Goal: Information Seeking & Learning: Learn about a topic

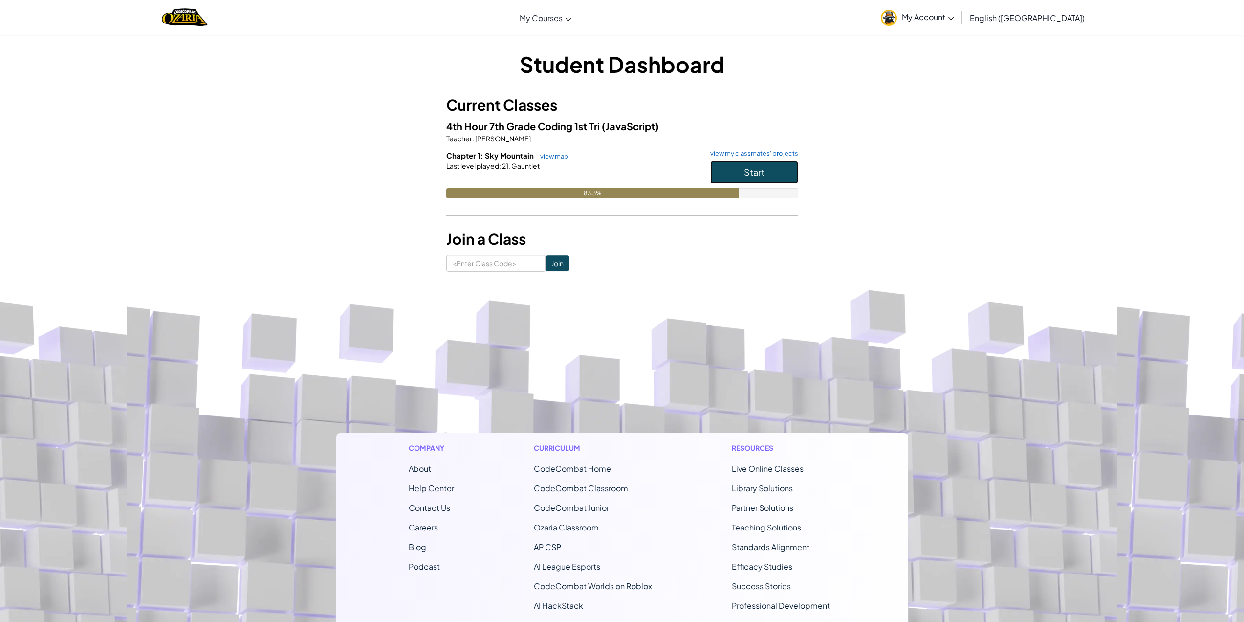
click at [746, 167] on span "Start" at bounding box center [754, 171] width 21 height 11
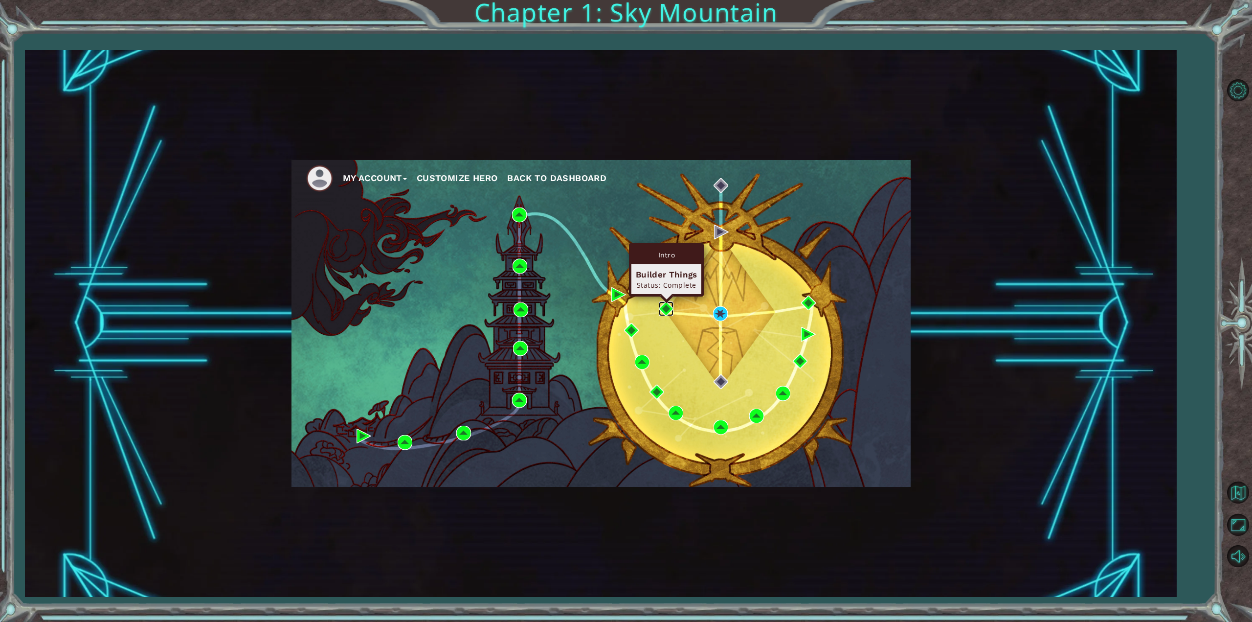
click at [671, 309] on img at bounding box center [666, 308] width 15 height 15
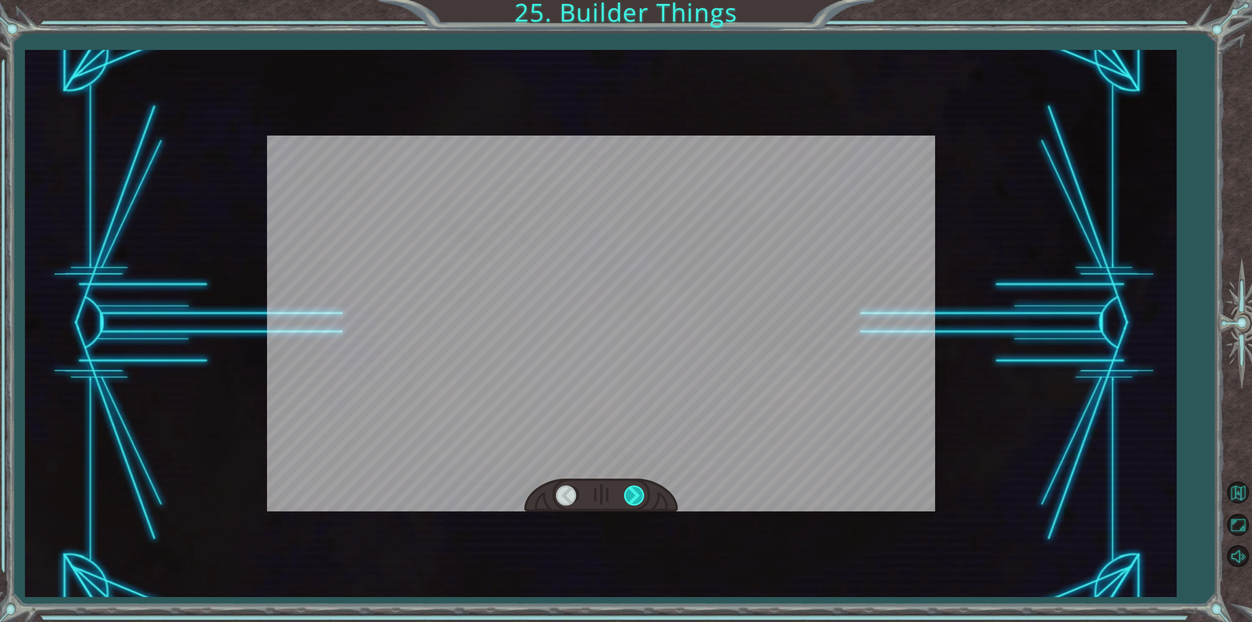
click at [638, 495] on div at bounding box center [635, 495] width 22 height 20
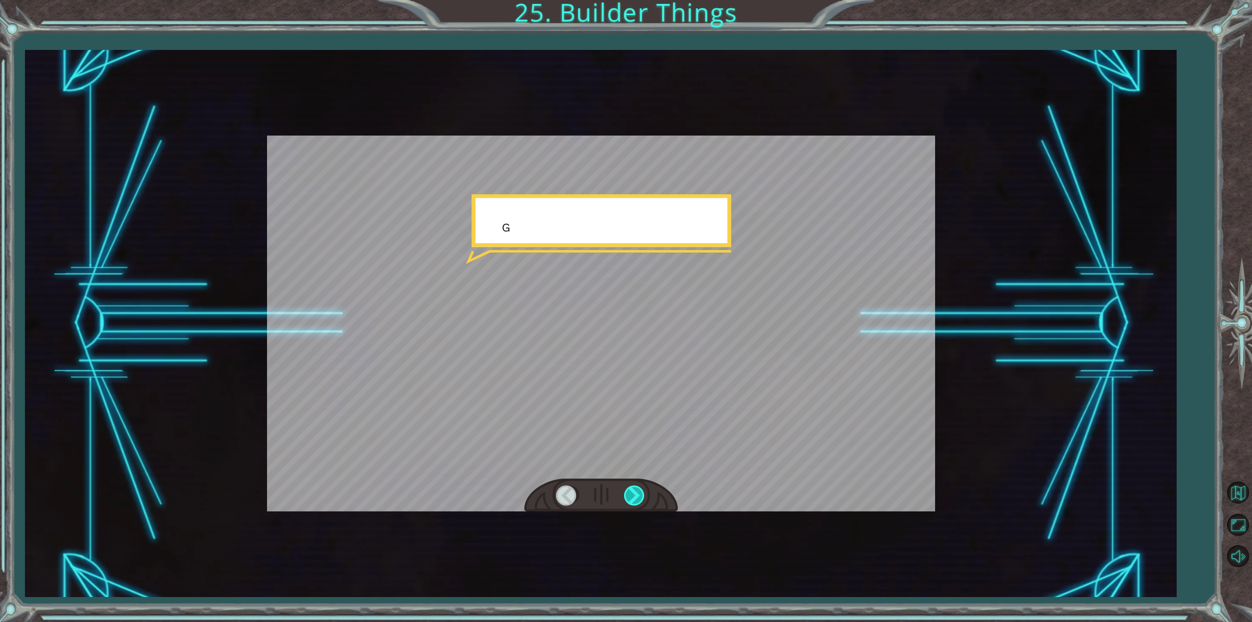
click at [638, 495] on div at bounding box center [635, 495] width 22 height 20
click at [637, 491] on div at bounding box center [635, 495] width 22 height 20
click at [637, 490] on div at bounding box center [635, 495] width 22 height 20
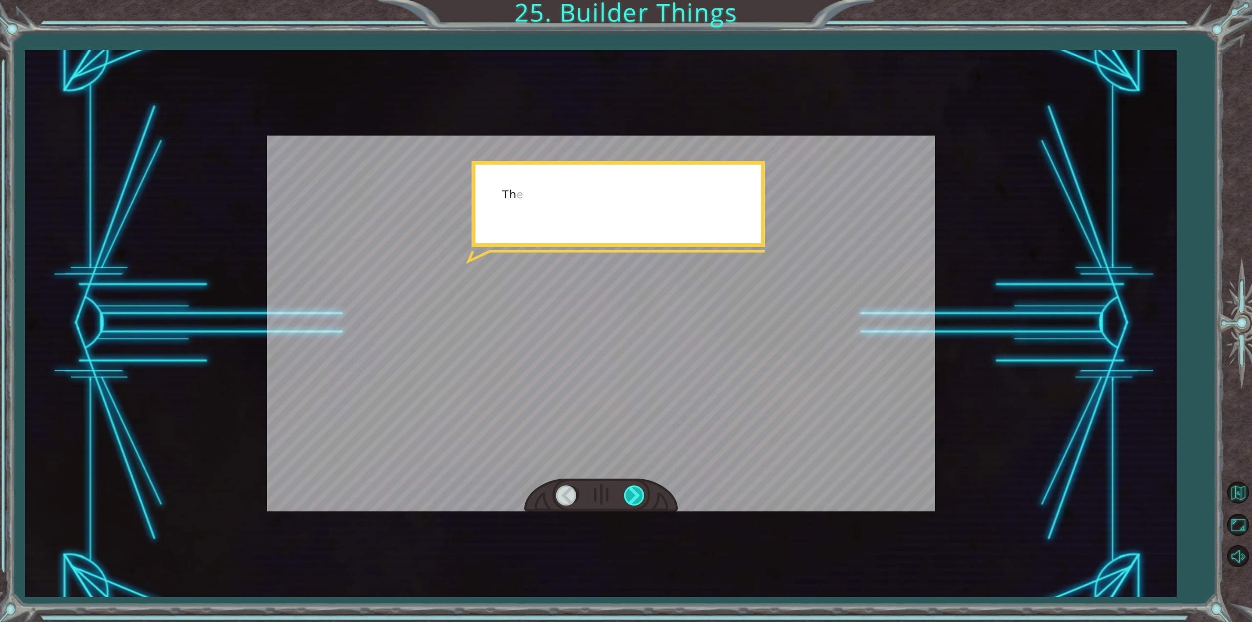
click at [638, 490] on div at bounding box center [635, 495] width 22 height 20
click at [639, 490] on div at bounding box center [635, 495] width 22 height 20
click at [649, 490] on div at bounding box center [601, 495] width 154 height 34
click at [634, 497] on div at bounding box center [635, 495] width 22 height 20
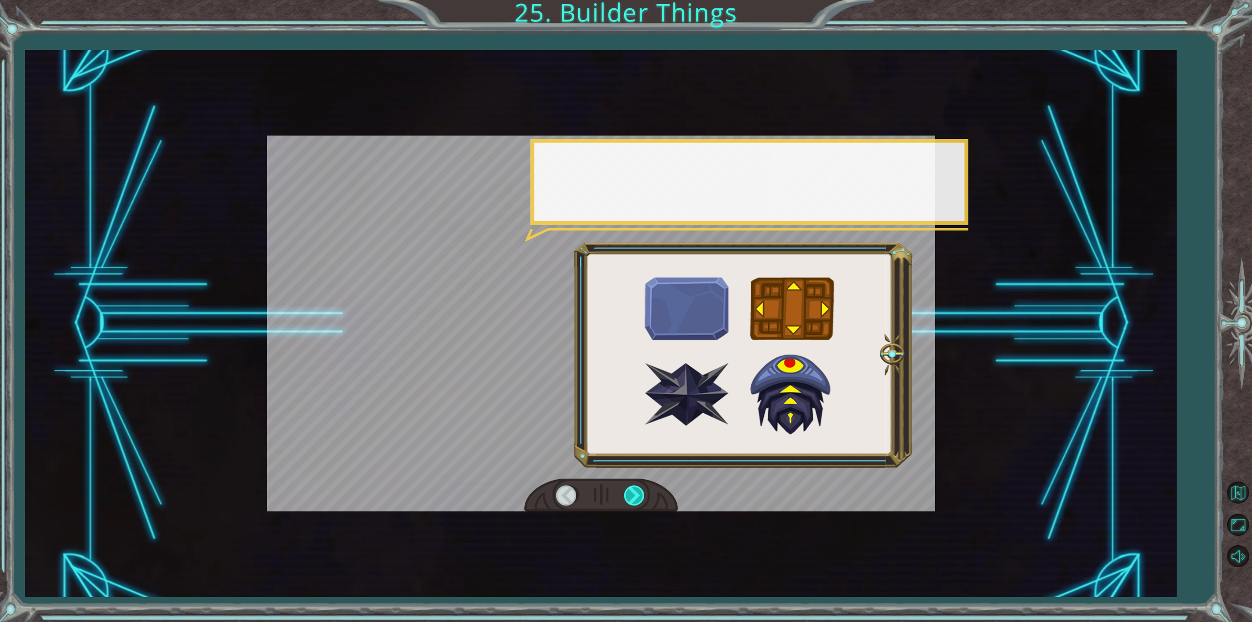
click at [634, 497] on div at bounding box center [635, 495] width 22 height 20
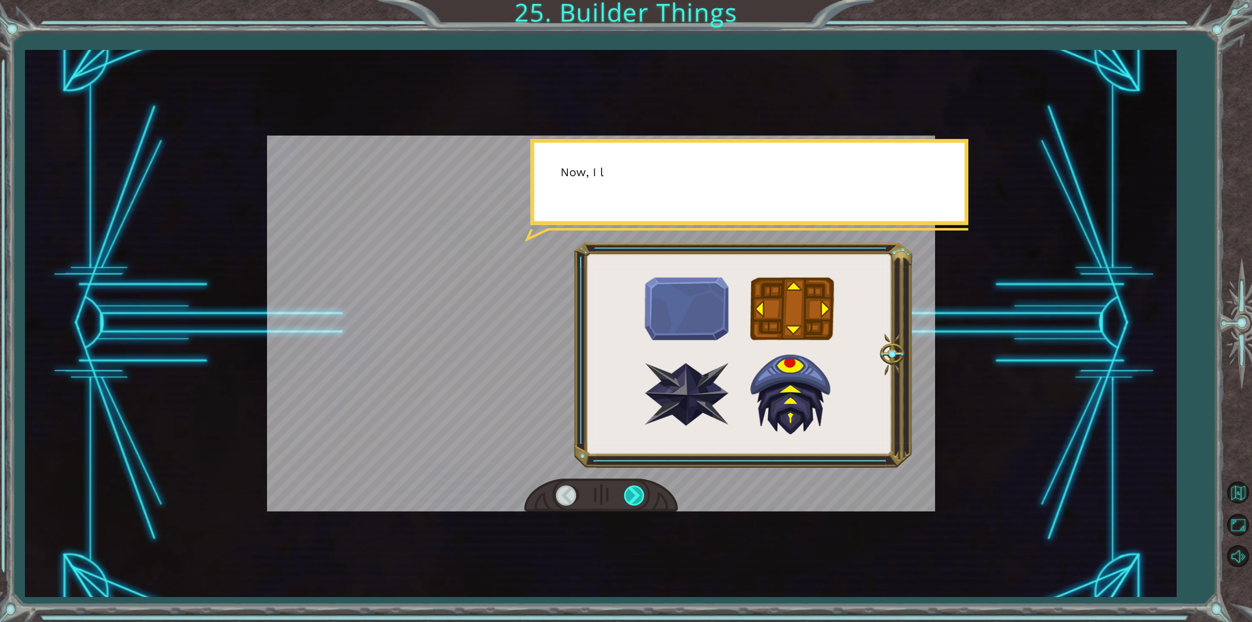
click at [634, 497] on div at bounding box center [635, 495] width 22 height 20
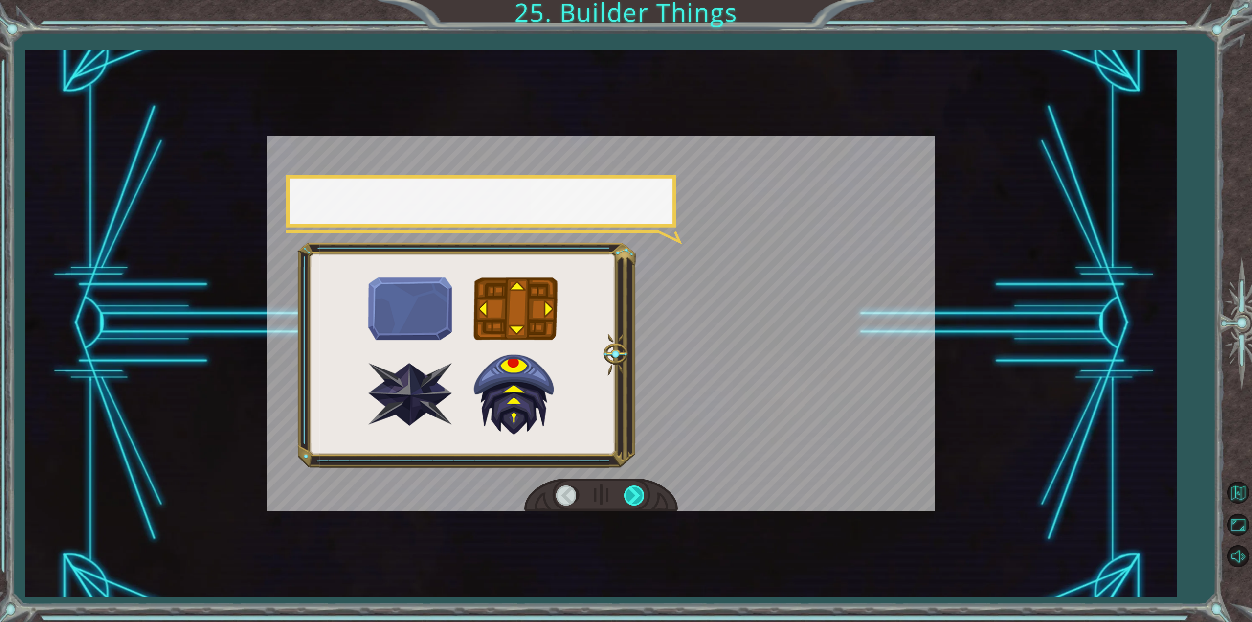
click at [634, 497] on div at bounding box center [635, 495] width 22 height 20
click at [634, 495] on div at bounding box center [635, 495] width 22 height 20
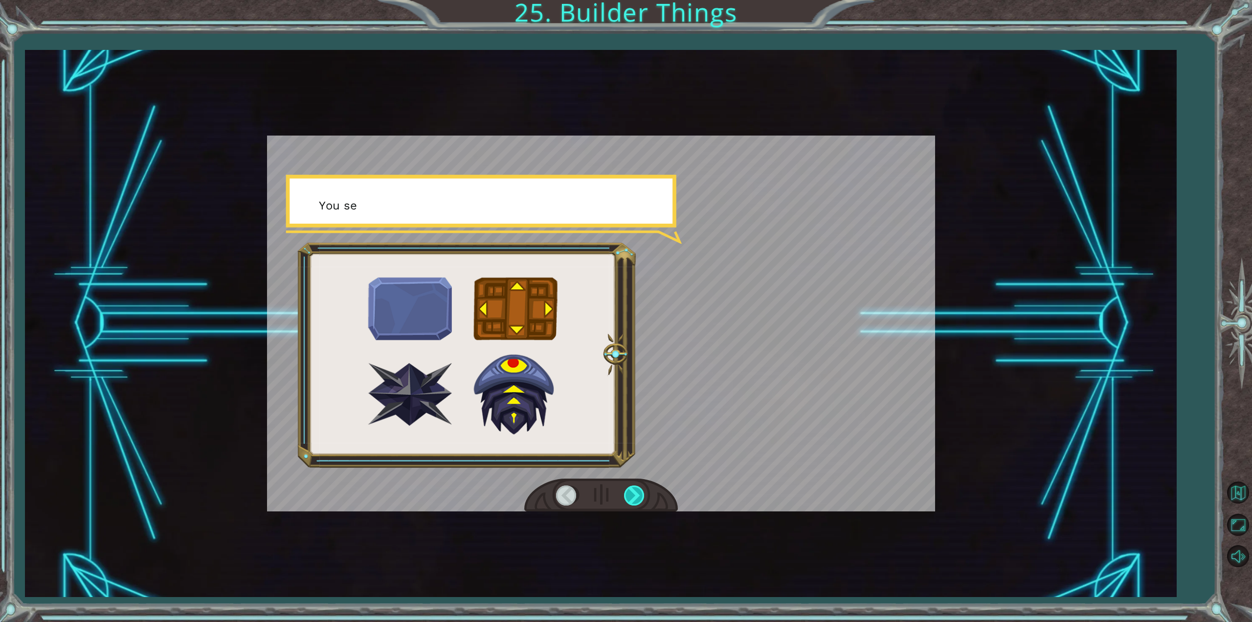
click at [634, 493] on div at bounding box center [635, 495] width 22 height 20
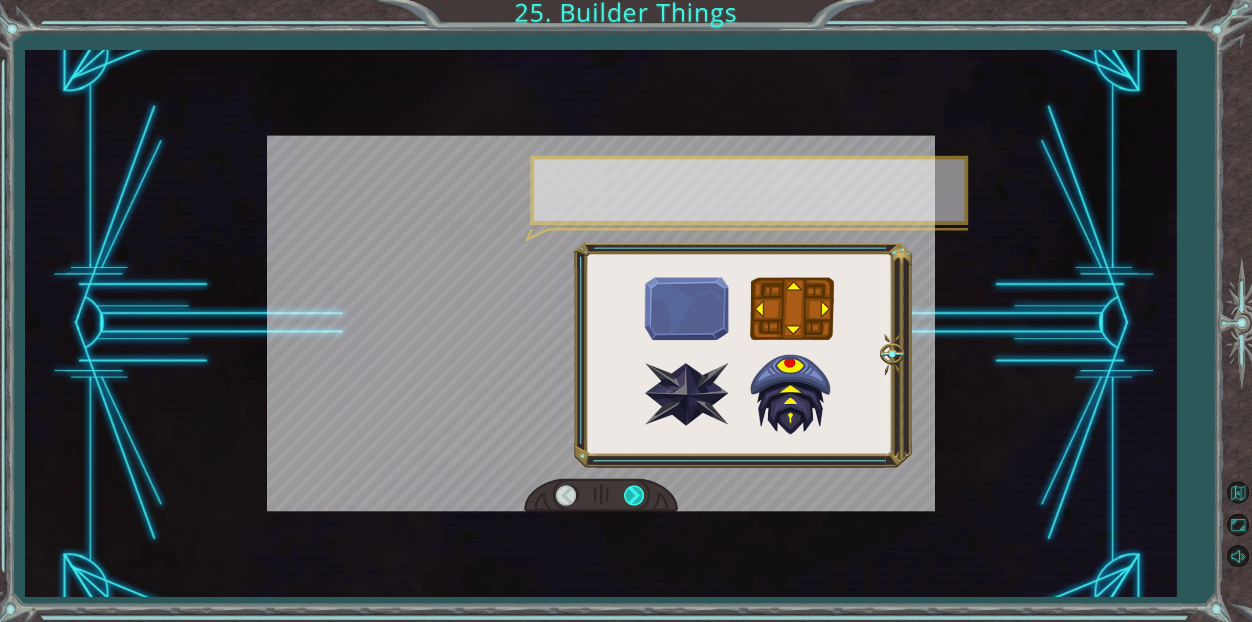
click at [634, 493] on div at bounding box center [635, 495] width 22 height 20
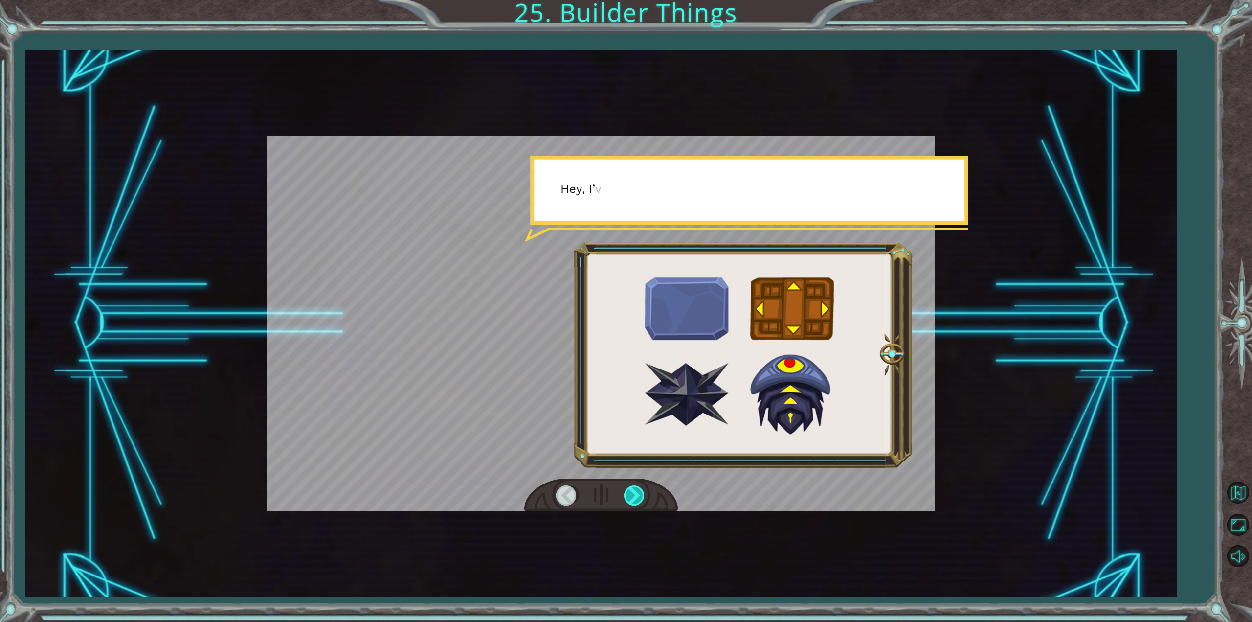
click at [633, 493] on div at bounding box center [635, 495] width 22 height 20
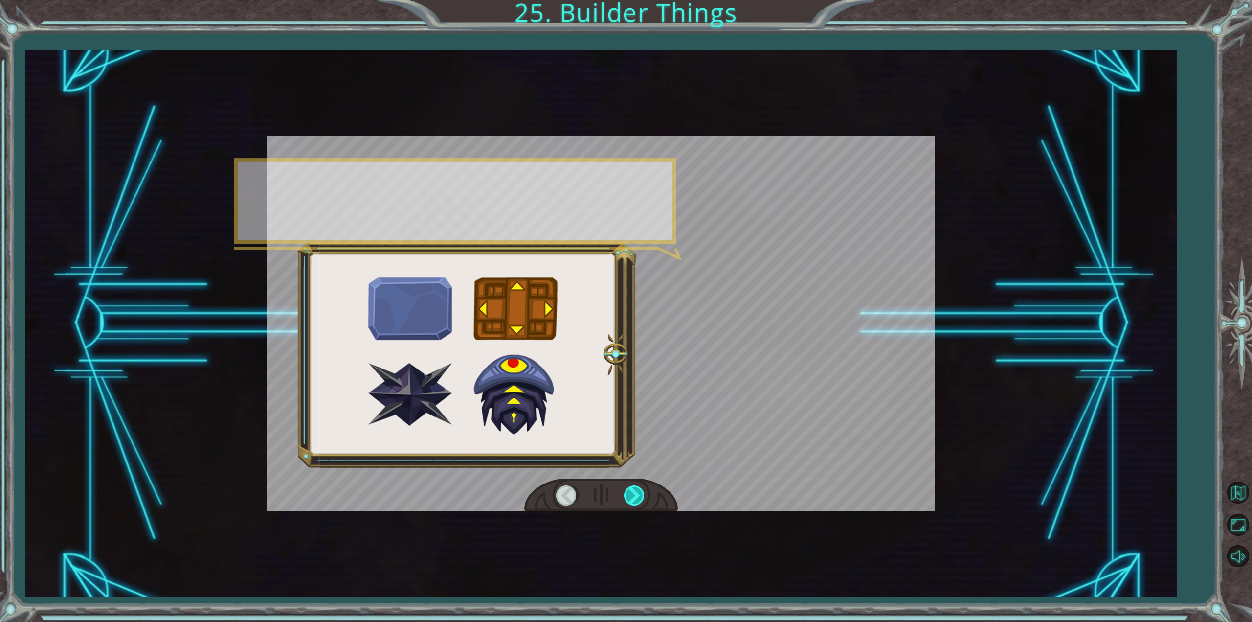
click at [632, 493] on div at bounding box center [635, 495] width 22 height 20
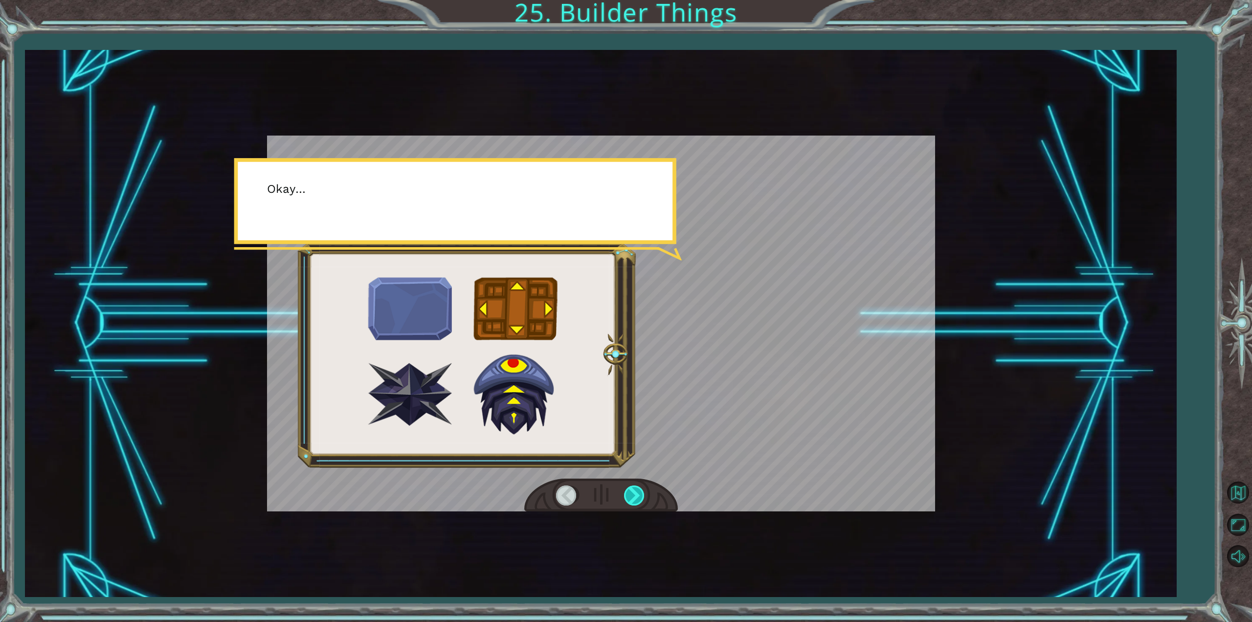
click at [632, 493] on div at bounding box center [635, 495] width 22 height 20
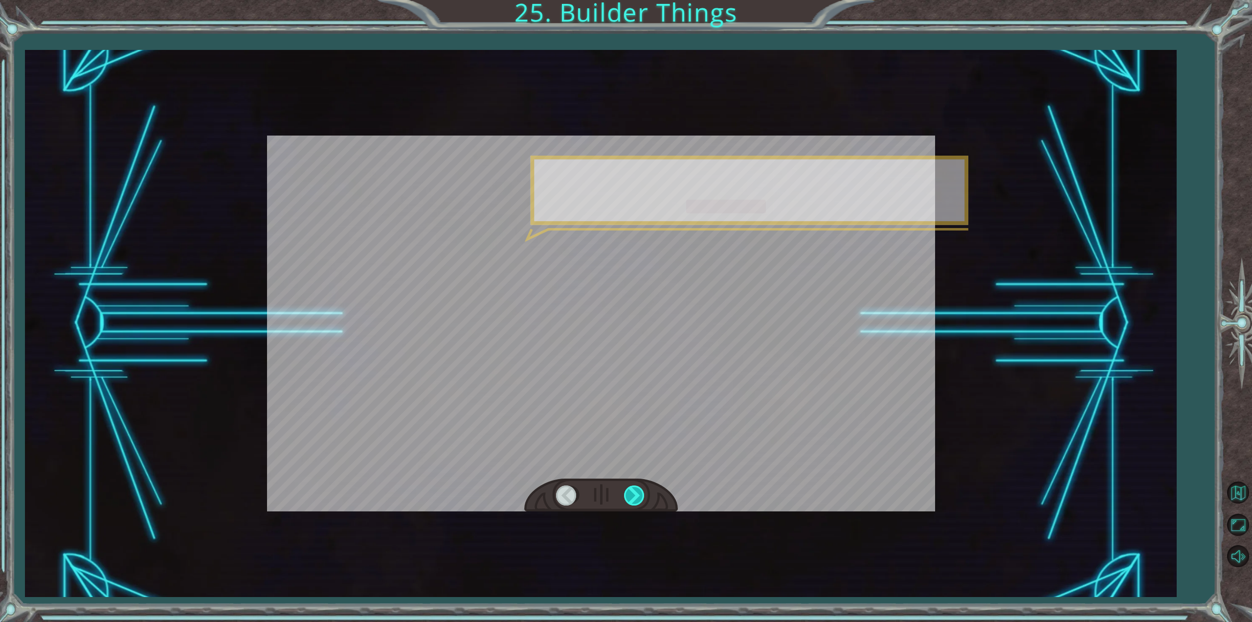
click at [632, 493] on div at bounding box center [635, 495] width 22 height 20
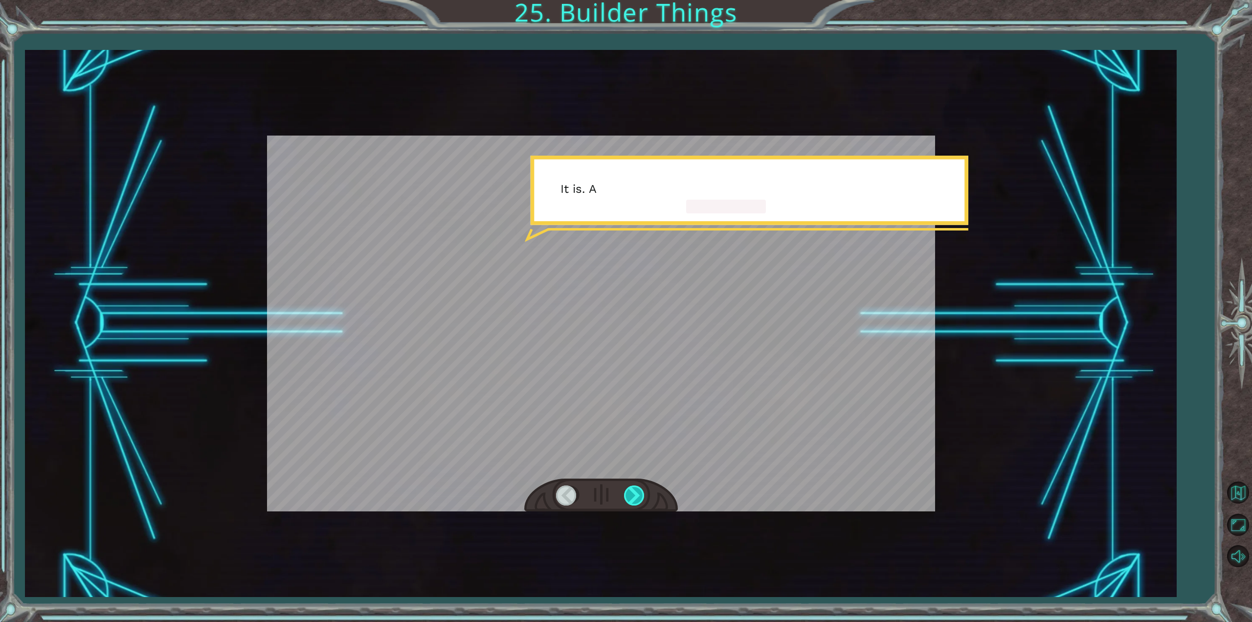
click at [632, 492] on div at bounding box center [635, 495] width 22 height 20
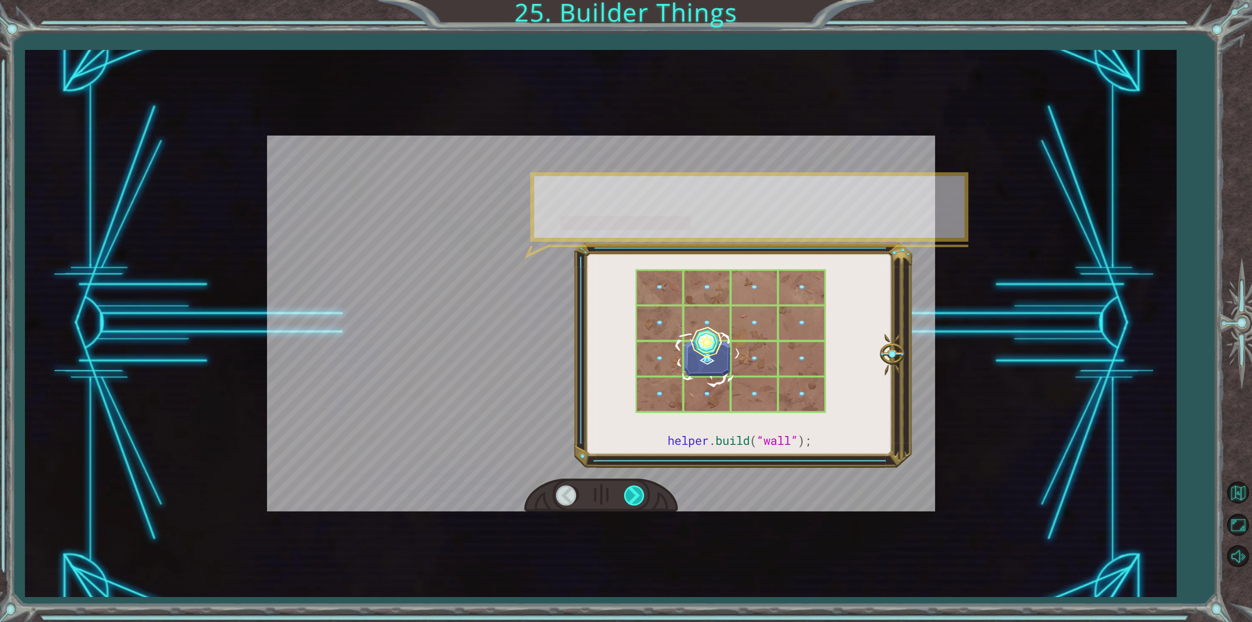
click at [630, 492] on div at bounding box center [635, 495] width 22 height 20
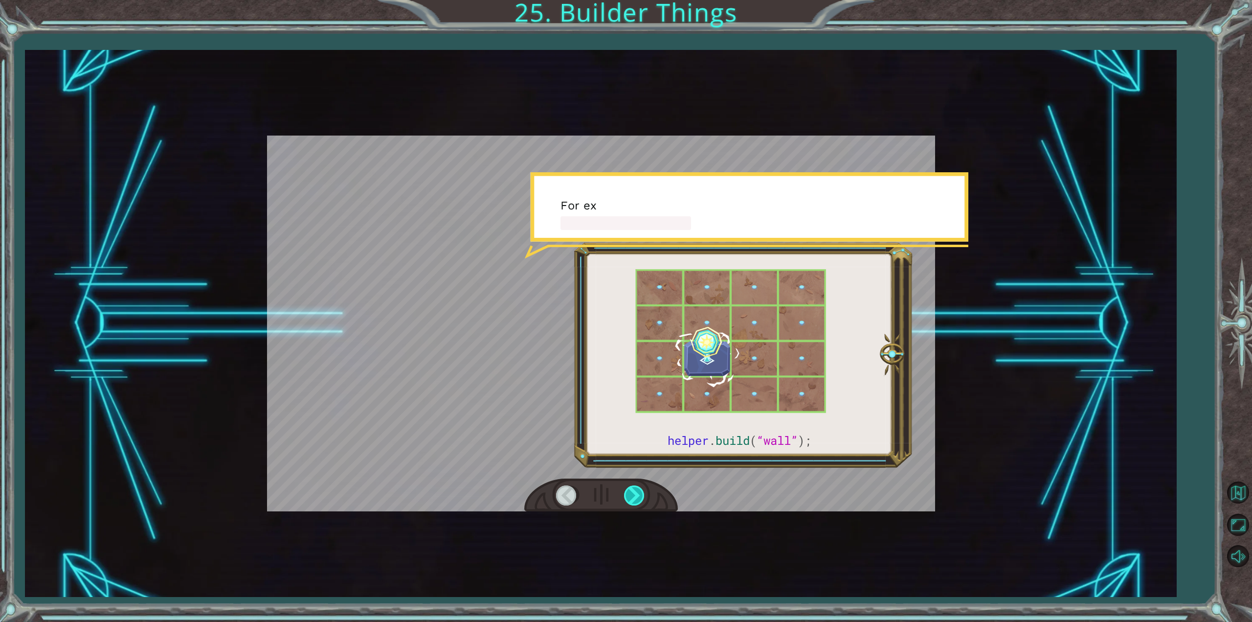
click at [630, 492] on div at bounding box center [635, 495] width 22 height 20
click at [630, 491] on div at bounding box center [635, 495] width 22 height 20
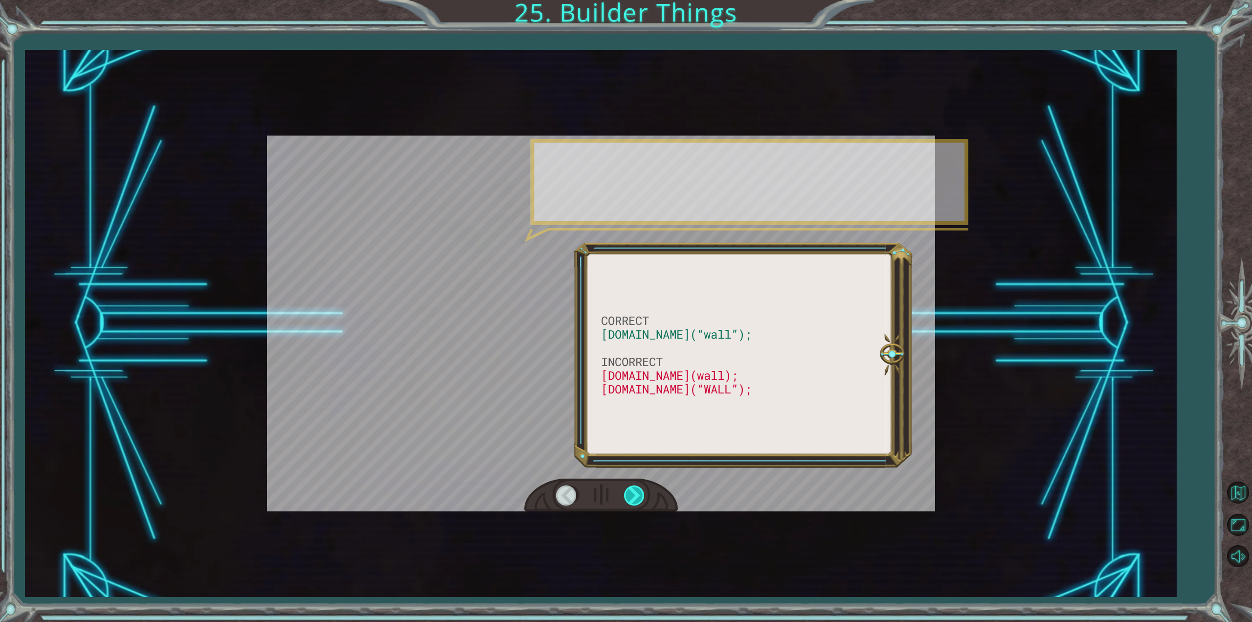
click at [630, 491] on div at bounding box center [635, 495] width 22 height 20
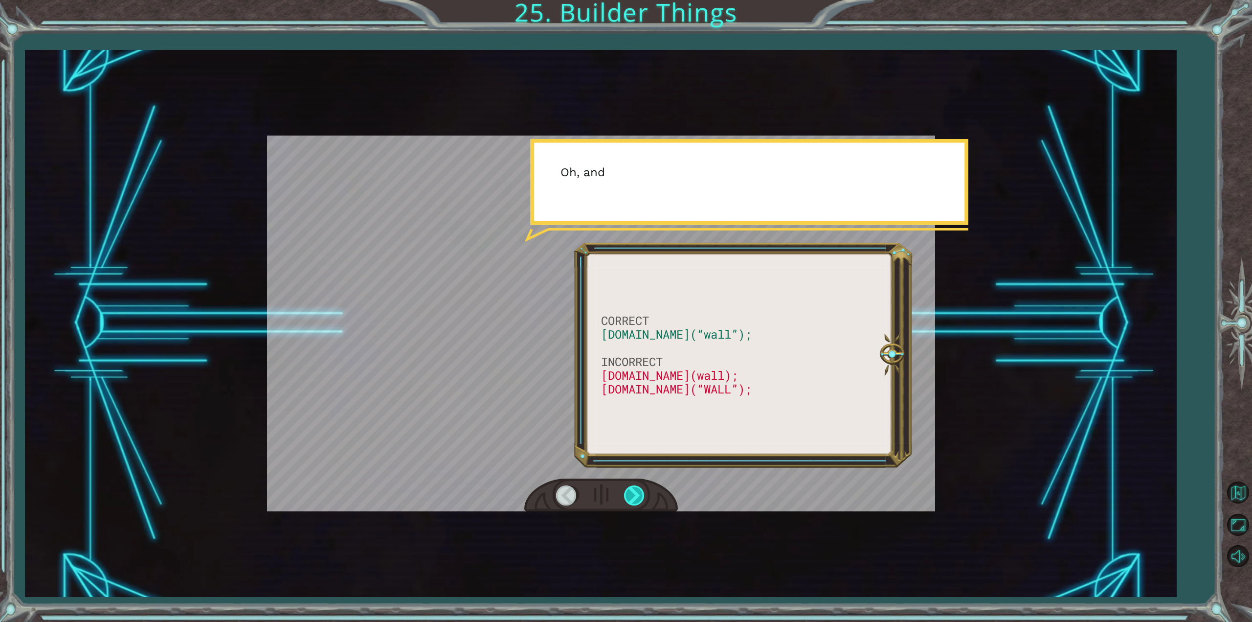
click at [631, 490] on div at bounding box center [635, 495] width 22 height 20
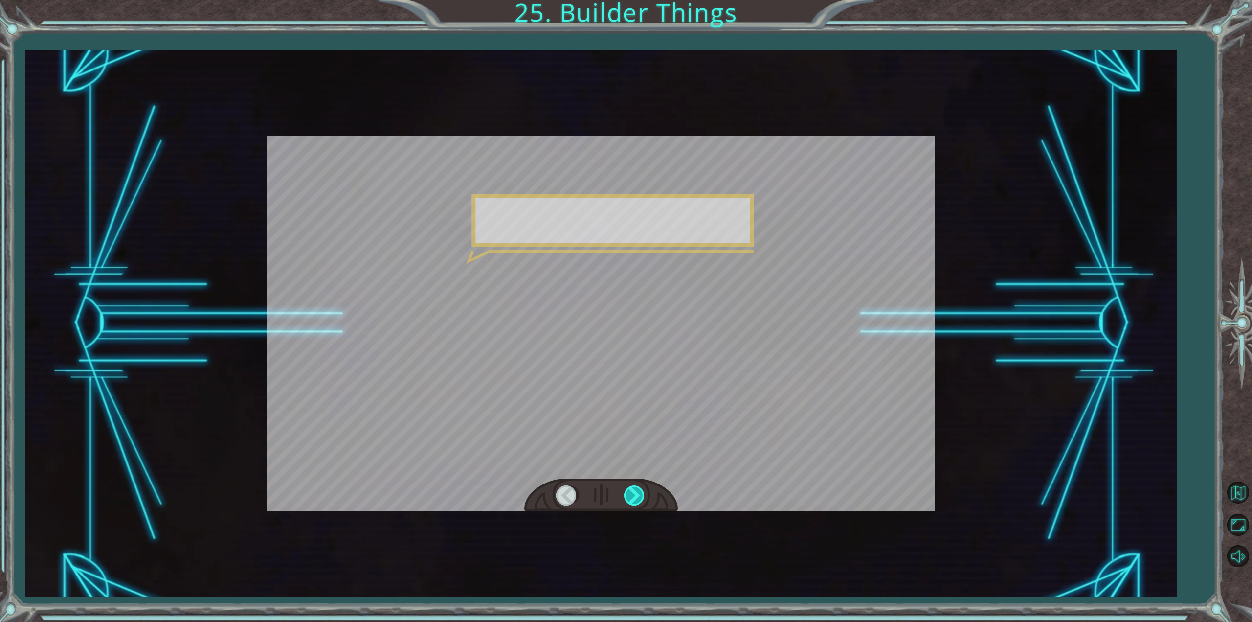
click at [631, 490] on div at bounding box center [635, 495] width 22 height 20
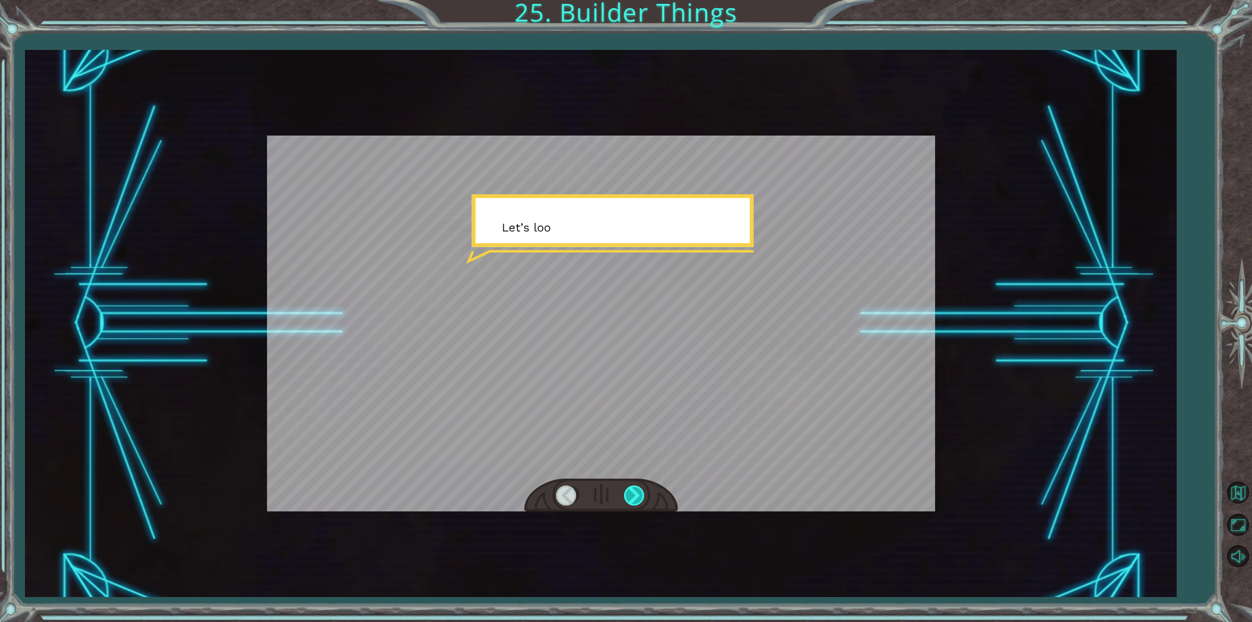
click at [631, 490] on div at bounding box center [635, 495] width 22 height 20
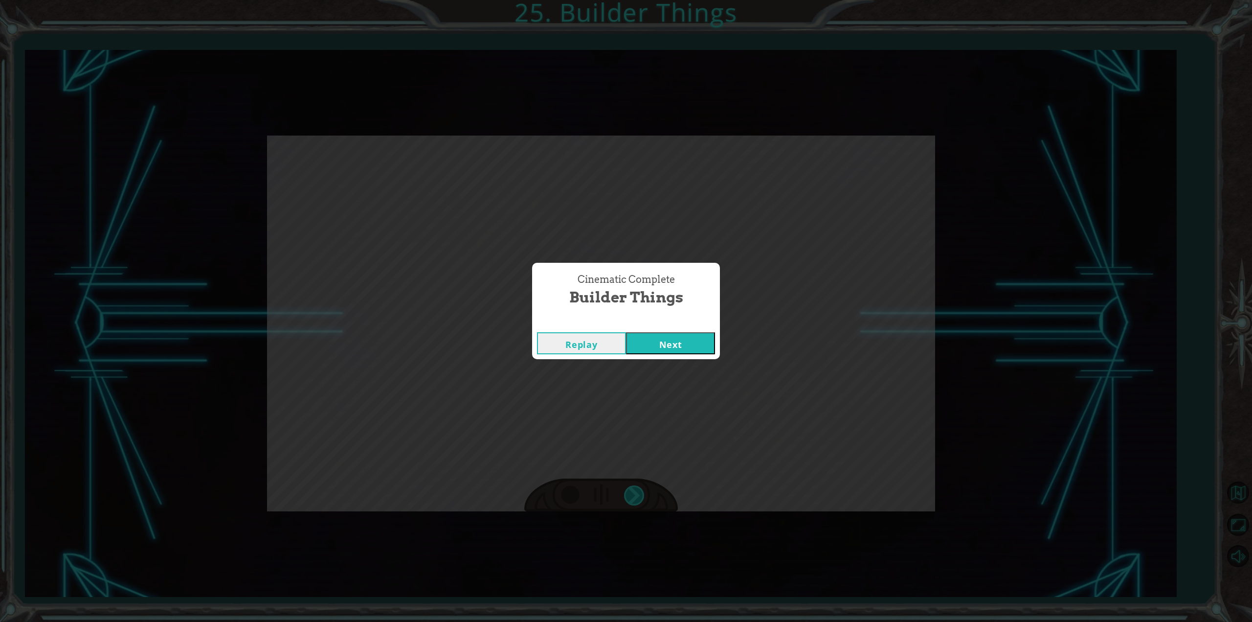
click at [631, 490] on div "Cinematic Complete Builder Things Replay Next" at bounding box center [626, 311] width 1252 height 622
click at [665, 335] on button "Next" at bounding box center [670, 343] width 89 height 22
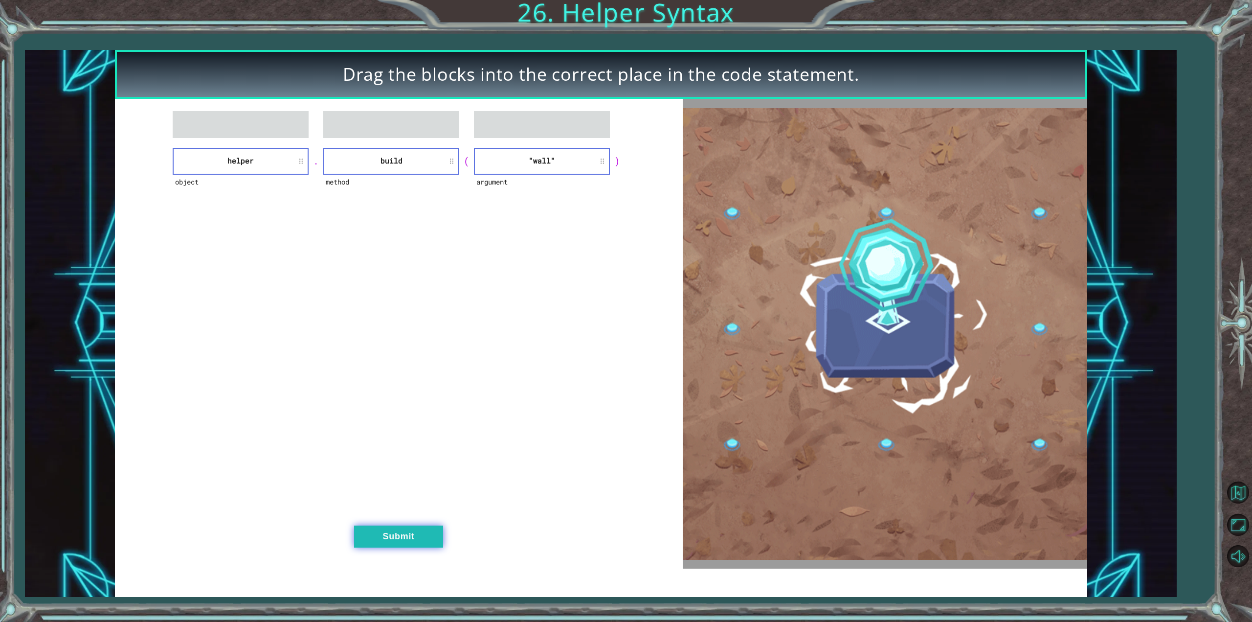
click at [370, 536] on button "Submit" at bounding box center [398, 536] width 89 height 22
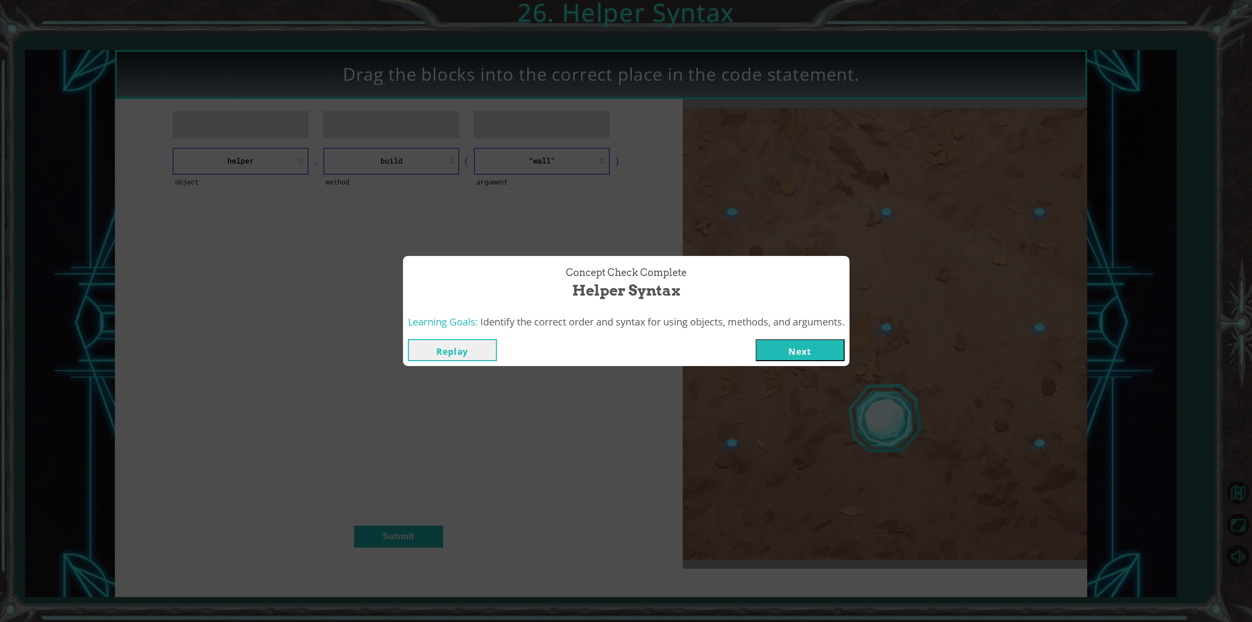
click at [808, 340] on button "Next" at bounding box center [799, 350] width 89 height 22
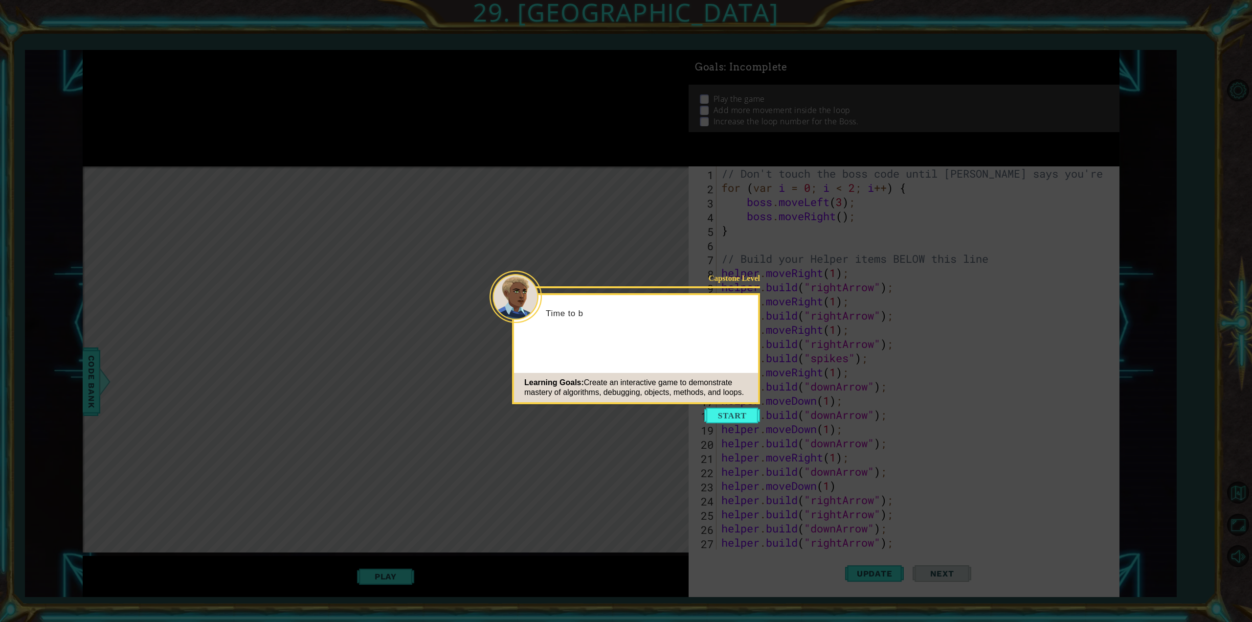
click at [724, 424] on icon at bounding box center [626, 311] width 1252 height 622
click at [722, 414] on button "Start" at bounding box center [732, 415] width 56 height 16
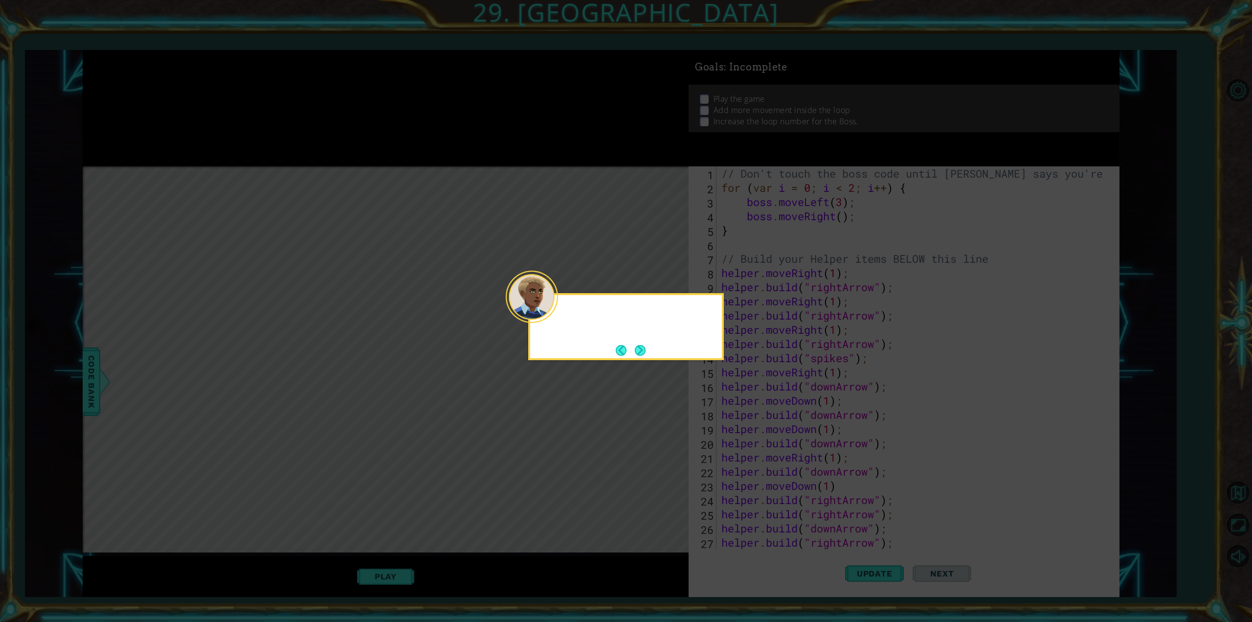
scroll to position [0, 0]
click at [642, 345] on button "Next" at bounding box center [640, 350] width 11 height 11
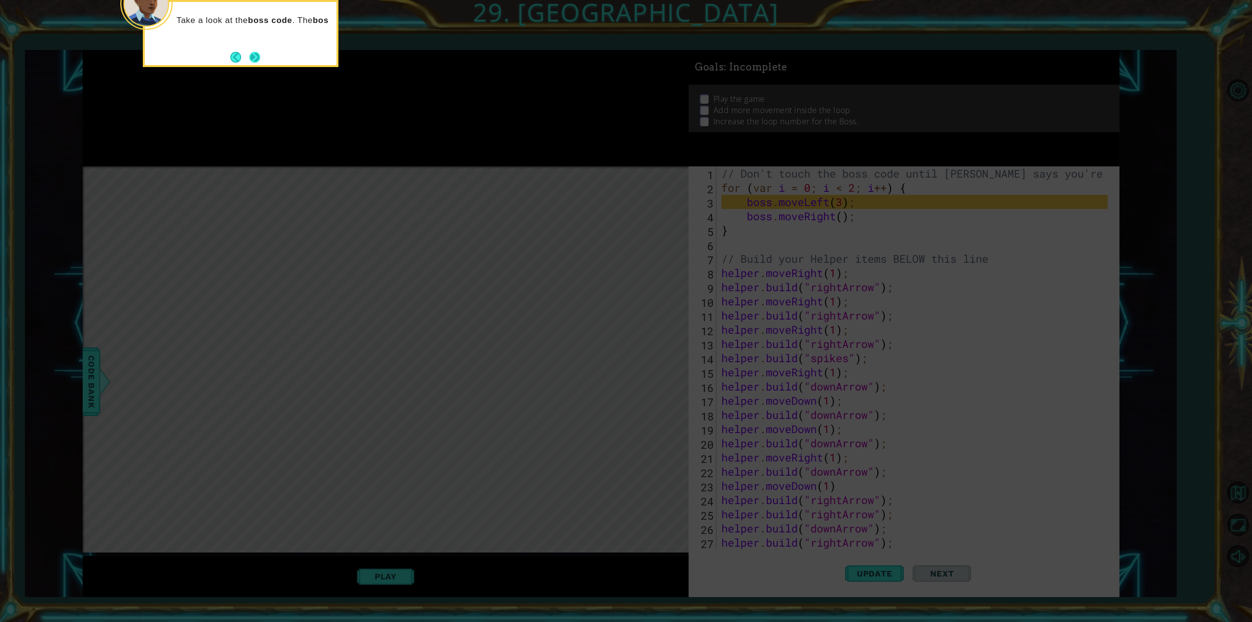
click at [252, 57] on button "Next" at bounding box center [254, 57] width 11 height 11
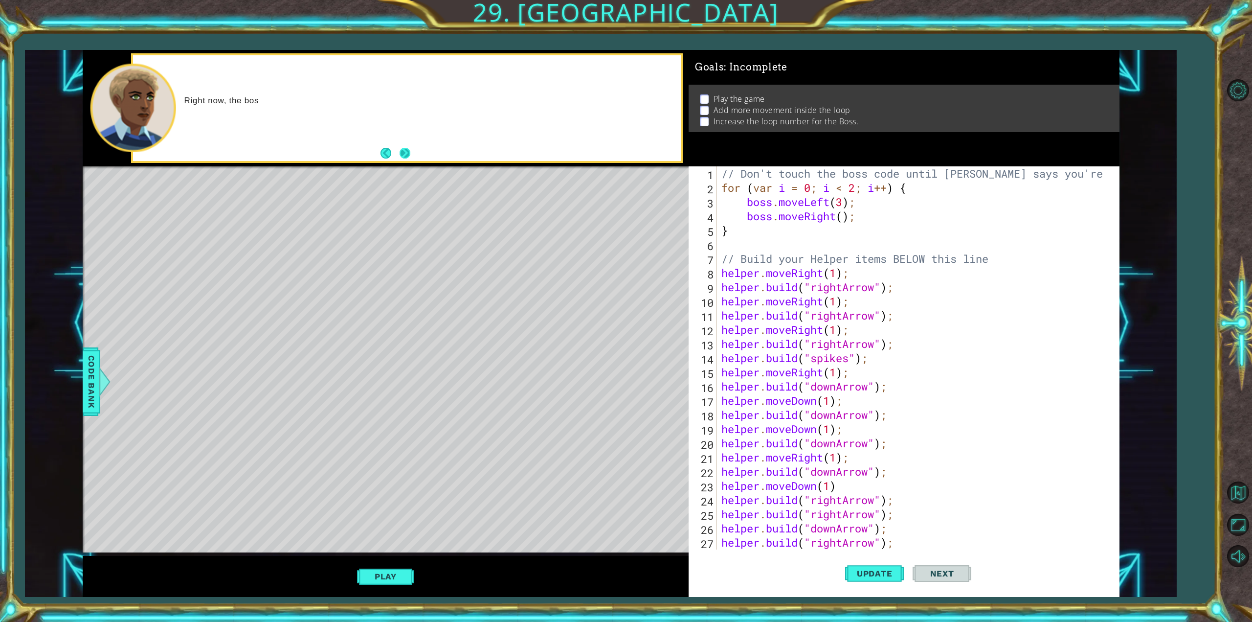
click at [403, 155] on button "Next" at bounding box center [405, 153] width 11 height 11
drag, startPoint x: 844, startPoint y: 570, endPoint x: 850, endPoint y: 564, distance: 9.0
click at [850, 564] on div "Update Next" at bounding box center [908, 573] width 431 height 43
click at [851, 564] on button "Update" at bounding box center [874, 573] width 59 height 43
click at [394, 570] on button "Play" at bounding box center [385, 576] width 57 height 19
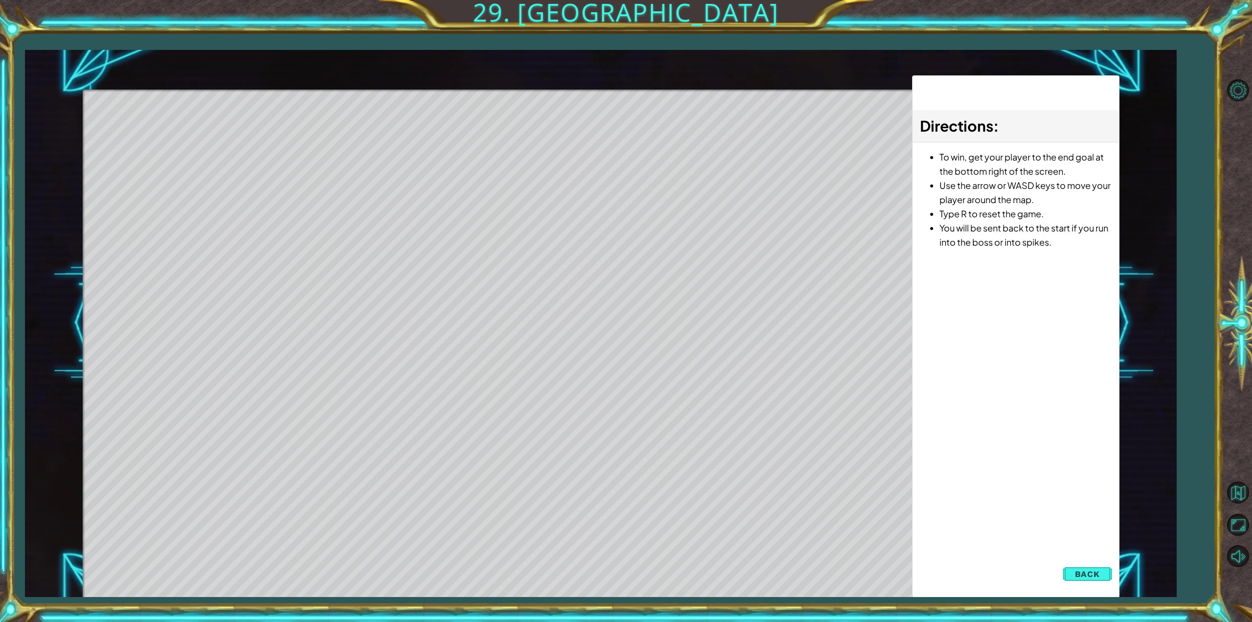
click at [1101, 577] on button "Back" at bounding box center [1087, 574] width 49 height 20
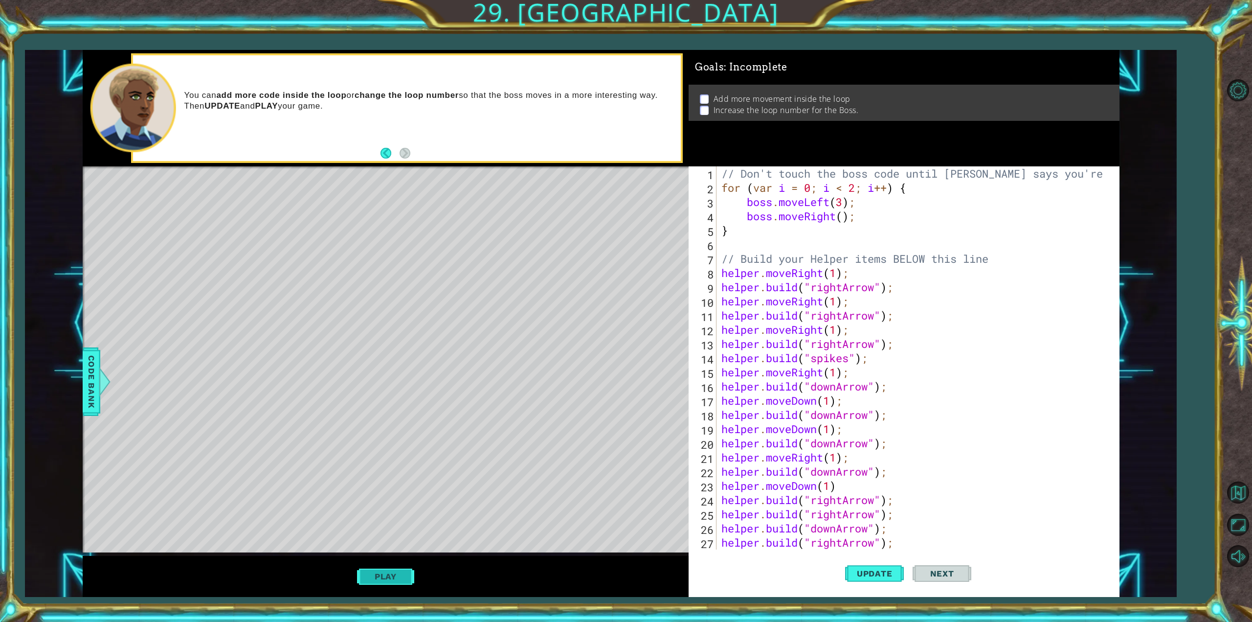
drag, startPoint x: 383, startPoint y: 574, endPoint x: 397, endPoint y: 576, distance: 13.8
click at [386, 573] on button "Play" at bounding box center [385, 576] width 57 height 19
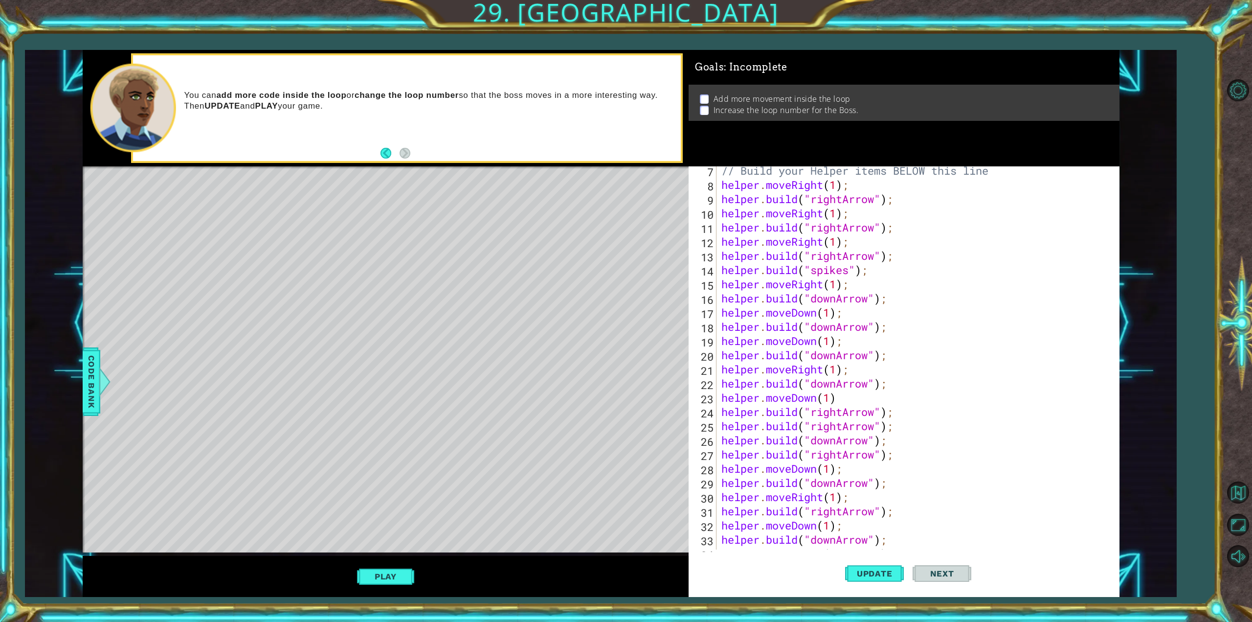
scroll to position [170, 0]
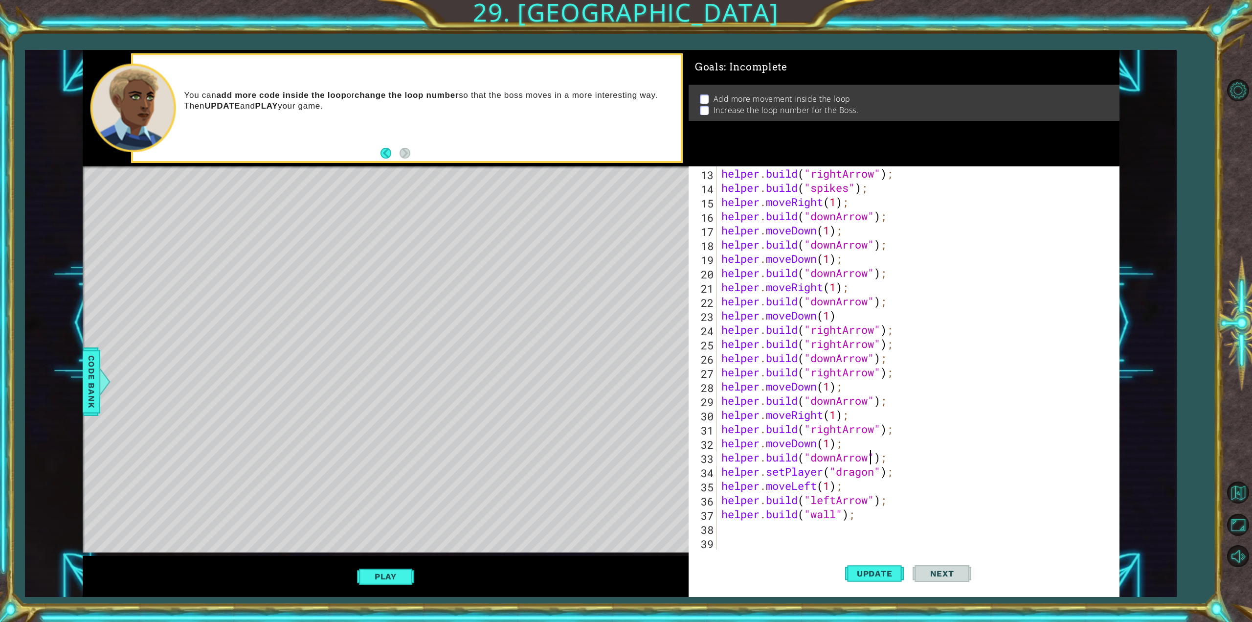
click at [870, 461] on div "helper . build ( "rightArrow" ) ; helper . build ( "spikes" ) ; helper . moveRi…" at bounding box center [915, 371] width 393 height 411
click at [837, 456] on div "helper . build ( "rightArrow" ) ; helper . build ( "spikes" ) ; helper . moveRi…" at bounding box center [915, 371] width 393 height 411
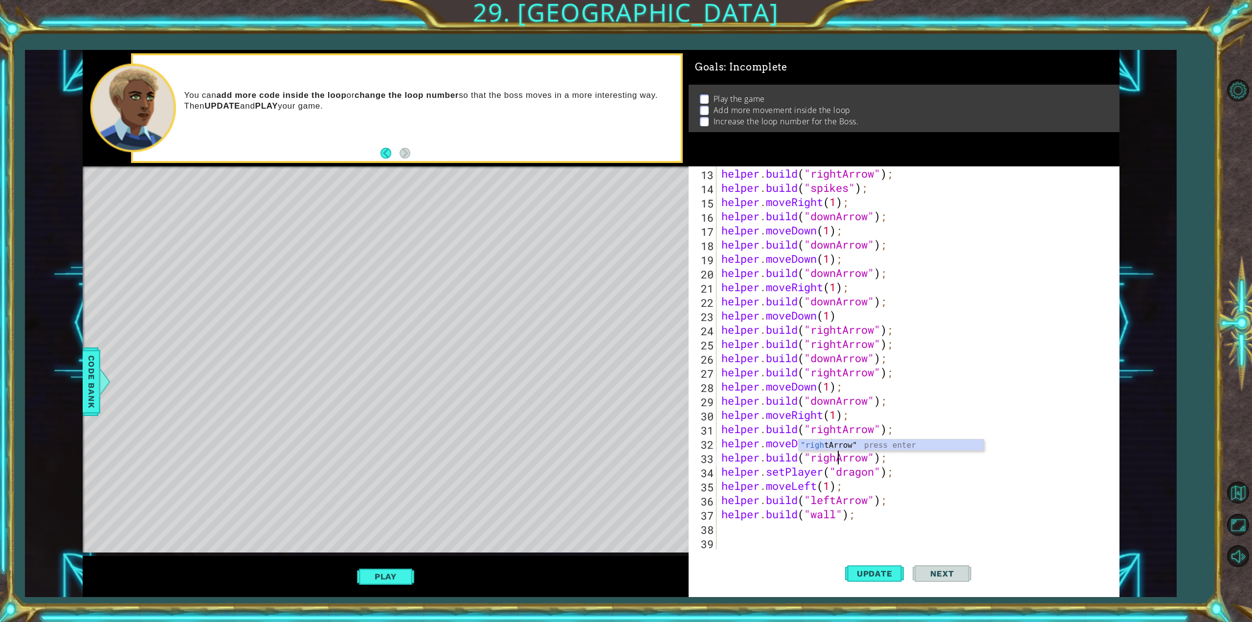
scroll to position [0, 5]
click at [869, 573] on span "Update" at bounding box center [874, 573] width 55 height 10
click at [856, 575] on span "Update" at bounding box center [874, 573] width 55 height 10
click at [843, 429] on div "helper . build ( "rightArrow" ) ; helper . build ( "spikes" ) ; helper . moveRi…" at bounding box center [915, 371] width 393 height 411
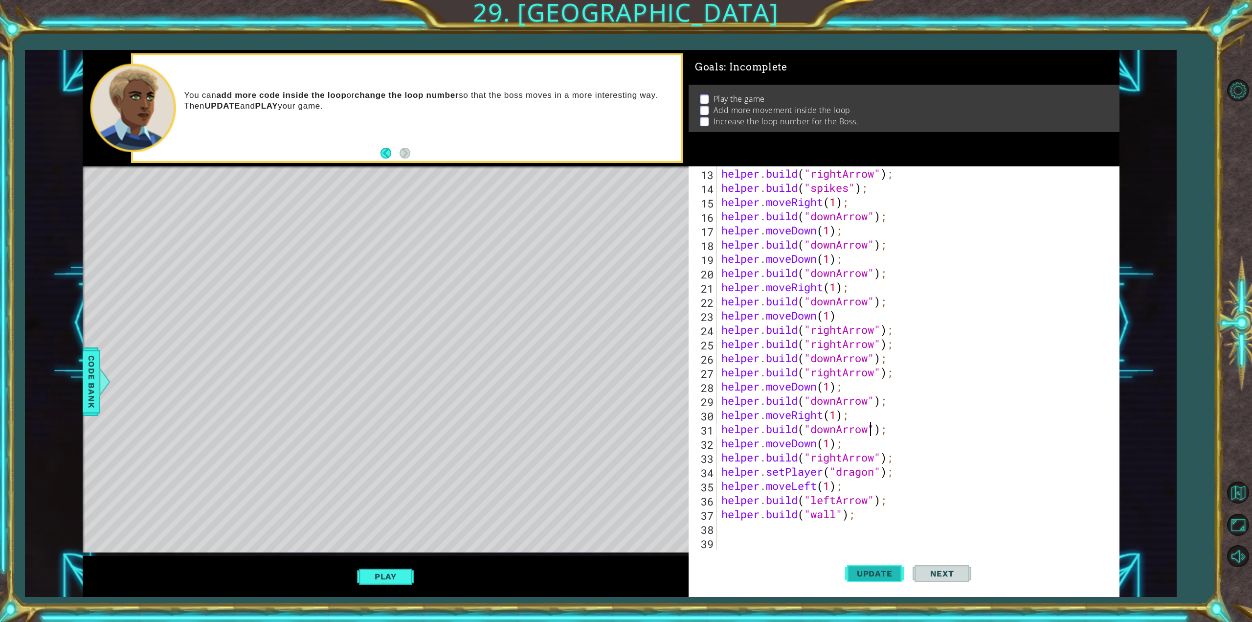
click at [861, 579] on button "Update" at bounding box center [874, 573] width 59 height 43
click at [863, 573] on span "Update" at bounding box center [874, 573] width 55 height 10
click at [876, 572] on span "Update" at bounding box center [874, 573] width 55 height 10
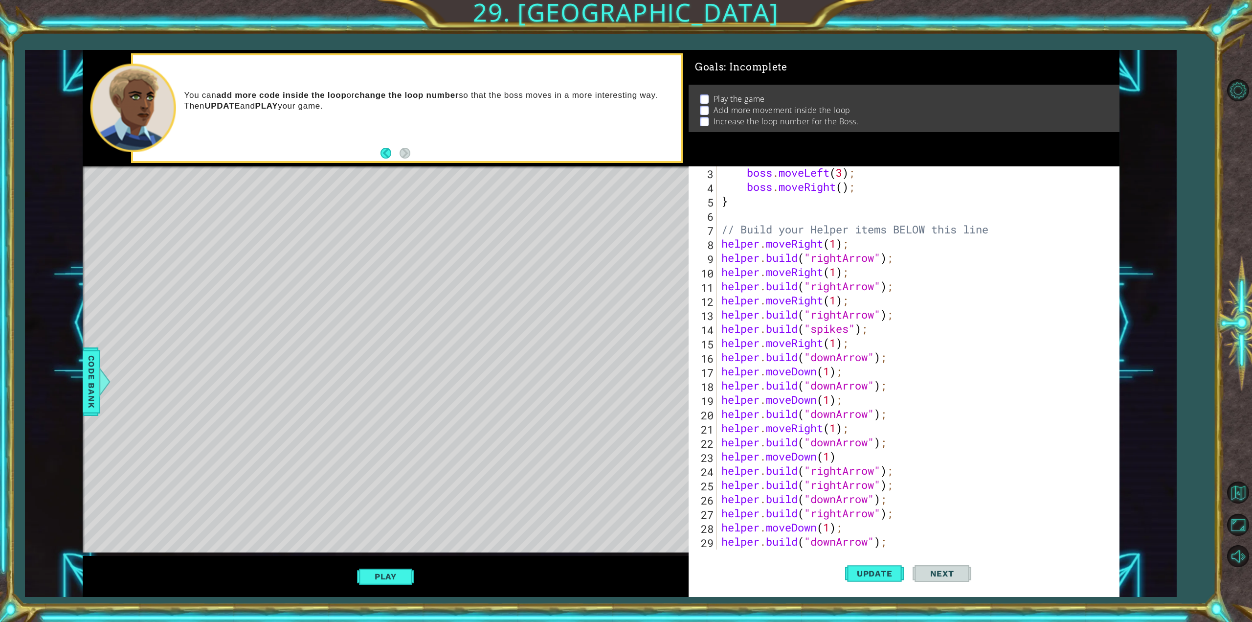
scroll to position [29, 0]
click at [837, 415] on div "boss . moveLeft ( 3 ) ; boss . moveRight ( ) ; } // Build your Helper items BEL…" at bounding box center [915, 370] width 393 height 411
click at [856, 435] on div "" downArrow" press enter " rightArrow" press enter " wall" press enter " dragon…" at bounding box center [891, 469] width 185 height 94
click at [863, 577] on span "Update" at bounding box center [874, 573] width 55 height 10
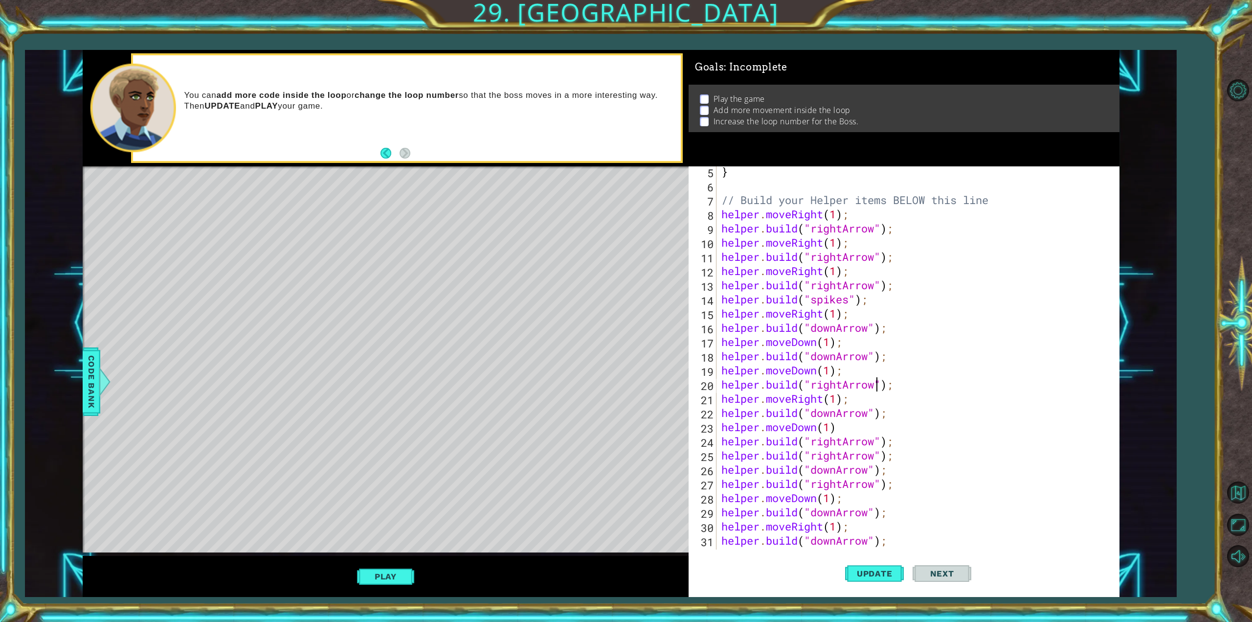
click at [844, 441] on div "} // Build your Helper items BELOW this line helper . moveRight ( 1 ) ; helper …" at bounding box center [915, 369] width 393 height 411
click at [902, 455] on div "" downArrow" press enter " rightArrow" press enter " wall" press enter " dragon…" at bounding box center [891, 496] width 185 height 94
click at [870, 572] on span "Update" at bounding box center [874, 573] width 55 height 10
click at [870, 568] on span "Update" at bounding box center [874, 573] width 55 height 10
click at [869, 574] on span "Update" at bounding box center [874, 573] width 55 height 10
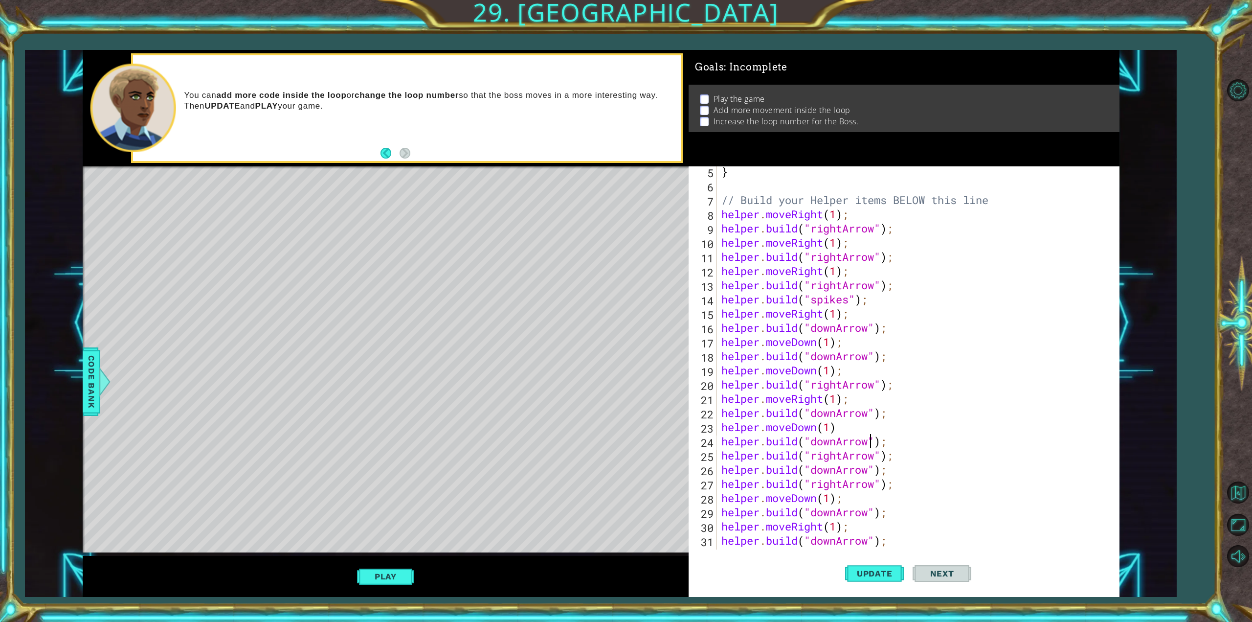
click at [844, 457] on div "} // Build your Helper items BELOW this line helper . moveRight ( 1 ) ; helper …" at bounding box center [915, 369] width 393 height 411
click at [906, 466] on div "" downArrow" press enter " rightArrow" press enter " wall" press enter " dragon…" at bounding box center [891, 510] width 185 height 94
click at [865, 571] on span "Update" at bounding box center [874, 573] width 55 height 10
drag, startPoint x: 841, startPoint y: 484, endPoint x: 850, endPoint y: 484, distance: 8.8
click at [848, 484] on div "} // Build your Helper items BELOW this line helper . moveRight ( 1 ) ; helper …" at bounding box center [915, 369] width 393 height 411
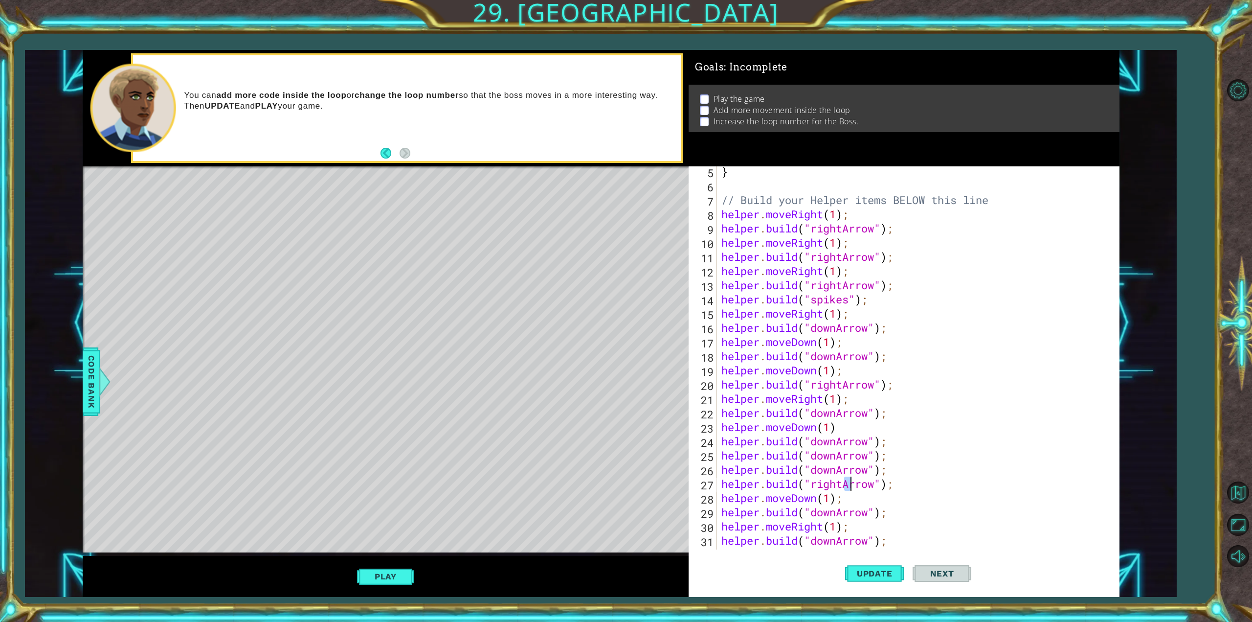
click at [841, 486] on div "} // Build your Helper items BELOW this line helper . moveRight ( 1 ) ; helper …" at bounding box center [915, 369] width 393 height 411
click at [845, 484] on div "} // Build your Helper items BELOW this line helper . moveRight ( 1 ) ; helper …" at bounding box center [915, 369] width 393 height 411
click at [884, 578] on span "Update" at bounding box center [874, 573] width 55 height 10
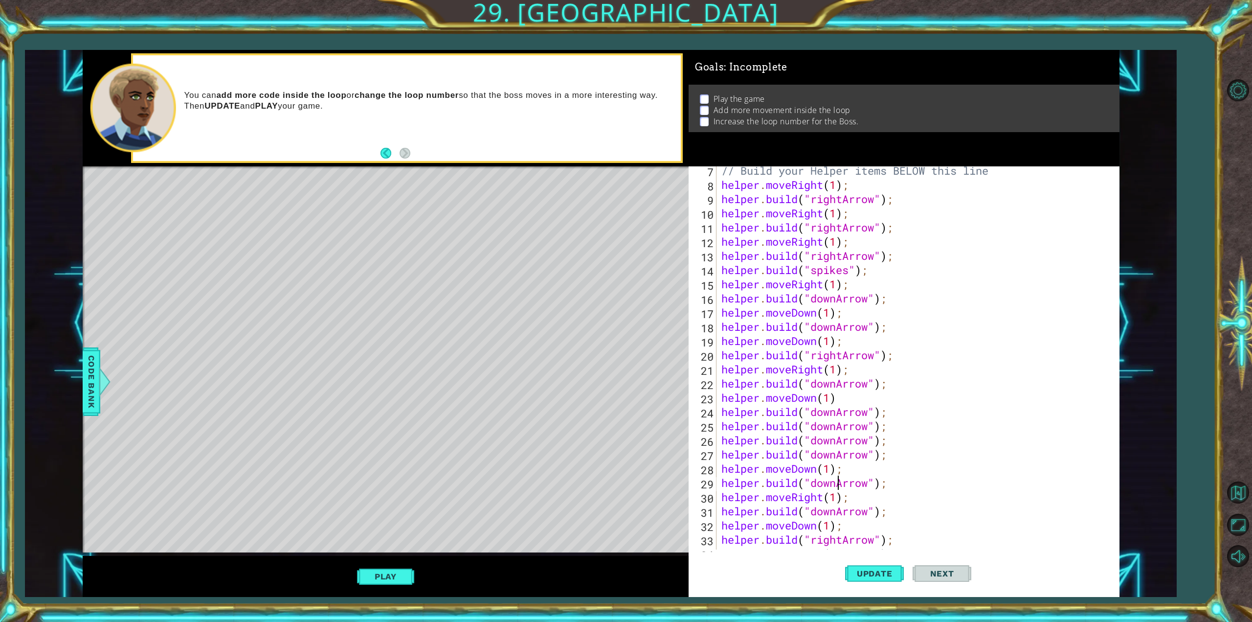
click at [837, 485] on div "// Build your Helper items BELOW this line helper . moveRight ( 1 ) ; helper . …" at bounding box center [915, 368] width 393 height 411
click at [895, 467] on div ""right Arrow" press enter" at bounding box center [891, 482] width 185 height 35
type textarea "[DOMAIN_NAME]("rightArrow");"
click at [875, 569] on span "Update" at bounding box center [874, 573] width 55 height 10
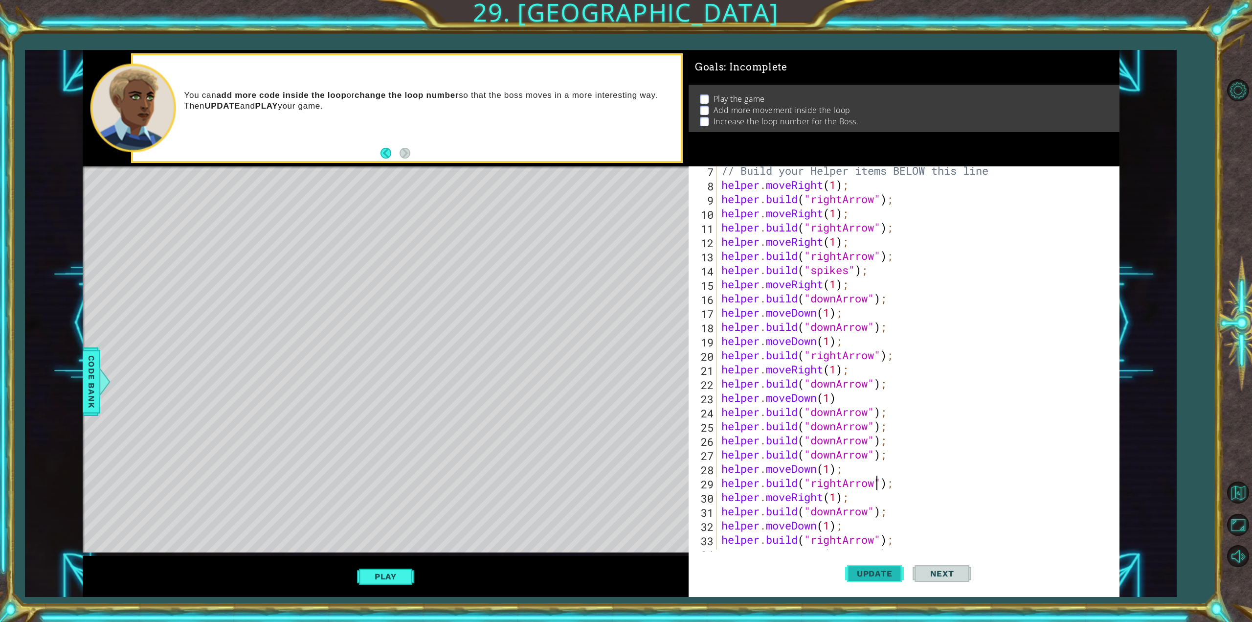
click at [866, 568] on button "Update" at bounding box center [874, 573] width 59 height 43
click at [389, 571] on button "Play" at bounding box center [385, 576] width 57 height 19
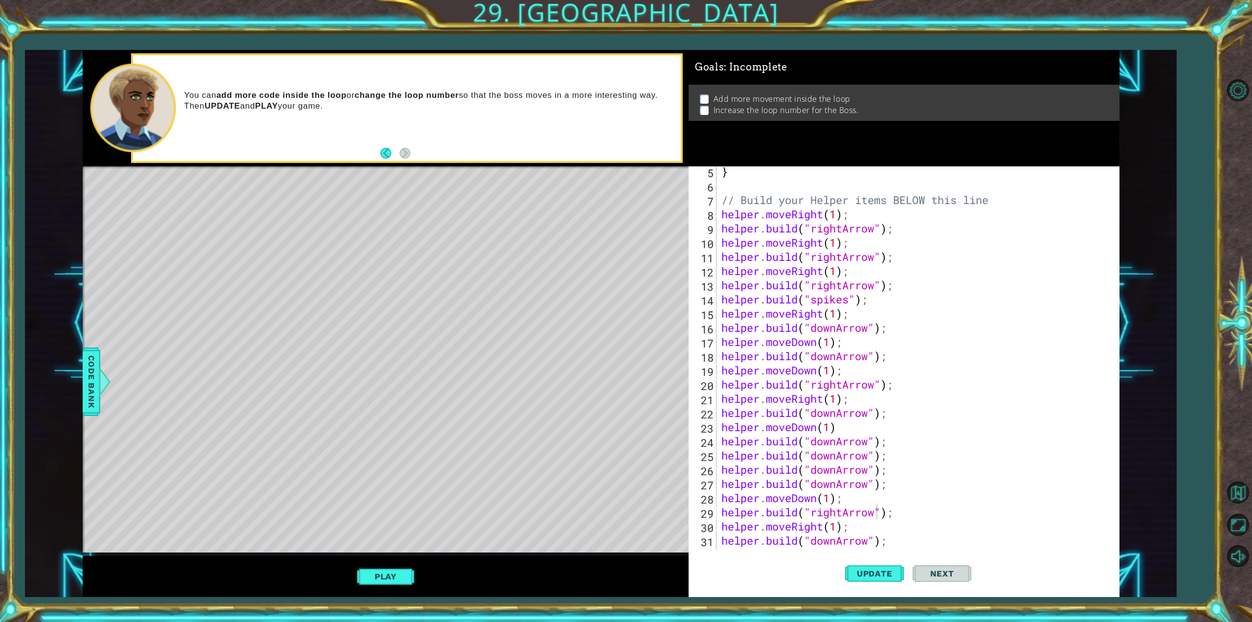
scroll to position [0, 0]
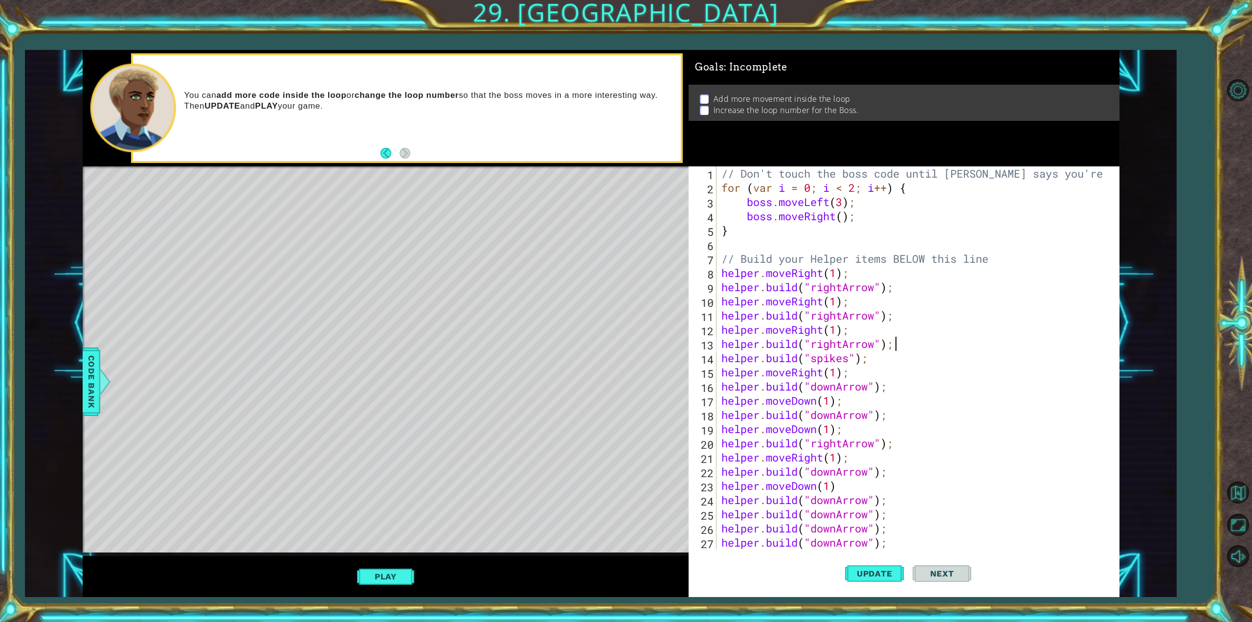
click at [901, 344] on div "// Don't touch the boss code until [PERSON_NAME] says you're ready! for ( var i…" at bounding box center [915, 371] width 393 height 411
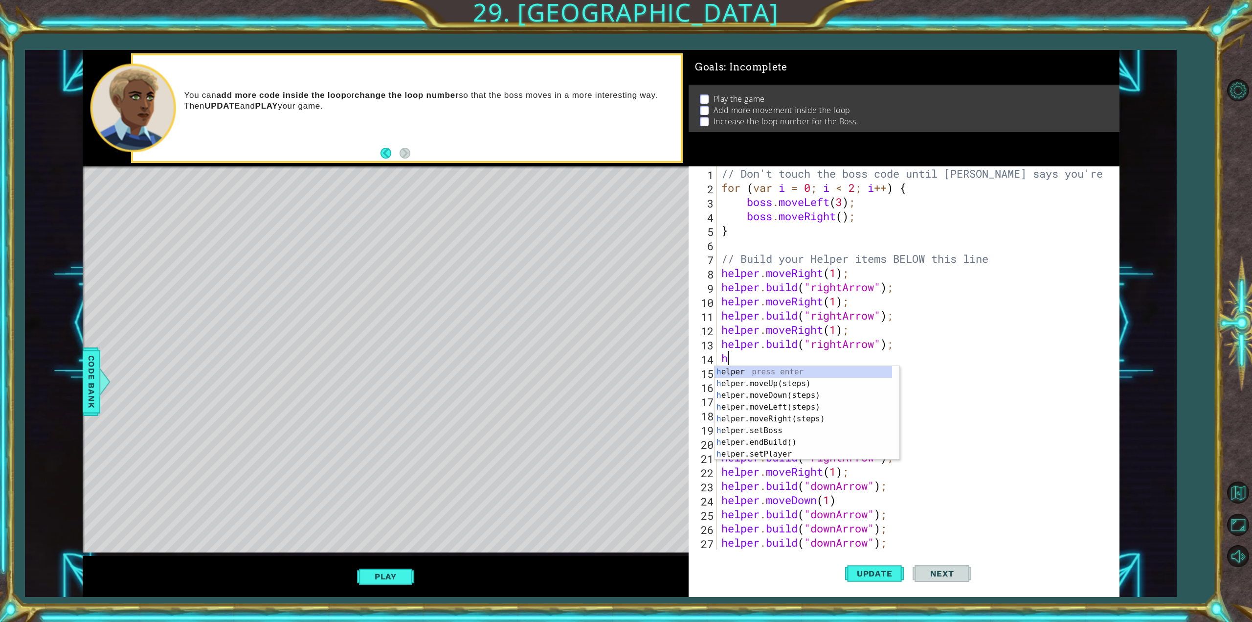
type textarea "hl"
click at [826, 396] on div "h e l per press enter h e l per.moveUp(steps) press enter h e l per.moveDown(st…" at bounding box center [803, 424] width 178 height 117
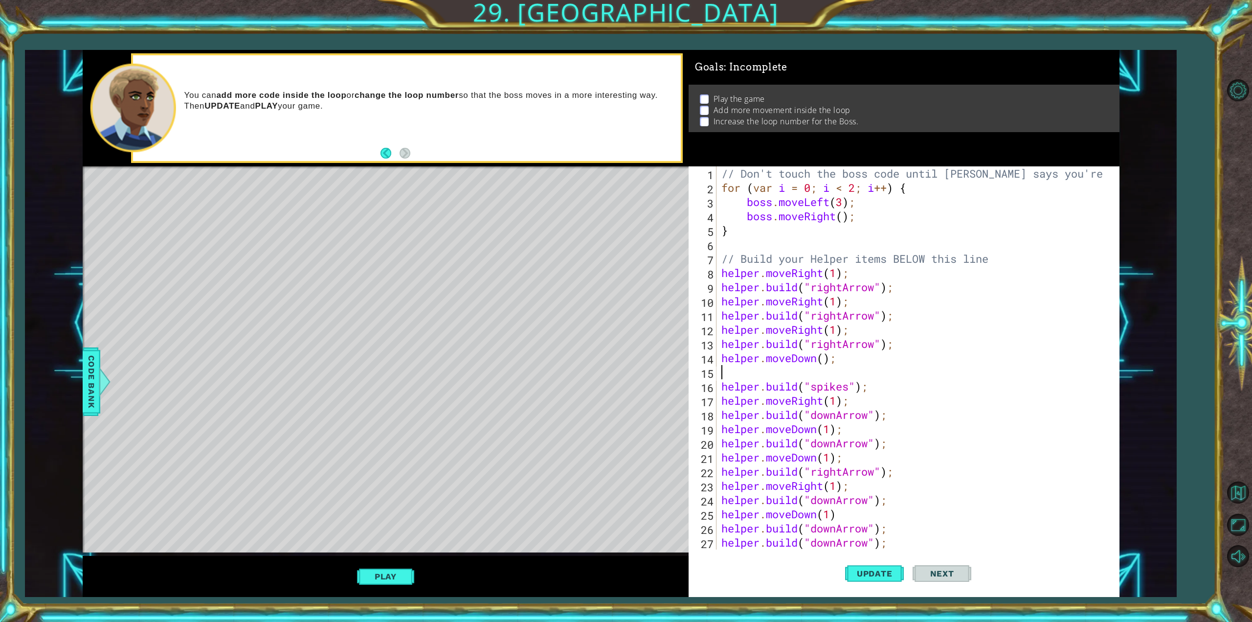
click at [828, 359] on div "// Don't touch the boss code until [PERSON_NAME] says you're ready! for ( var i…" at bounding box center [915, 371] width 393 height 411
click at [822, 361] on div "// Don't touch the boss code until [PERSON_NAME] says you're ready! for ( var i…" at bounding box center [915, 371] width 393 height 411
type textarea "helper.moveDown(1);"
click at [802, 374] on div "// Don't touch the boss code until [PERSON_NAME] says you're ready! for ( var i…" at bounding box center [915, 371] width 393 height 411
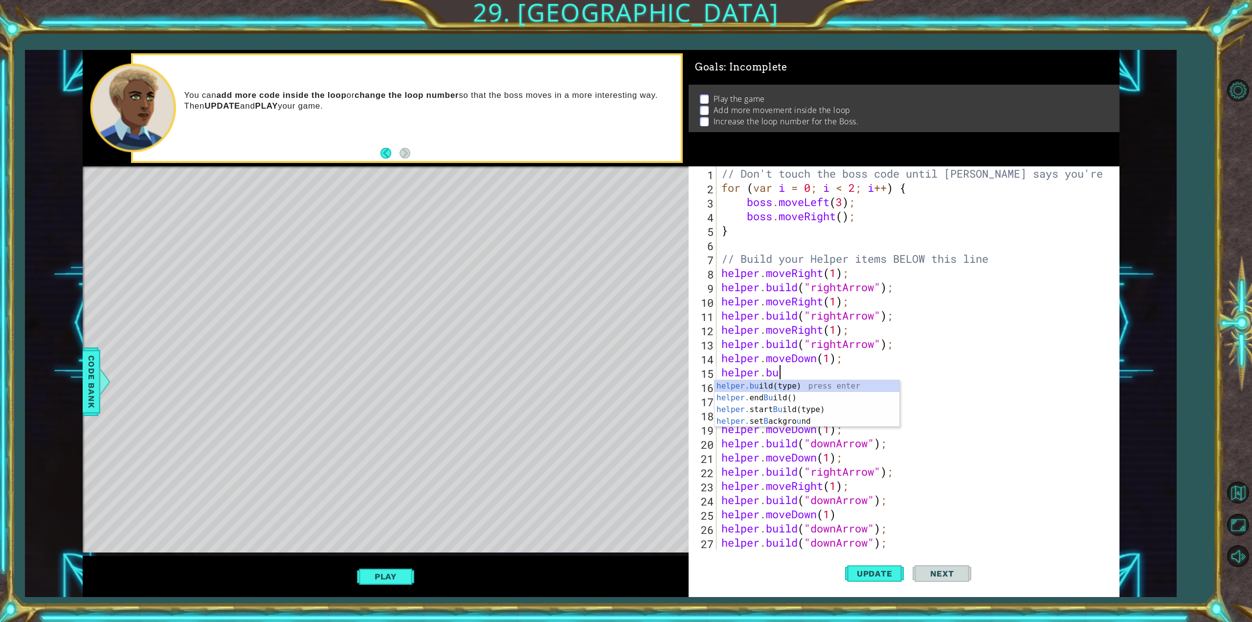
scroll to position [0, 2]
click at [796, 382] on div "helper.buil d(type) press enter helper. end Buil d() press enter helper. start …" at bounding box center [806, 409] width 185 height 59
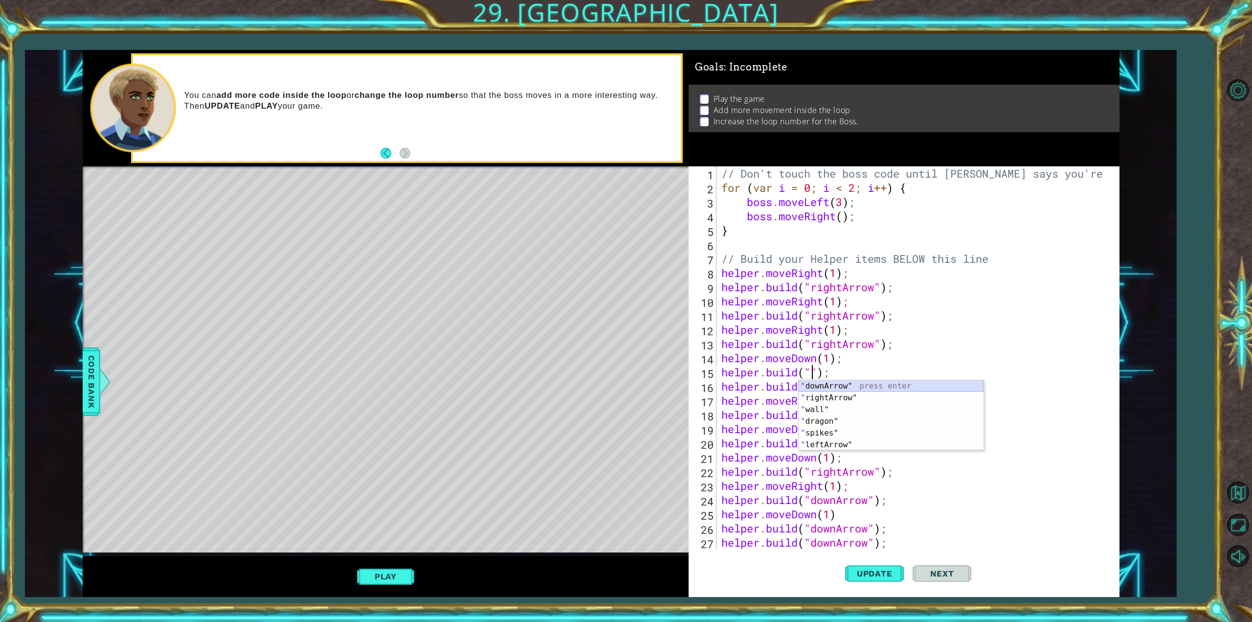
click at [828, 385] on div "" downArrow" press enter " rightArrow" press enter " wall" press enter " dragon…" at bounding box center [891, 427] width 185 height 94
click at [875, 572] on span "Update" at bounding box center [874, 573] width 55 height 10
click at [377, 568] on button "Play" at bounding box center [385, 576] width 57 height 19
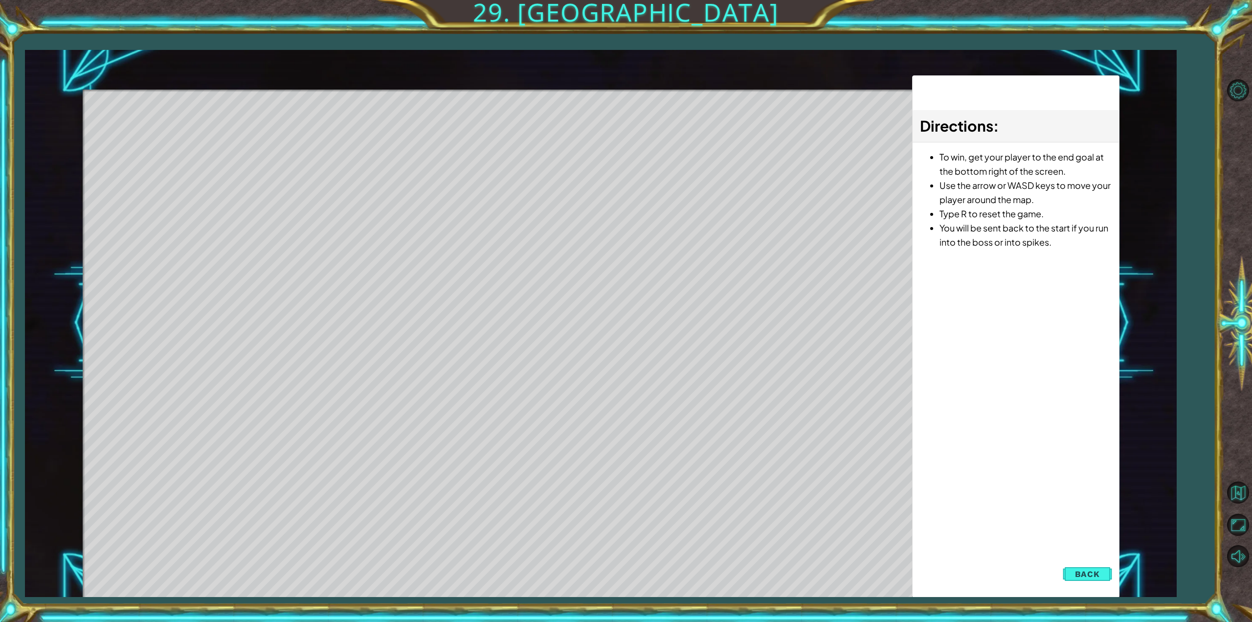
click at [1098, 576] on span "Back" at bounding box center [1087, 574] width 25 height 10
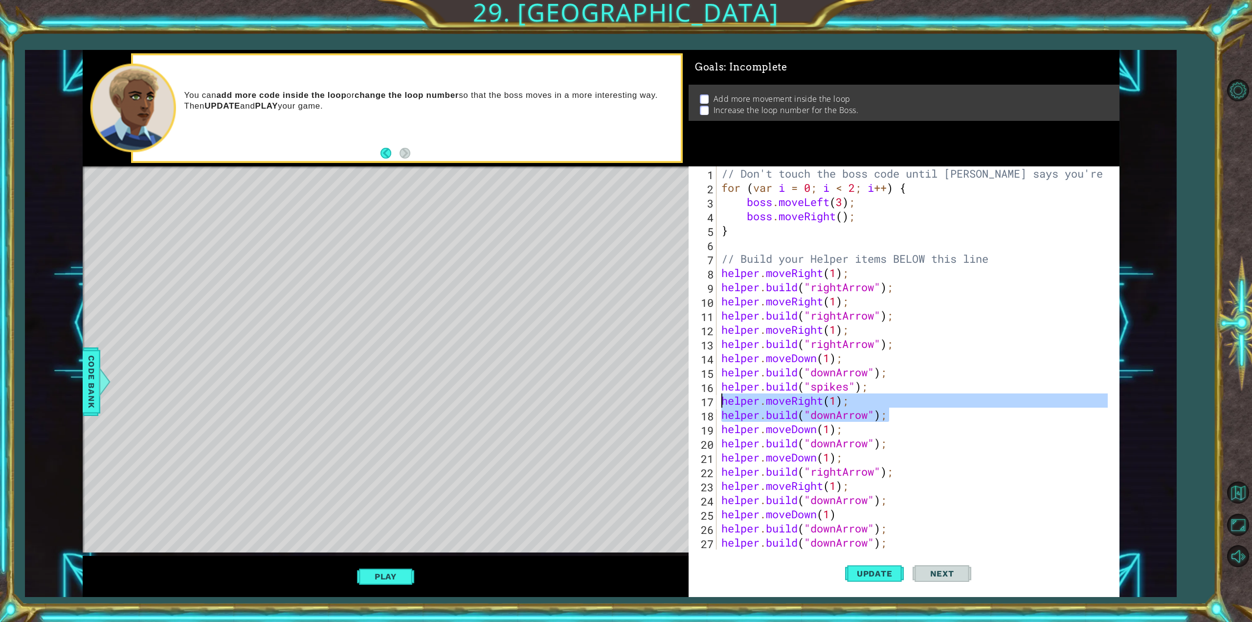
drag, startPoint x: 892, startPoint y: 419, endPoint x: 716, endPoint y: 399, distance: 177.1
click at [716, 399] on div "[DOMAIN_NAME]("downArrow"); 1 2 3 4 5 6 7 8 9 10 11 12 13 14 15 16 17 18 19 20 …" at bounding box center [902, 357] width 426 height 383
type textarea "helper.moveRight(1); [DOMAIN_NAME]("downArrow");"
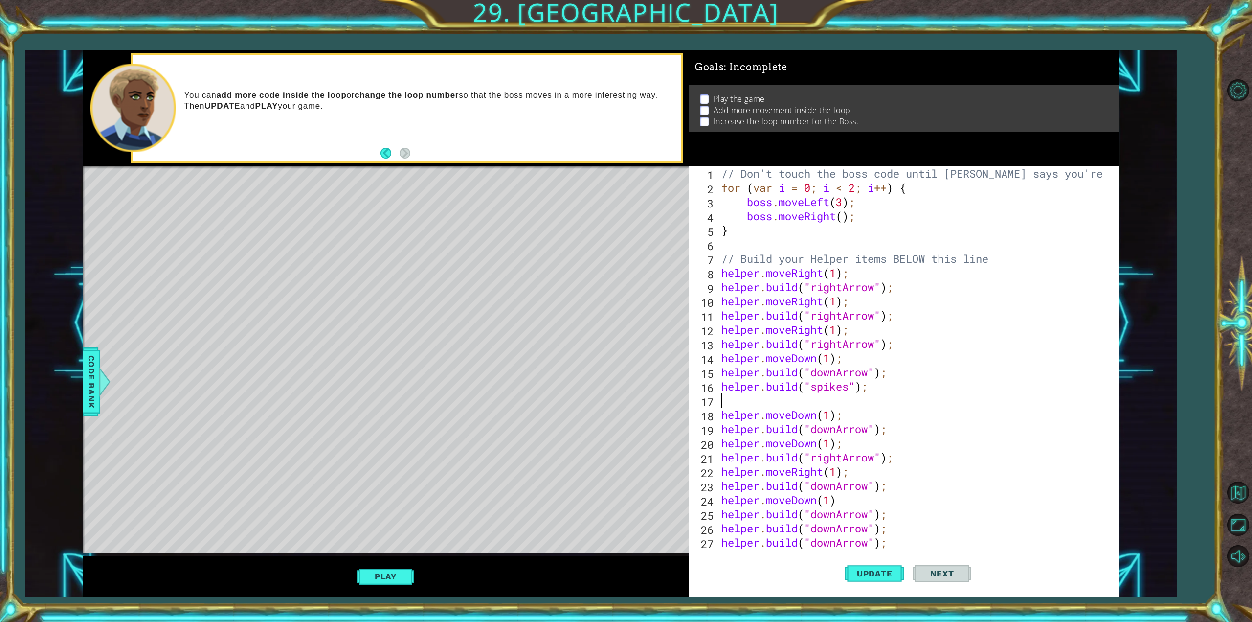
scroll to position [0, 0]
click at [856, 574] on span "Update" at bounding box center [874, 573] width 55 height 10
click at [462, 212] on div "Level Map" at bounding box center [309, 310] width 452 height 288
click at [445, 230] on div "Level Map" at bounding box center [309, 310] width 452 height 288
drag, startPoint x: 451, startPoint y: 219, endPoint x: 464, endPoint y: 217, distance: 12.9
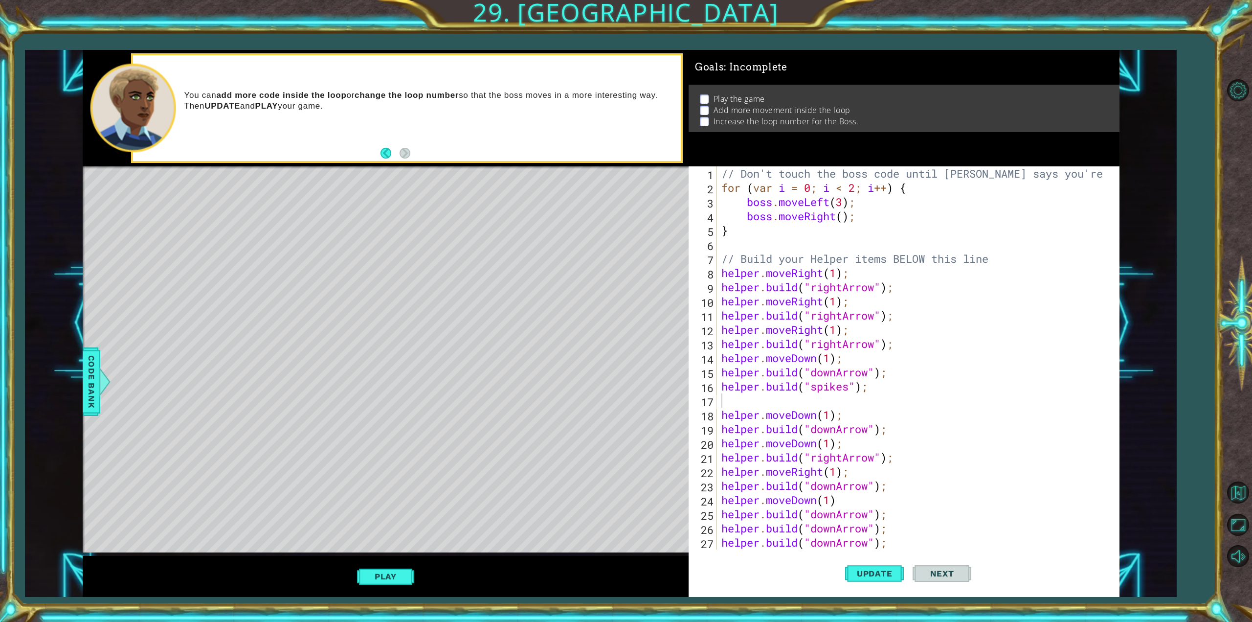
click at [455, 219] on div "Level Map" at bounding box center [309, 310] width 452 height 288
click at [464, 217] on div "Level Map" at bounding box center [309, 310] width 452 height 288
click at [881, 315] on div "// Don't touch the boss code until [PERSON_NAME] says you're ready! for ( var i…" at bounding box center [915, 371] width 393 height 411
click at [748, 409] on div "// Don't touch the boss code until [PERSON_NAME] says you're ready! for ( var i…" at bounding box center [915, 371] width 393 height 411
type textarea "helper.moveDown(1);"
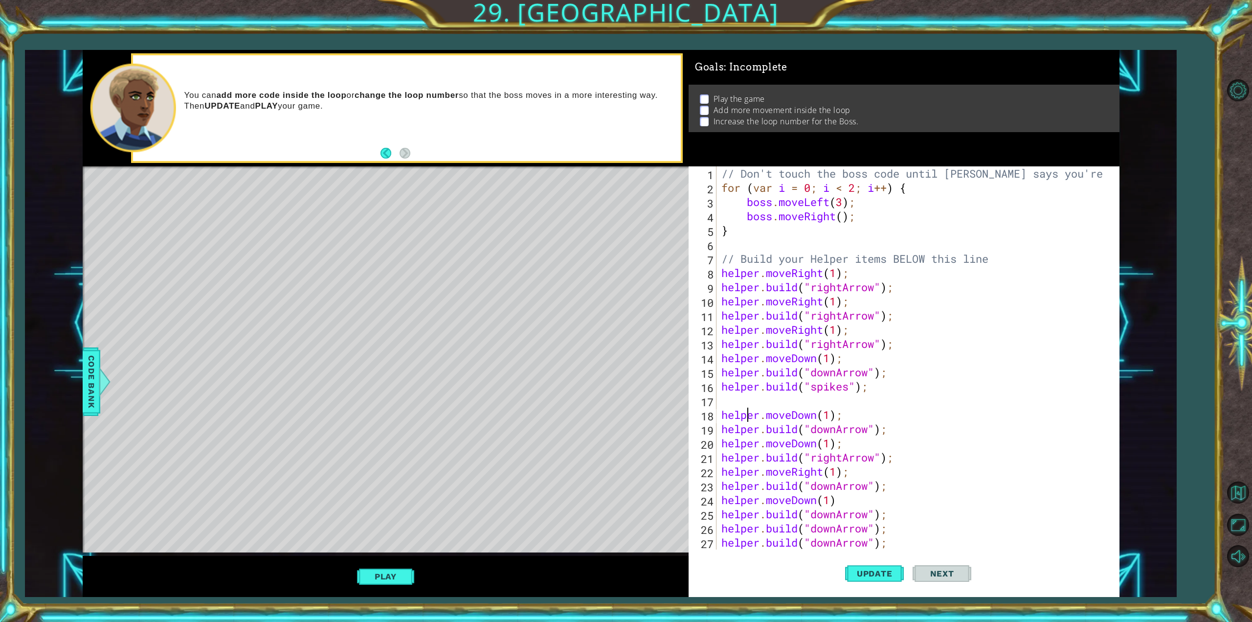
click at [740, 401] on div "// Don't touch the boss code until [PERSON_NAME] says you're ready! for ( var i…" at bounding box center [915, 371] width 393 height 411
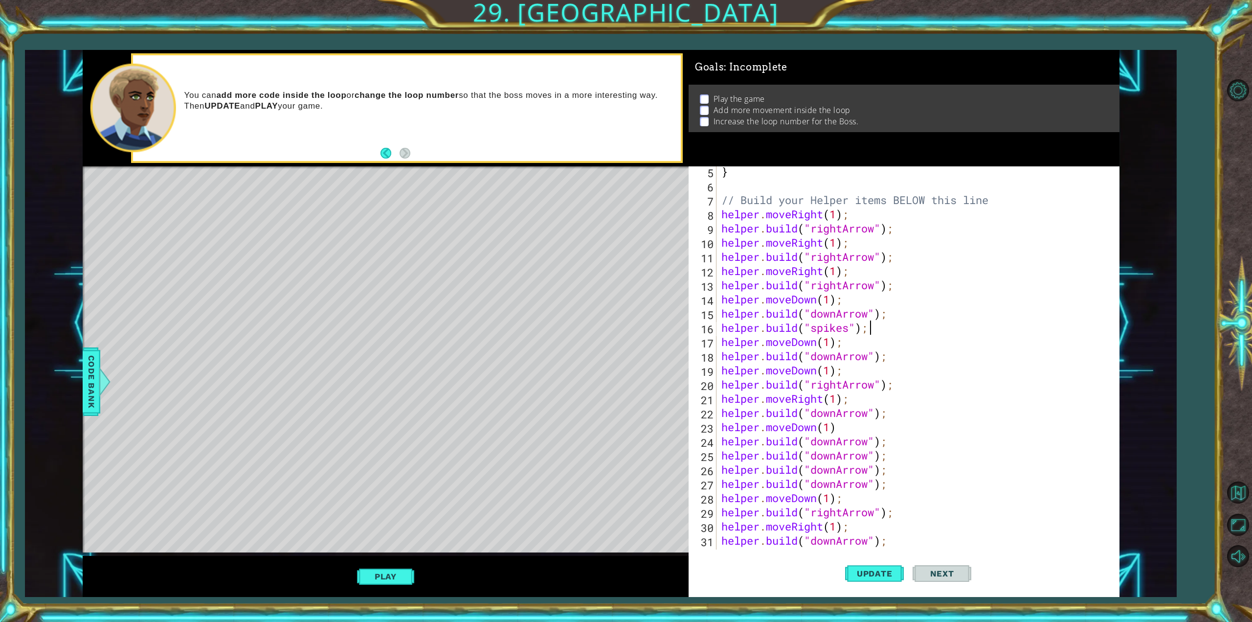
scroll to position [59, 0]
click at [888, 316] on div "} // Build your Helper items BELOW this line helper . moveRight ( 1 ) ; helper …" at bounding box center [915, 369] width 393 height 411
type textarea "[DOMAIN_NAME]("downArrow");"
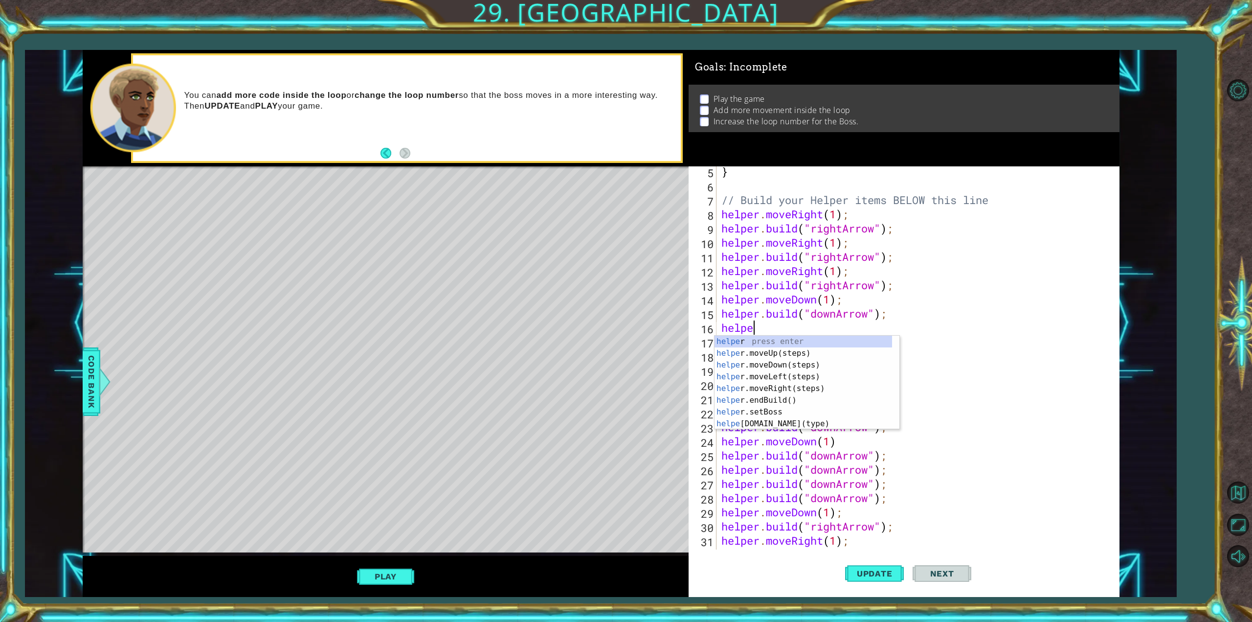
scroll to position [0, 1]
type textarea "helper"
click at [796, 389] on div "helper press enter helper .moveUp(steps) press enter helper .moveDown(steps) pr…" at bounding box center [803, 393] width 178 height 117
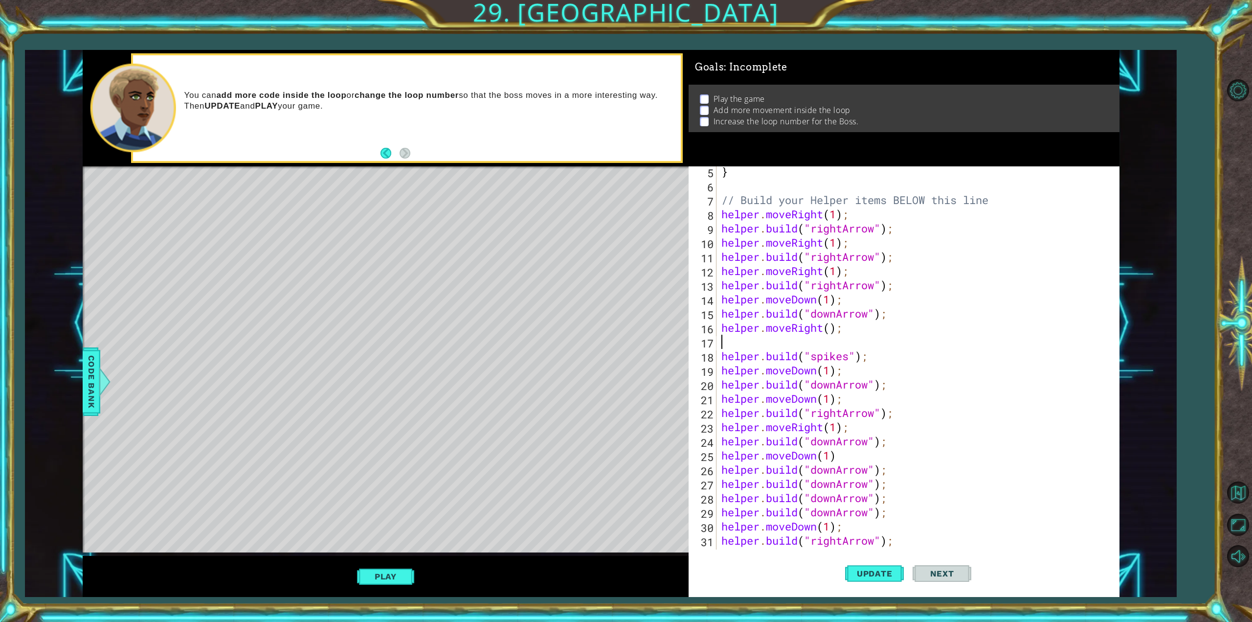
scroll to position [0, 0]
click at [828, 331] on div "} // Build your Helper items BELOW this line helper . moveRight ( 1 ) ; helper …" at bounding box center [915, 369] width 393 height 411
type textarea "helper.moveRight(1);"
click at [813, 346] on div "} // Build your Helper items BELOW this line helper . moveRight ( 1 ) ; helper …" at bounding box center [915, 369] width 393 height 411
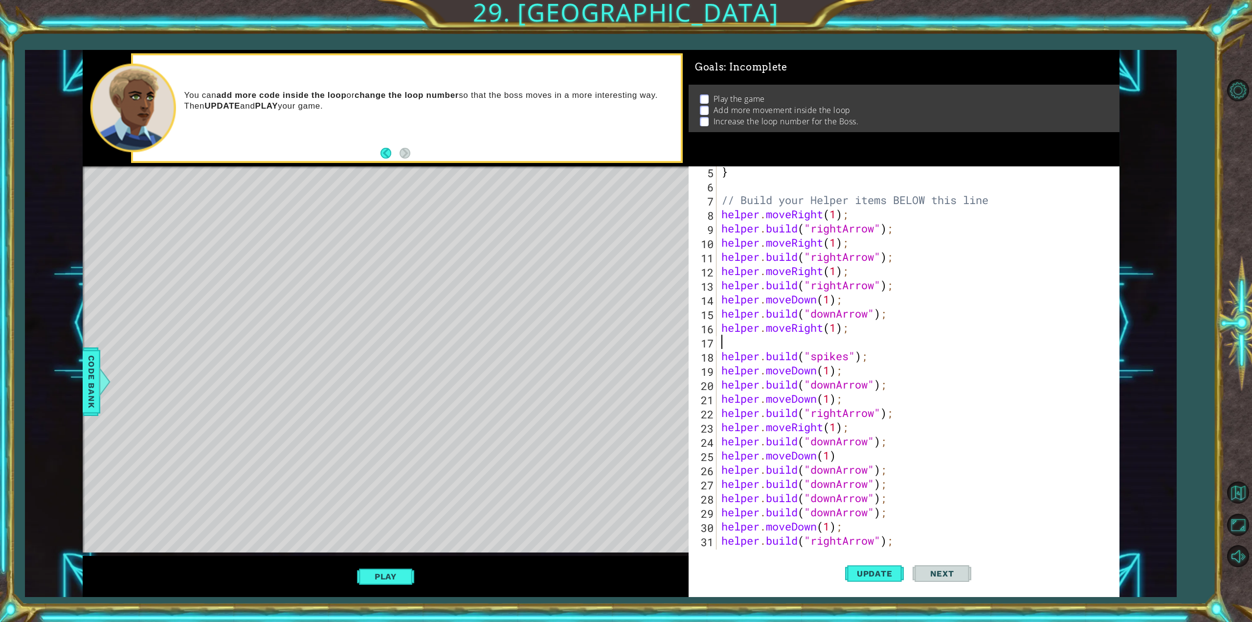
scroll to position [0, 0]
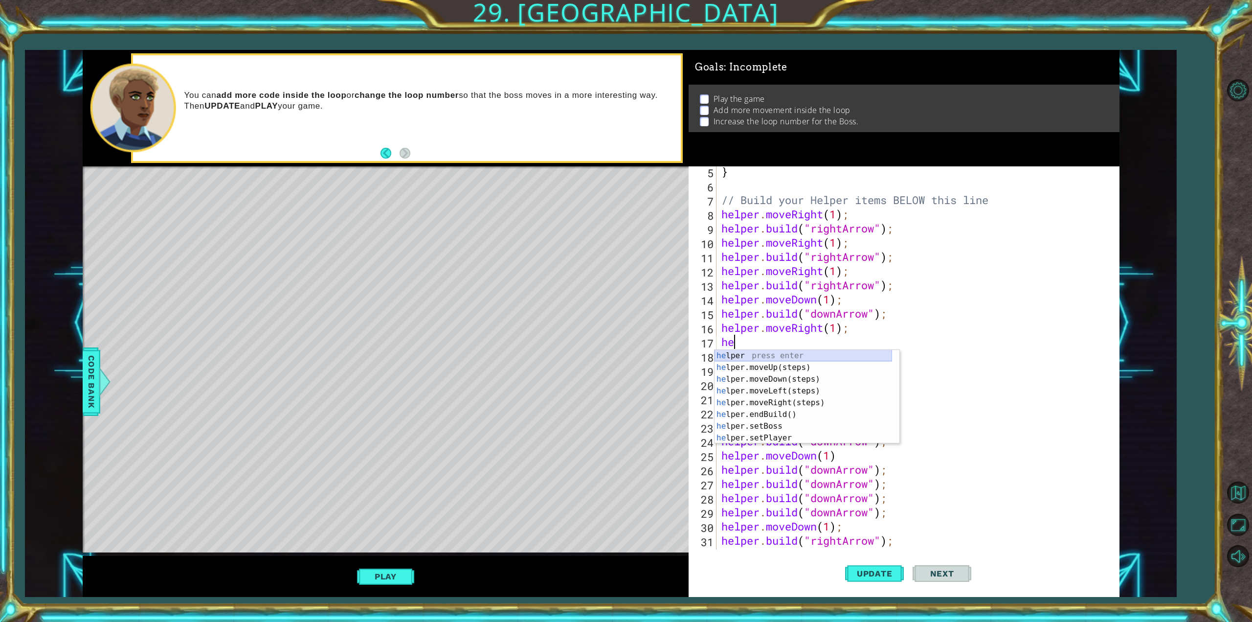
click at [779, 353] on div "he lper press enter he lper.moveUp(steps) press enter he lper.moveDown(steps) p…" at bounding box center [803, 408] width 178 height 117
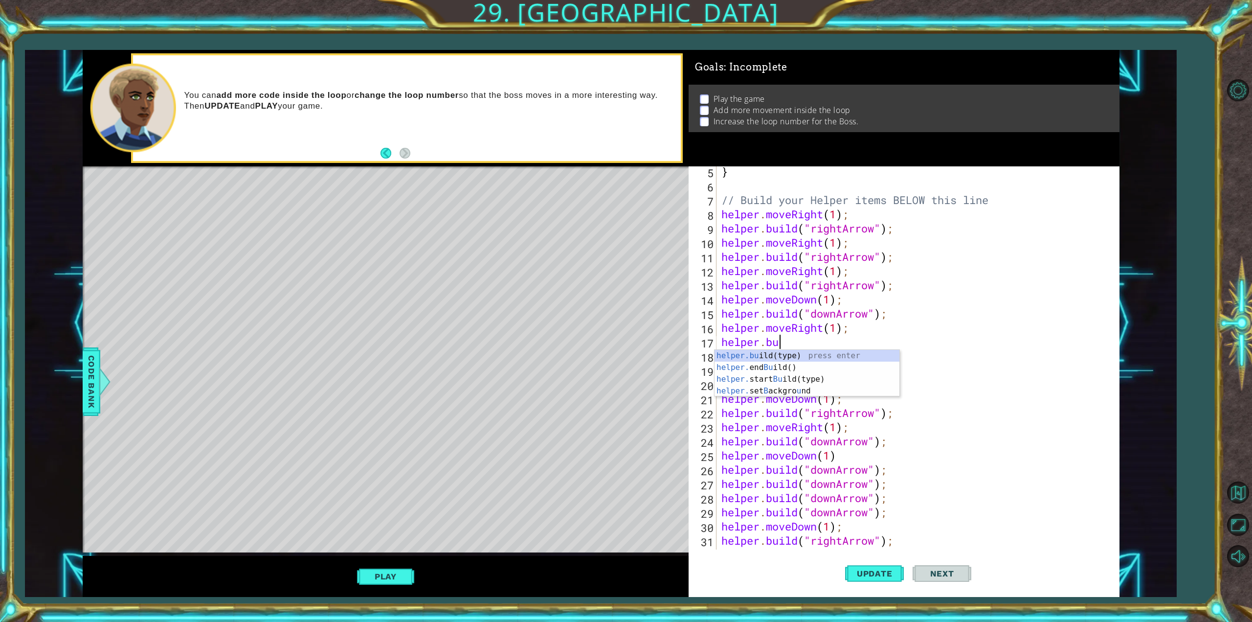
scroll to position [0, 2]
click at [784, 355] on div "helper.bu ild(type) press enter helper. end Bu ild() press enter helper. start …" at bounding box center [806, 385] width 185 height 70
click at [826, 355] on div "" downArrow" press enter " rightArrow" press enter " wall" press enter " dragon…" at bounding box center [891, 397] width 185 height 94
click at [858, 572] on span "Update" at bounding box center [874, 573] width 55 height 10
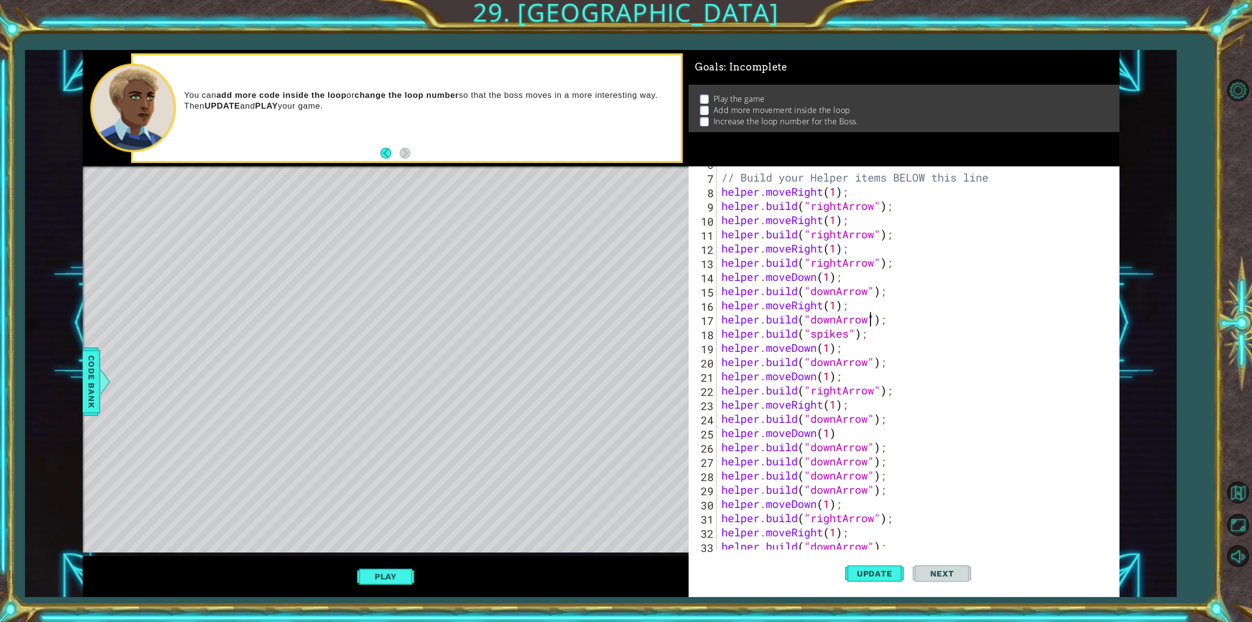
scroll to position [111, 0]
click at [906, 369] on div "helper . moveRight ( 1 ) ; helper . build ( "rightArrow" ) ; helper . moveRight…" at bounding box center [915, 360] width 393 height 411
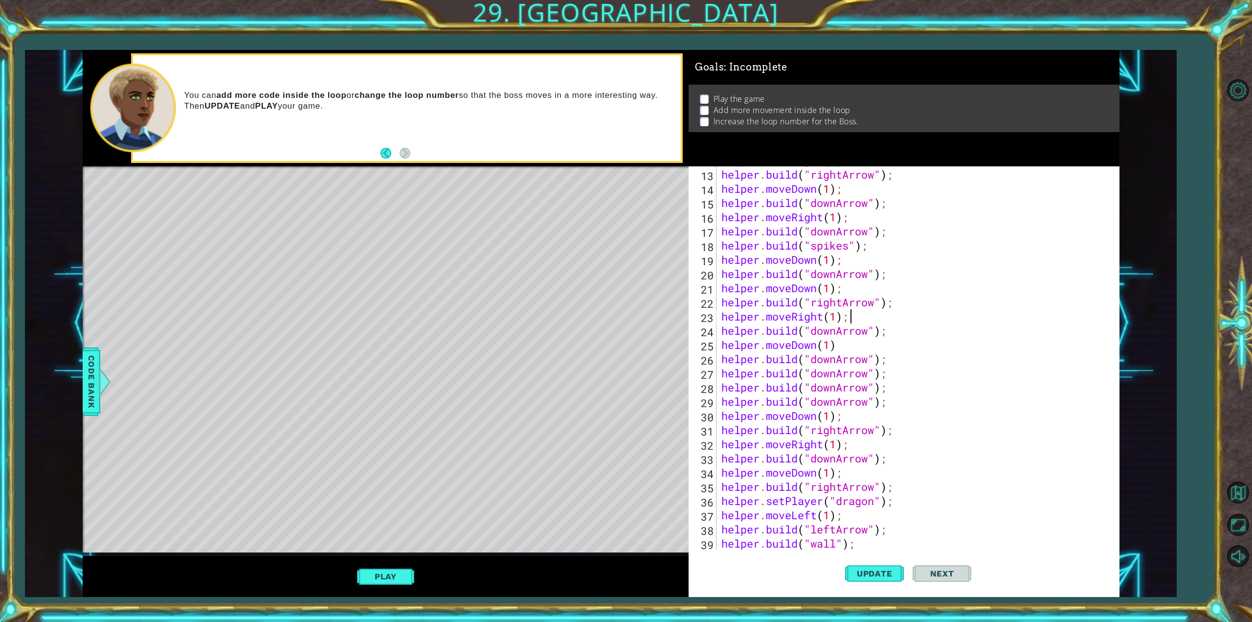
scroll to position [169, 0]
click at [870, 313] on div "helper . moveRight ( 1 ) ; helper . build ( "rightArrow" ) ; helper . moveDown …" at bounding box center [915, 358] width 393 height 411
click at [891, 339] on div "helper . moveRight ( 1 ) ; helper . build ( "rightArrow" ) ; helper . moveDown …" at bounding box center [915, 358] width 393 height 411
click at [893, 331] on div "helper . moveRight ( 1 ) ; helper . build ( "rightArrow" ) ; helper . moveDown …" at bounding box center [915, 358] width 393 height 411
type textarea "[DOMAIN_NAME]("downArrow");"
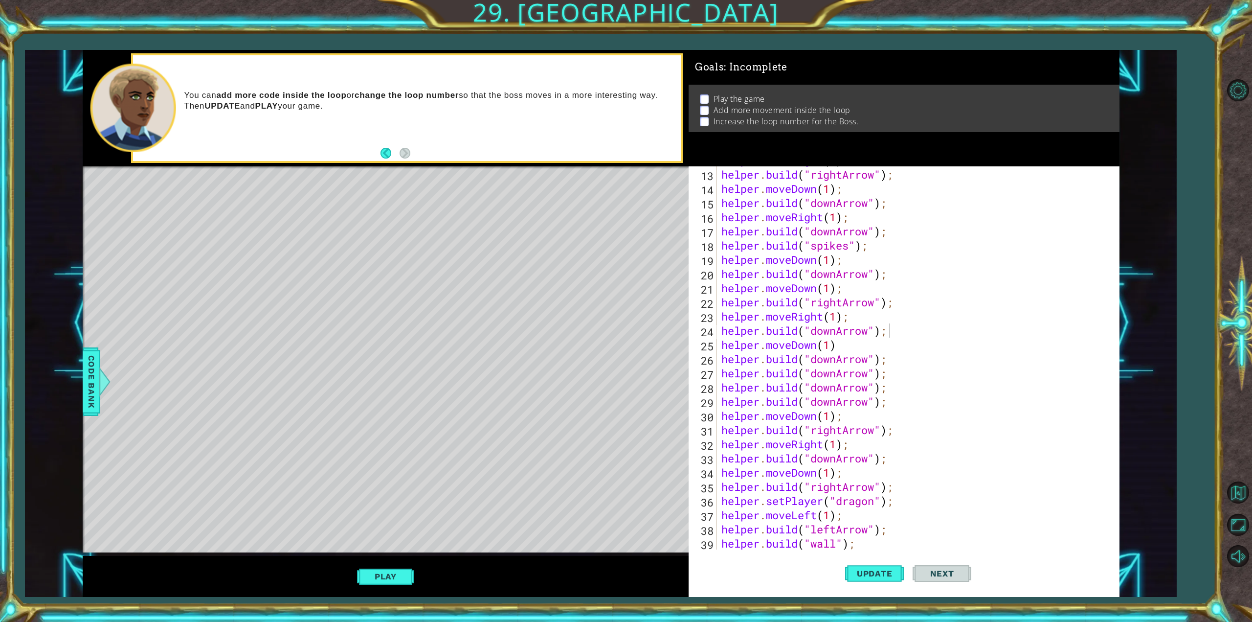
click at [380, 327] on div "Level Map" at bounding box center [309, 310] width 452 height 288
click at [385, 327] on div "Level Map" at bounding box center [309, 310] width 452 height 288
click at [388, 328] on div "Level Map" at bounding box center [309, 310] width 452 height 288
click at [389, 328] on div "Level Map" at bounding box center [309, 310] width 452 height 288
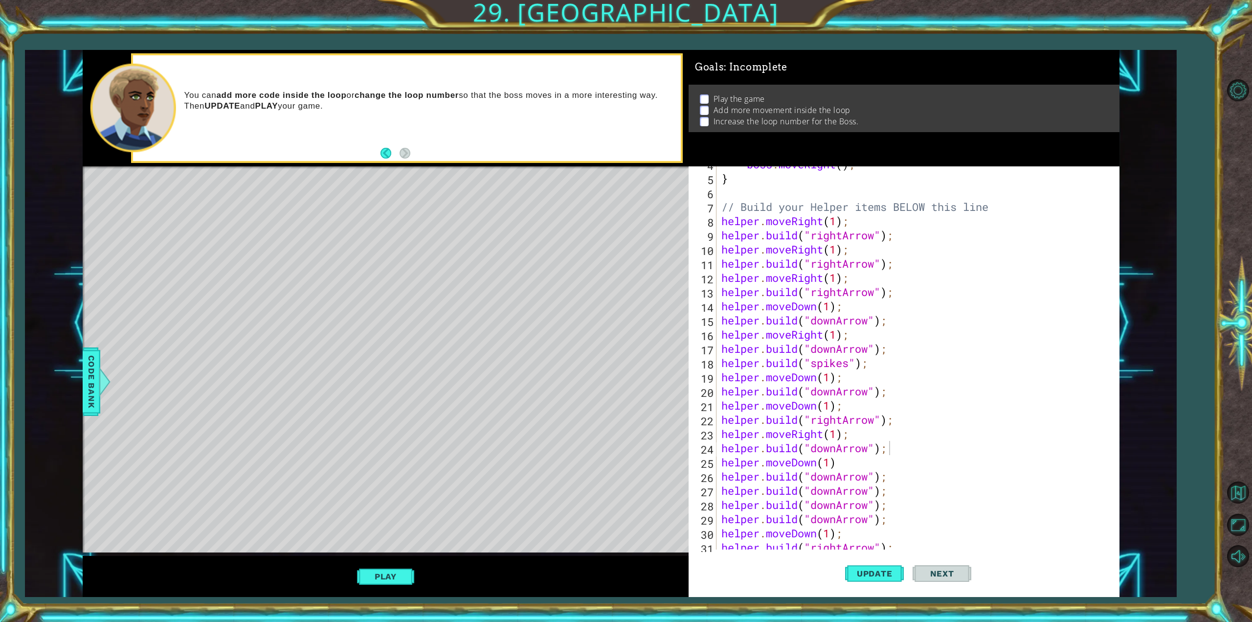
scroll to position [52, 0]
click at [408, 575] on button "Play" at bounding box center [385, 576] width 57 height 19
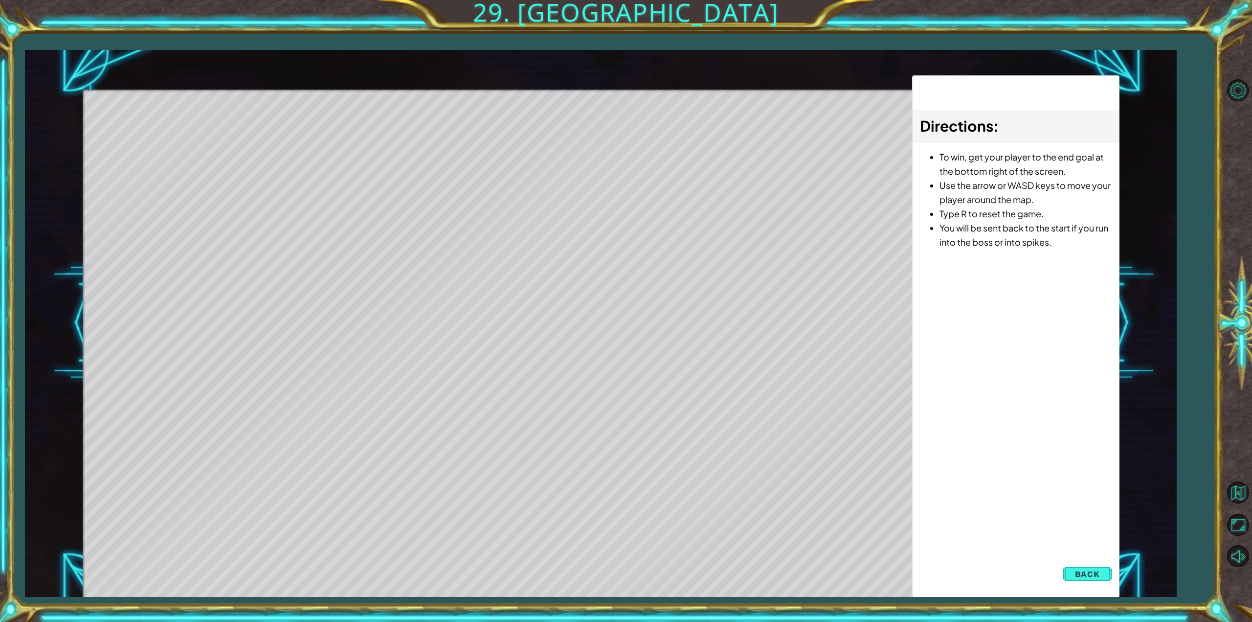
drag, startPoint x: 1094, startPoint y: 573, endPoint x: 1087, endPoint y: 573, distance: 7.8
click at [1088, 573] on span "Back" at bounding box center [1087, 574] width 25 height 10
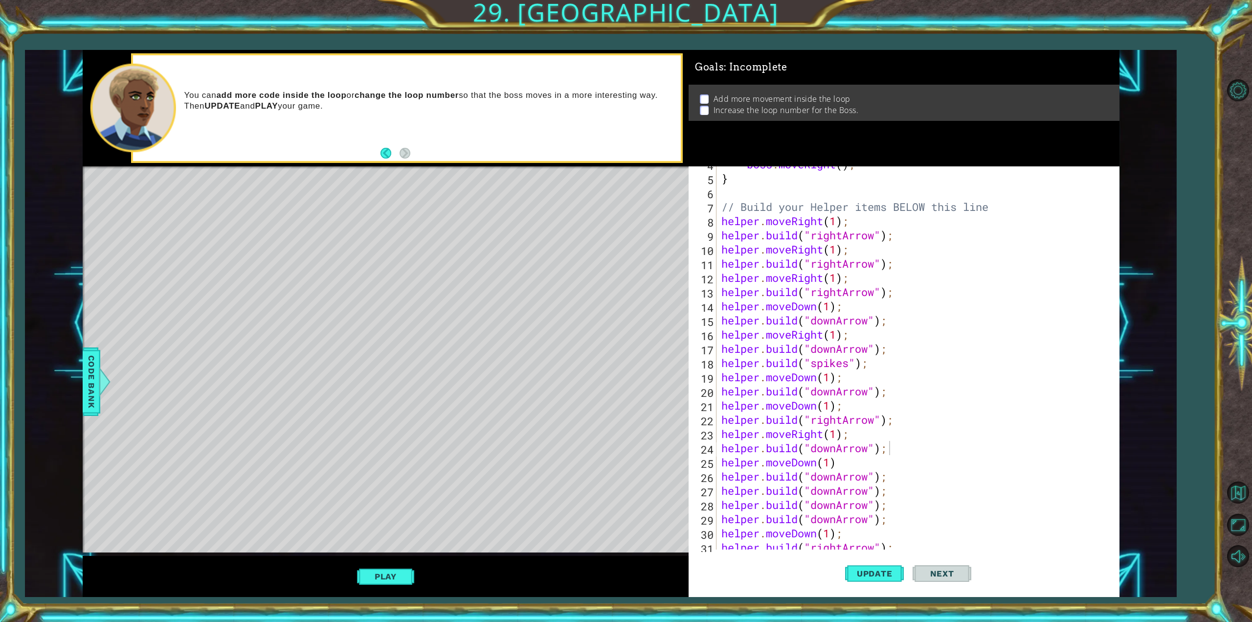
type textarea "[DOMAIN_NAME]("rightArrow");"
click at [898, 291] on div "boss . moveRight ( ) ; } // Build your Helper items BELOW this line helper . mo…" at bounding box center [915, 362] width 393 height 411
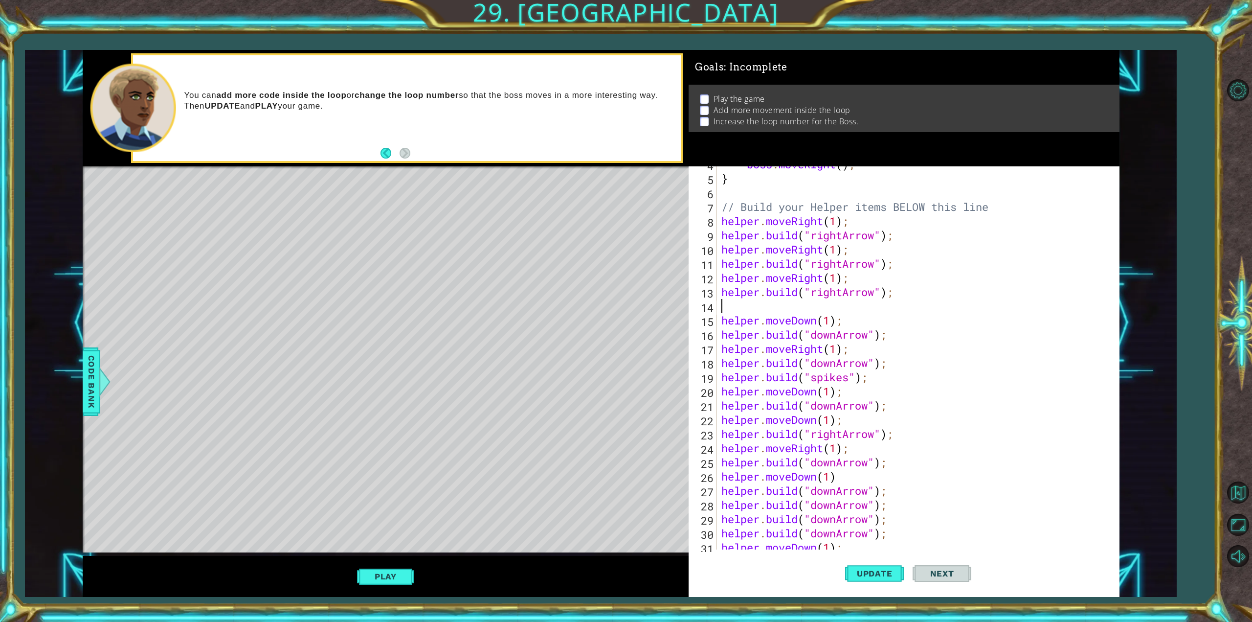
scroll to position [0, 0]
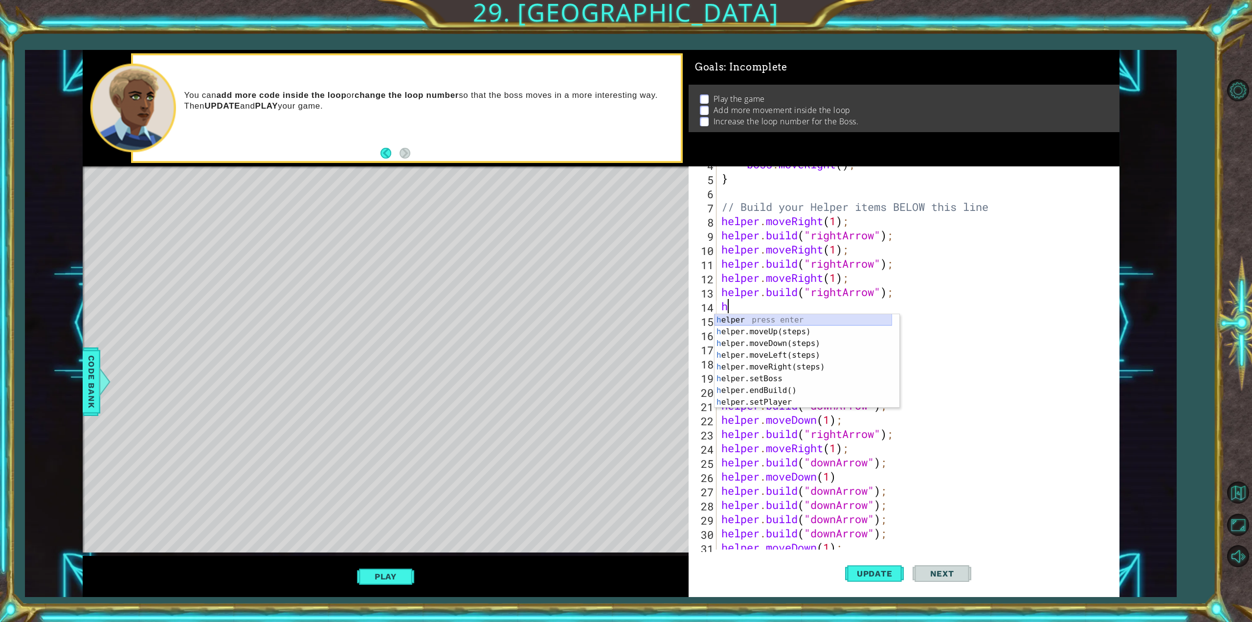
click at [748, 320] on div "h elper press enter h elper.moveUp(steps) press enter h elper.moveDown(steps) p…" at bounding box center [803, 372] width 178 height 117
click at [765, 390] on div "helper. moveUp(steps) press enter helper. moveDown(steps) press enter helper. m…" at bounding box center [803, 372] width 178 height 117
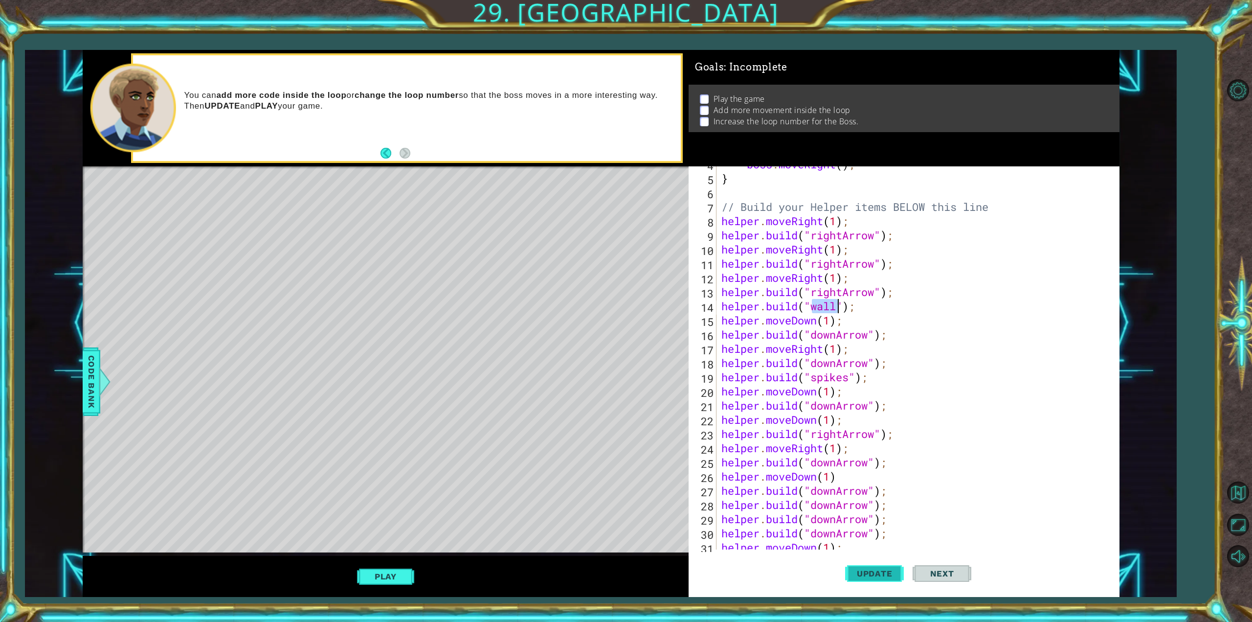
click at [867, 566] on button "Update" at bounding box center [874, 573] width 59 height 43
click at [808, 311] on div "boss . moveRight ( ) ; } // Build your Helper items BELOW this line helper . mo…" at bounding box center [915, 362] width 393 height 411
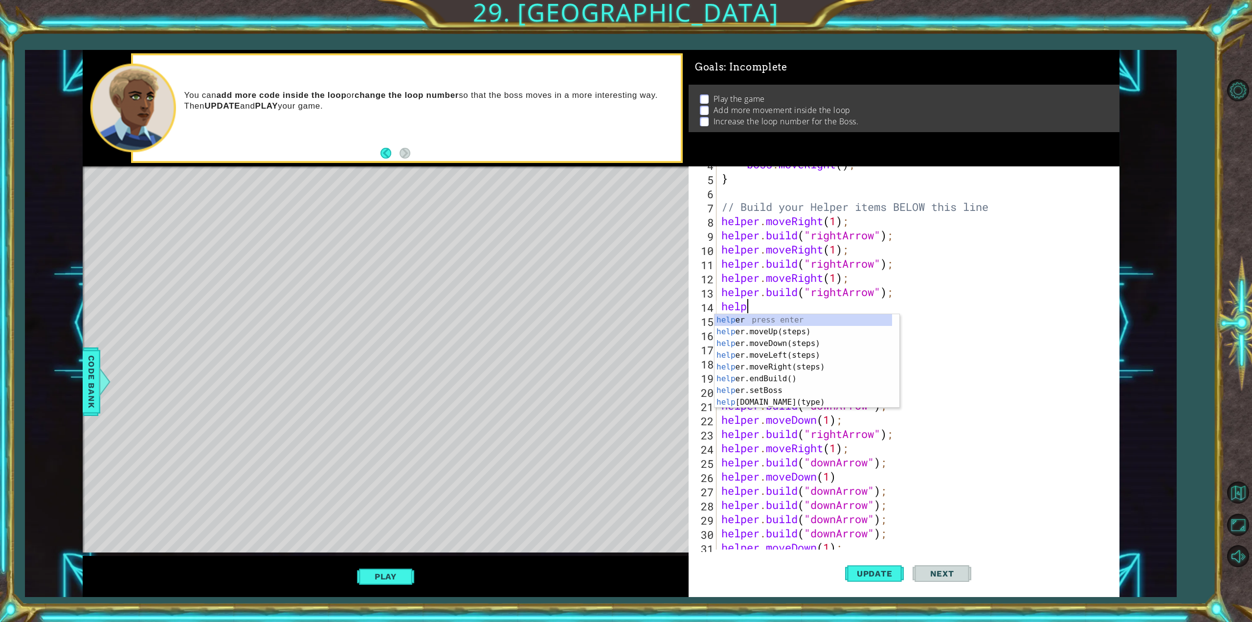
scroll to position [0, 0]
type textarea "h"
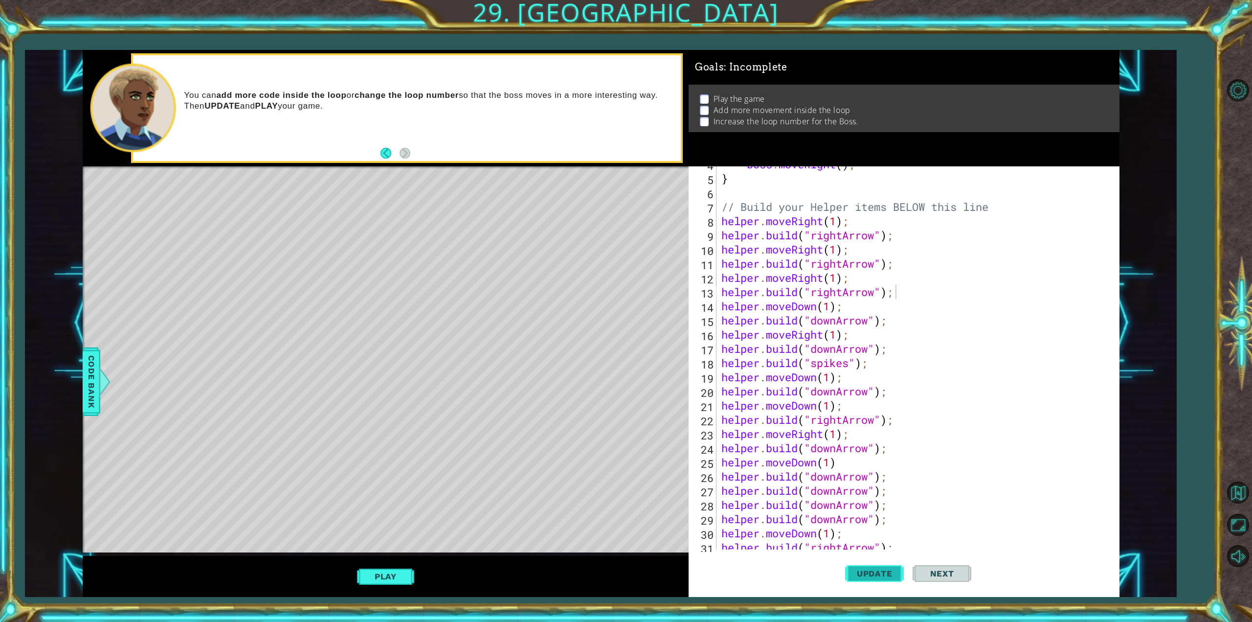
click at [880, 571] on span "Update" at bounding box center [874, 573] width 55 height 10
click at [933, 569] on span "Next" at bounding box center [942, 573] width 44 height 10
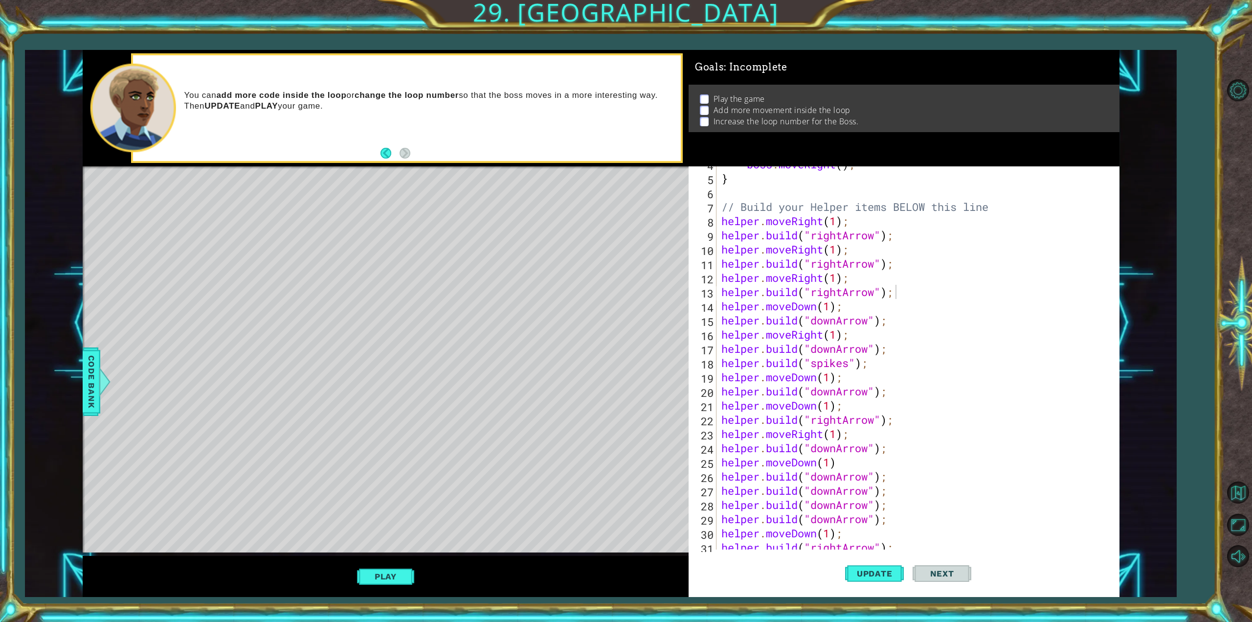
click at [933, 569] on span "Next" at bounding box center [942, 573] width 44 height 10
drag, startPoint x: 889, startPoint y: 600, endPoint x: 913, endPoint y: 330, distance: 271.0
click at [913, 330] on div "boss . moveRight ( ) ; } // Build your Helper items BELOW this line helper . mo…" at bounding box center [915, 362] width 393 height 411
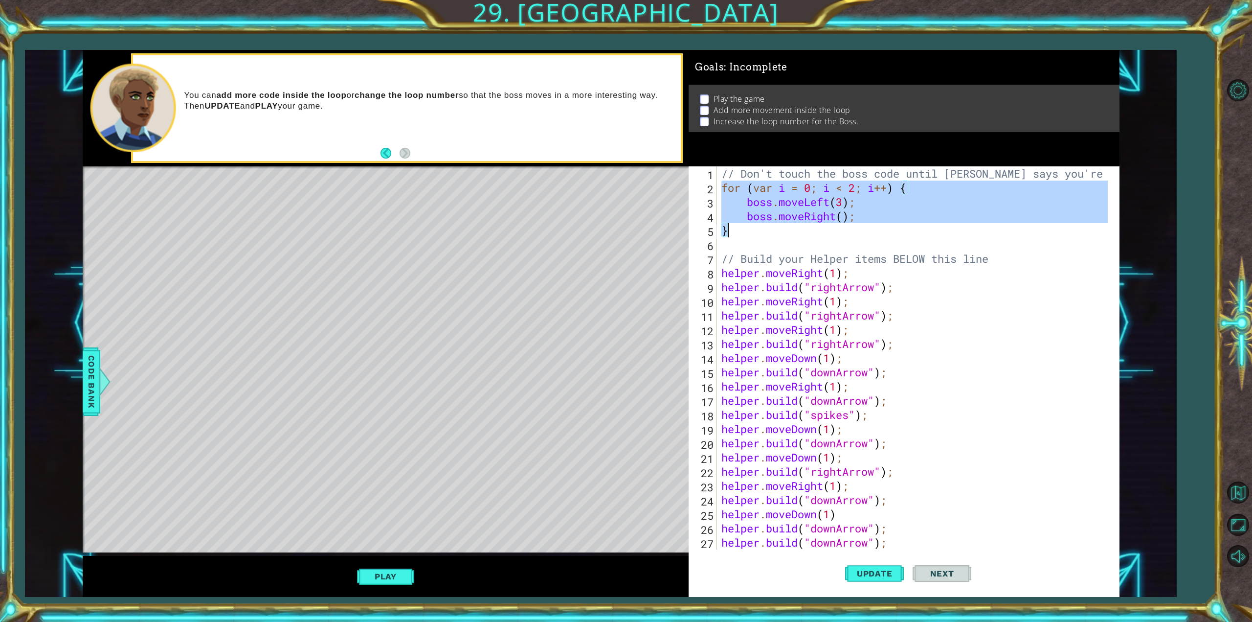
drag, startPoint x: 721, startPoint y: 190, endPoint x: 871, endPoint y: 231, distance: 156.2
click at [879, 230] on div "// Don't touch the boss code until [PERSON_NAME] says you're ready! for ( var i…" at bounding box center [915, 371] width 393 height 411
type textarea "boss.moveRight(); }"
click at [836, 245] on div "// Don't touch the boss code until [PERSON_NAME] says you're ready! for ( var i…" at bounding box center [915, 371] width 393 height 411
drag, startPoint x: 720, startPoint y: 188, endPoint x: 754, endPoint y: 235, distance: 58.5
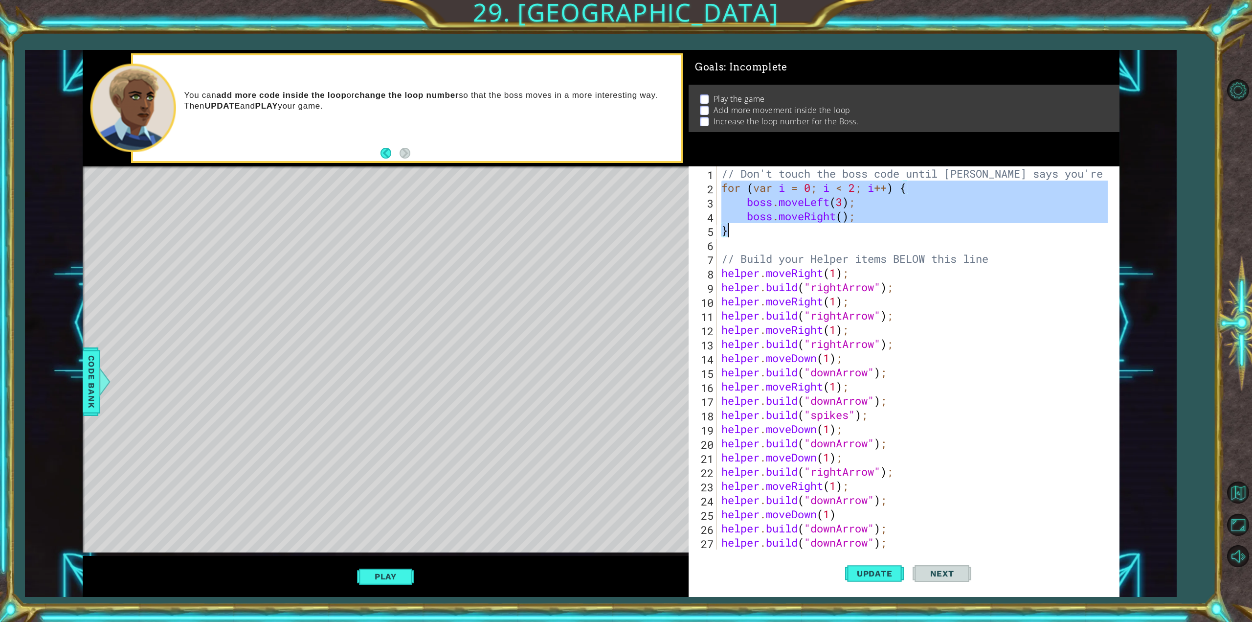
click at [754, 235] on div "// Don't touch the boss code until [PERSON_NAME] says you're ready! for ( var i…" at bounding box center [915, 371] width 393 height 411
type textarea "boss.moveRight(); }"
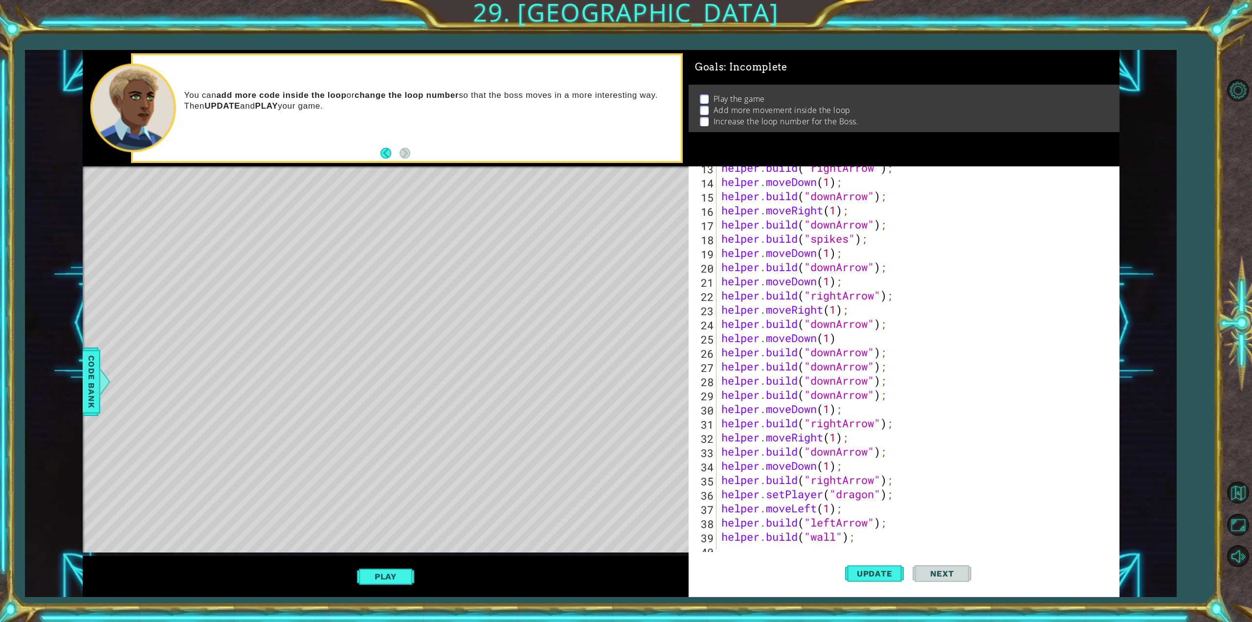
scroll to position [199, 0]
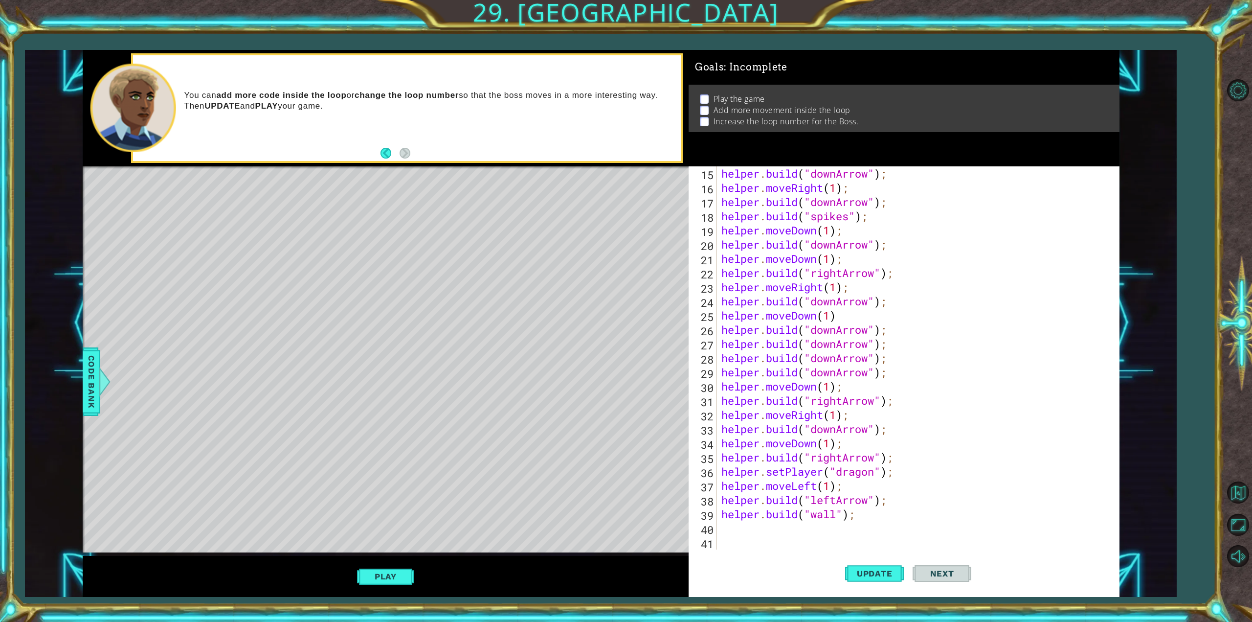
click at [747, 532] on div "helper . build ( "downArrow" ) ; helper . moveRight ( 1 ) ; helper . build ( "d…" at bounding box center [915, 371] width 393 height 411
paste textarea "}"
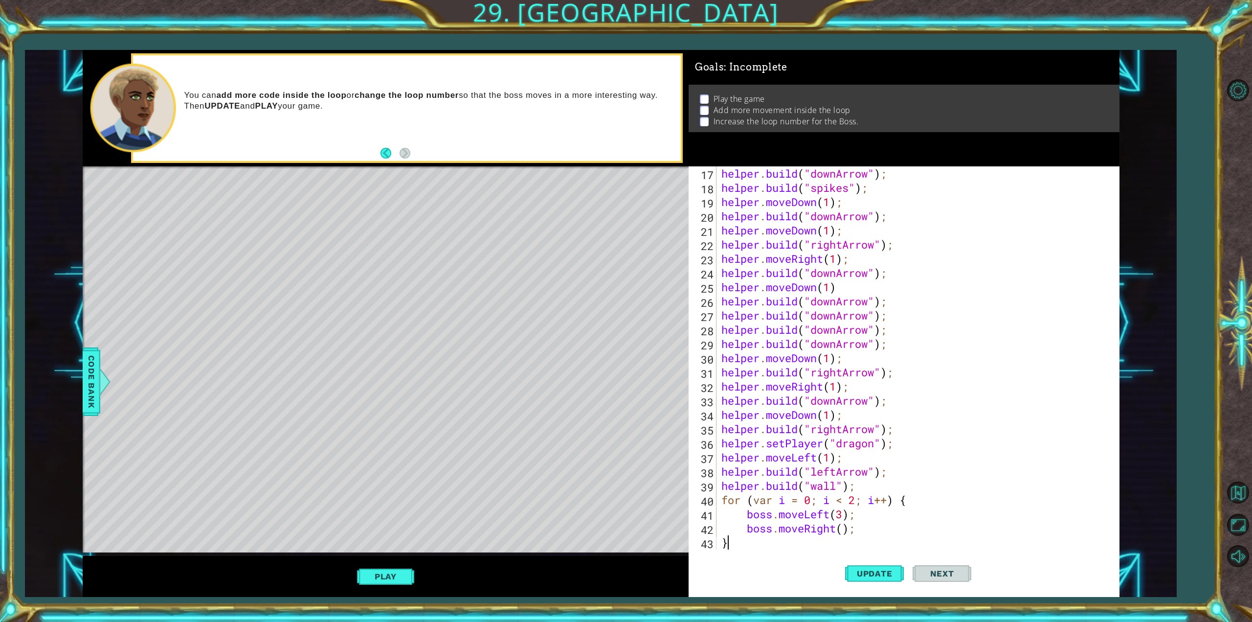
scroll to position [241, 0]
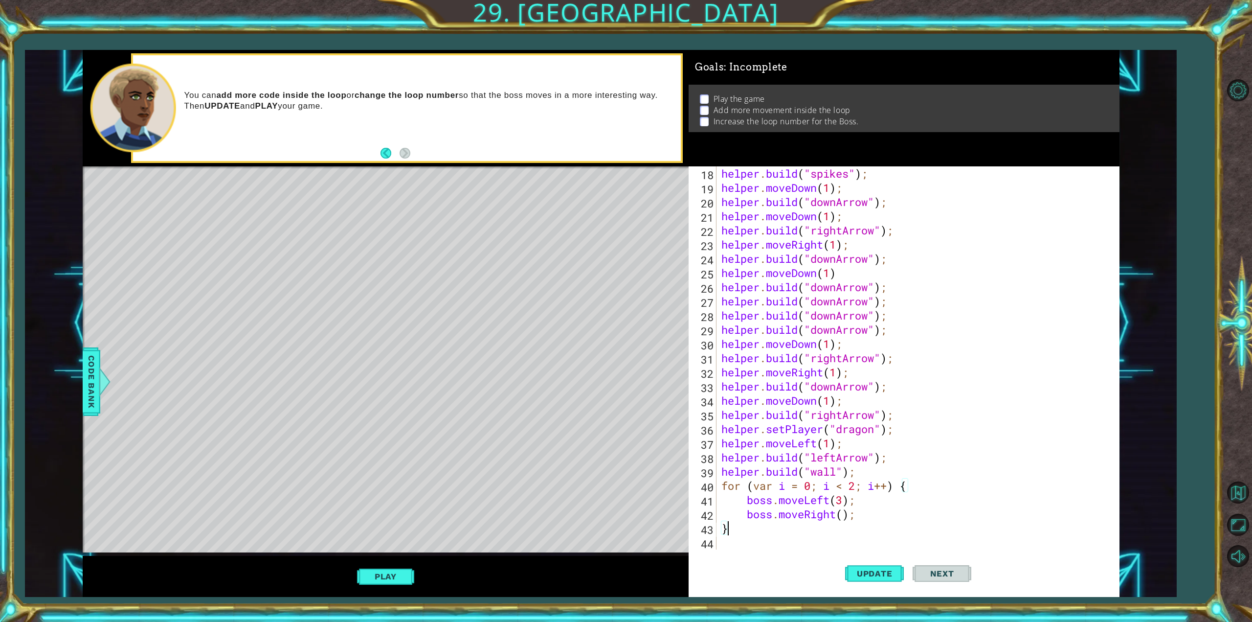
click at [737, 531] on div "helper . build ( "spikes" ) ; helper . moveDown ( 1 ) ; helper . build ( "downA…" at bounding box center [915, 371] width 393 height 411
drag, startPoint x: 771, startPoint y: 505, endPoint x: 738, endPoint y: 505, distance: 32.8
click at [738, 505] on div "helper . build ( "spikes" ) ; helper . moveDown ( 1 ) ; helper . build ( "downA…" at bounding box center [915, 371] width 393 height 411
click at [851, 499] on div "helper . build ( "spikes" ) ; helper . moveDown ( 1 ) ; helper . build ( "downA…" at bounding box center [915, 371] width 393 height 411
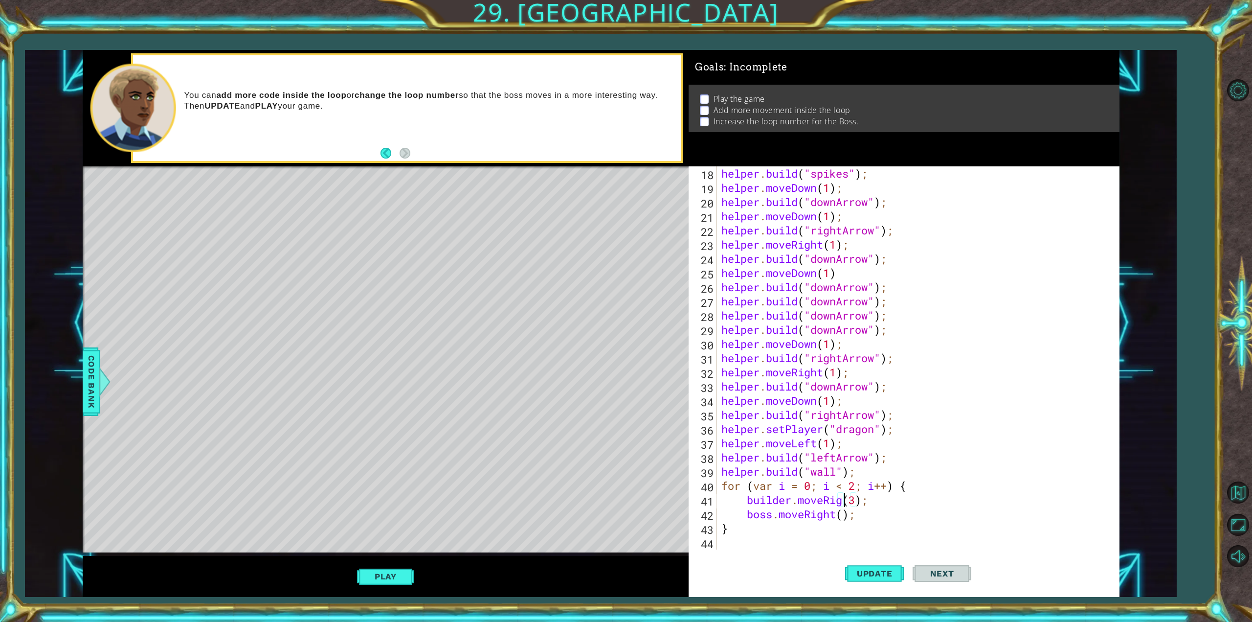
scroll to position [0, 6]
click at [872, 498] on div "helper . build ( "spikes" ) ; helper . moveDown ( 1 ) ; helper . build ( "downA…" at bounding box center [915, 371] width 393 height 411
click at [858, 487] on div "helper . build ( "spikes" ) ; helper . moveDown ( 1 ) ; helper . build ( "downA…" at bounding box center [915, 371] width 393 height 411
type textarea "for (var i = 0; i < ; i++) {"
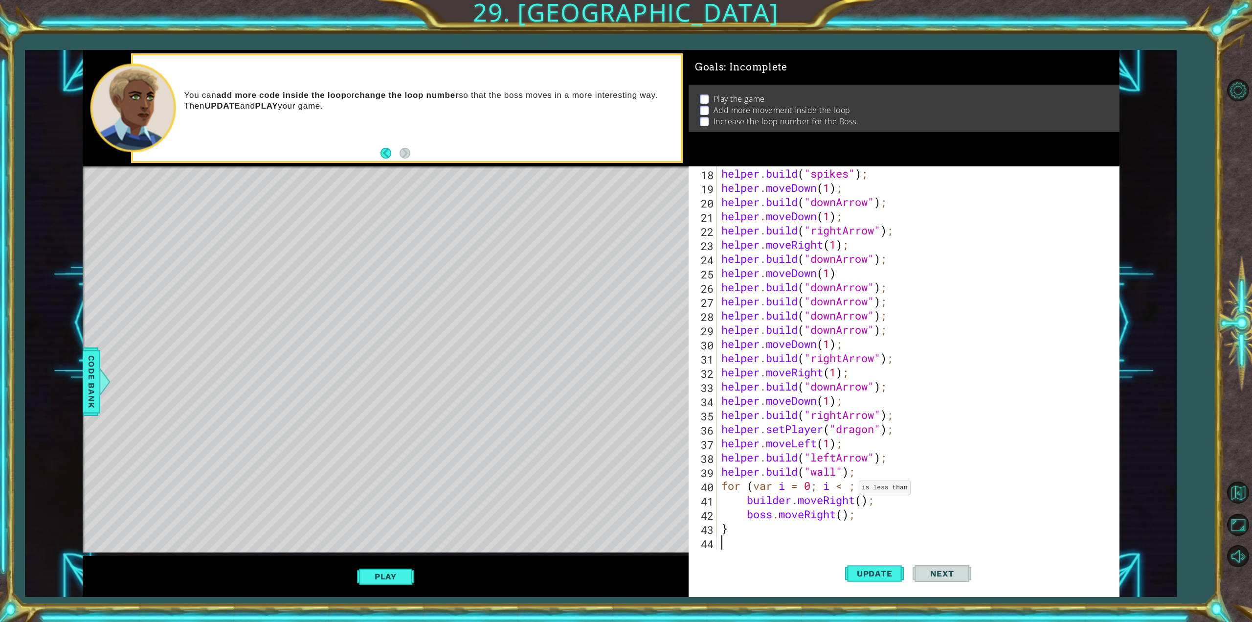
click at [850, 490] on div "helper . build ( "spikes" ) ; helper . moveDown ( 1 ) ; helper . build ( "downA…" at bounding box center [915, 371] width 393 height 411
click at [772, 518] on div "helper . build ( "spikes" ) ; helper . moveDown ( 1 ) ; helper . build ( "downA…" at bounding box center [915, 371] width 393 height 411
click at [853, 513] on div "helper . build ( "spikes" ) ; helper . moveDown ( 1 ) ; helper . build ( "downA…" at bounding box center [915, 371] width 393 height 411
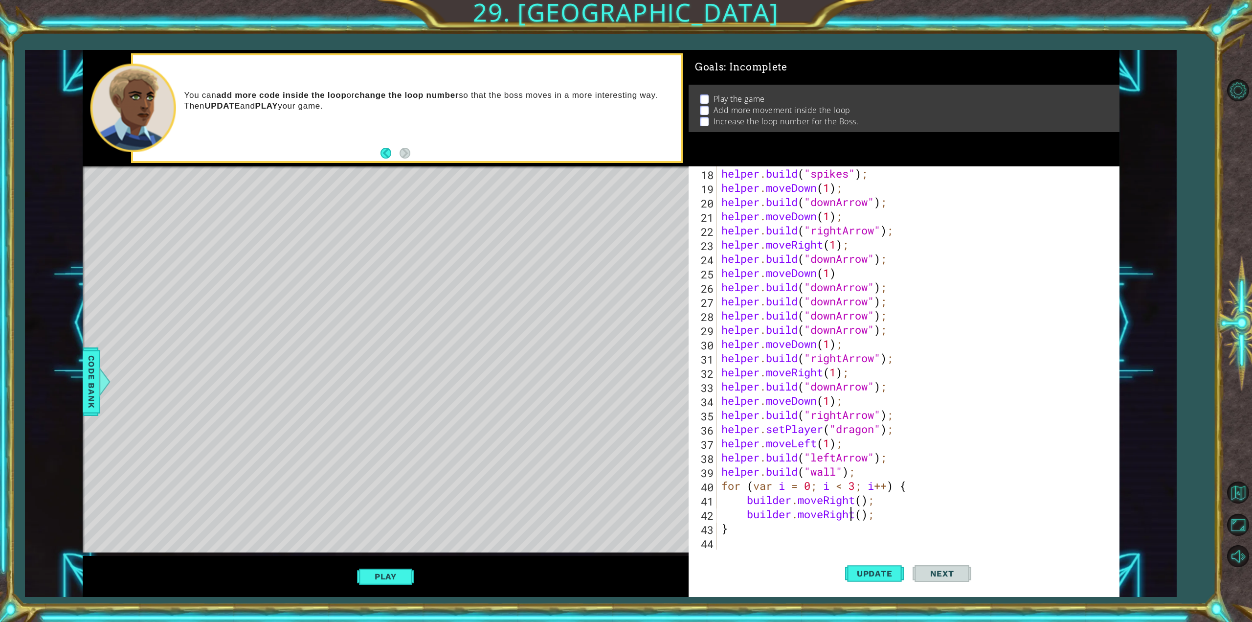
click at [854, 518] on div "helper . build ( "spikes" ) ; helper . moveDown ( 1 ) ; helper . build ( "downA…" at bounding box center [915, 371] width 393 height 411
drag, startPoint x: 790, startPoint y: 503, endPoint x: 744, endPoint y: 503, distance: 45.5
click at [744, 503] on div "helper . build ( "spikes" ) ; helper . moveDown ( 1 ) ; helper . build ( "downA…" at bounding box center [915, 371] width 393 height 411
drag, startPoint x: 790, startPoint y: 516, endPoint x: 750, endPoint y: 518, distance: 40.6
click at [750, 518] on div "helper . build ( "spikes" ) ; helper . moveDown ( 1 ) ; helper . build ( "downA…" at bounding box center [915, 371] width 393 height 411
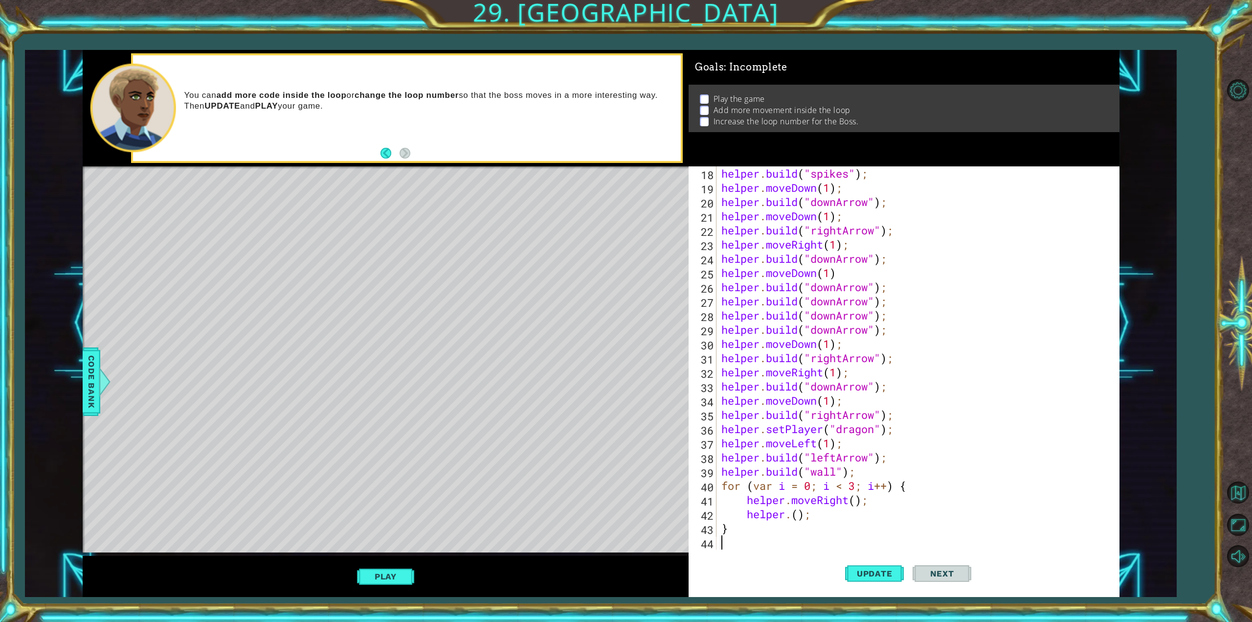
click at [808, 533] on div "helper . build ( "spikes" ) ; helper . moveDown ( 1 ) ; helper . build ( "downA…" at bounding box center [915, 371] width 393 height 411
click at [807, 517] on div "helper . build ( "spikes" ) ; helper . moveDown ( 1 ) ; helper . build ( "downA…" at bounding box center [915, 371] width 393 height 411
click at [795, 516] on div "helper . build ( "spikes" ) ; helper . moveDown ( 1 ) ; helper . build ( "downA…" at bounding box center [915, 371] width 393 height 411
click at [788, 516] on div "helper . build ( "spikes" ) ; helper . moveDown ( 1 ) ; helper . build ( "downA…" at bounding box center [915, 371] width 393 height 411
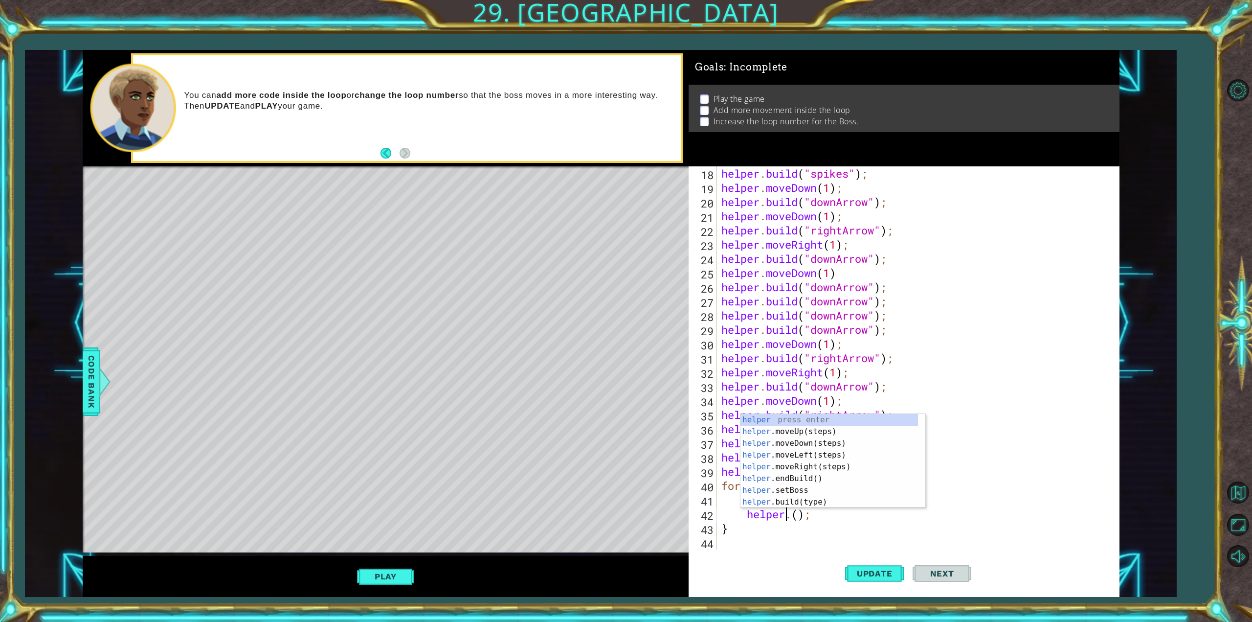
scroll to position [0, 3]
click at [799, 513] on div "helper . build ( "spikes" ) ; helper . moveDown ( 1 ) ; helper . build ( "downA…" at bounding box center [915, 371] width 393 height 411
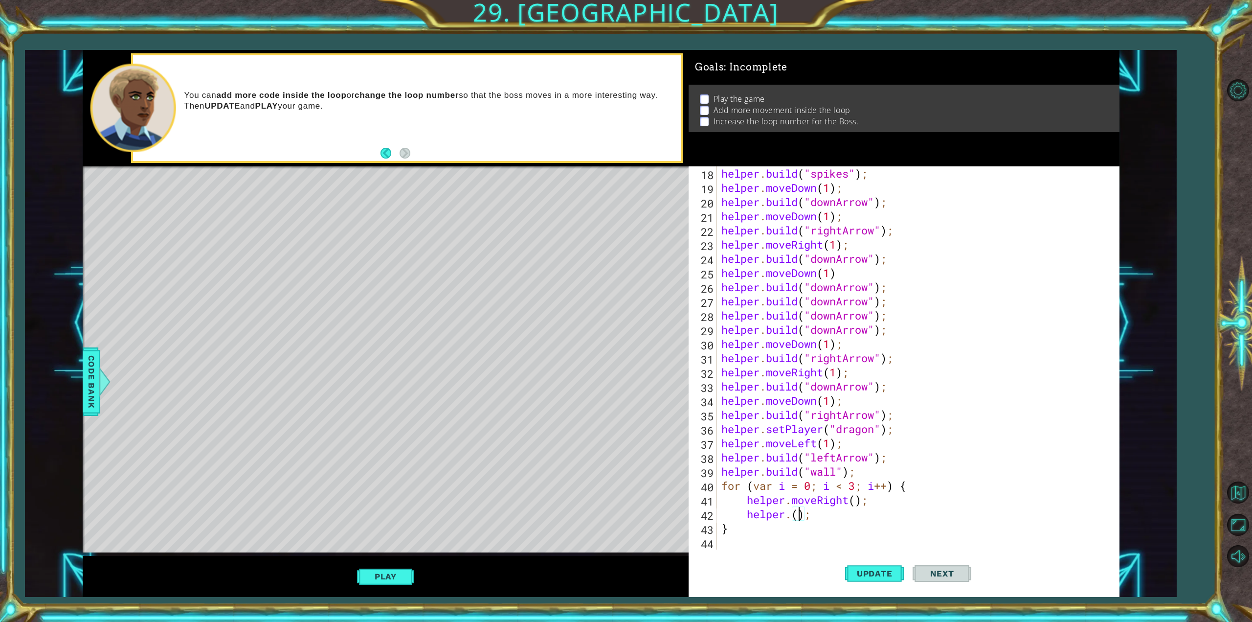
click at [793, 503] on div "helper . build ( "spikes" ) ; helper . moveDown ( 1 ) ; helper . build ( "downA…" at bounding box center [915, 371] width 393 height 411
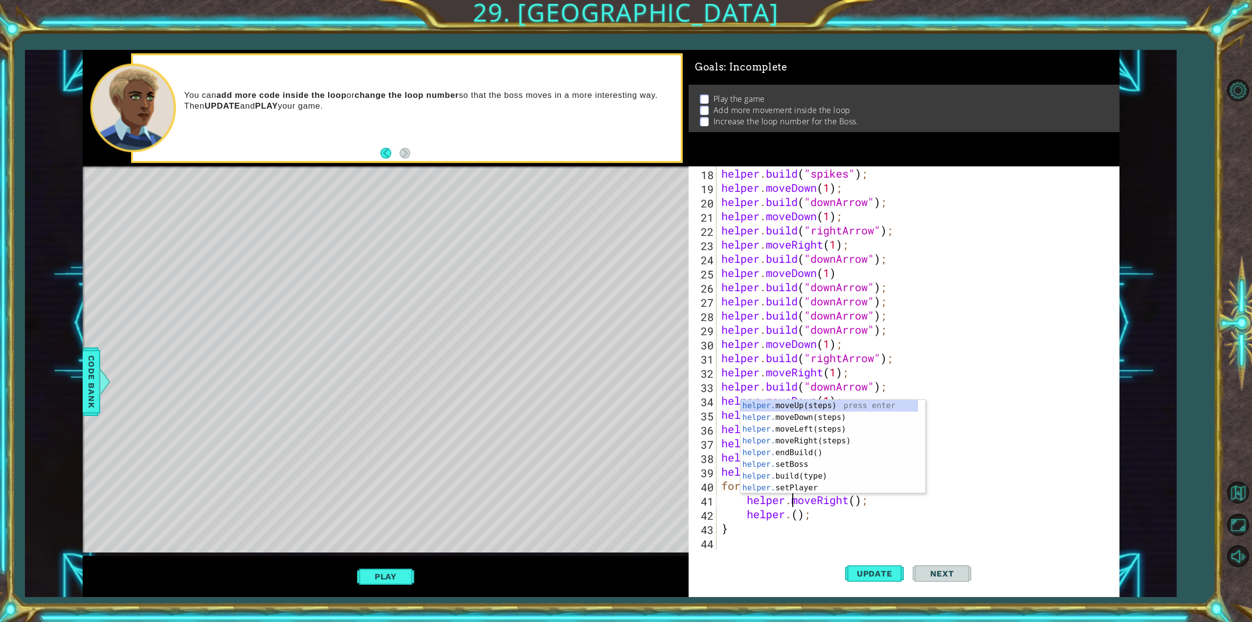
click at [792, 518] on div "helper . build ( "spikes" ) ; helper . moveDown ( 1 ) ; helper . build ( "downA…" at bounding box center [915, 371] width 393 height 411
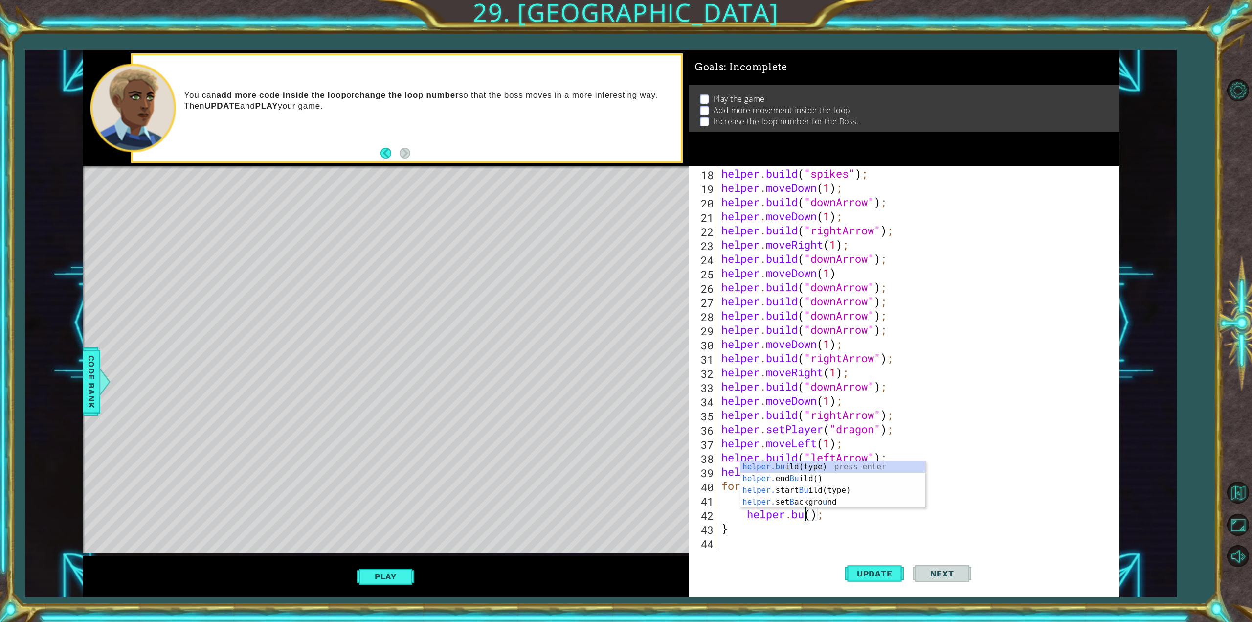
scroll to position [0, 4]
click at [835, 482] on div "helper.[PERSON_NAME](type) press enter helper. end [PERSON_NAME]() press enter …" at bounding box center [832, 501] width 185 height 59
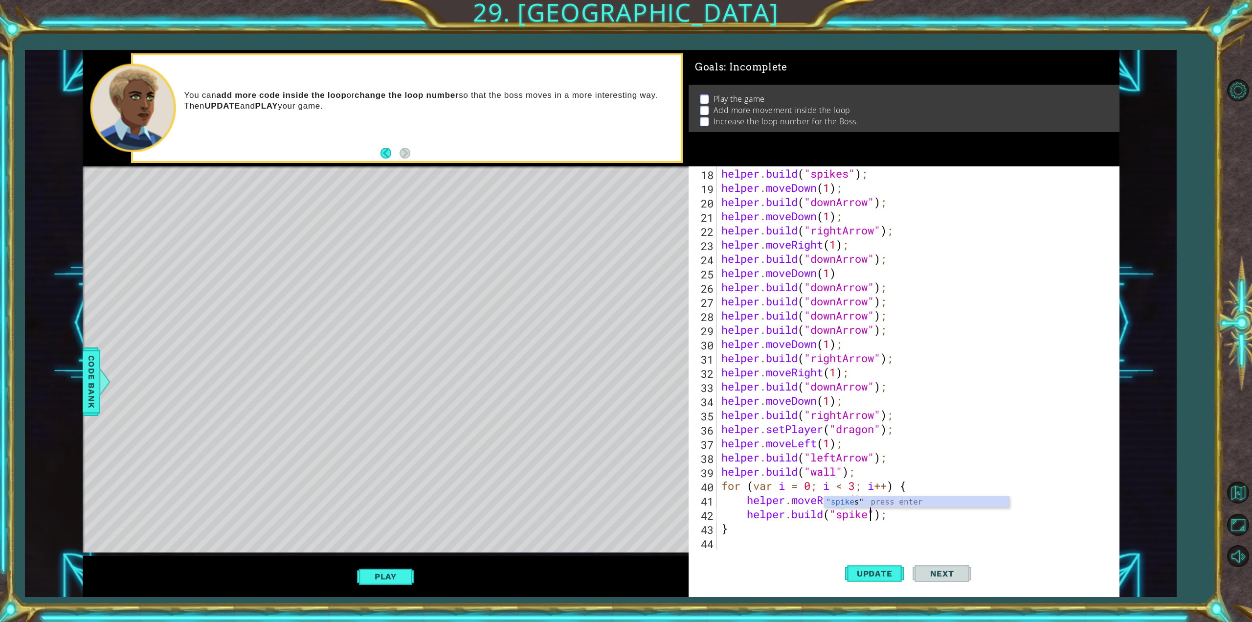
scroll to position [0, 7]
click at [922, 532] on div "helper . build ( "spikes" ) ; helper . moveDown ( 1 ) ; helper . build ( "downA…" at bounding box center [915, 371] width 393 height 411
click at [889, 574] on span "Update" at bounding box center [874, 573] width 55 height 10
click at [855, 563] on button "Update" at bounding box center [874, 573] width 59 height 43
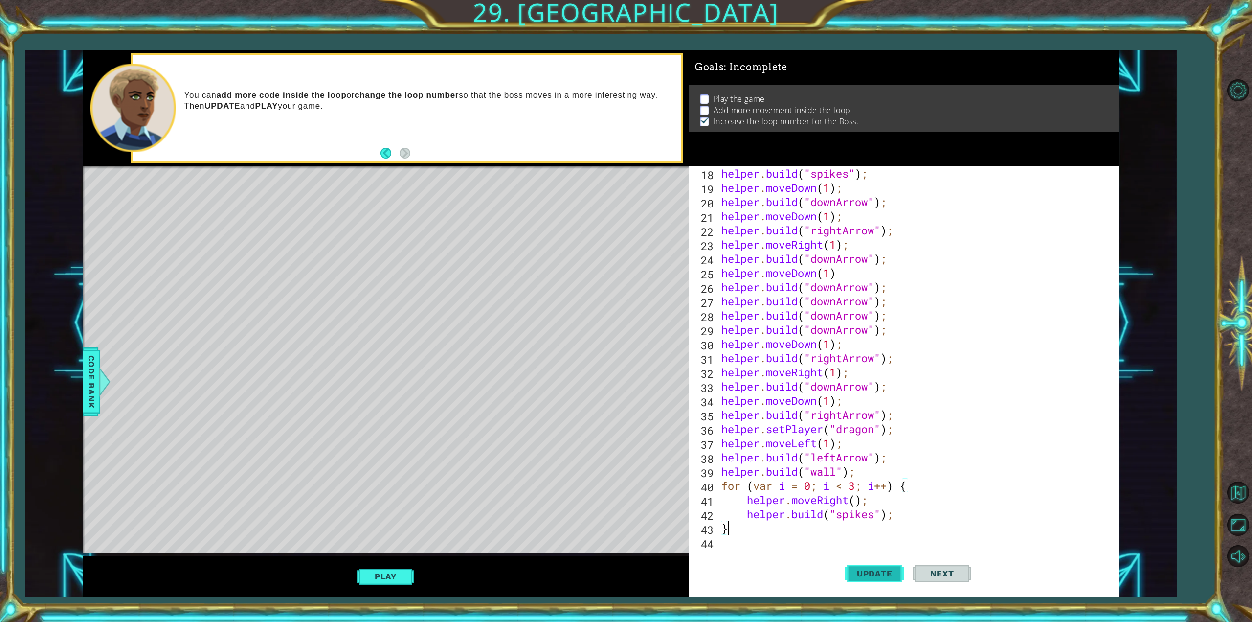
click at [860, 568] on button "Update" at bounding box center [874, 573] width 59 height 43
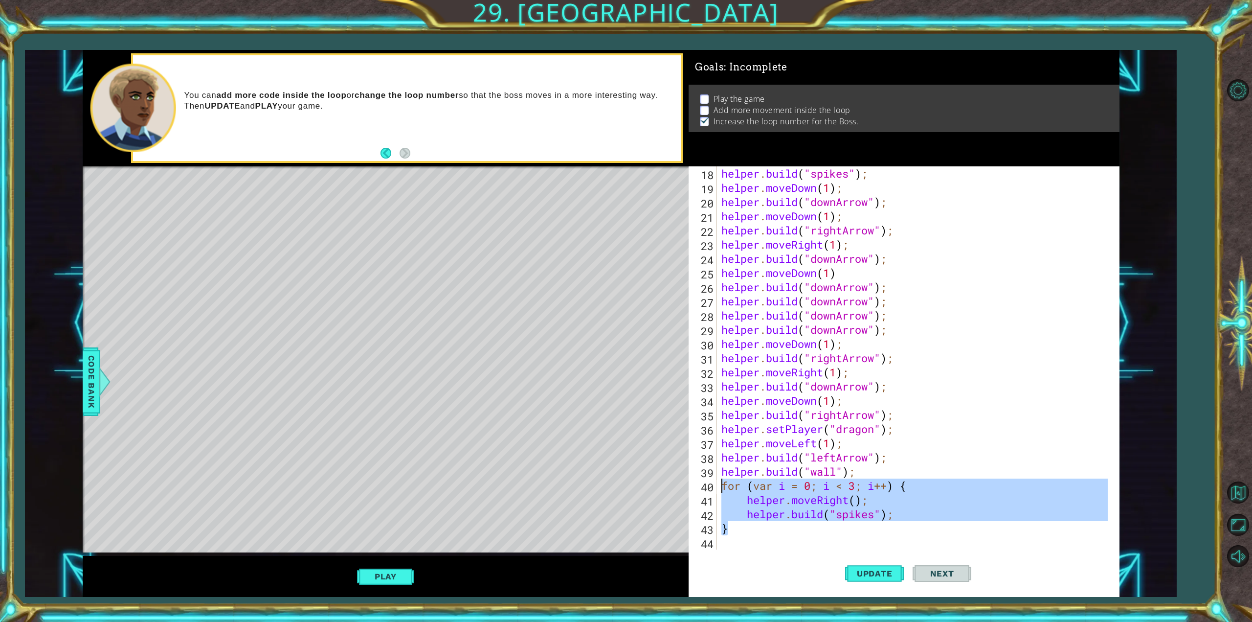
drag, startPoint x: 735, startPoint y: 530, endPoint x: 719, endPoint y: 489, distance: 44.0
click at [719, 489] on div "helper . build ( "spikes" ) ; helper . moveDown ( 1 ) ; helper . build ( "downA…" at bounding box center [915, 371] width 393 height 411
type textarea "for (var i = 0; i < 3; i++) { helper.moveRight();"
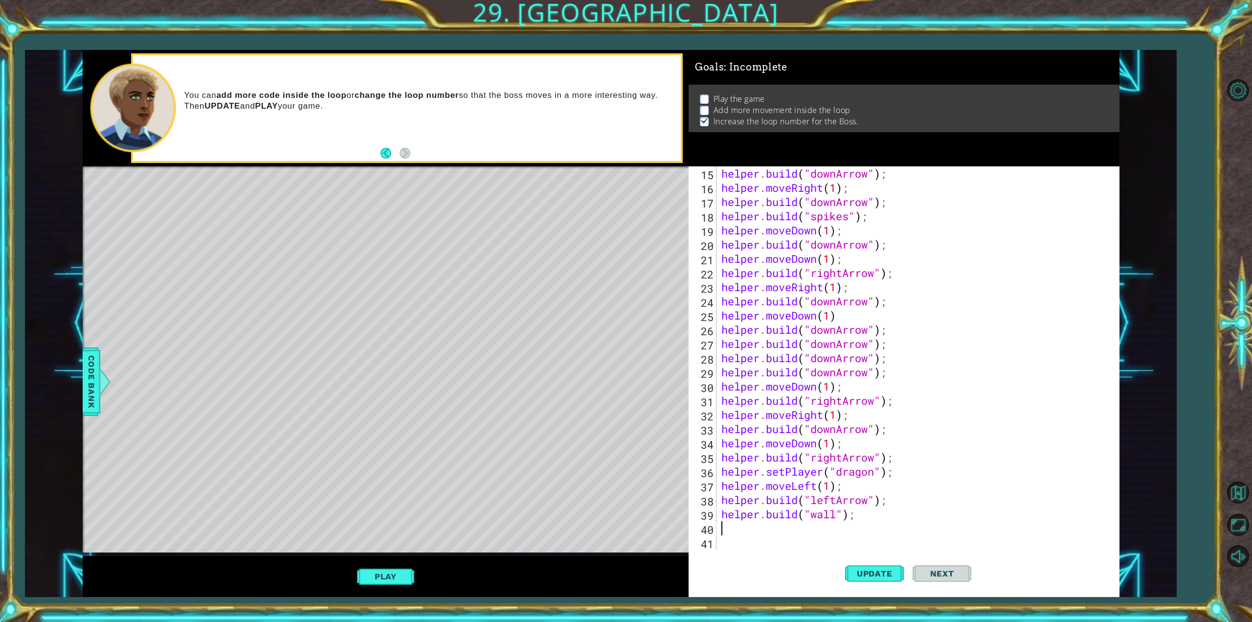
scroll to position [22, 0]
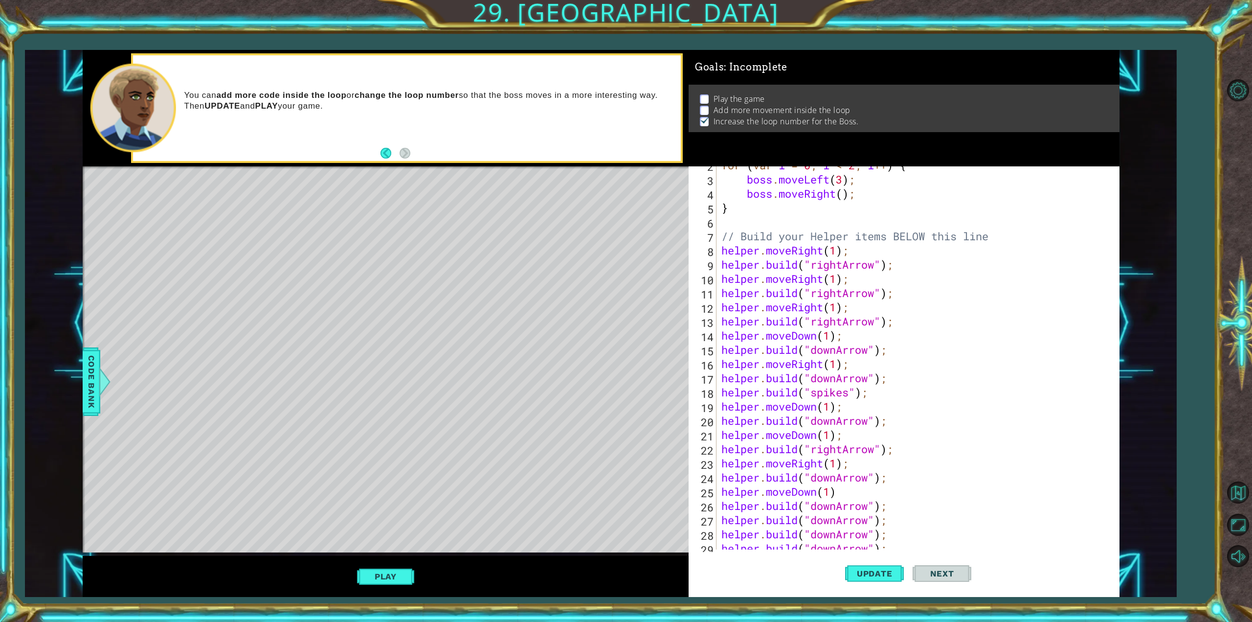
click at [995, 239] on div "for ( var i = 0 ; i < 2 ; i ++ ) { boss . moveLeft ( 3 ) ; boss . moveRight ( )…" at bounding box center [915, 363] width 393 height 411
type textarea "// Build your Helper items BELOW this line"
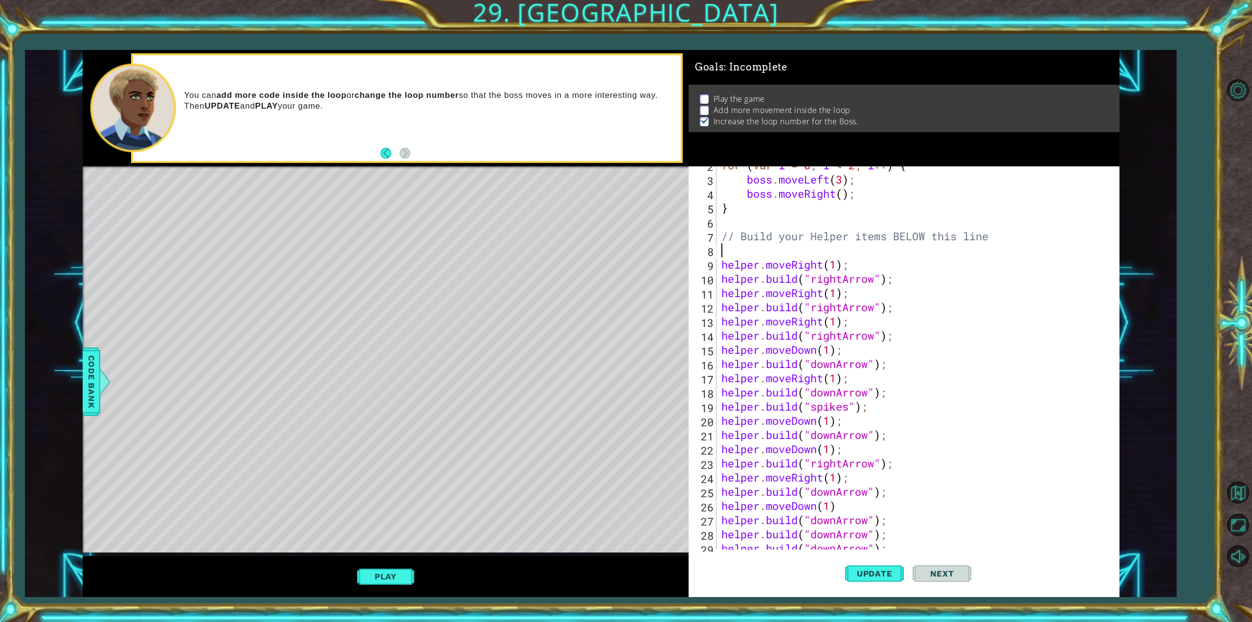
paste textarea "}"
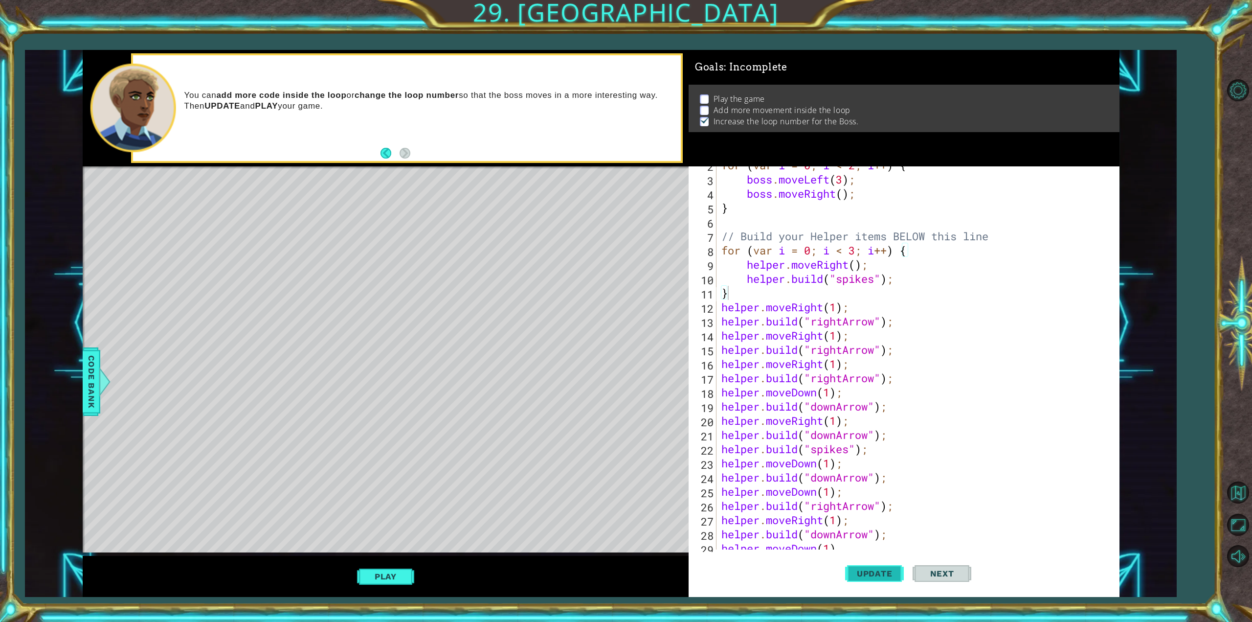
click at [865, 569] on span "Update" at bounding box center [874, 573] width 55 height 10
click at [377, 580] on button "Play" at bounding box center [385, 576] width 57 height 19
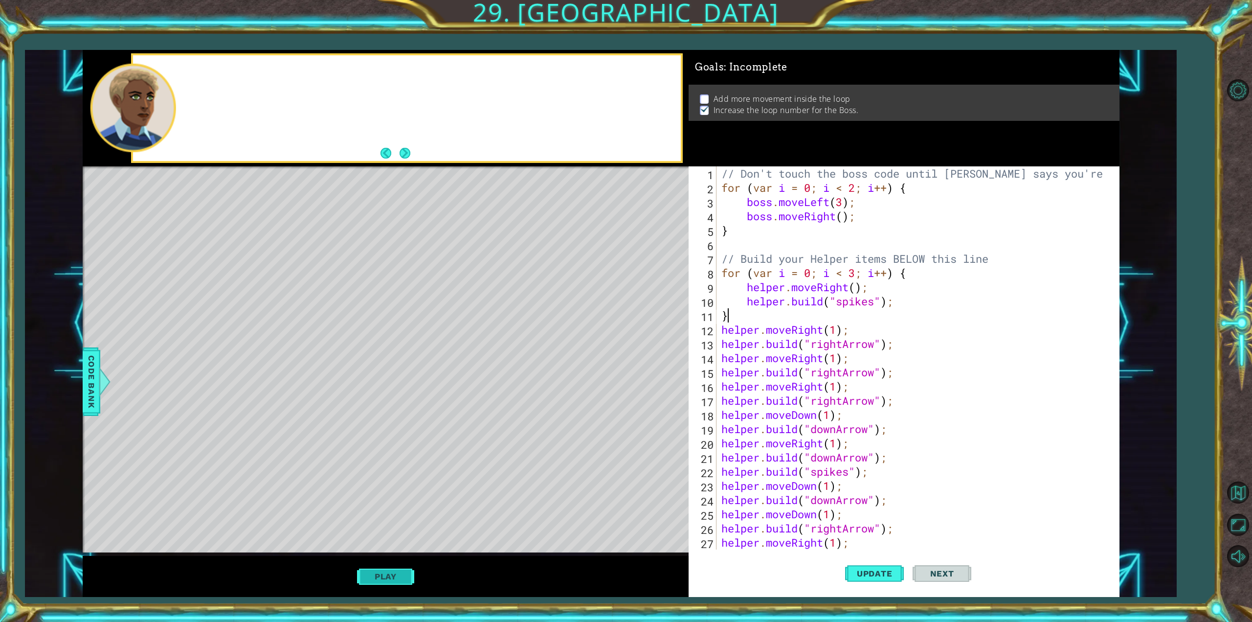
scroll to position [0, 0]
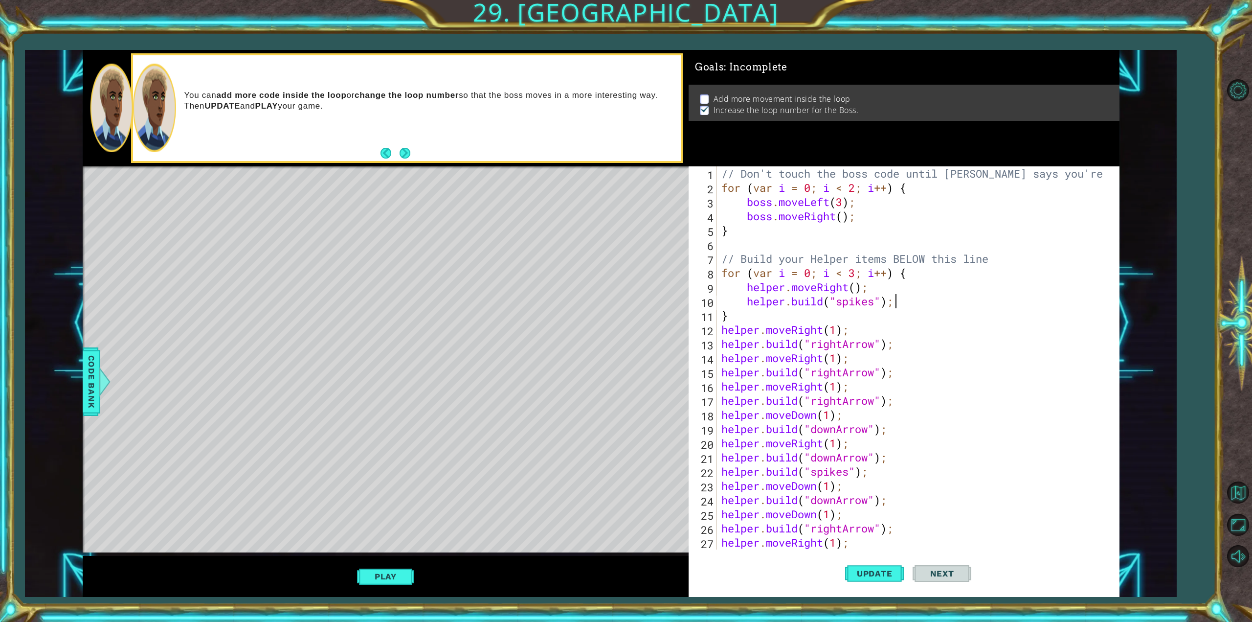
click at [900, 303] on div "// Don't touch the boss code until [PERSON_NAME] says you're ready! for ( var i…" at bounding box center [915, 371] width 393 height 411
type textarea "[DOMAIN_NAME]("spikes");"
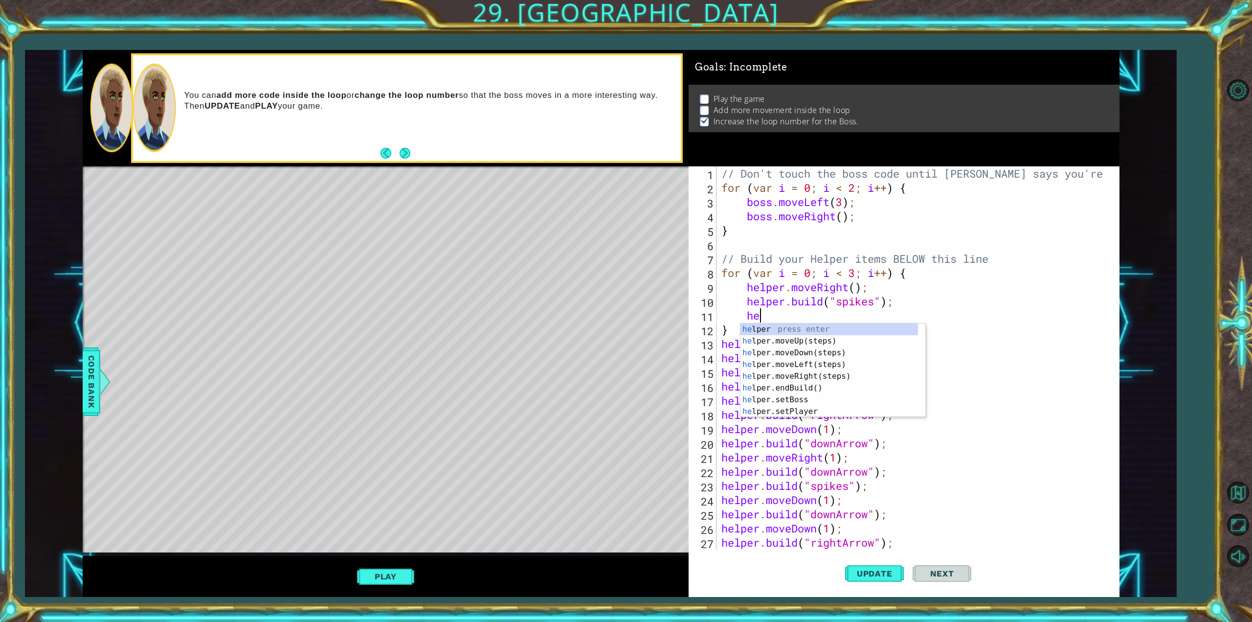
type textarea "hel"
drag, startPoint x: 849, startPoint y: 346, endPoint x: 846, endPoint y: 351, distance: 5.3
click at [848, 349] on div "hel per press enter hel per.moveUp(steps) press enter hel per.moveDown(steps) p…" at bounding box center [829, 381] width 178 height 117
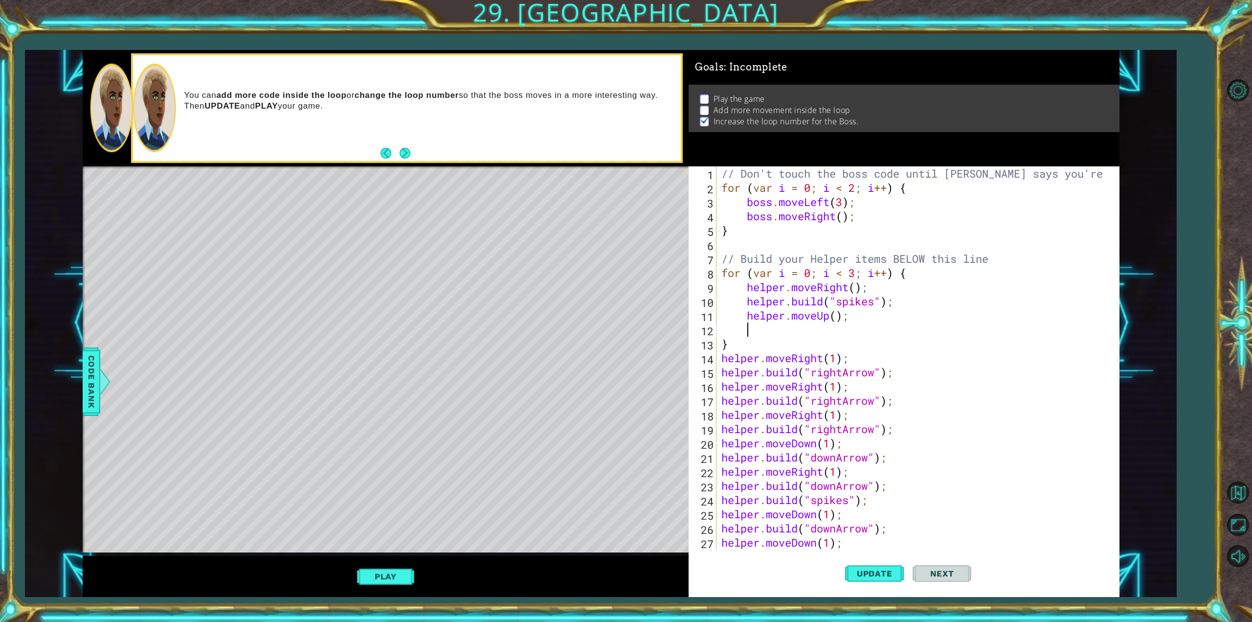
click at [830, 316] on div "// Don't touch the boss code until [PERSON_NAME] says you're ready! for ( var i…" at bounding box center [915, 371] width 393 height 411
click at [769, 343] on div "helper.move Up(steps) press enter helper.move Down(steps) press enter helper.mo…" at bounding box center [832, 358] width 185 height 70
click at [850, 319] on div "// Don't touch the boss code until [PERSON_NAME] says you're ready! for ( var i…" at bounding box center [915, 371] width 393 height 411
type textarea "helper.moveDown();"
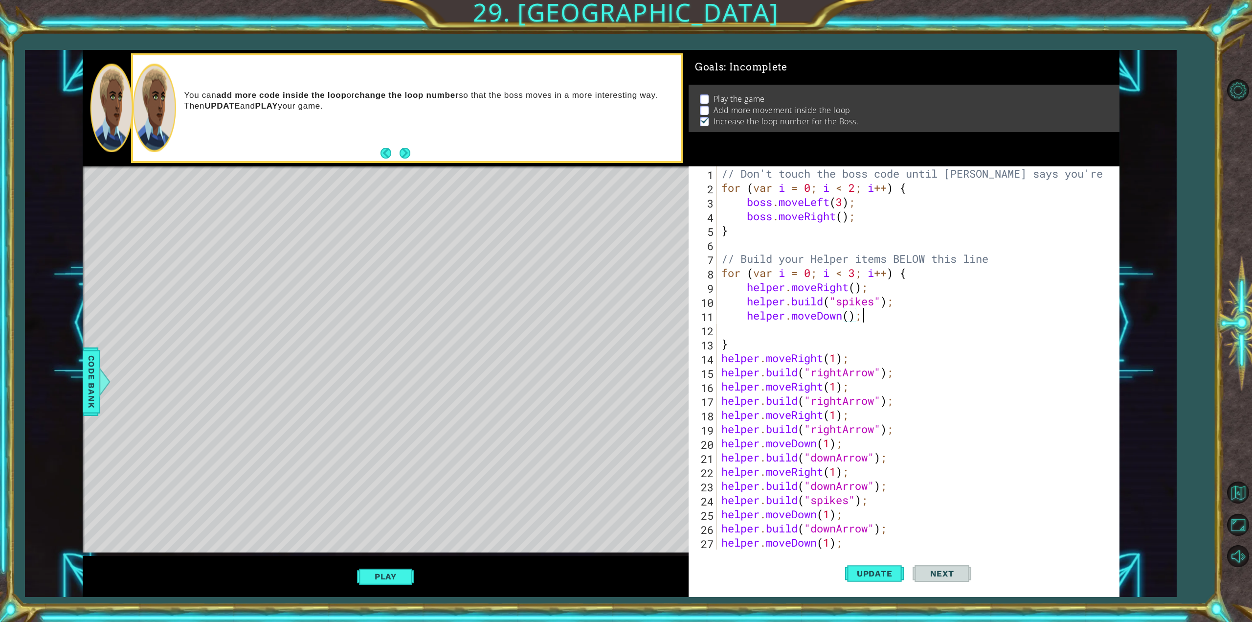
click at [867, 321] on div "// Don't touch the boss code until [PERSON_NAME] says you're ready! for ( var i…" at bounding box center [915, 371] width 393 height 411
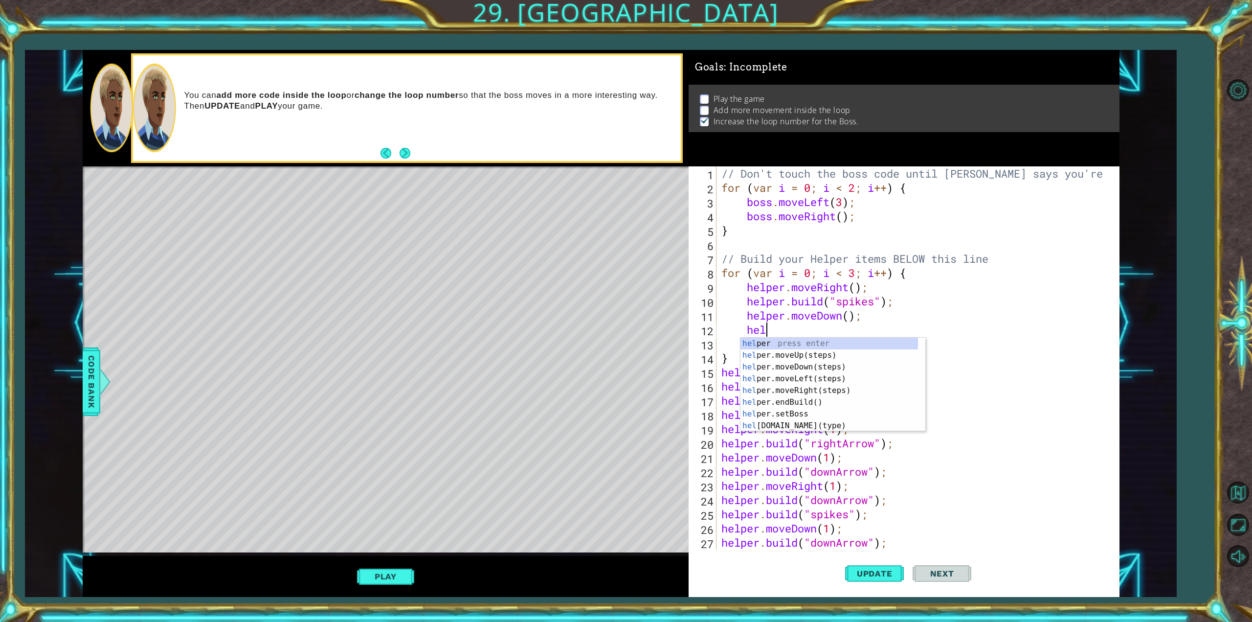
scroll to position [0, 1]
click at [792, 426] on div "hel per press enter hel per.moveUp(steps) press enter hel per.moveDown(steps) p…" at bounding box center [829, 395] width 178 height 117
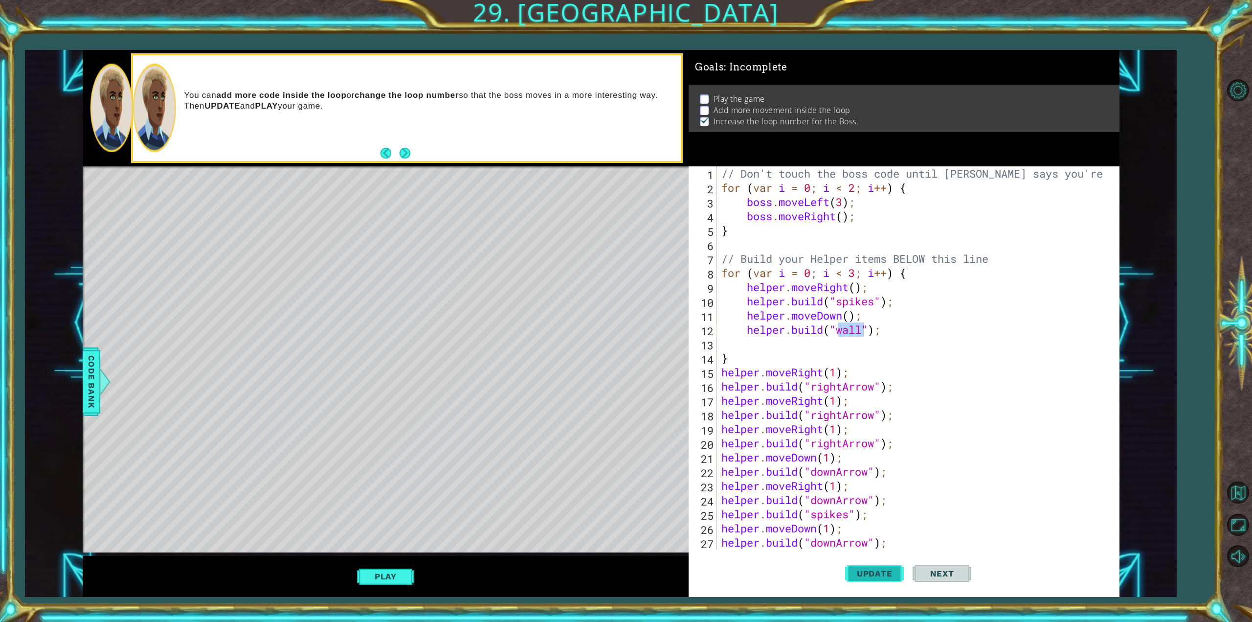
drag, startPoint x: 709, startPoint y: 400, endPoint x: 870, endPoint y: 577, distance: 239.5
click at [870, 577] on span "Update" at bounding box center [874, 573] width 55 height 10
click at [386, 580] on button "Play" at bounding box center [385, 576] width 57 height 19
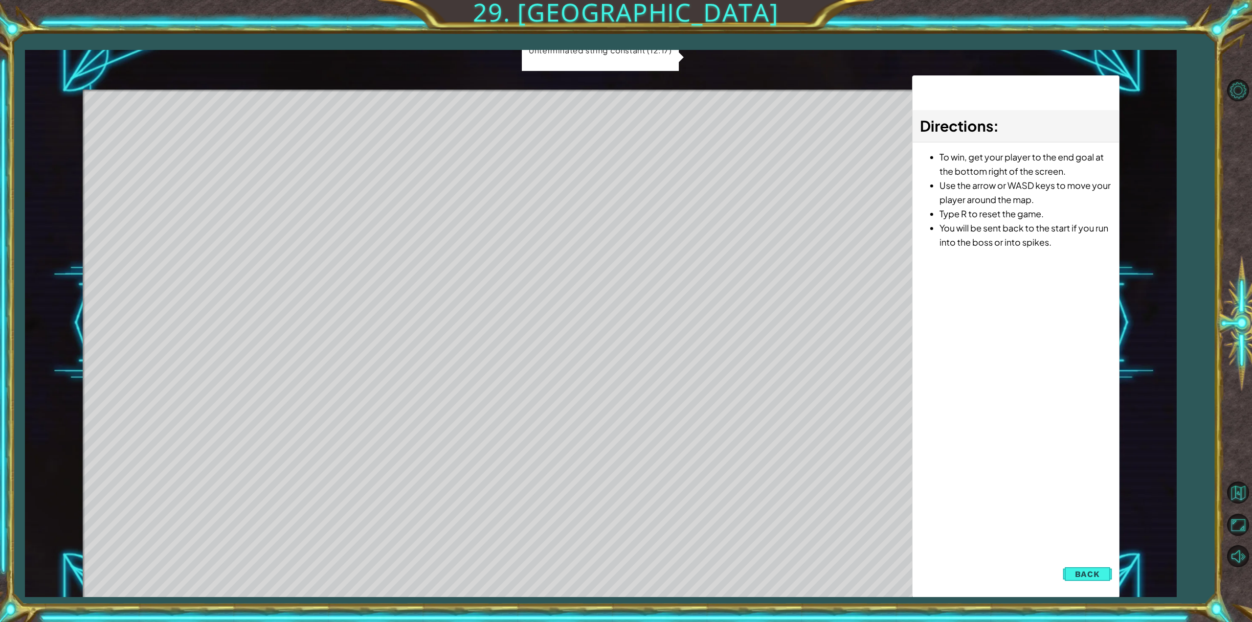
drag, startPoint x: 1087, startPoint y: 568, endPoint x: 1083, endPoint y: 551, distance: 17.5
click at [1086, 559] on div "1 ההההההההההההההההההההההההההההההההההההההההההההההההההההההההההההההההההההההההההההה…" at bounding box center [601, 323] width 1037 height 547
click at [1076, 567] on button "Back" at bounding box center [1087, 574] width 49 height 20
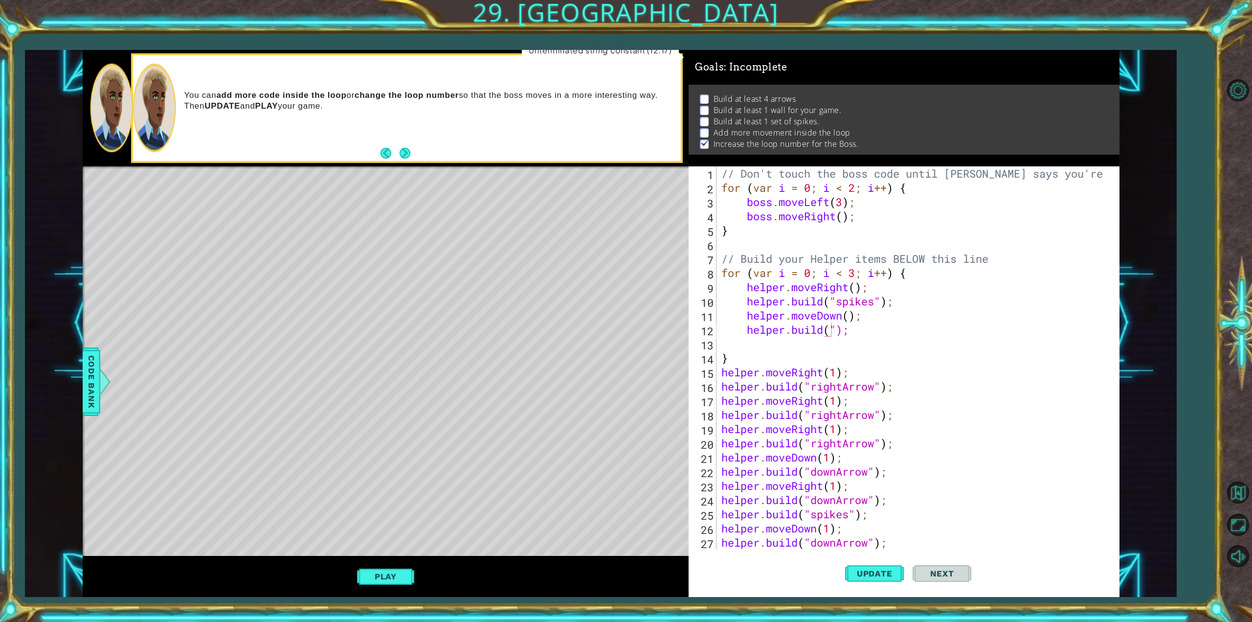
scroll to position [0, 0]
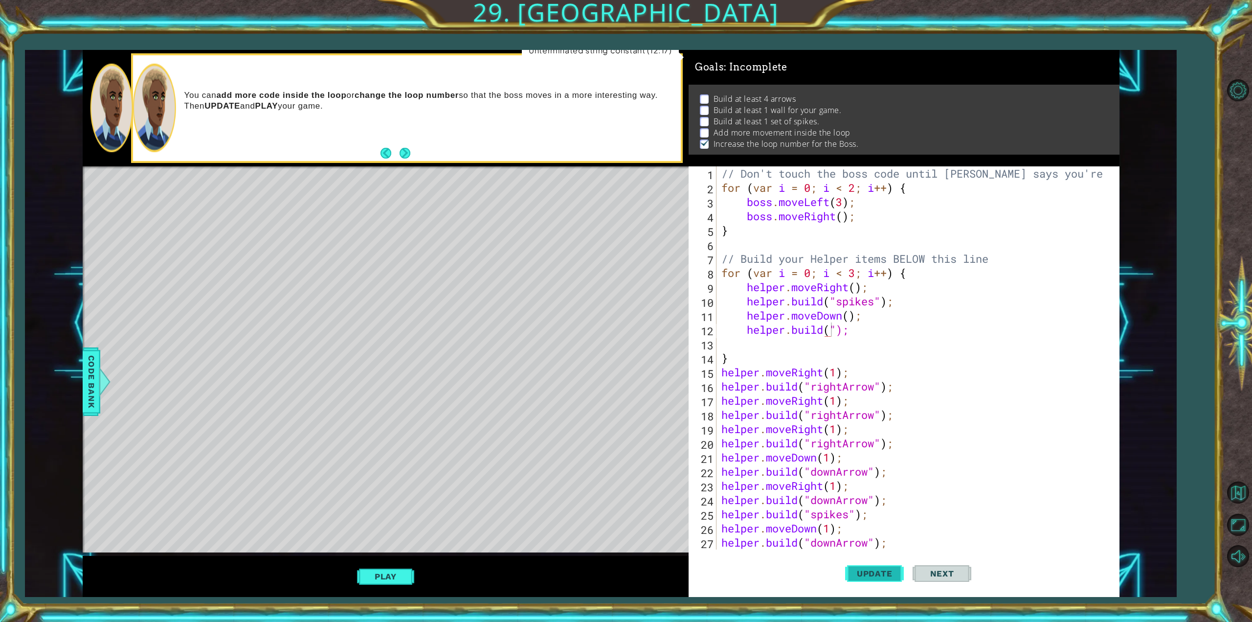
click at [867, 571] on span "Update" at bounding box center [874, 573] width 55 height 10
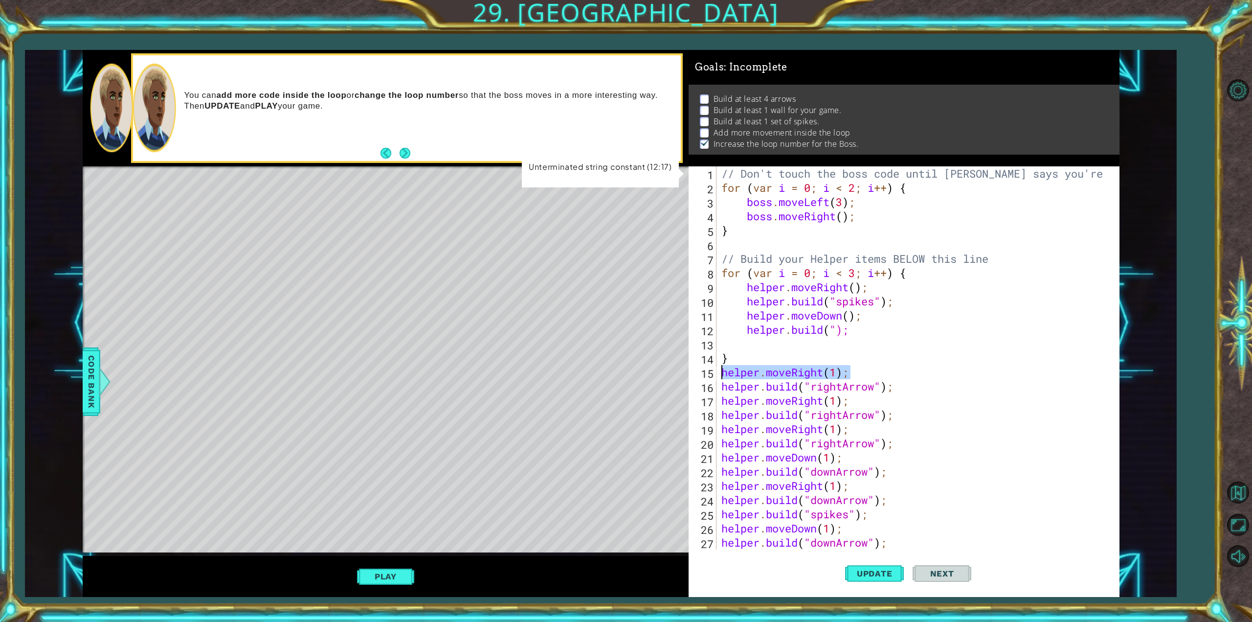
drag, startPoint x: 859, startPoint y: 372, endPoint x: 708, endPoint y: 373, distance: 150.6
click at [708, 373] on div "[DOMAIN_NAME]("); 1 2 3 4 5 6 7 8 9 10 11 12 13 14 15 16 17 18 19 20 21 22 23 2…" at bounding box center [902, 357] width 426 height 383
type textarea "helper.moveRight(1);"
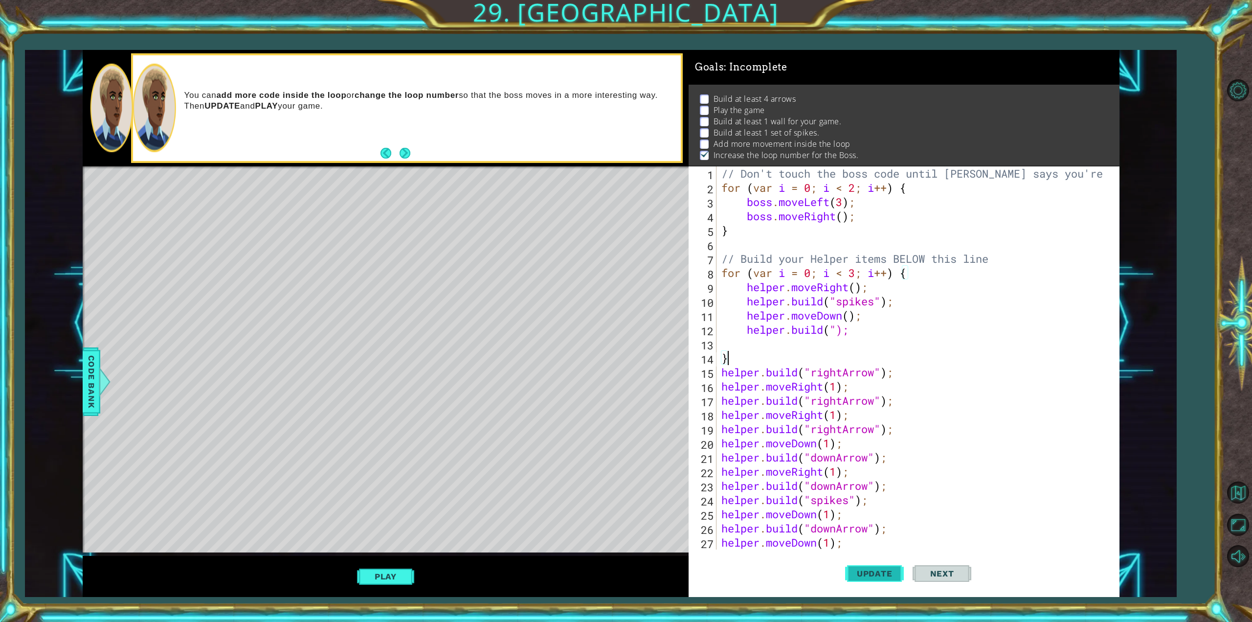
click at [865, 569] on span "Update" at bounding box center [874, 573] width 55 height 10
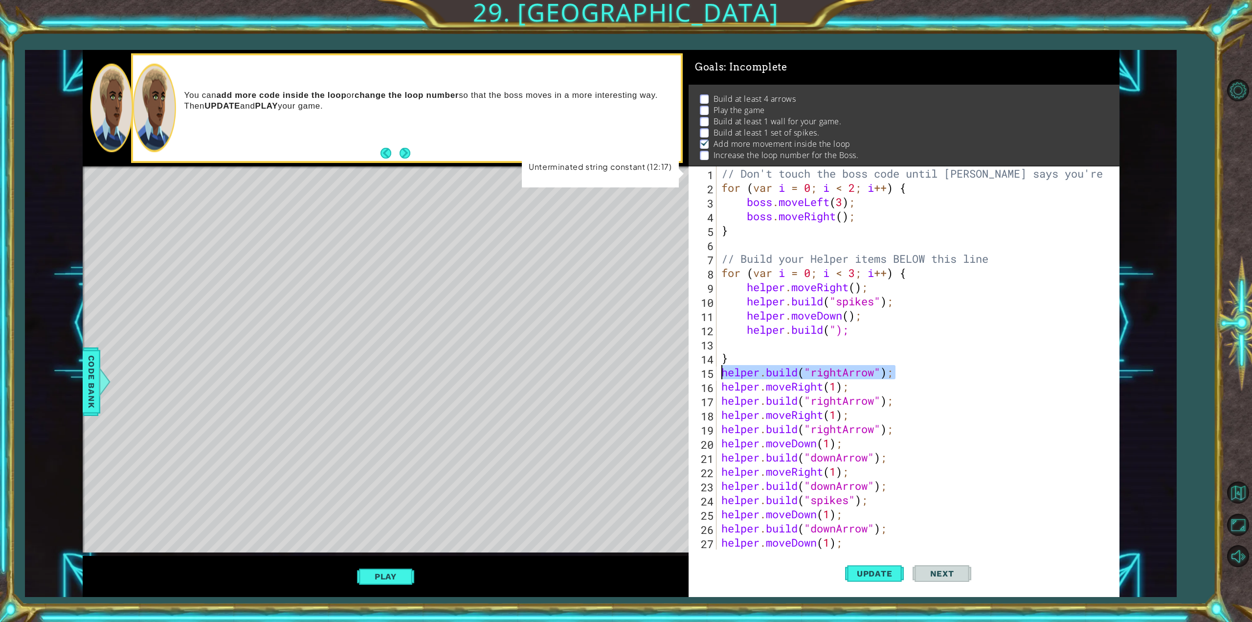
drag, startPoint x: 887, startPoint y: 376, endPoint x: 697, endPoint y: 371, distance: 189.3
click at [711, 374] on div "} 1 2 3 4 5 6 7 8 9 10 11 12 13 14 15 16 17 18 19 20 21 22 23 24 25 26 27 28 //…" at bounding box center [902, 357] width 426 height 383
type textarea "[DOMAIN_NAME]("rightArrow");"
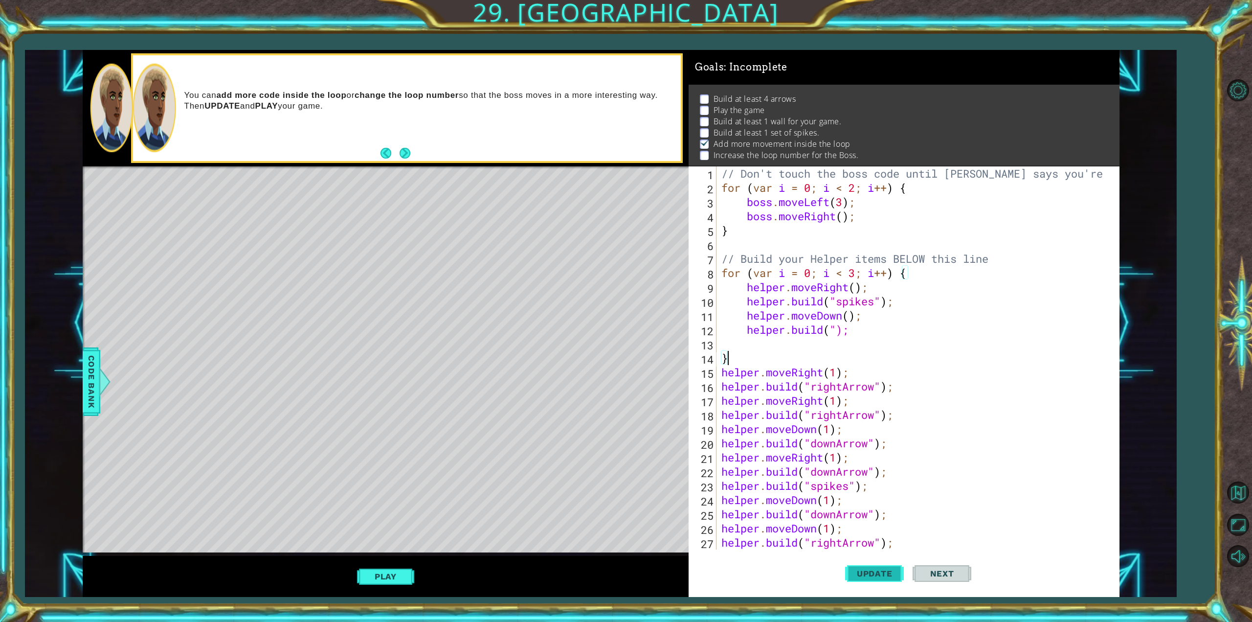
click at [861, 573] on span "Update" at bounding box center [874, 573] width 55 height 10
drag, startPoint x: 864, startPoint y: 369, endPoint x: 689, endPoint y: 375, distance: 175.2
click at [689, 375] on div "} 1 2 3 4 5 6 7 8 9 10 11 12 13 14 15 16 17 18 19 20 21 22 23 24 25 26 27 28 //…" at bounding box center [902, 357] width 426 height 383
type textarea "helper.moveRight(1);"
click at [881, 576] on span "Update" at bounding box center [874, 573] width 55 height 10
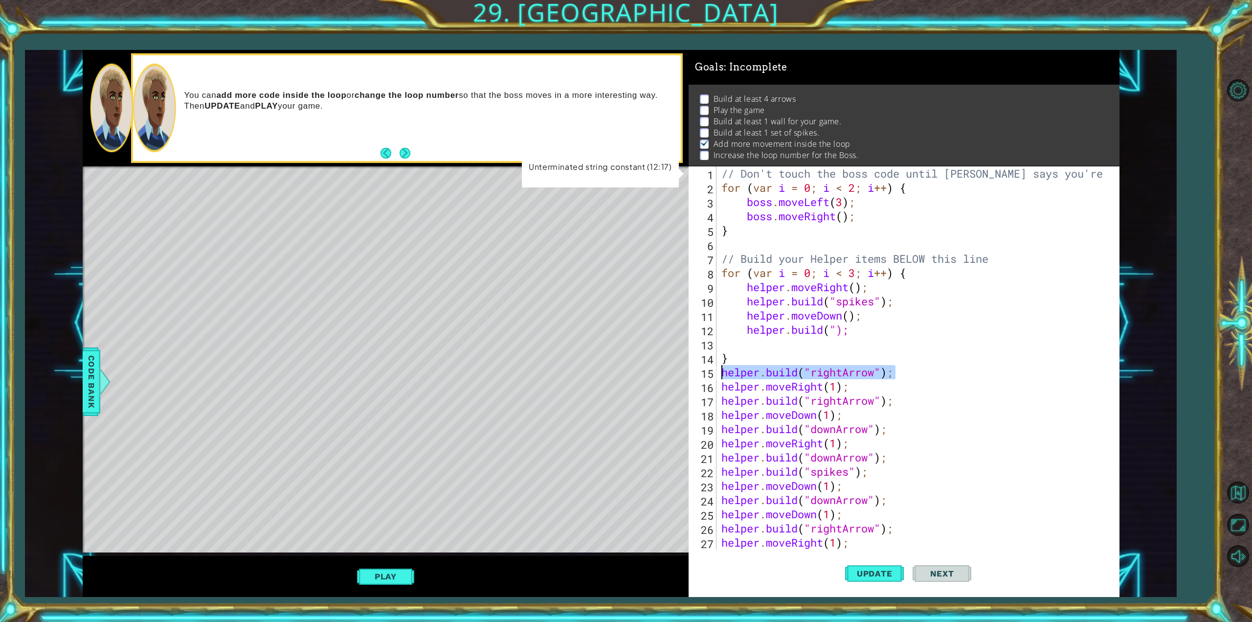
click at [686, 369] on div "1 ההההההההההההההההההההההההההההההההההההההההההההההההההההההההההההההההההההההההההההה…" at bounding box center [601, 323] width 1037 height 547
type textarea "[DOMAIN_NAME]("rightArrow");"
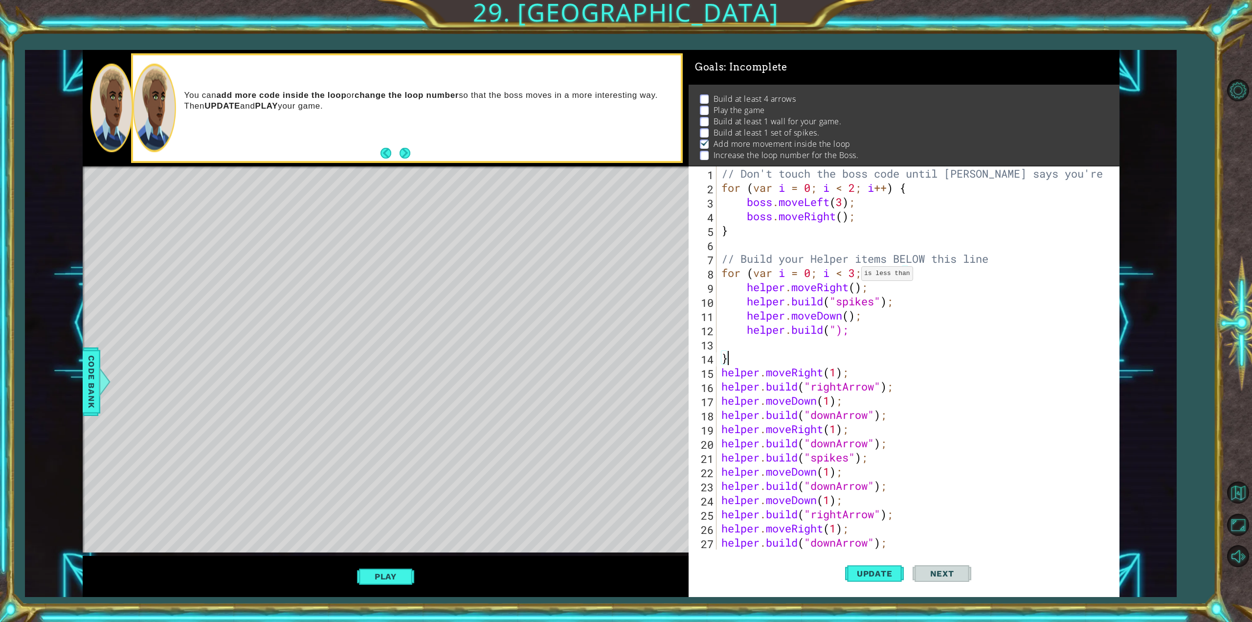
click at [853, 278] on div "// Don't touch the boss code until [PERSON_NAME] says you're ready! for ( var i…" at bounding box center [915, 371] width 393 height 411
click at [856, 275] on div "// Don't touch the boss code until [PERSON_NAME] says you're ready! for ( var i…" at bounding box center [915, 371] width 393 height 411
click at [877, 576] on span "Update" at bounding box center [874, 573] width 55 height 10
drag, startPoint x: 864, startPoint y: 369, endPoint x: 709, endPoint y: 375, distance: 155.6
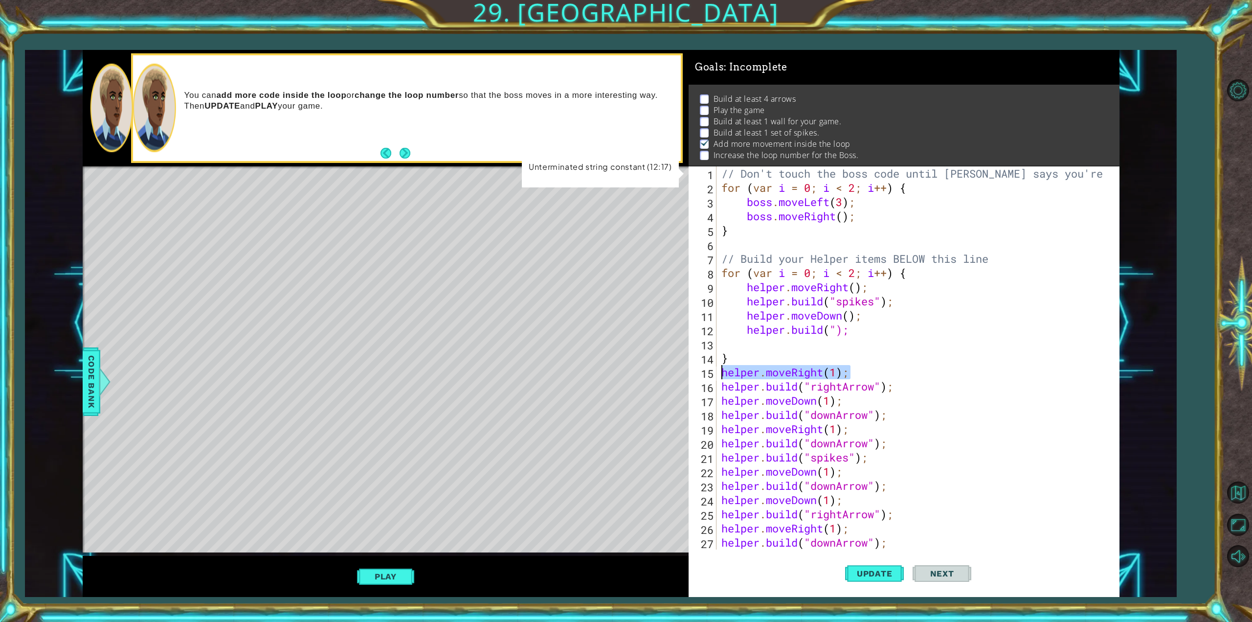
click at [708, 376] on div "for (var i = 0; i < 2; i++) { 1 2 3 4 5 6 7 8 9 10 11 12 13 14 15 16 17 18 19 2…" at bounding box center [902, 357] width 426 height 383
type textarea "helper.moveRight(1);"
click at [861, 368] on div "// Don't touch the boss code until [PERSON_NAME] says you're ready! for ( var i…" at bounding box center [913, 357] width 388 height 383
drag, startPoint x: 873, startPoint y: 372, endPoint x: 702, endPoint y: 353, distance: 172.2
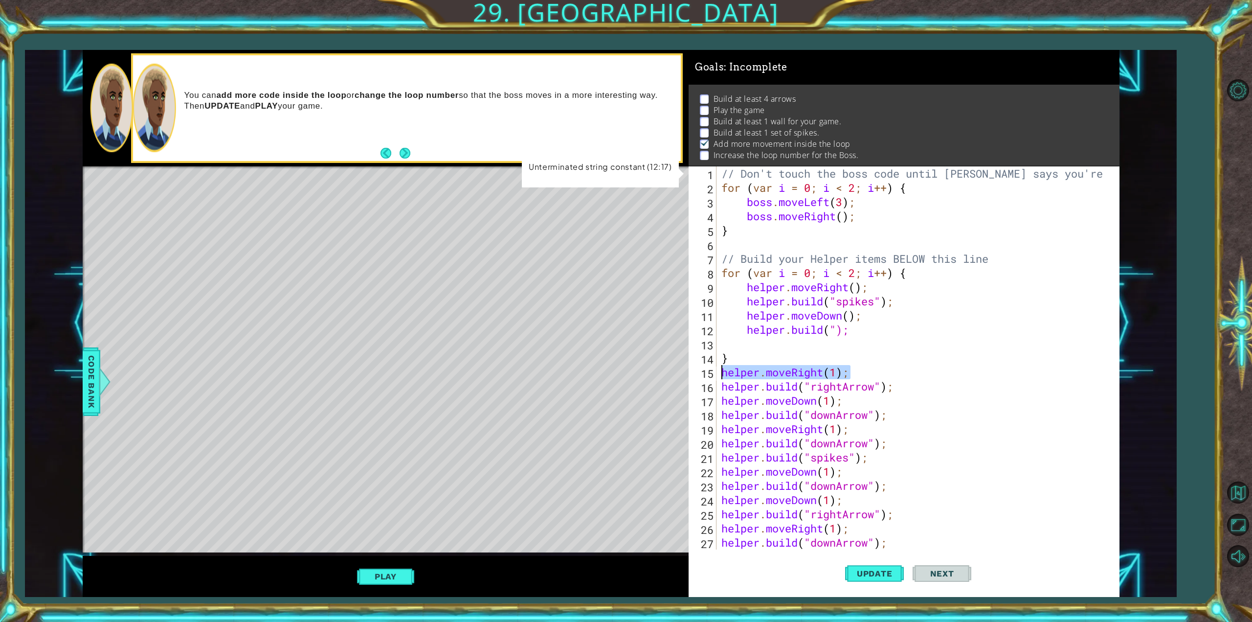
click at [707, 374] on div "helper.moveRight(1); 1 2 3 4 5 6 7 8 9 10 11 12 13 14 15 16 17 18 19 20 21 22 2…" at bounding box center [902, 357] width 426 height 383
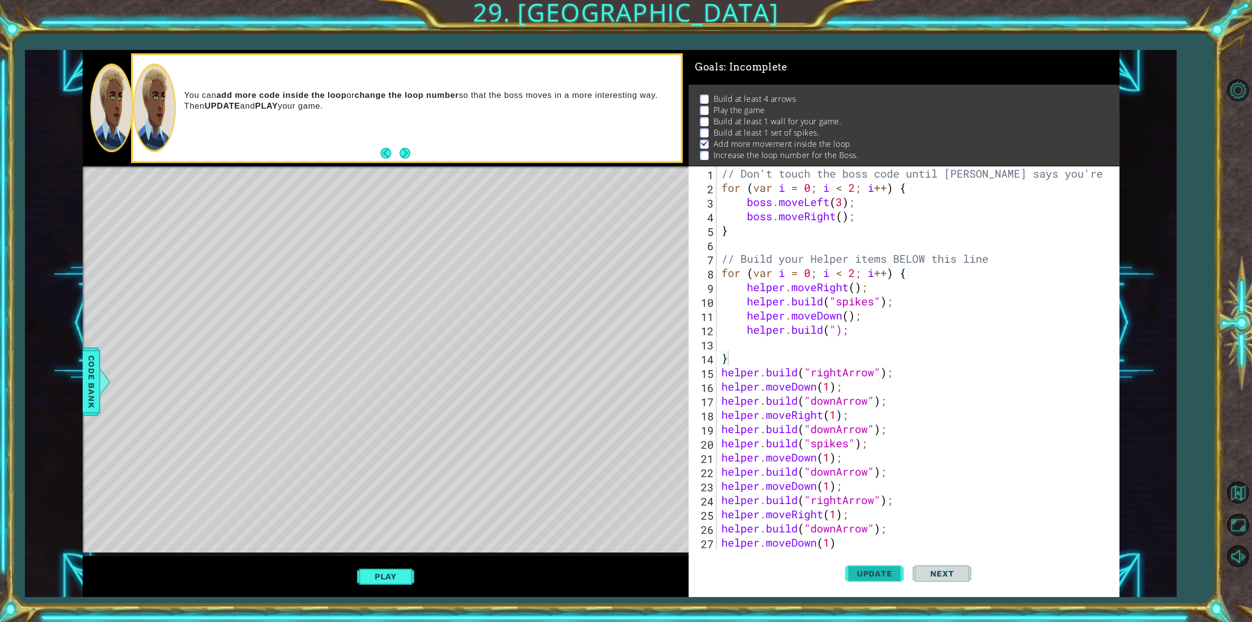
click at [861, 570] on span "Update" at bounding box center [874, 573] width 55 height 10
click at [854, 276] on div "// Don't touch the boss code until [PERSON_NAME] says you're ready! for ( var i…" at bounding box center [915, 371] width 393 height 411
click at [860, 442] on div "// Don't touch the boss code until [PERSON_NAME] says you're ready! for ( var i…" at bounding box center [915, 371] width 393 height 411
click at [898, 576] on span "Update" at bounding box center [874, 573] width 55 height 10
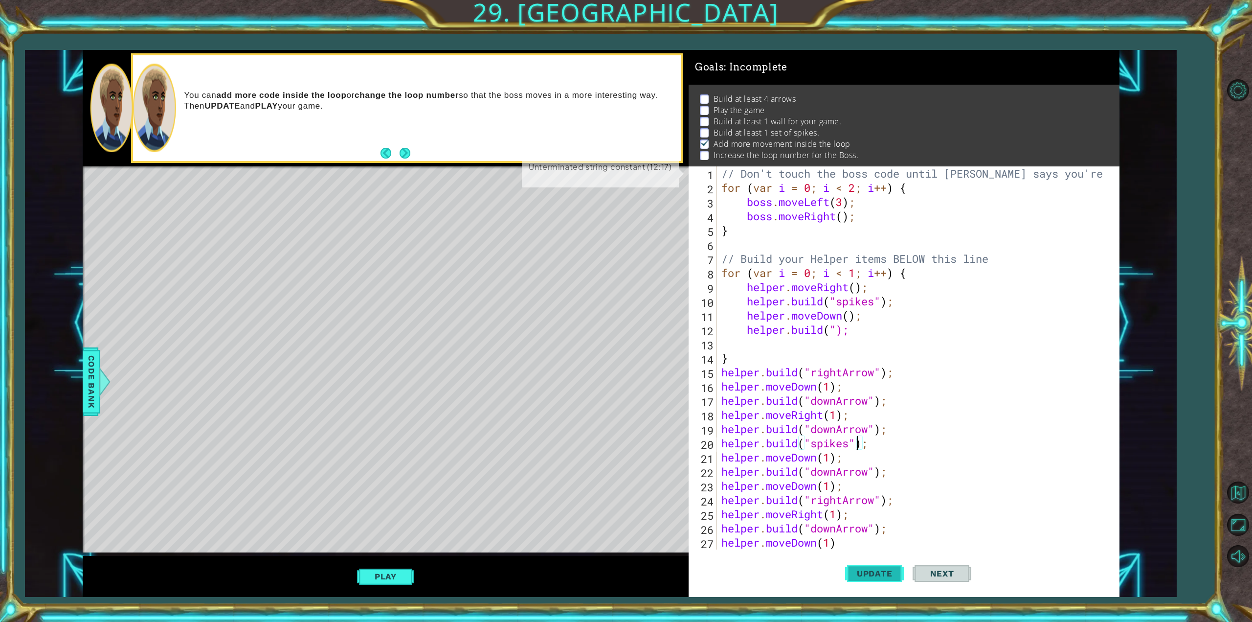
click at [896, 575] on span "Update" at bounding box center [874, 573] width 55 height 10
click at [895, 575] on span "Update" at bounding box center [874, 573] width 55 height 10
click at [891, 577] on span "Update" at bounding box center [874, 573] width 55 height 10
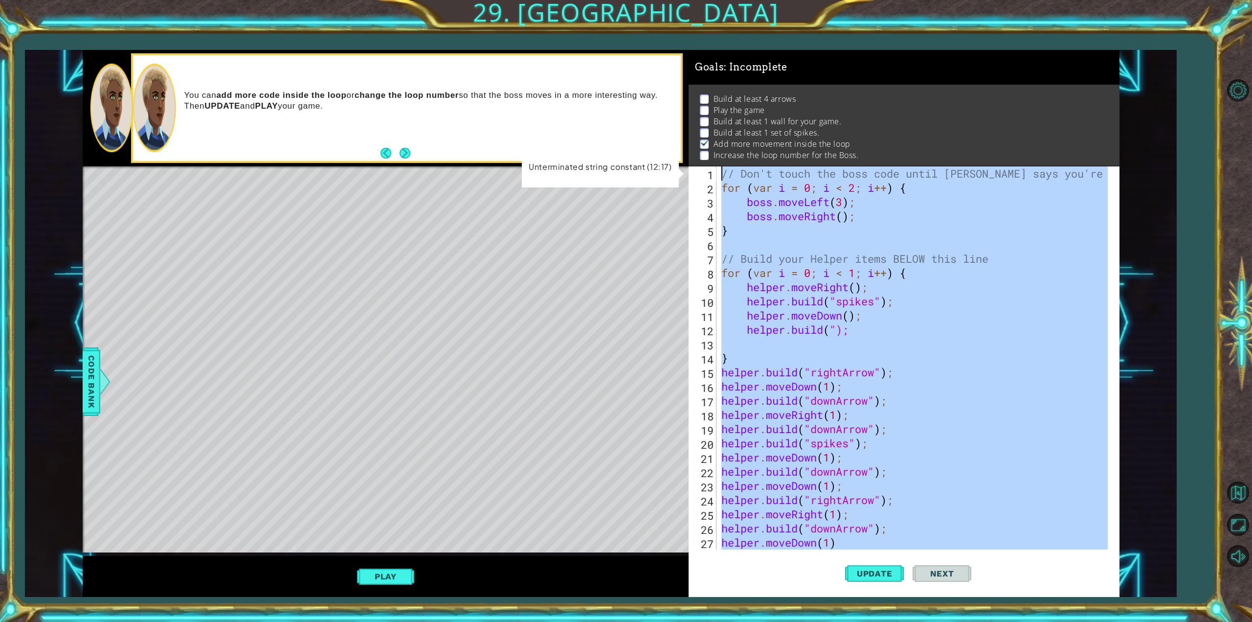
scroll to position [0, 0]
drag, startPoint x: 796, startPoint y: 486, endPoint x: 708, endPoint y: 170, distance: 327.9
click at [707, 174] on div "[DOMAIN_NAME]("spikes"); 1 2 3 4 5 6 7 8 9 10 11 12 13 14 15 16 17 18 19 20 21 …" at bounding box center [902, 357] width 426 height 383
drag, startPoint x: 1138, startPoint y: 459, endPoint x: 1124, endPoint y: 464, distance: 14.8
click at [1136, 460] on div "1 ההההההההההההההההההההההההההההההההההההההההההההההההההההההההההההההההההההההההההההה…" at bounding box center [601, 323] width 1152 height 547
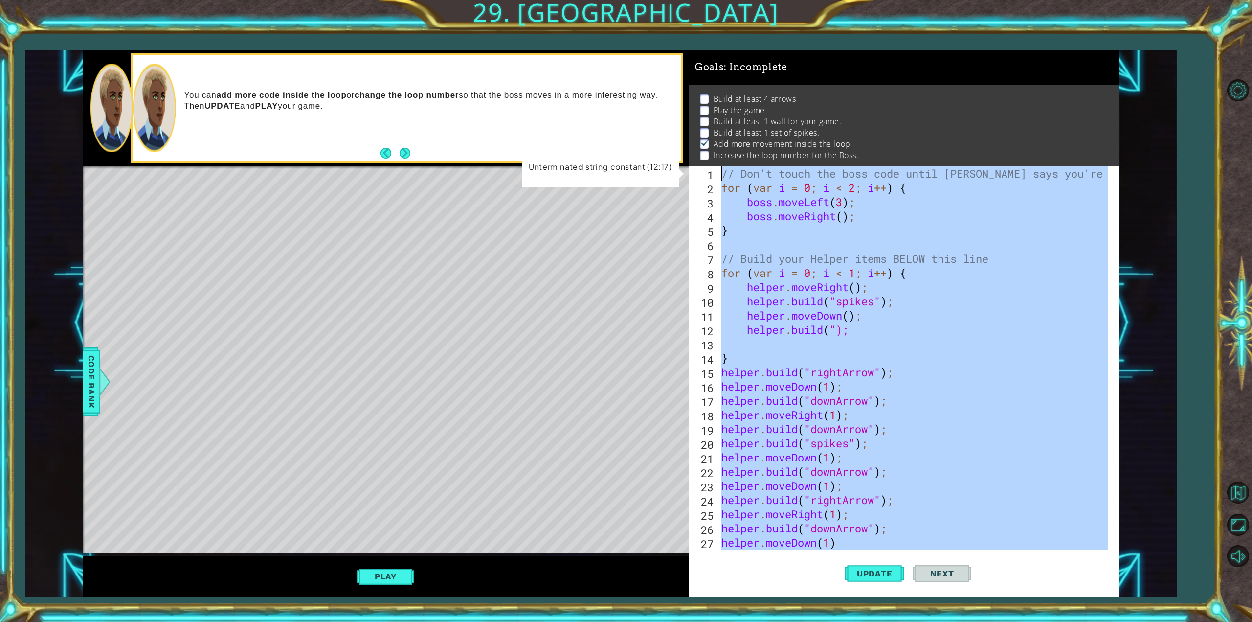
scroll to position [0, 5]
drag, startPoint x: 891, startPoint y: 428, endPoint x: 883, endPoint y: 427, distance: 8.9
click at [891, 428] on div "// Don't touch the boss code until [PERSON_NAME] says you're ready! for ( var i…" at bounding box center [913, 357] width 388 height 383
type textarea "[DOMAIN_NAME]("downArrow");"
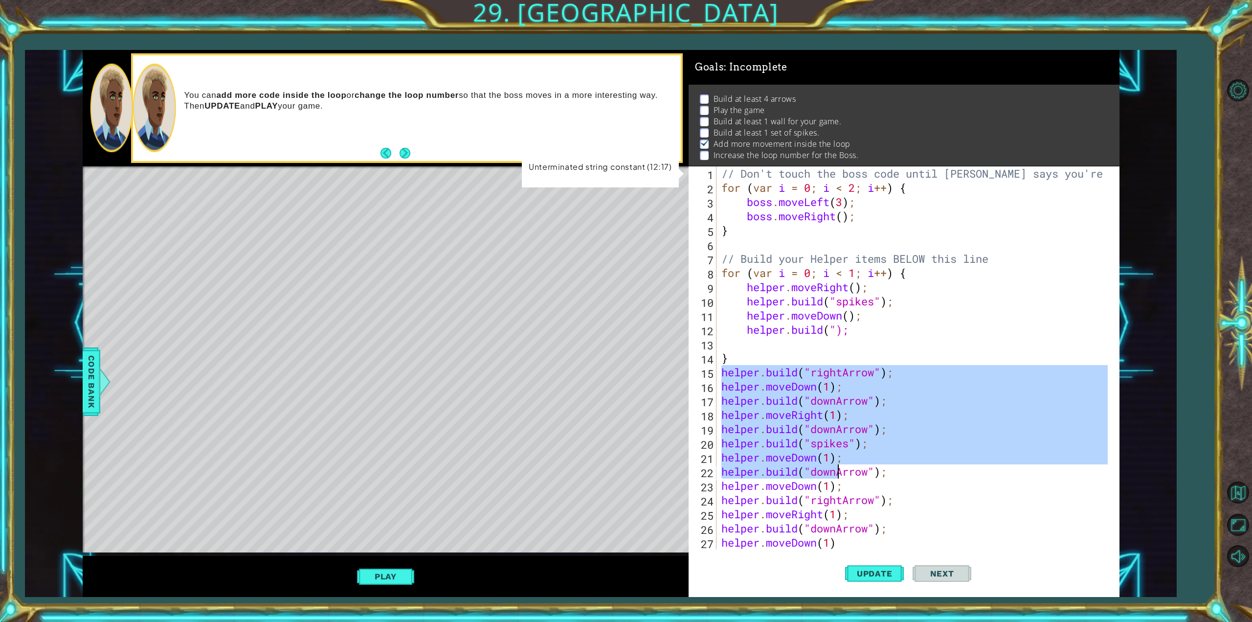
scroll to position [227, 0]
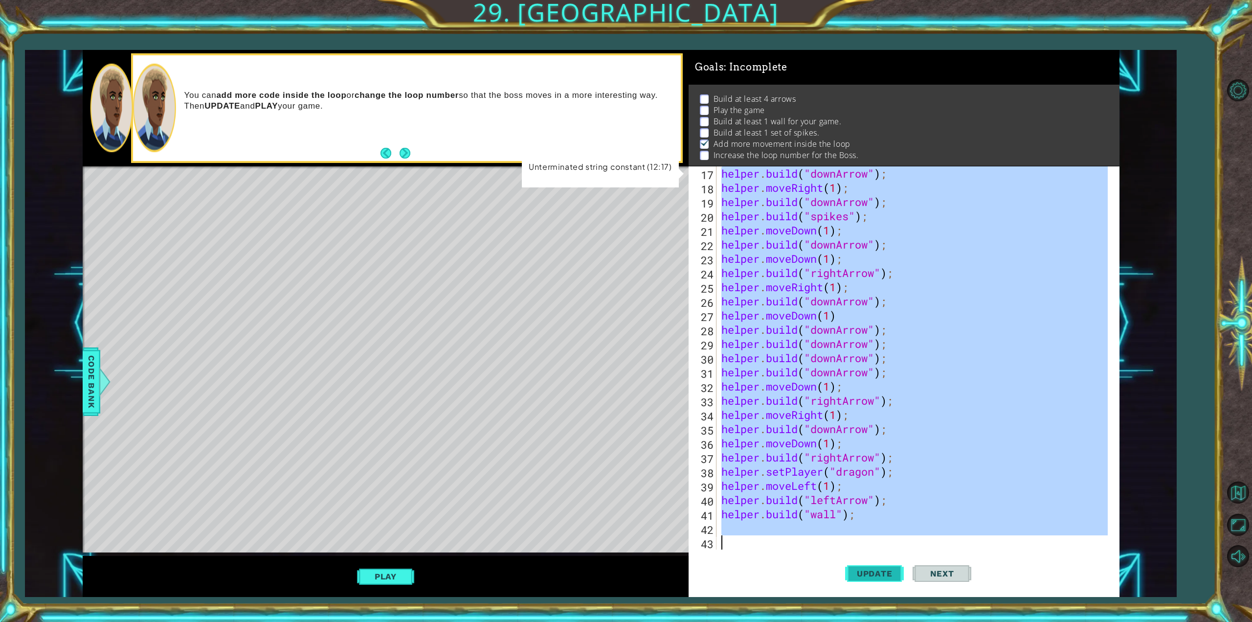
drag, startPoint x: 719, startPoint y: 371, endPoint x: 864, endPoint y: 587, distance: 259.9
click at [855, 621] on html "1 ההההההההההההההההההההההההההההההההההההההההההההההההההההההההההההההההההההההההההההה…" at bounding box center [626, 311] width 1252 height 622
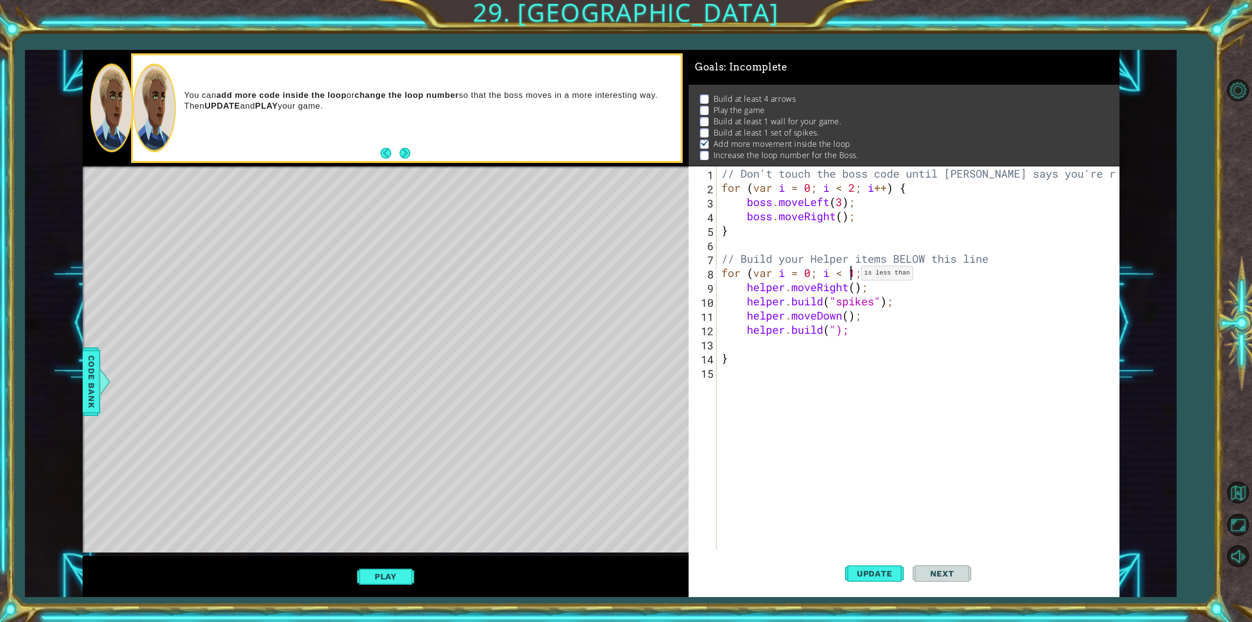
click at [853, 275] on div "// Don't touch the boss code until [PERSON_NAME] says you're ready! for ( var i…" at bounding box center [919, 371] width 400 height 411
click at [836, 330] on div "// Don't touch the boss code until [PERSON_NAME] says you're ready! for ( var i…" at bounding box center [919, 371] width 400 height 411
type textarea "[DOMAIN_NAME]("wall");"
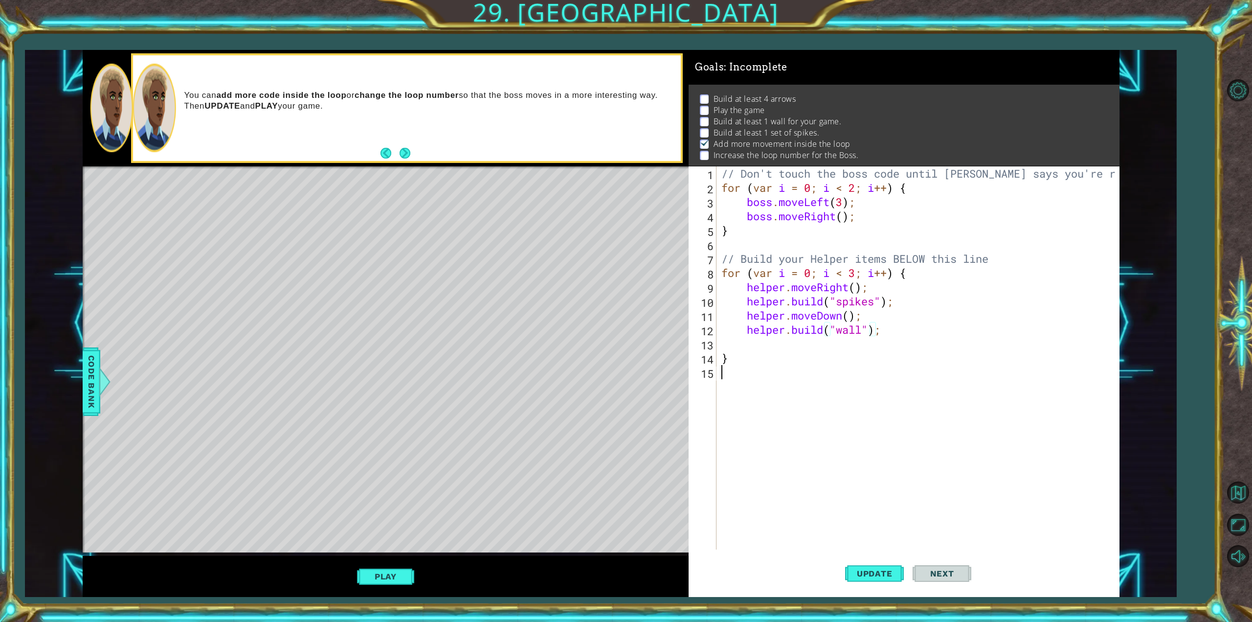
click at [945, 432] on div "// Don't touch the boss code until [PERSON_NAME] says you're ready! for ( var i…" at bounding box center [919, 371] width 400 height 411
click at [880, 578] on button "Update" at bounding box center [874, 573] width 59 height 43
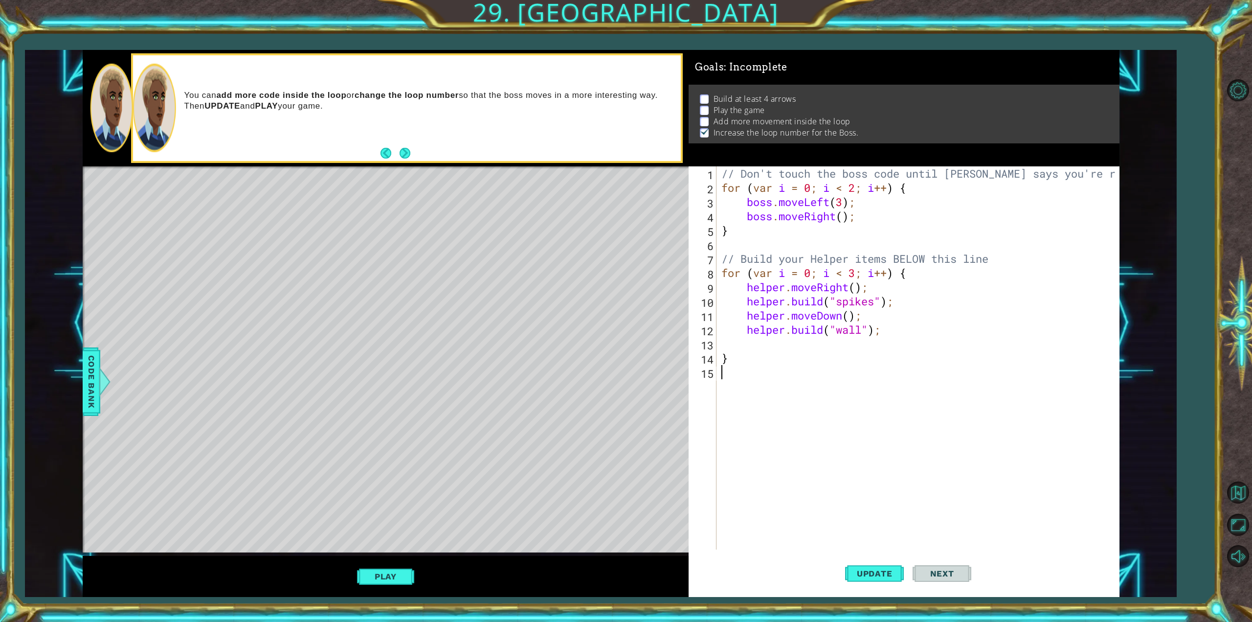
click at [750, 344] on div "// Don't touch the boss code until [PERSON_NAME] says you're ready! for ( var i…" at bounding box center [919, 371] width 400 height 411
click at [733, 381] on div "// Don't touch the boss code until [PERSON_NAME] says you're ready! for ( var i…" at bounding box center [919, 371] width 400 height 411
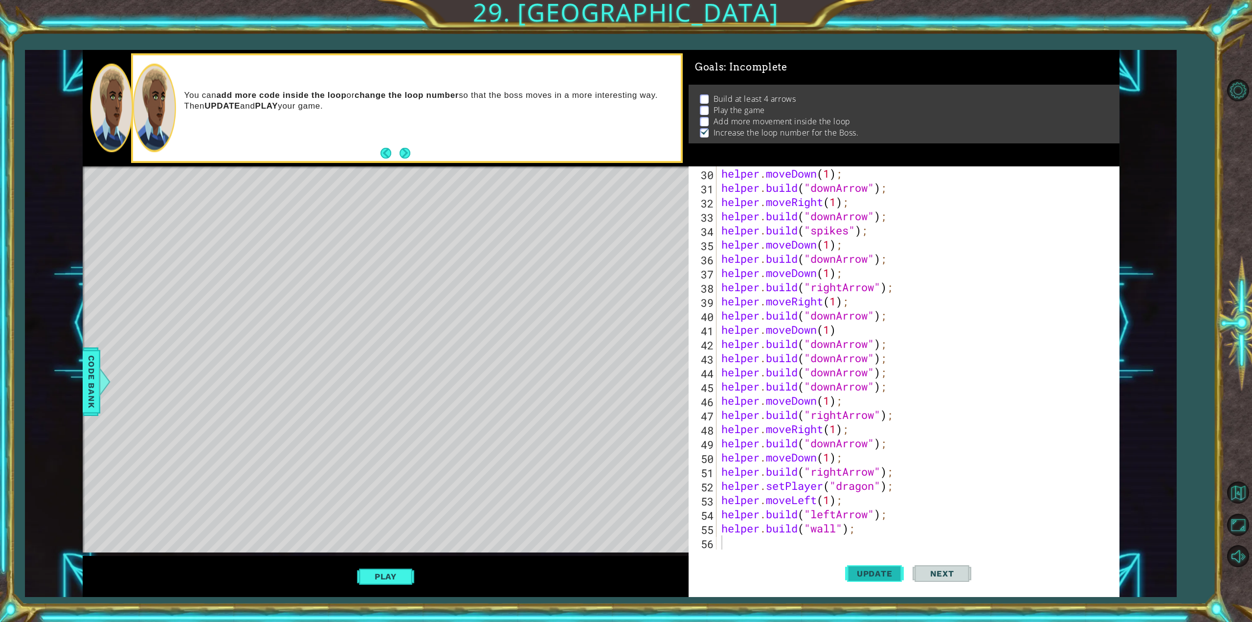
click at [872, 571] on span "Update" at bounding box center [874, 573] width 55 height 10
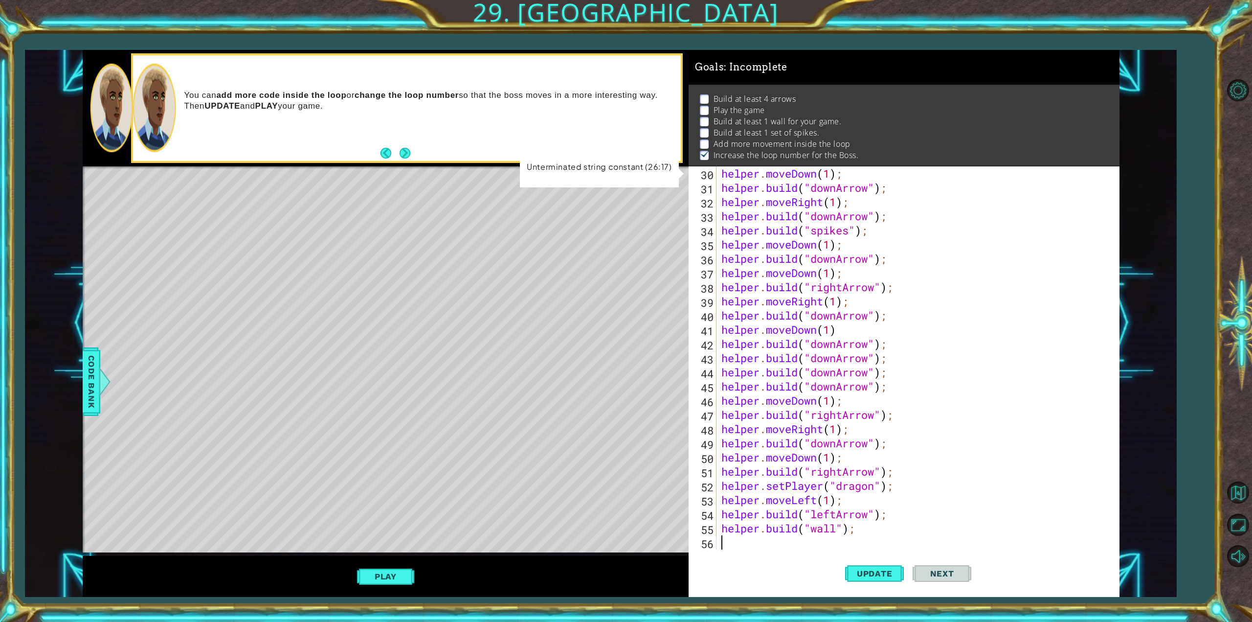
scroll to position [265, 0]
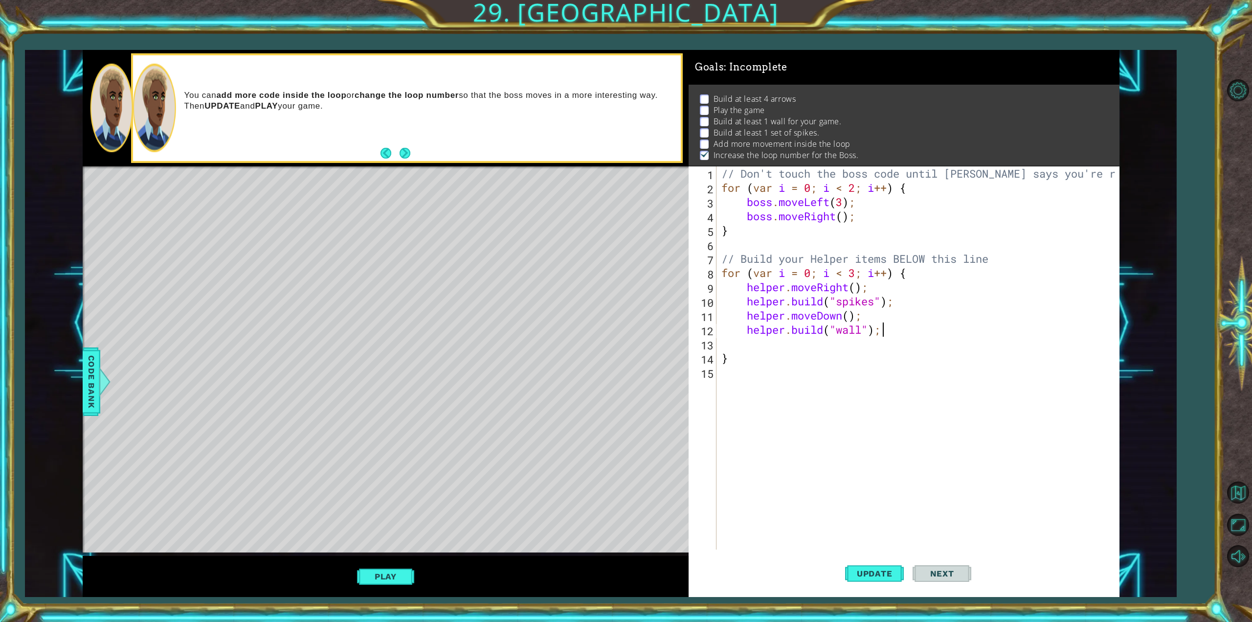
click at [889, 336] on div "// Don't touch the boss code until [PERSON_NAME] says you're ready! for ( var i…" at bounding box center [919, 371] width 400 height 411
click at [874, 289] on div "// Don't touch the boss code until [PERSON_NAME] says you're ready! for ( var i…" at bounding box center [919, 371] width 400 height 411
type textarea "helper.moveRight();"
click at [749, 289] on div "// Don't touch the boss code until [PERSON_NAME] says you're ready! for ( var i…" at bounding box center [919, 371] width 400 height 411
click at [744, 282] on div "// Don't touch the boss code until [PERSON_NAME] says you're ready! for ( var i…" at bounding box center [919, 371] width 400 height 411
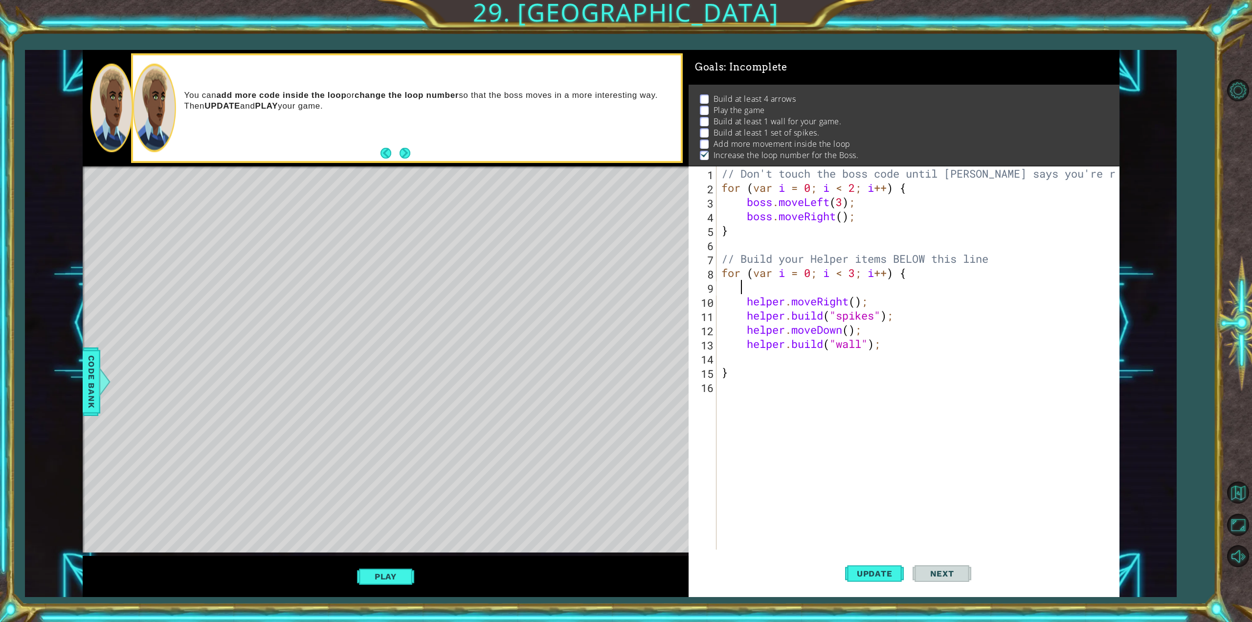
click at [757, 286] on div "// Don't touch the boss code until [PERSON_NAME] says you're ready! for ( var i…" at bounding box center [919, 371] width 400 height 411
drag, startPoint x: 882, startPoint y: 569, endPoint x: 884, endPoint y: 564, distance: 5.5
click at [885, 570] on span "Update" at bounding box center [874, 573] width 55 height 10
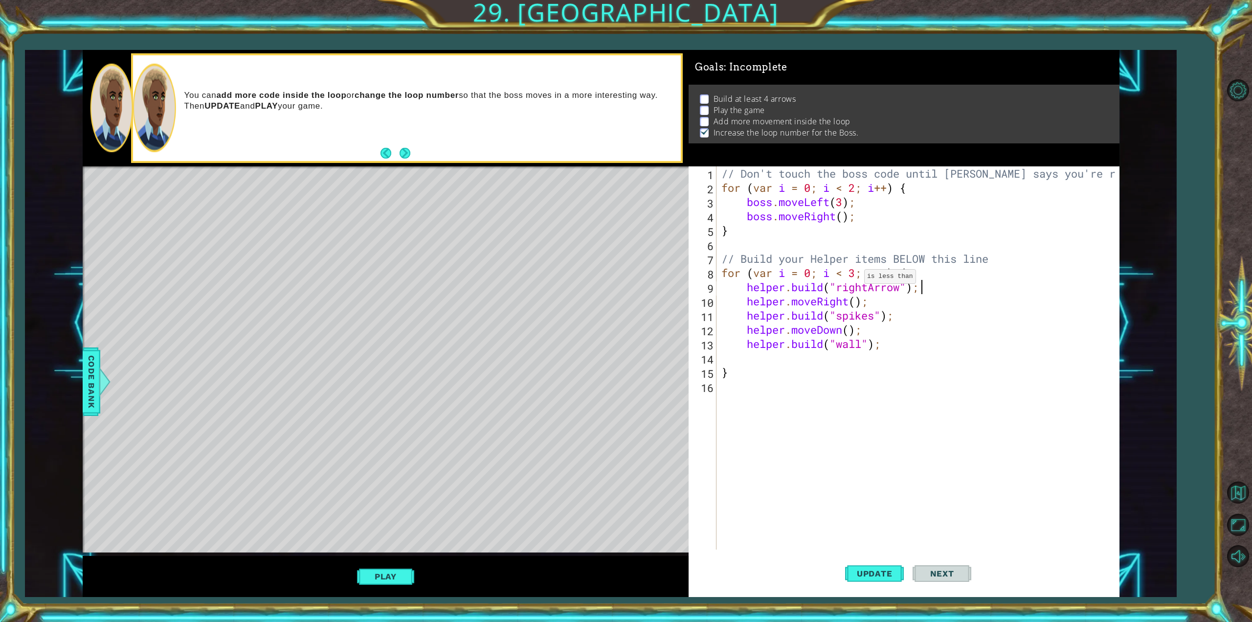
click at [856, 279] on div "// Don't touch the boss code until [PERSON_NAME] says you're ready! for ( var i…" at bounding box center [919, 371] width 400 height 411
type textarea "for (var i = 0; i < 4; i++) {"
click at [933, 500] on div "// Don't touch the boss code until [PERSON_NAME] says you're ready! for ( var i…" at bounding box center [919, 371] width 400 height 411
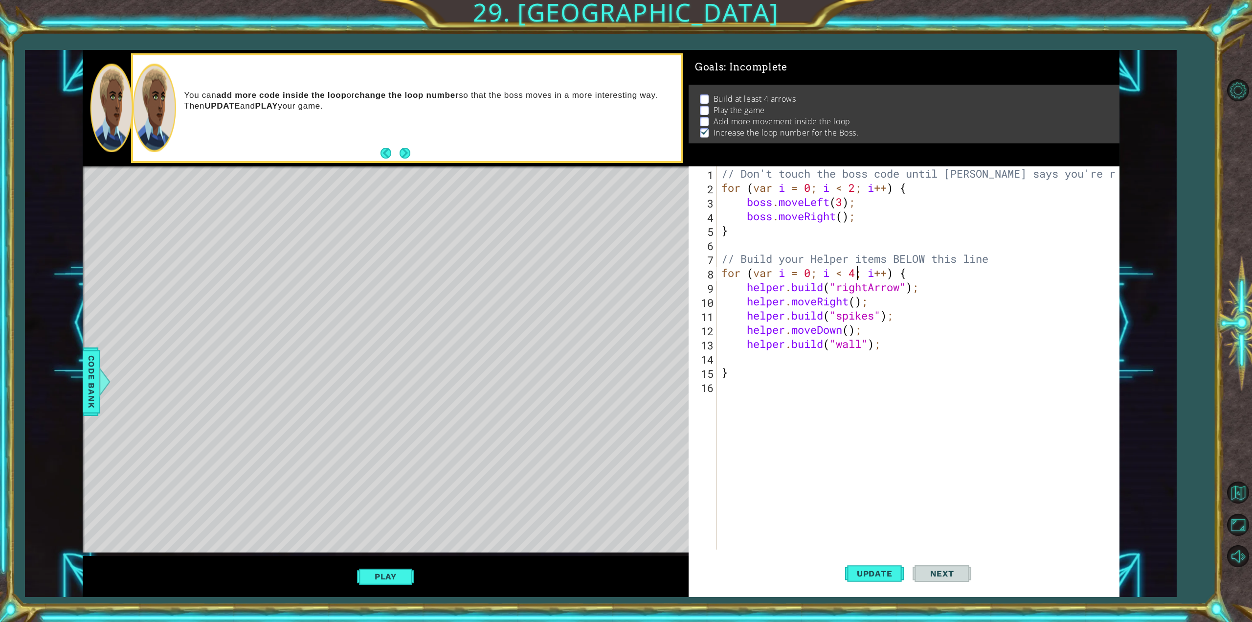
scroll to position [0, 0]
click at [889, 571] on span "Update" at bounding box center [874, 573] width 55 height 10
click at [858, 269] on div "// Don't touch the boss code until [PERSON_NAME] says you're ready! for ( var i…" at bounding box center [919, 371] width 400 height 411
click at [864, 575] on span "Update" at bounding box center [874, 573] width 55 height 10
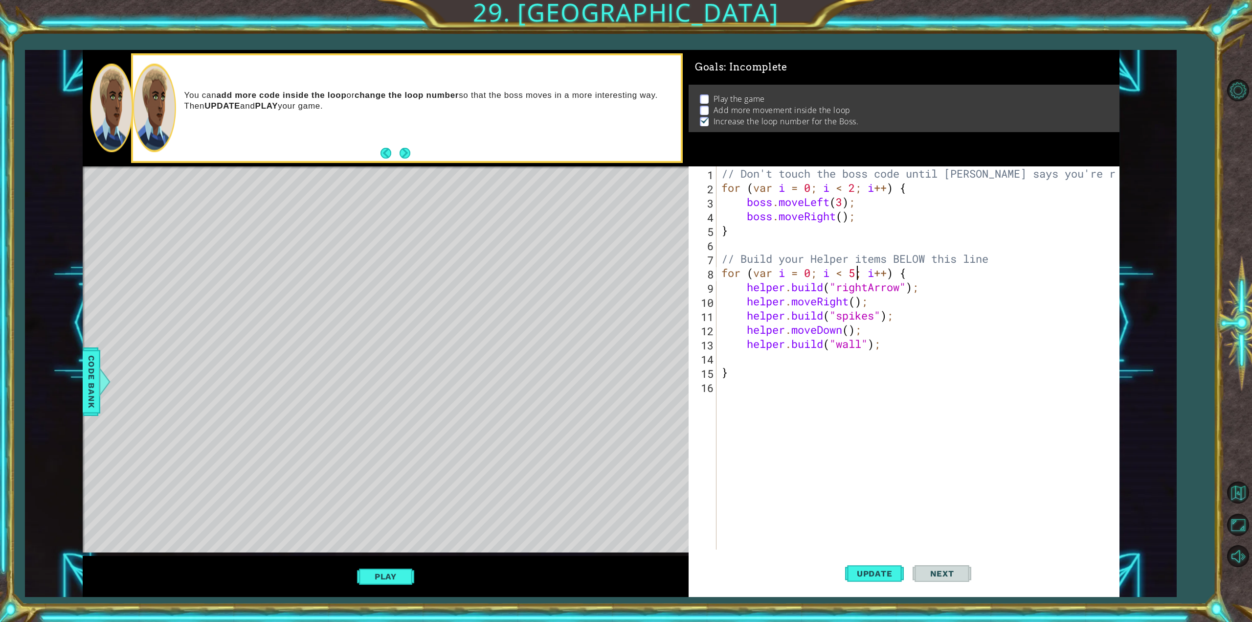
click at [887, 345] on div "// Don't touch the boss code until [PERSON_NAME] says you're ready! for ( var i…" at bounding box center [919, 371] width 400 height 411
type textarea "[DOMAIN_NAME]("wall");"
click at [856, 574] on span "Update" at bounding box center [874, 573] width 55 height 10
drag, startPoint x: 888, startPoint y: 321, endPoint x: 748, endPoint y: 316, distance: 139.9
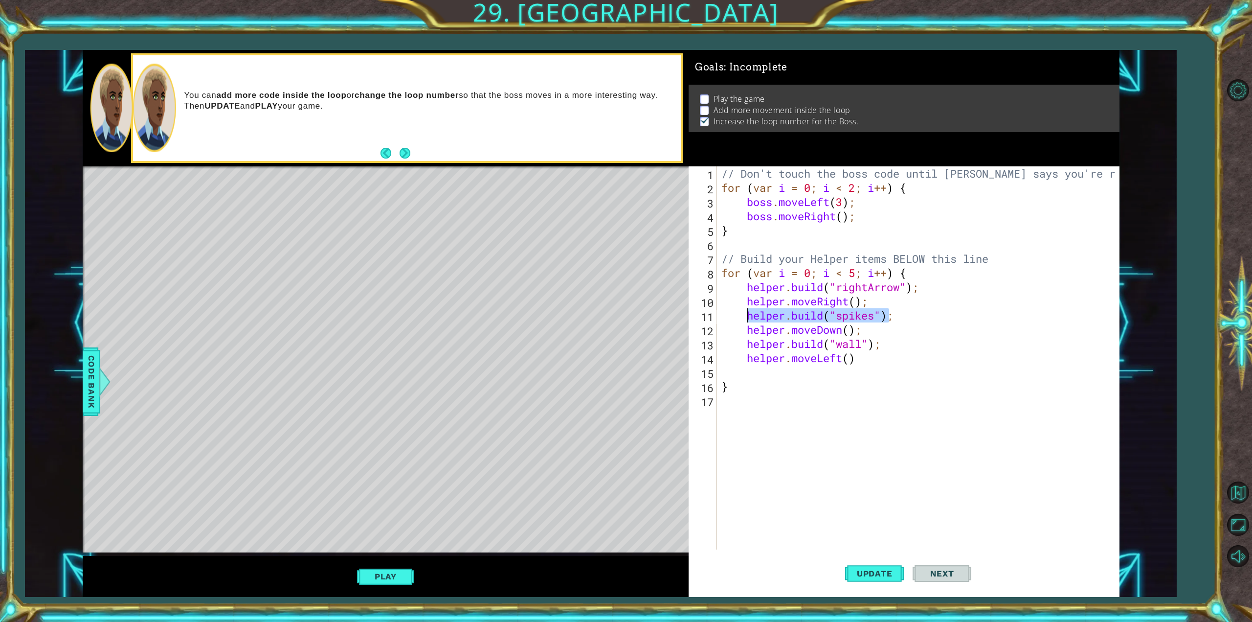
click at [748, 316] on div "// Don't touch the boss code until [PERSON_NAME] says you're ready! for ( var i…" at bounding box center [919, 371] width 400 height 411
click at [861, 568] on button "Update" at bounding box center [874, 573] width 59 height 43
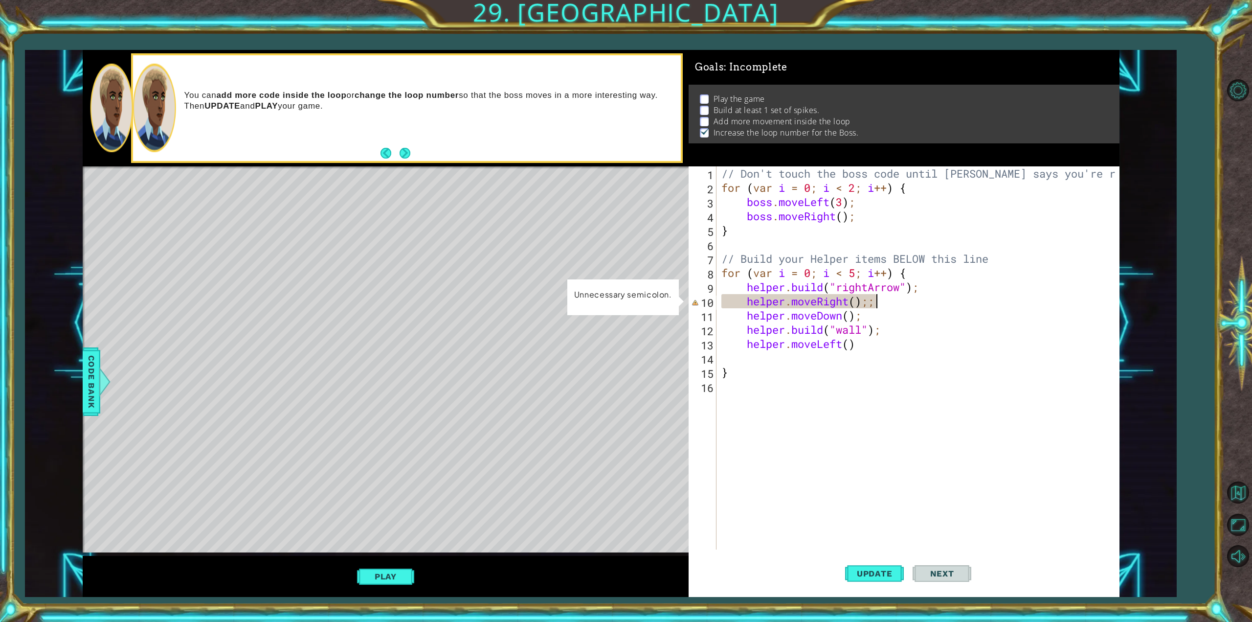
click at [883, 306] on div "// Don't touch the boss code until [PERSON_NAME] says you're ready! for ( var i…" at bounding box center [919, 371] width 400 height 411
type textarea "helper.moveRight();"
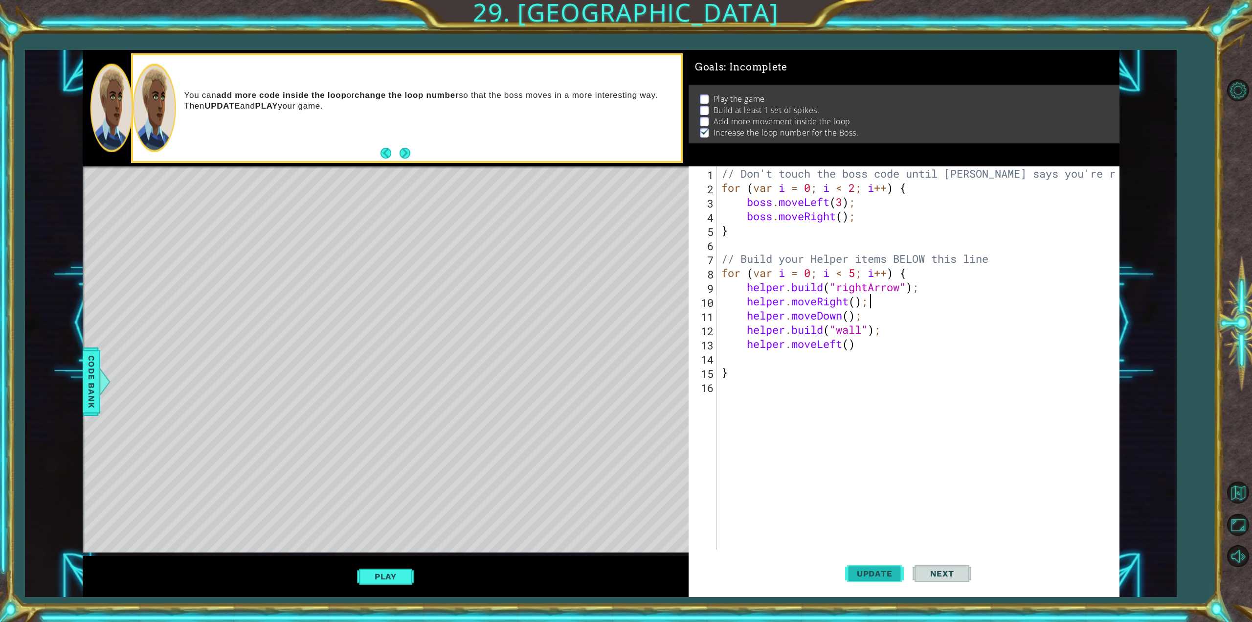
click at [881, 578] on span "Update" at bounding box center [874, 573] width 55 height 10
click at [797, 400] on div "// Don't touch the boss code until [PERSON_NAME] says you're ready! for ( var i…" at bounding box center [919, 371] width 400 height 411
click at [867, 579] on button "Update" at bounding box center [874, 573] width 59 height 43
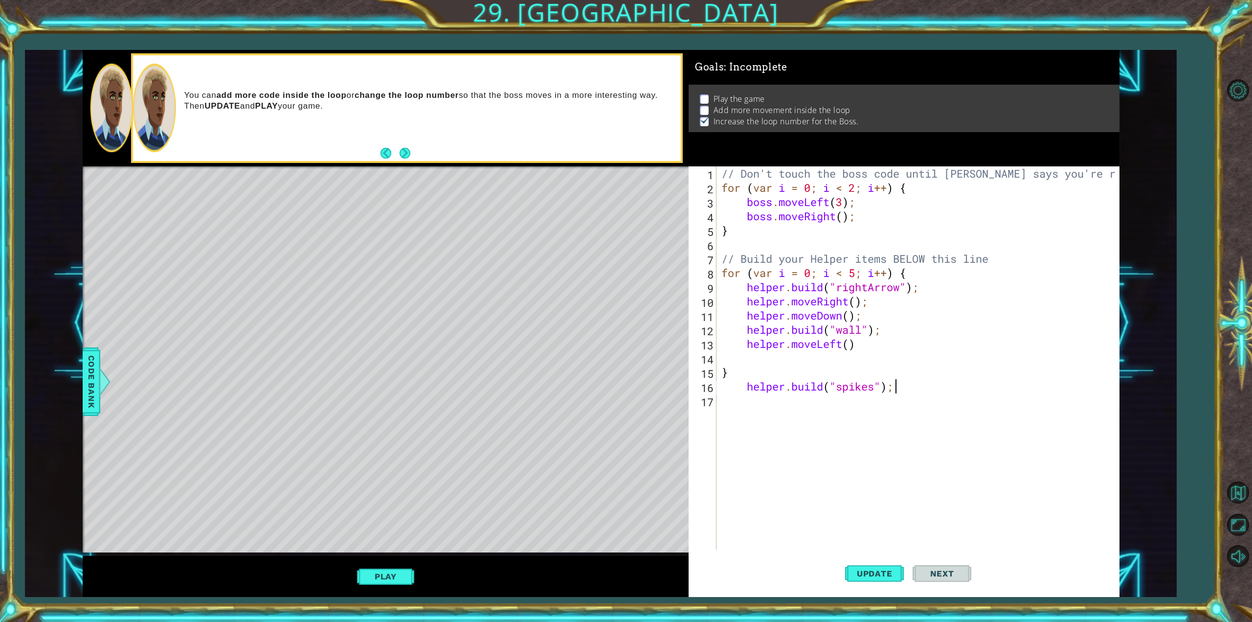
click at [857, 305] on div "// Don't touch the boss code until [PERSON_NAME] says you're ready! for ( var i…" at bounding box center [919, 371] width 400 height 411
click at [885, 573] on span "Update" at bounding box center [874, 573] width 55 height 10
click at [892, 585] on button "Update" at bounding box center [874, 573] width 59 height 43
click at [387, 573] on button "Play" at bounding box center [385, 576] width 57 height 19
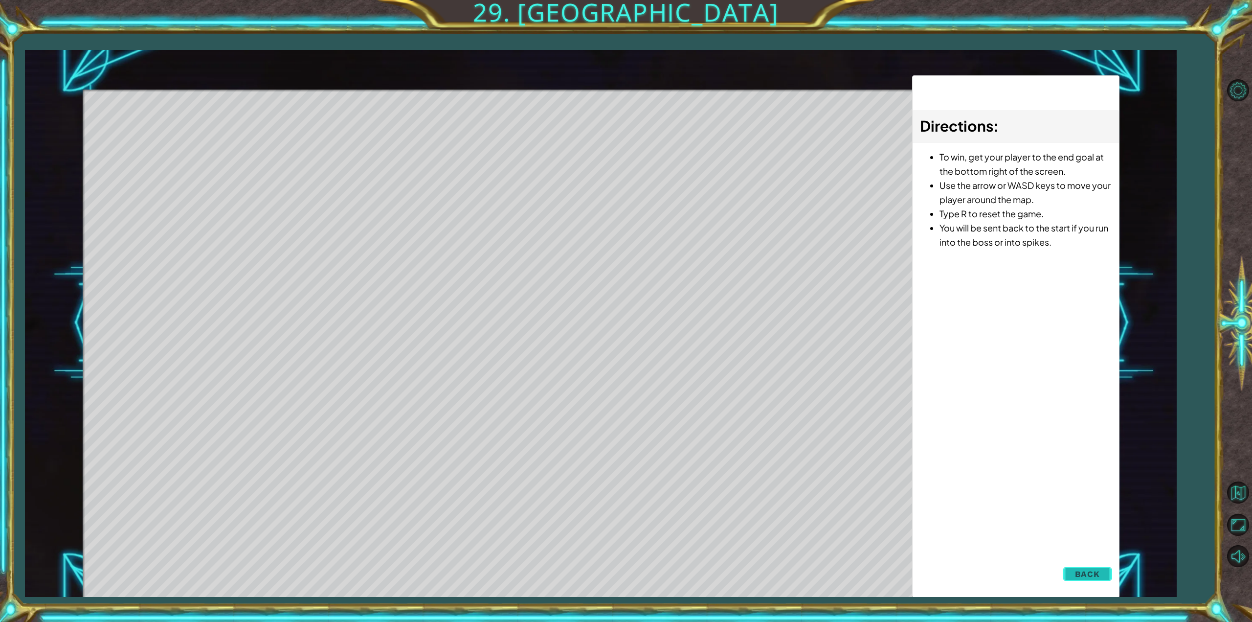
click at [1085, 578] on span "Back" at bounding box center [1087, 574] width 25 height 10
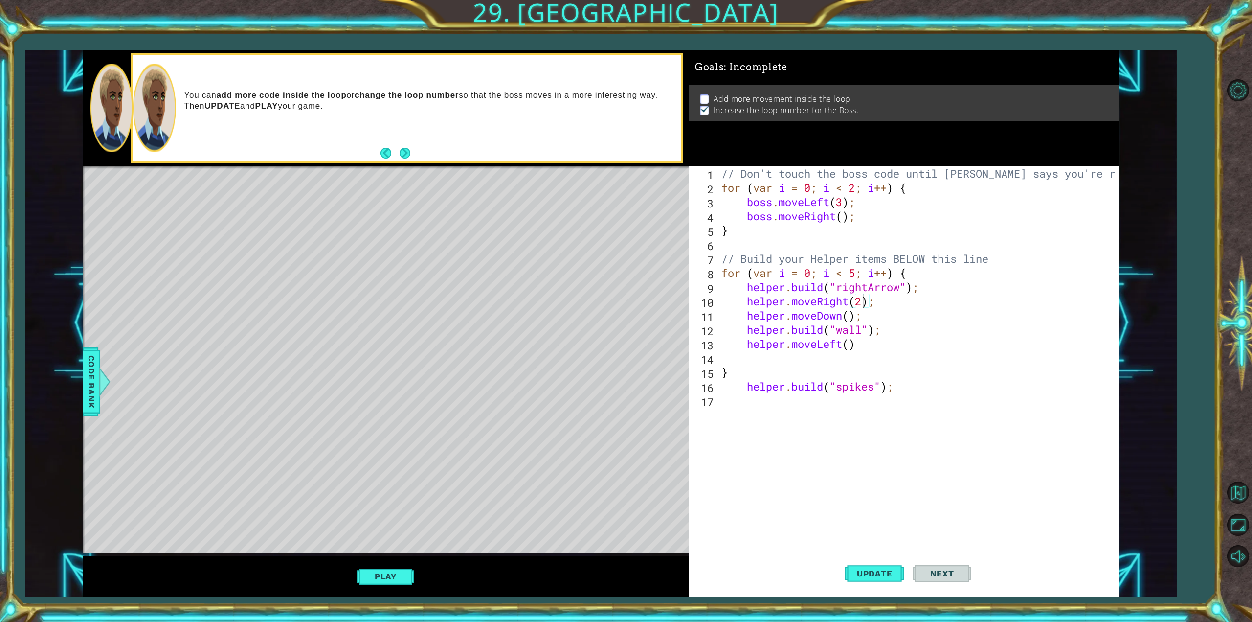
drag, startPoint x: 480, startPoint y: 162, endPoint x: 424, endPoint y: 188, distance: 61.9
click at [424, 188] on div "helper methods moveLeft(steps) moveRight(steps) moveUp(steps) moveDown(steps) b…" at bounding box center [601, 323] width 1037 height 547
click at [880, 574] on span "Update" at bounding box center [874, 573] width 55 height 10
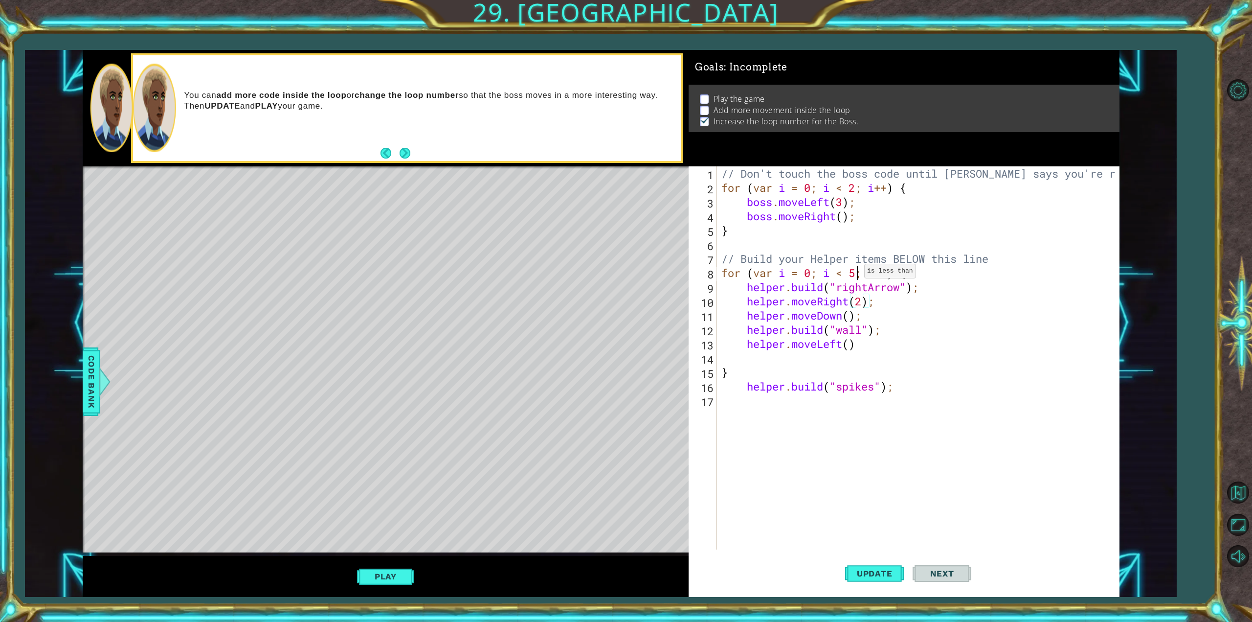
click at [856, 273] on div "// Don't touch the boss code until [PERSON_NAME] says you're ready! for ( var i…" at bounding box center [919, 371] width 400 height 411
click at [854, 571] on span "Update" at bounding box center [874, 573] width 55 height 10
type textarea "for (var i = 0; i < 5; i++) {"
click at [764, 418] on div "// Don't touch the boss code until [PERSON_NAME] says you're ready! for ( var i…" at bounding box center [919, 371] width 400 height 411
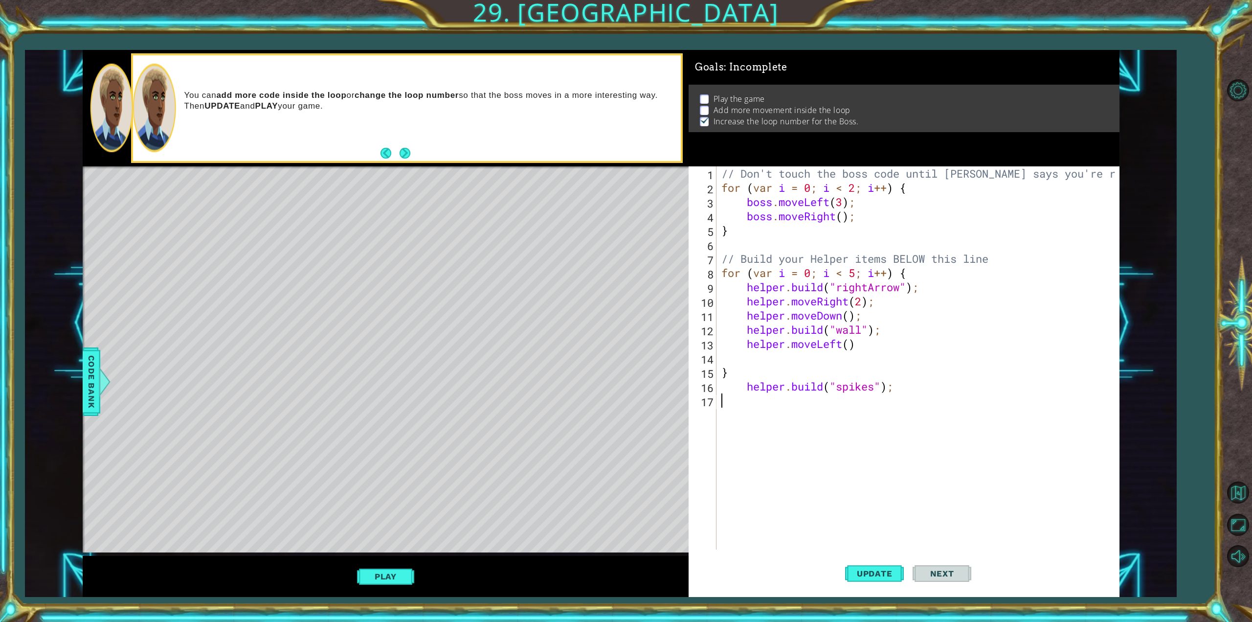
scroll to position [0, 0]
type textarea "h"
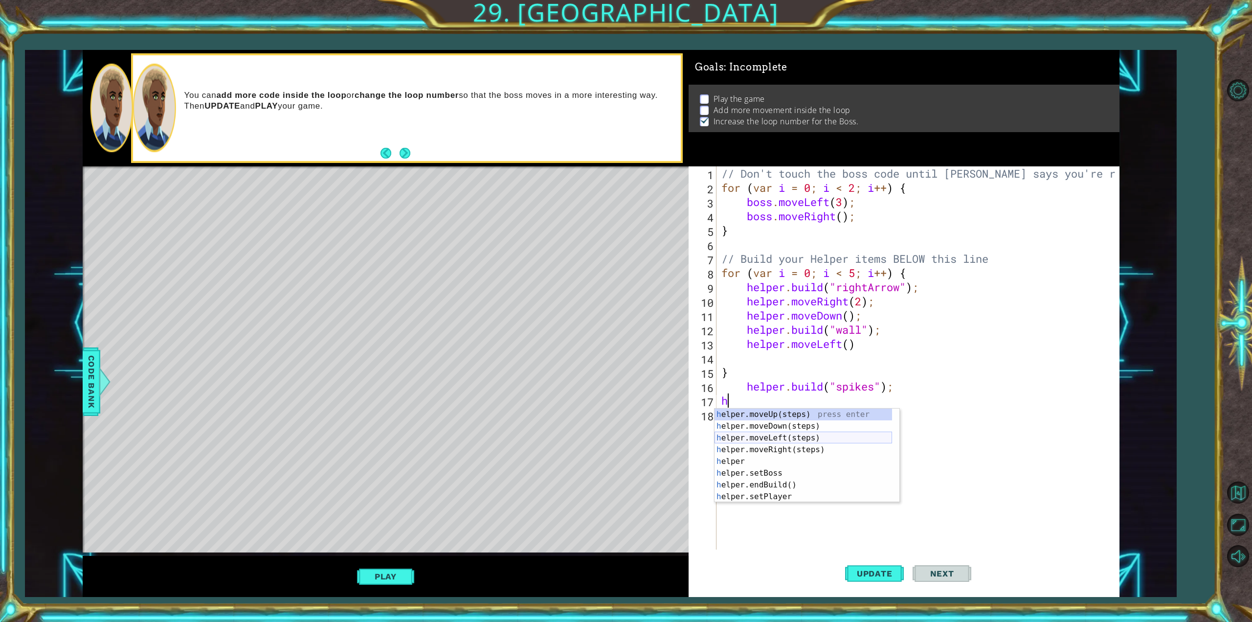
click at [782, 436] on div "h elper.moveUp(steps) press enter h elper.moveDown(steps) press enter h elper.m…" at bounding box center [803, 466] width 178 height 117
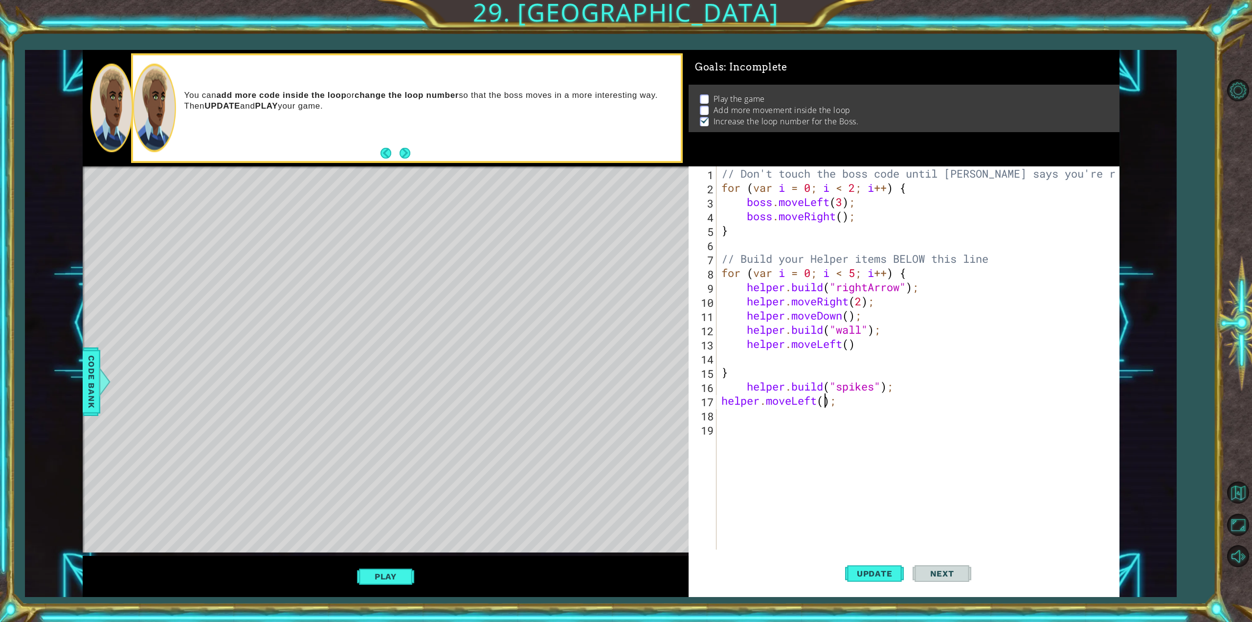
click at [826, 401] on div "// Don't touch the boss code until [PERSON_NAME] says you're ready! for ( var i…" at bounding box center [919, 371] width 400 height 411
type textarea "helper.moveLeft(5);"
click at [866, 558] on button "Update" at bounding box center [874, 573] width 59 height 43
click at [744, 425] on div "// Don't touch the boss code until [PERSON_NAME] says you're ready! for ( var i…" at bounding box center [919, 371] width 400 height 411
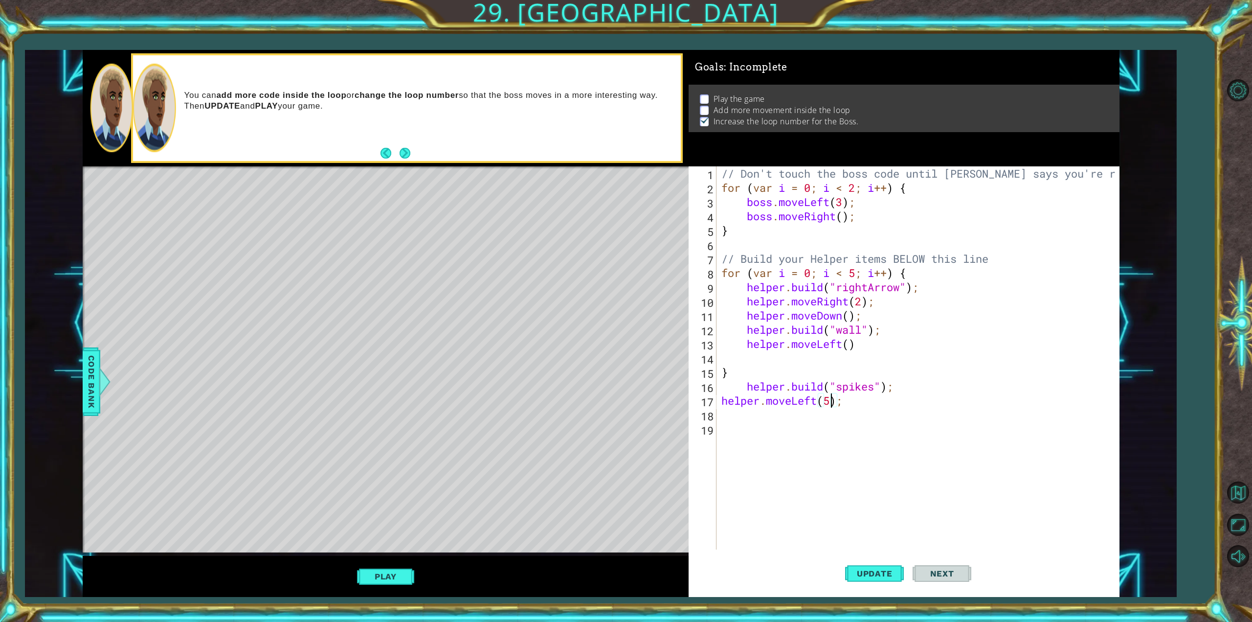
scroll to position [0, 0]
click at [737, 420] on div "// Don't touch the boss code until [PERSON_NAME] says you're ready! for ( var i…" at bounding box center [919, 371] width 400 height 411
type textarea "h"
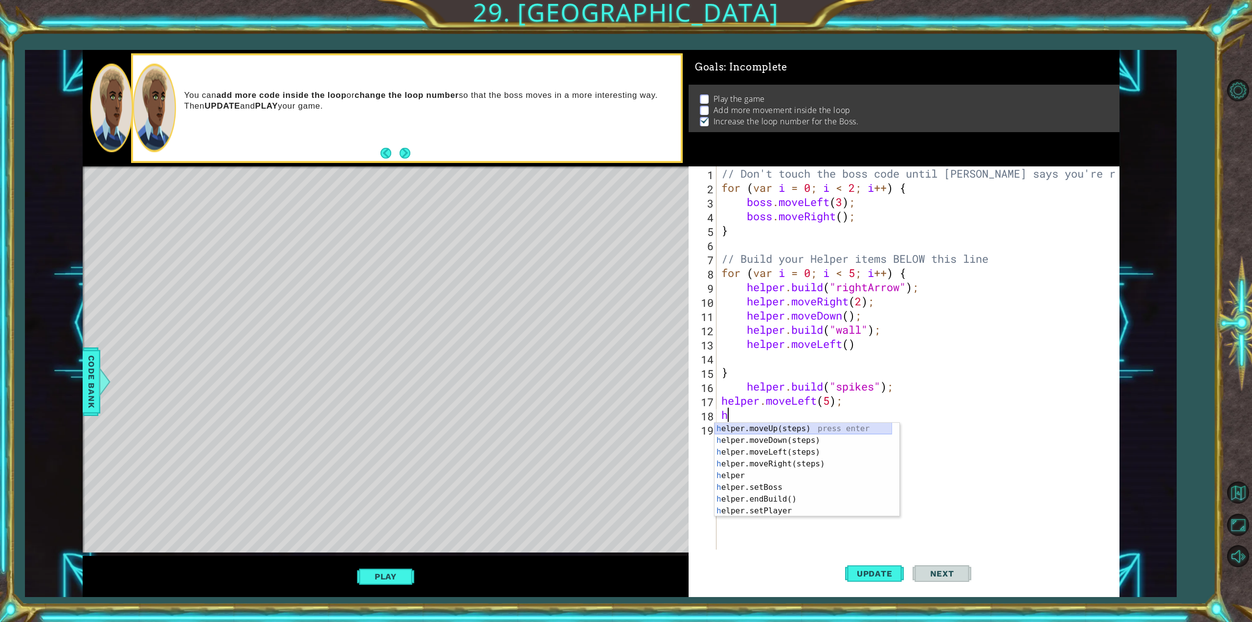
click at [750, 427] on div "h elper.moveUp(steps) press enter h elper.moveDown(steps) press enter h elper.m…" at bounding box center [803, 480] width 178 height 117
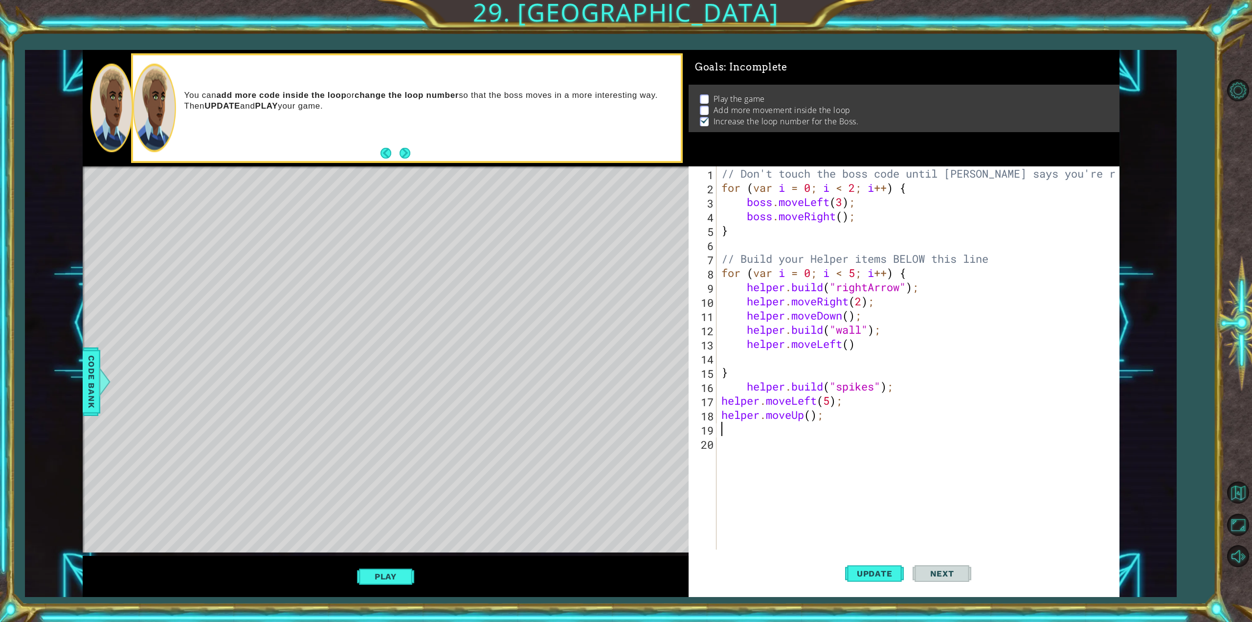
click at [810, 412] on div "// Don't touch the boss code until [PERSON_NAME] says you're ready! for ( var i…" at bounding box center [919, 371] width 400 height 411
type textarea "helper.moveUp(4);"
click at [880, 582] on button "Update" at bounding box center [874, 573] width 59 height 43
click at [748, 429] on div "// Don't touch the boss code until [PERSON_NAME] says you're ready! for ( var i…" at bounding box center [919, 371] width 400 height 411
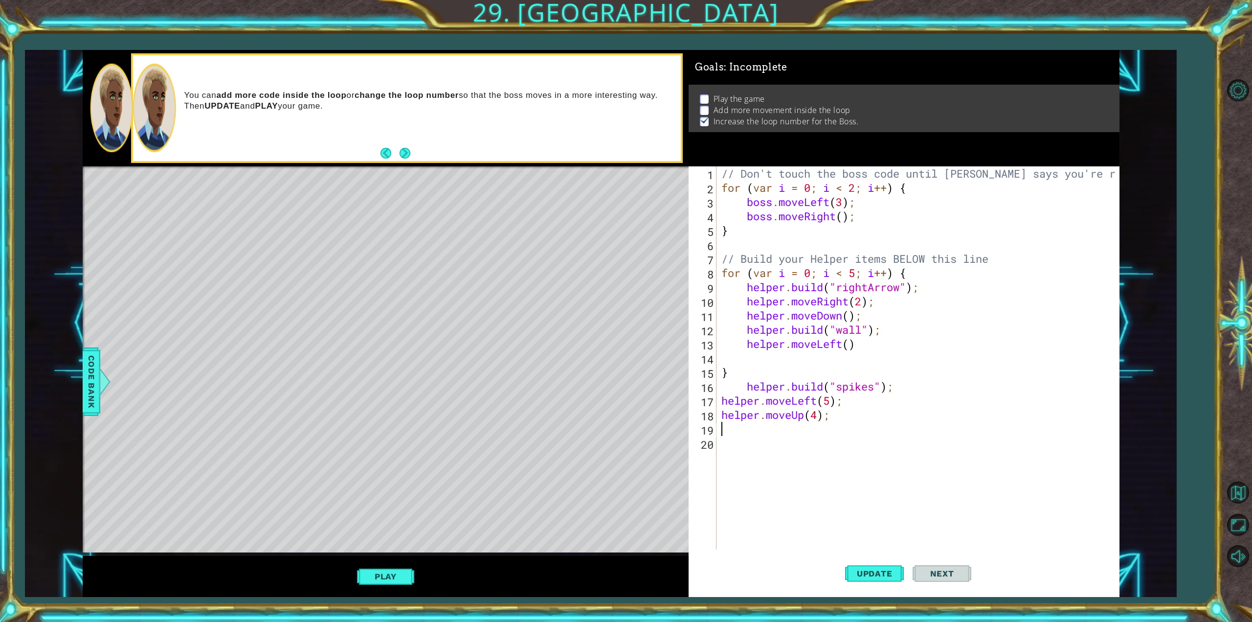
scroll to position [0, 0]
type textarea "h"
type textarea "for (var i = 0; i > 5; i++) {"
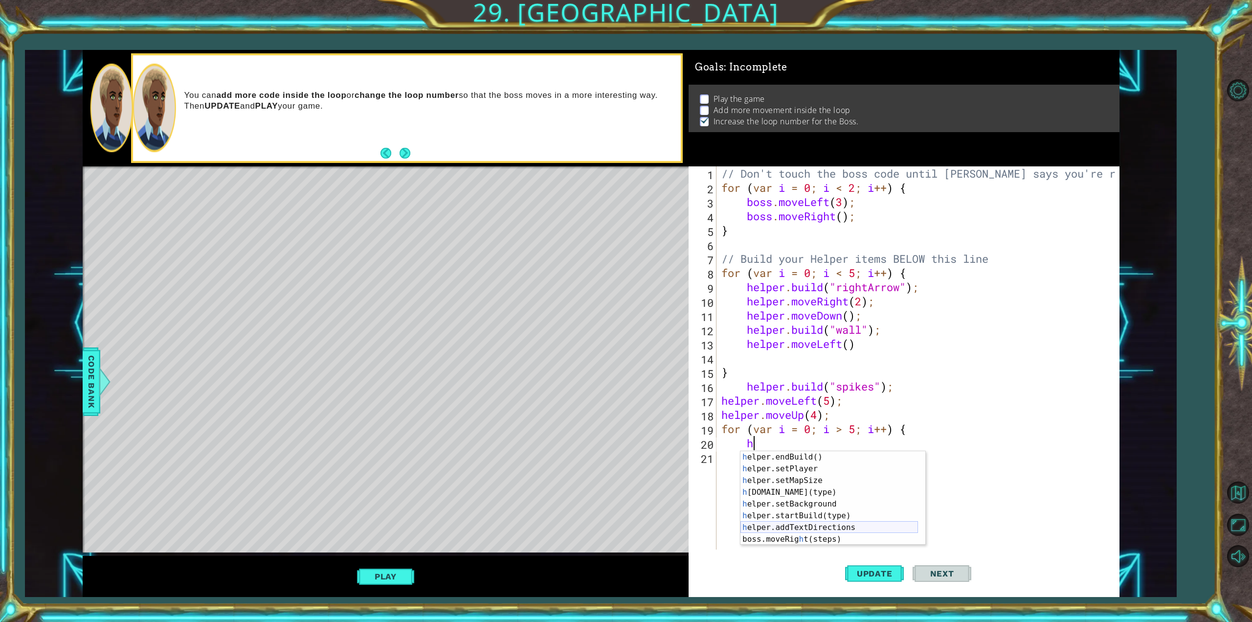
scroll to position [70, 0]
click at [786, 489] on div "h elper.endBuild() press enter h elper.setPlayer press enter h elper.setMapSize…" at bounding box center [829, 509] width 178 height 117
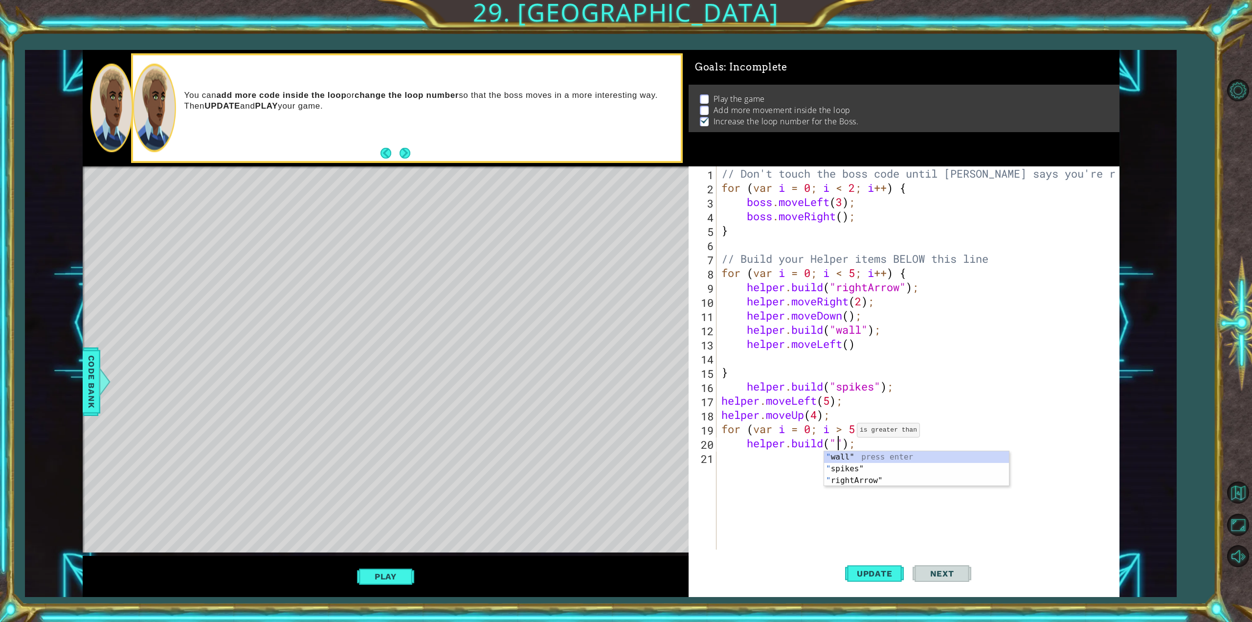
scroll to position [0, 5]
click at [850, 456] on div ""s pikes" press enter" at bounding box center [916, 468] width 185 height 35
type textarea "[DOMAIN_NAME]("spikes");"
click at [785, 458] on div "// Don't touch the boss code until [PERSON_NAME] says you're ready! for ( var i…" at bounding box center [919, 371] width 400 height 411
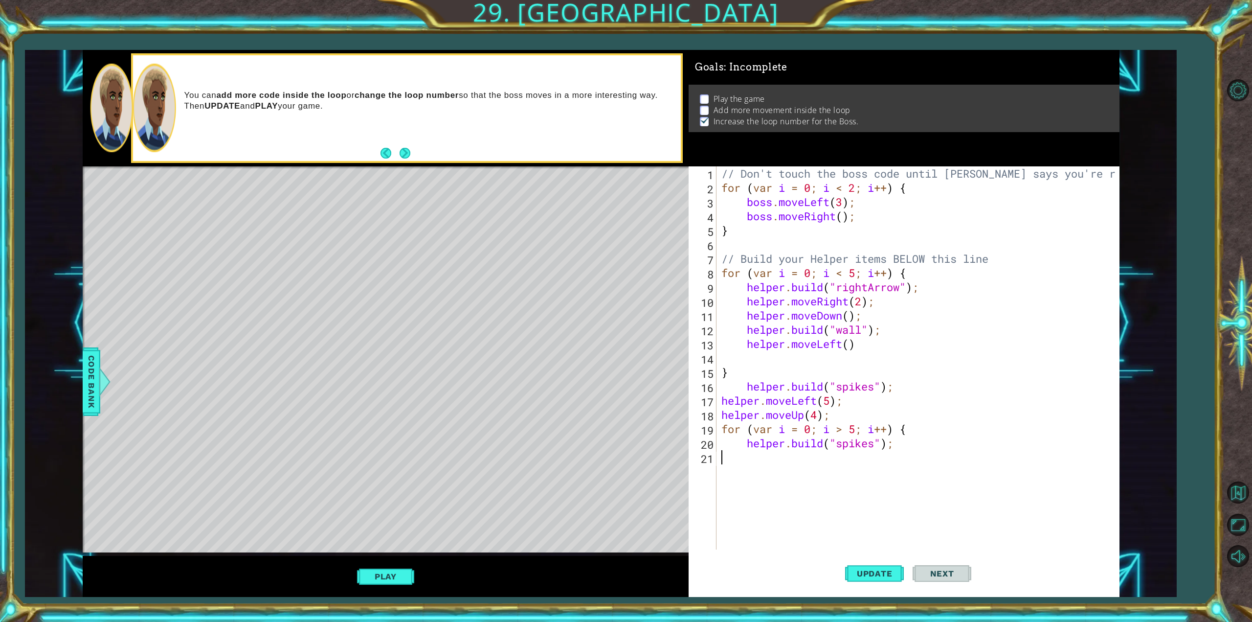
type textarea "h"
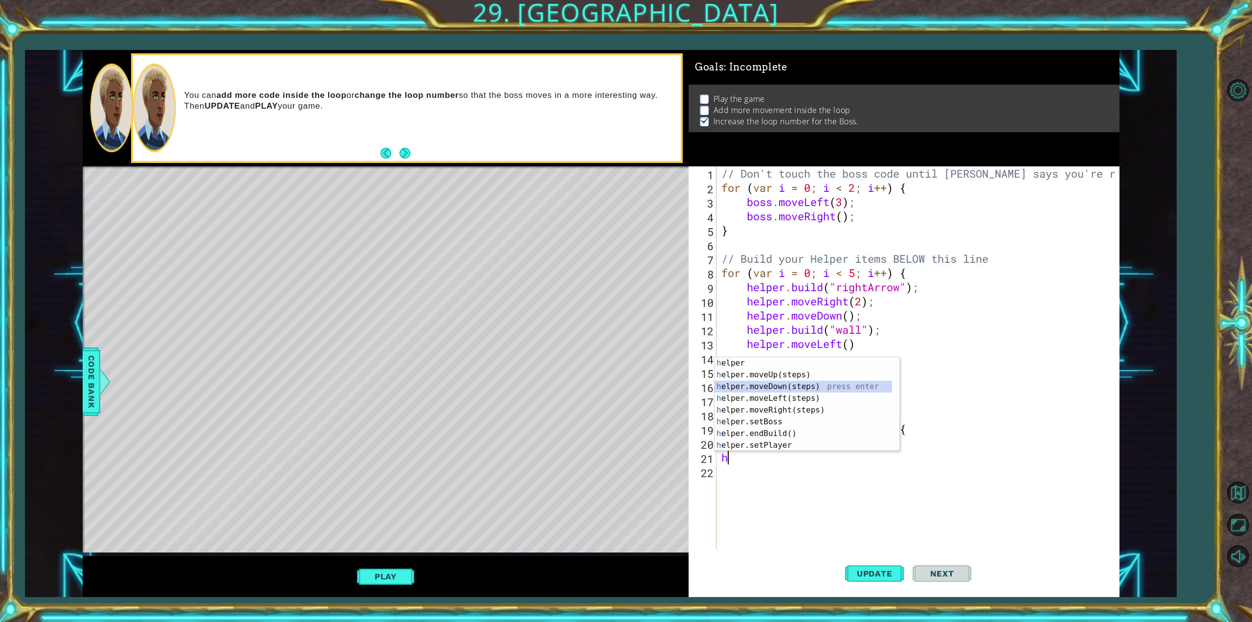
click at [767, 383] on div "h elper press enter h elper.moveUp(steps) press enter h elper.moveDown(steps) p…" at bounding box center [803, 415] width 178 height 117
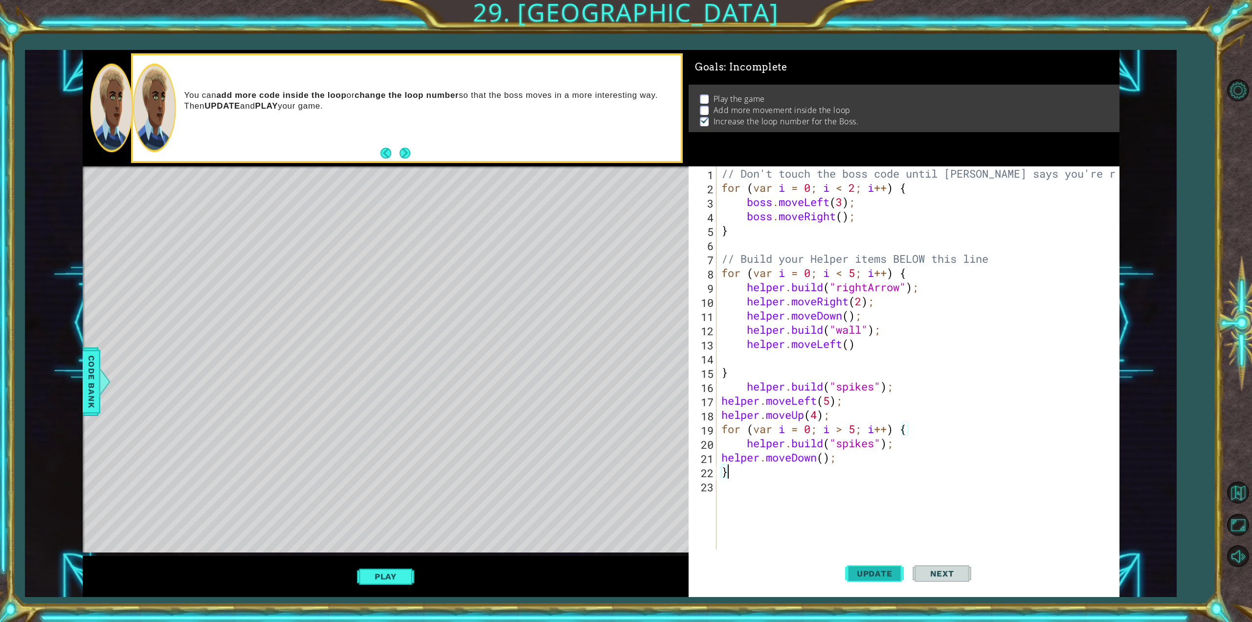
click at [856, 567] on button "Update" at bounding box center [874, 573] width 59 height 43
click at [858, 571] on span "Update" at bounding box center [874, 573] width 55 height 10
click at [859, 571] on span "Update" at bounding box center [874, 573] width 55 height 10
drag, startPoint x: 896, startPoint y: 369, endPoint x: 909, endPoint y: 389, distance: 24.2
click at [900, 382] on div "// Don't touch the boss code until [PERSON_NAME] says you're ready! for ( var i…" at bounding box center [919, 371] width 400 height 411
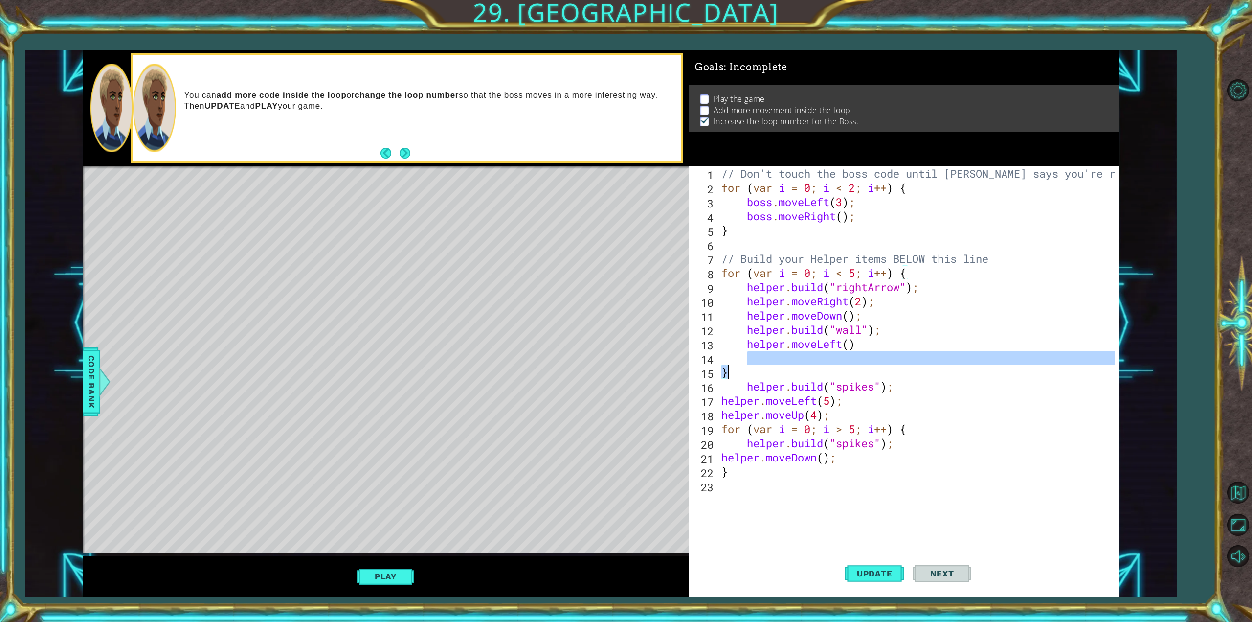
type textarea "} [DOMAIN_NAME]("spikes");"
drag, startPoint x: 918, startPoint y: 493, endPoint x: 911, endPoint y: 491, distance: 7.6
click at [917, 493] on div "// Don't touch the boss code until [PERSON_NAME] says you're ready! for ( var i…" at bounding box center [919, 371] width 400 height 411
click at [812, 429] on div "// Don't touch the boss code until [PERSON_NAME] says you're ready! for ( var i…" at bounding box center [919, 371] width 400 height 411
type textarea "for (var i = 0; i > 5; i++) {"
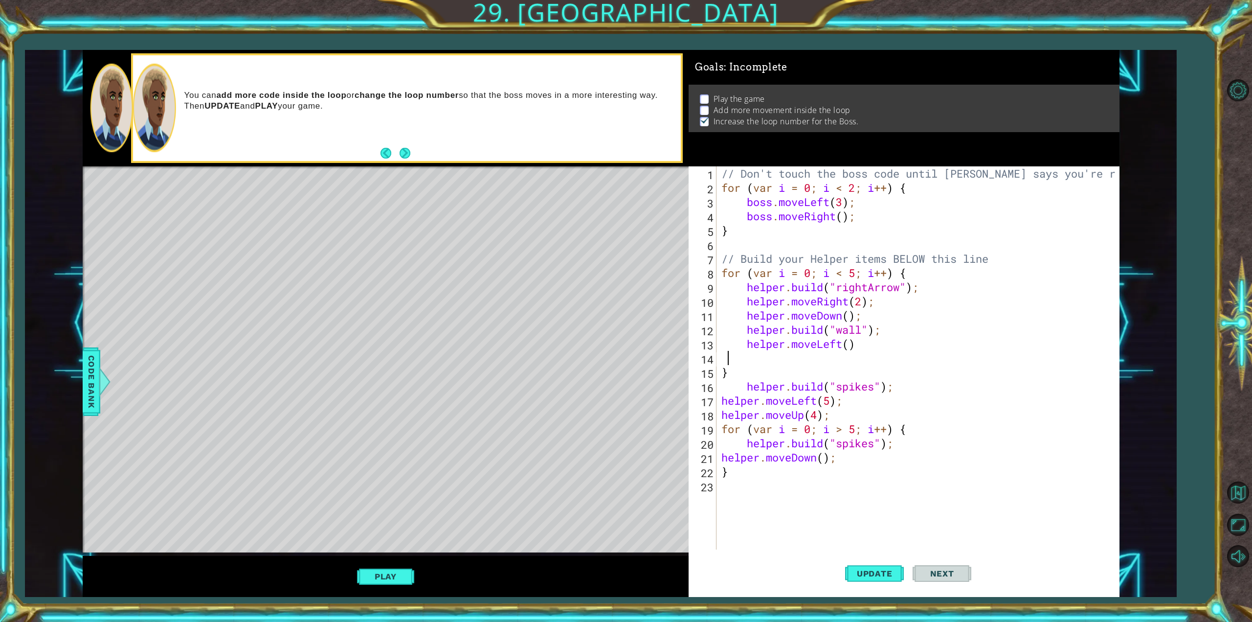
click at [726, 359] on div "// Don't touch the boss code until [PERSON_NAME] says you're ready! for ( var i…" at bounding box center [919, 371] width 400 height 411
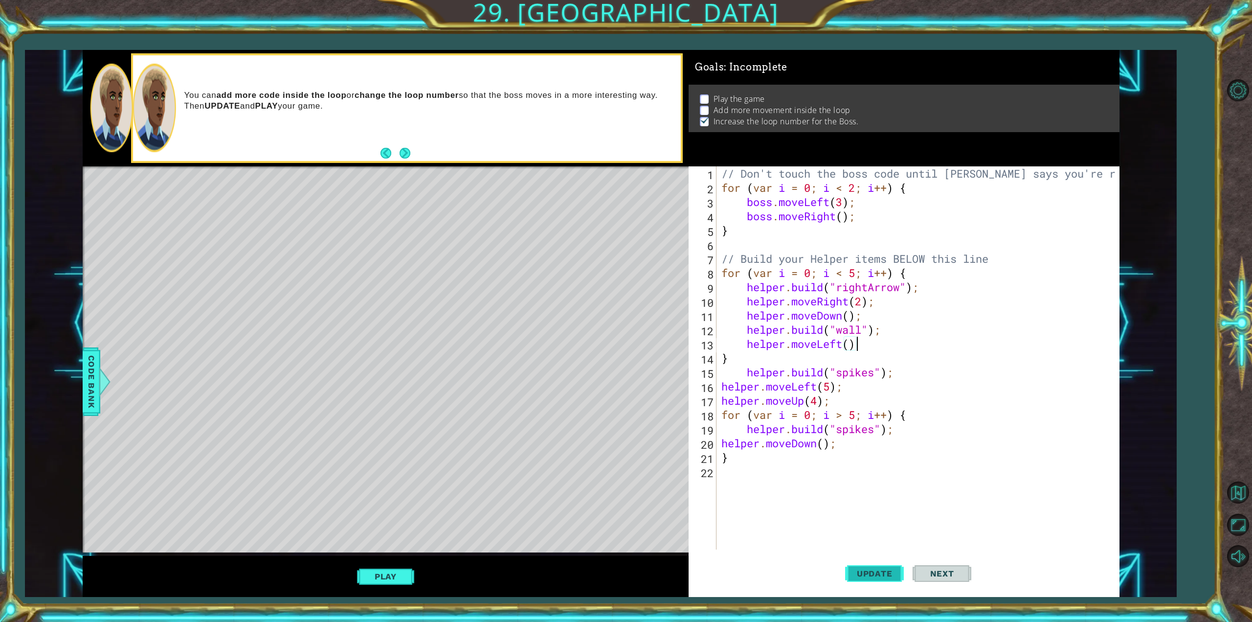
click at [882, 571] on span "Update" at bounding box center [874, 573] width 55 height 10
click at [885, 571] on span "Update" at bounding box center [874, 573] width 55 height 10
drag, startPoint x: 885, startPoint y: 573, endPoint x: 493, endPoint y: 312, distance: 470.1
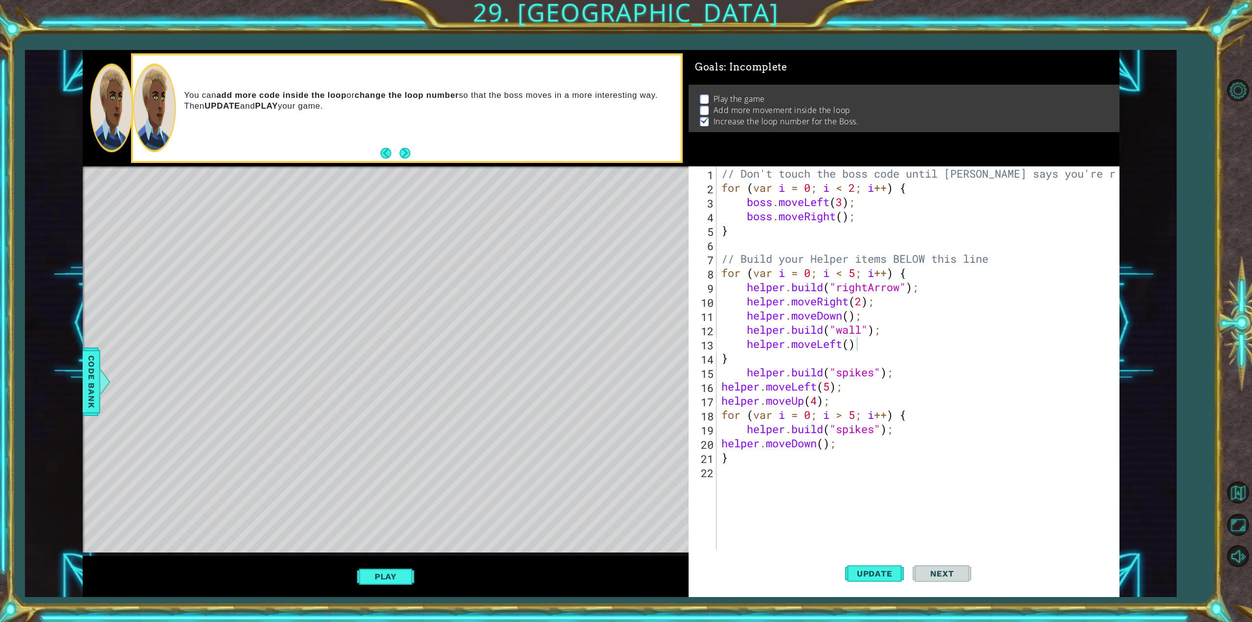
click at [824, 528] on div "helper.moveLeft() 1 2 3 4 5 6 7 8 9 10 11 12 13 14 15 16 17 18 19 20 21 22 // D…" at bounding box center [904, 381] width 431 height 430
drag, startPoint x: 716, startPoint y: 410, endPoint x: 696, endPoint y: 411, distance: 20.1
click at [709, 411] on div "helper.moveLeft() 1 2 3 4 5 6 7 8 9 10 11 12 13 14 15 16 17 18 19 20 21 22 // D…" at bounding box center [902, 357] width 426 height 383
click at [720, 415] on div "// Don't touch the boss code until [PERSON_NAME] says you're ready! for ( var i…" at bounding box center [919, 371] width 400 height 411
click at [881, 575] on span "Update" at bounding box center [874, 573] width 55 height 10
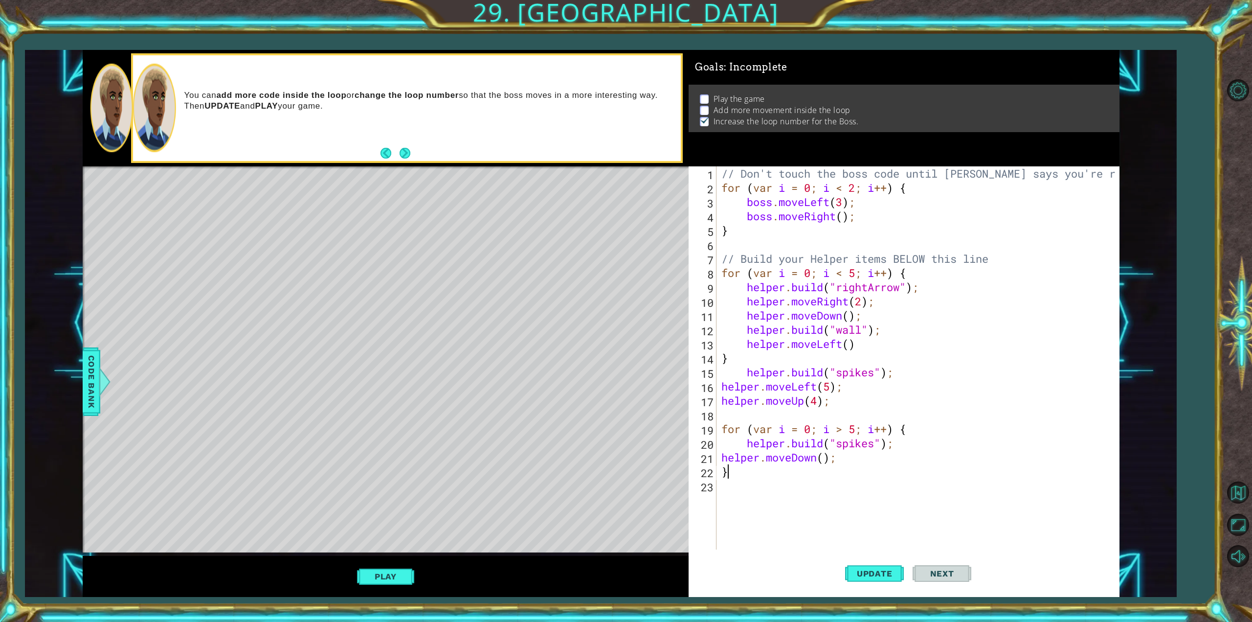
click at [757, 472] on div "// Don't touch the boss code until [PERSON_NAME] says you're ready! for ( var i…" at bounding box center [919, 371] width 400 height 411
click at [850, 453] on div "// Don't touch the boss code until [PERSON_NAME] says you're ready! for ( var i…" at bounding box center [919, 371] width 400 height 411
click at [872, 569] on button "Update" at bounding box center [874, 573] width 59 height 43
click at [899, 447] on div "// Don't touch the boss code until [PERSON_NAME] says you're ready! for ( var i…" at bounding box center [919, 371] width 400 height 411
click at [845, 461] on div "// Don't touch the boss code until [PERSON_NAME] says you're ready! for ( var i…" at bounding box center [919, 371] width 400 height 411
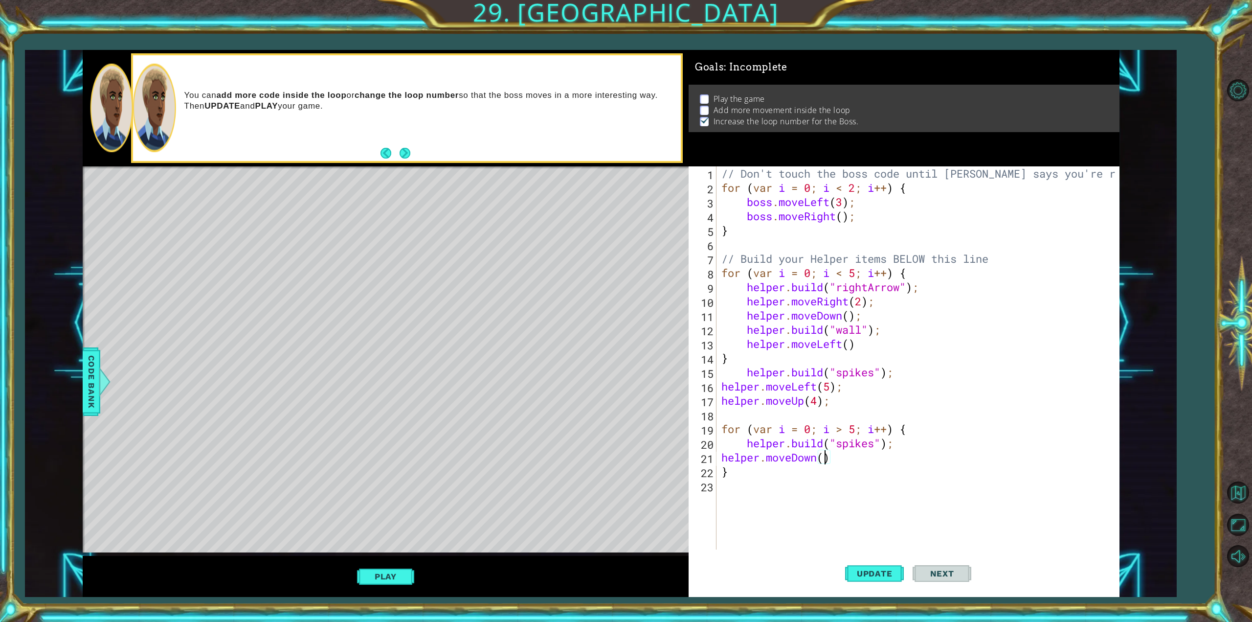
click at [826, 456] on div "// Don't touch the boss code until [PERSON_NAME] says you're ready! for ( var i…" at bounding box center [919, 371] width 400 height 411
click at [869, 347] on div "// Don't touch the boss code until [PERSON_NAME] says you're ready! for ( var i…" at bounding box center [919, 371] width 400 height 411
click at [833, 465] on div "// Don't touch the boss code until [PERSON_NAME] says you're ready! for ( var i…" at bounding box center [919, 371] width 400 height 411
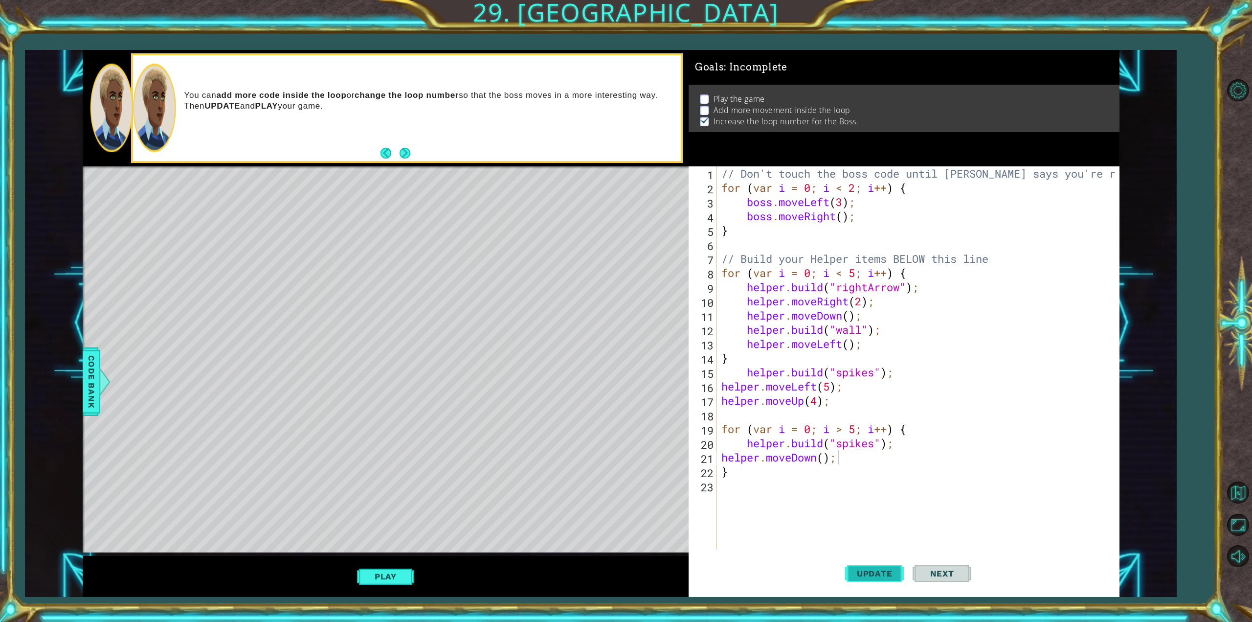
click at [861, 578] on span "Update" at bounding box center [874, 573] width 55 height 10
click at [865, 577] on span "Update" at bounding box center [874, 573] width 55 height 10
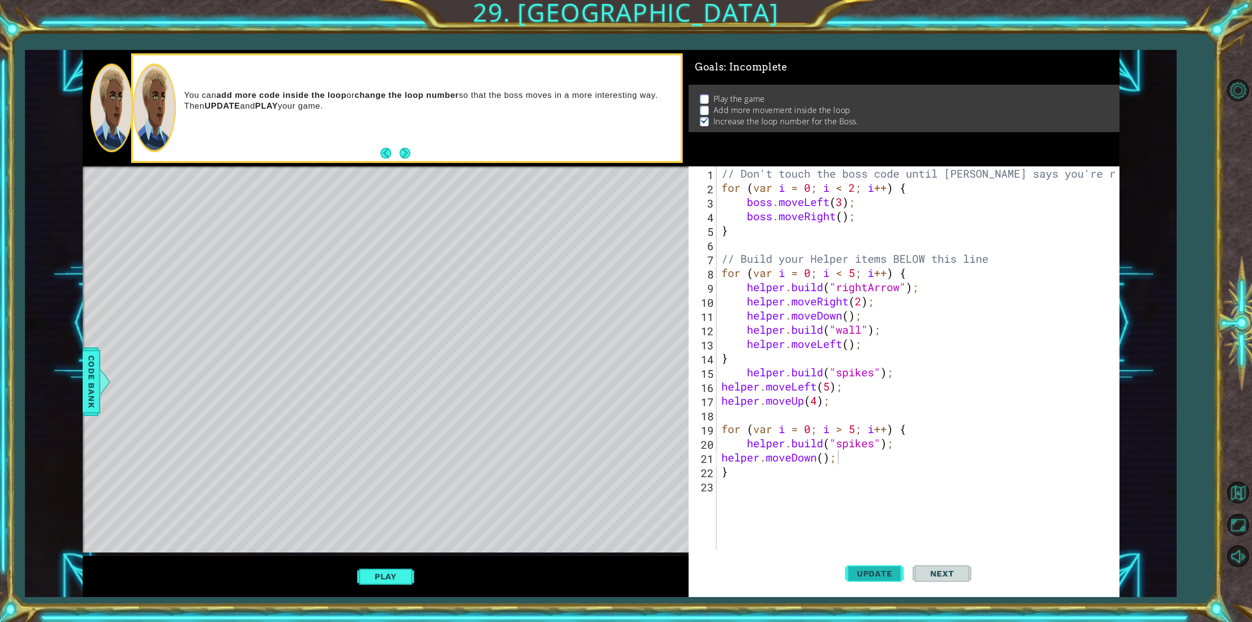
drag, startPoint x: 862, startPoint y: 581, endPoint x: 862, endPoint y: 565, distance: 16.1
click at [865, 580] on button "Update" at bounding box center [874, 573] width 59 height 43
click at [844, 219] on div "// Don't touch the boss code until [PERSON_NAME] says you're ready! for ( var i…" at bounding box center [919, 371] width 400 height 411
click at [866, 582] on button "Update" at bounding box center [874, 573] width 59 height 43
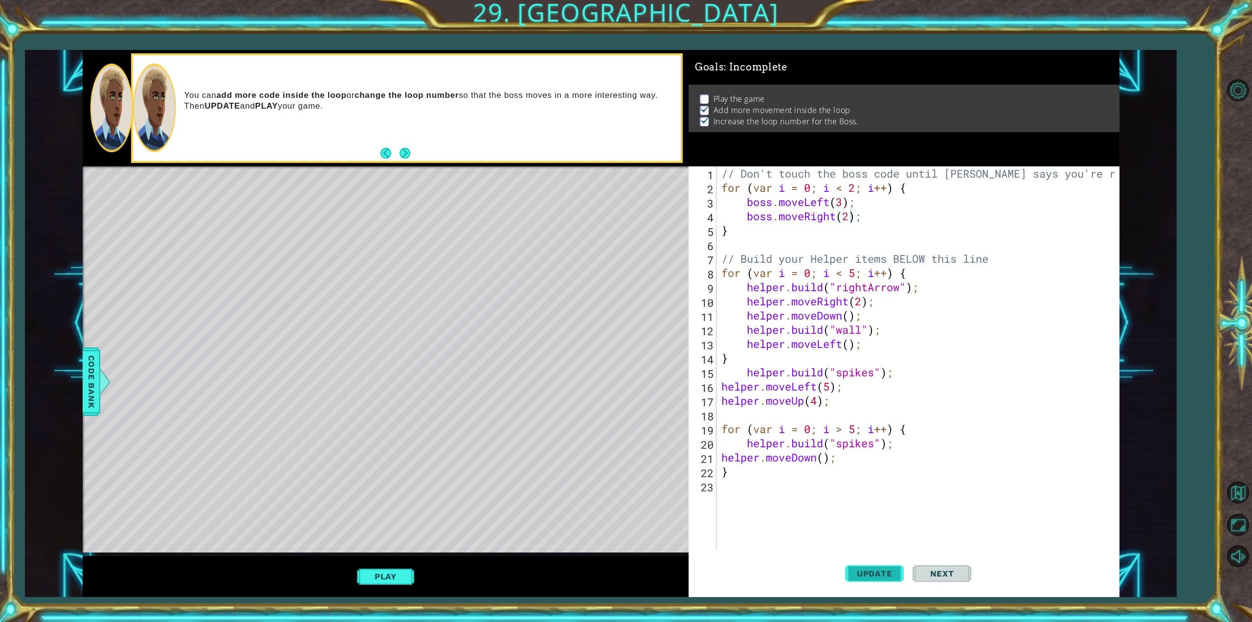
click at [865, 575] on span "Update" at bounding box center [874, 573] width 55 height 10
click at [866, 574] on span "Update" at bounding box center [874, 573] width 55 height 10
click at [867, 574] on span "Update" at bounding box center [874, 573] width 55 height 10
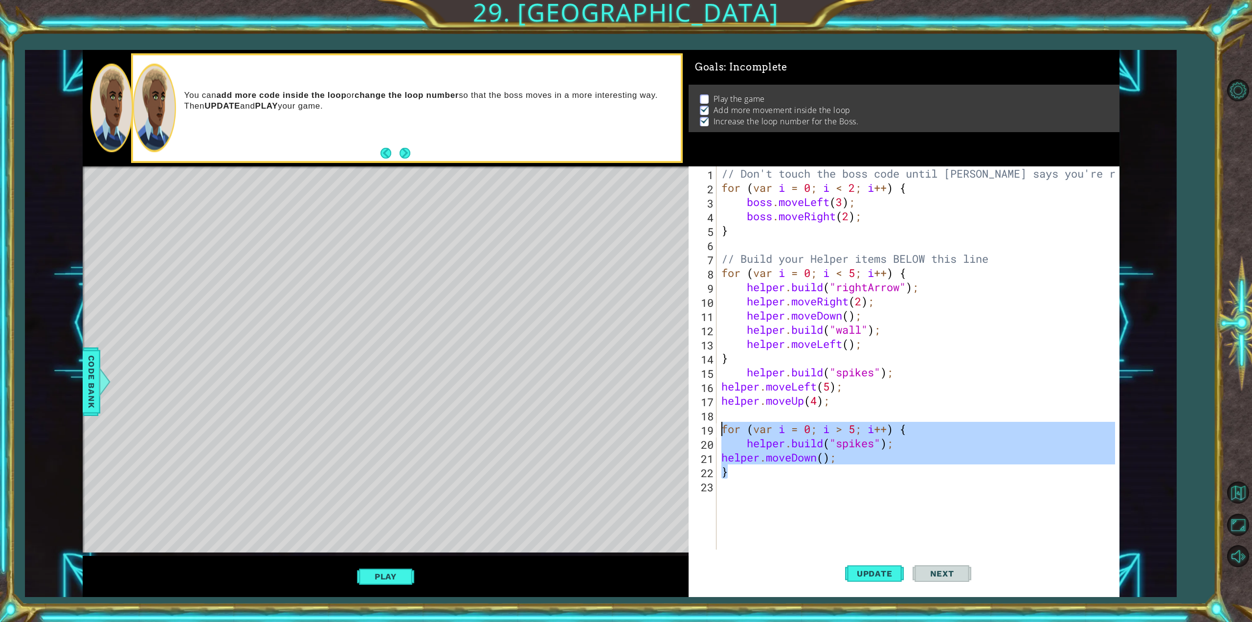
drag, startPoint x: 864, startPoint y: 467, endPoint x: 703, endPoint y: 422, distance: 167.1
click at [703, 422] on div "boss.moveRight(2); 1 2 3 4 5 6 7 8 9 10 11 12 13 14 15 16 17 18 19 20 21 22 23 …" at bounding box center [902, 357] width 426 height 383
type textarea "for (var i = 0; i > 5; i++) { [DOMAIN_NAME]("spikes");"
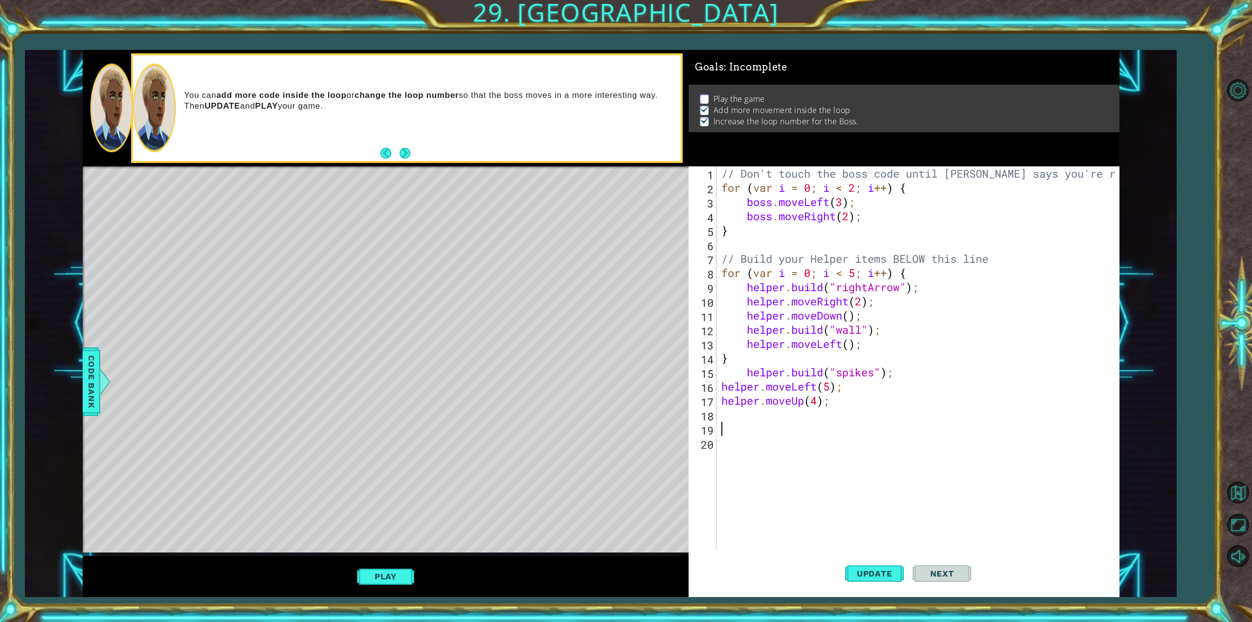
scroll to position [0, 0]
click at [865, 567] on button "Update" at bounding box center [874, 573] width 59 height 43
drag, startPoint x: 865, startPoint y: 568, endPoint x: 866, endPoint y: 539, distance: 29.3
click at [866, 565] on button "Update" at bounding box center [874, 573] width 59 height 43
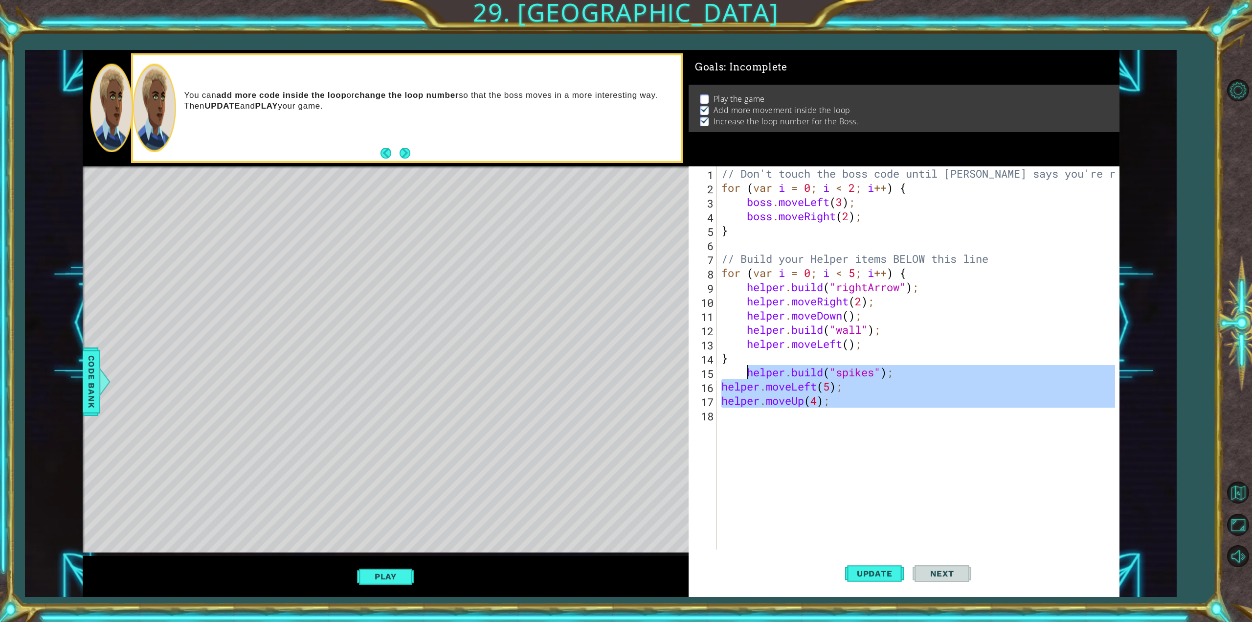
drag, startPoint x: 843, startPoint y: 409, endPoint x: 749, endPoint y: 371, distance: 101.3
click at [749, 371] on div "// Don't touch the boss code until [PERSON_NAME] says you're ready! for ( var i…" at bounding box center [919, 371] width 400 height 411
type textarea "[DOMAIN_NAME]("spikes"); helper.moveLeft(5);"
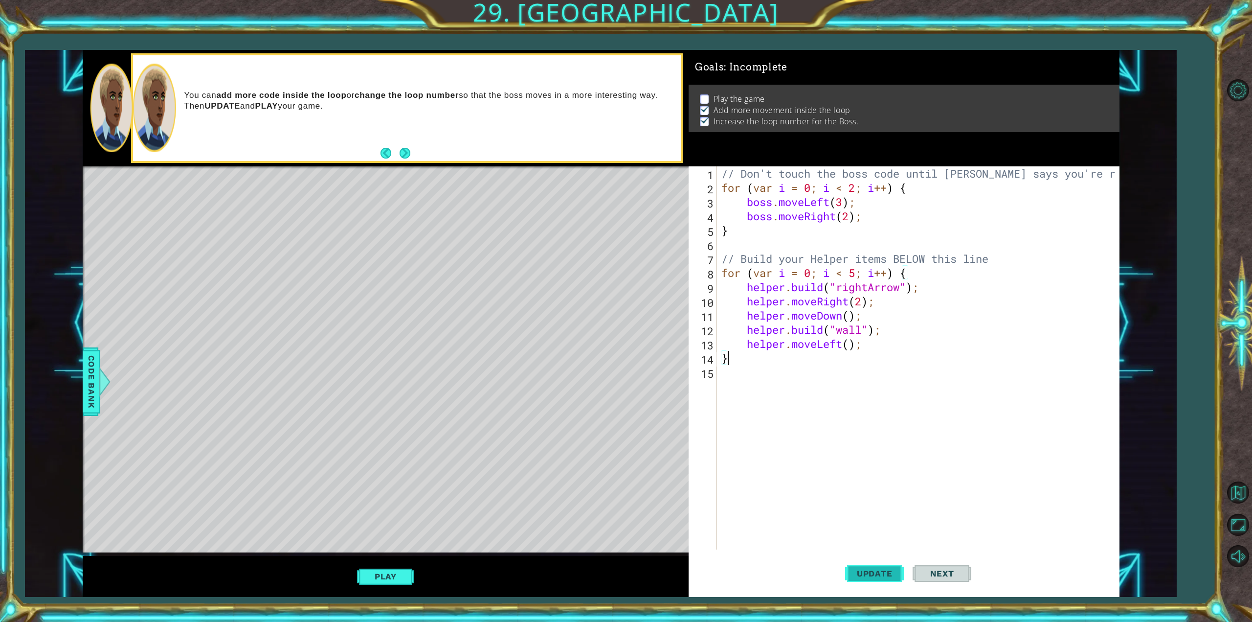
click at [873, 561] on button "Update" at bounding box center [874, 573] width 59 height 43
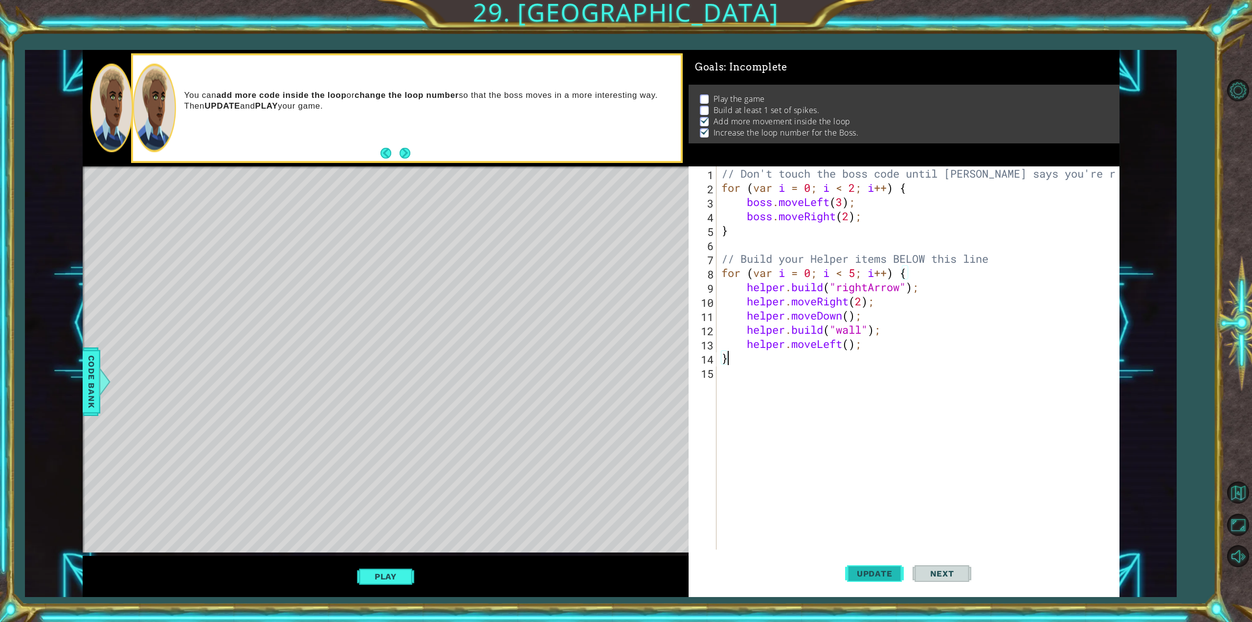
click at [861, 566] on button "Update" at bounding box center [874, 573] width 59 height 43
click at [870, 348] on div "// Don't touch the boss code until [PERSON_NAME] says you're ready! for ( var i…" at bounding box center [919, 371] width 400 height 411
type textarea "helper.moveLeft();"
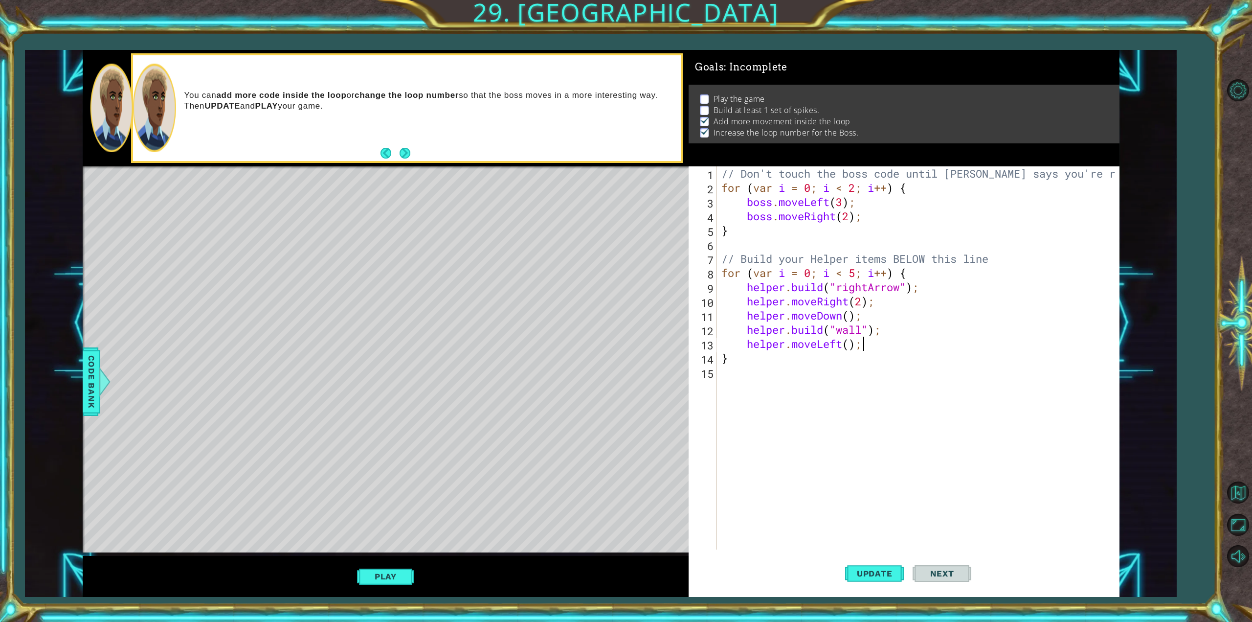
click at [863, 350] on div "// Don't touch the boss code until [PERSON_NAME] says you're ready! for ( var i…" at bounding box center [919, 371] width 400 height 411
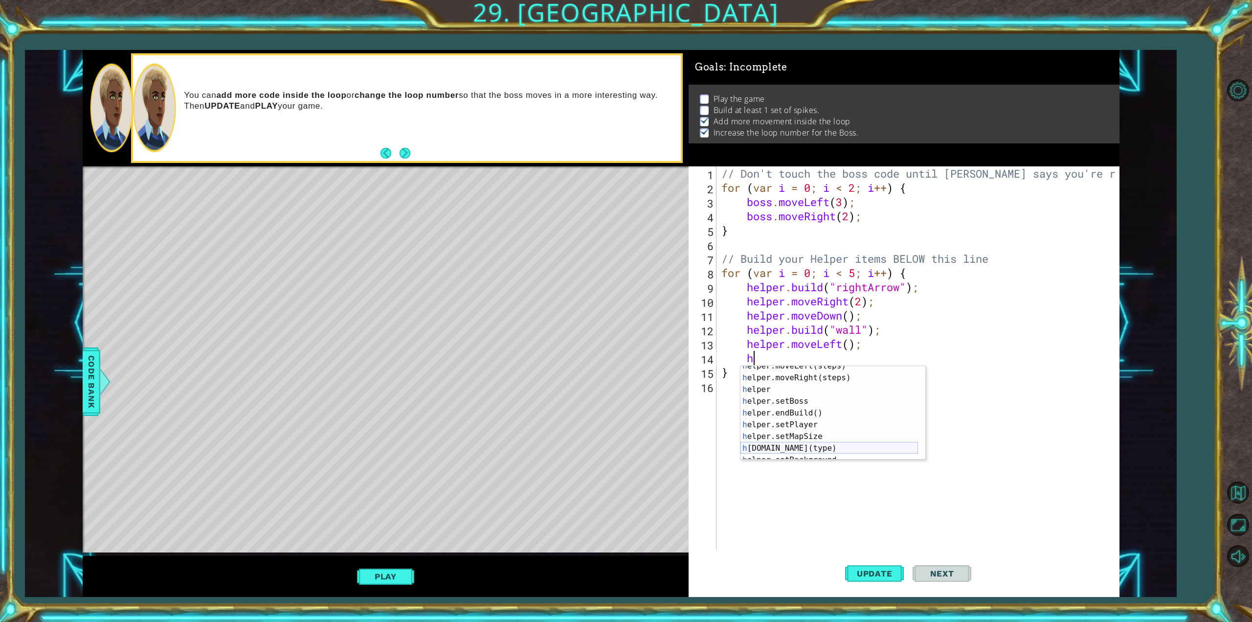
click at [825, 448] on div "h elper.moveLeft(steps) press enter h elper.moveRight(steps) press enter h elpe…" at bounding box center [829, 418] width 178 height 117
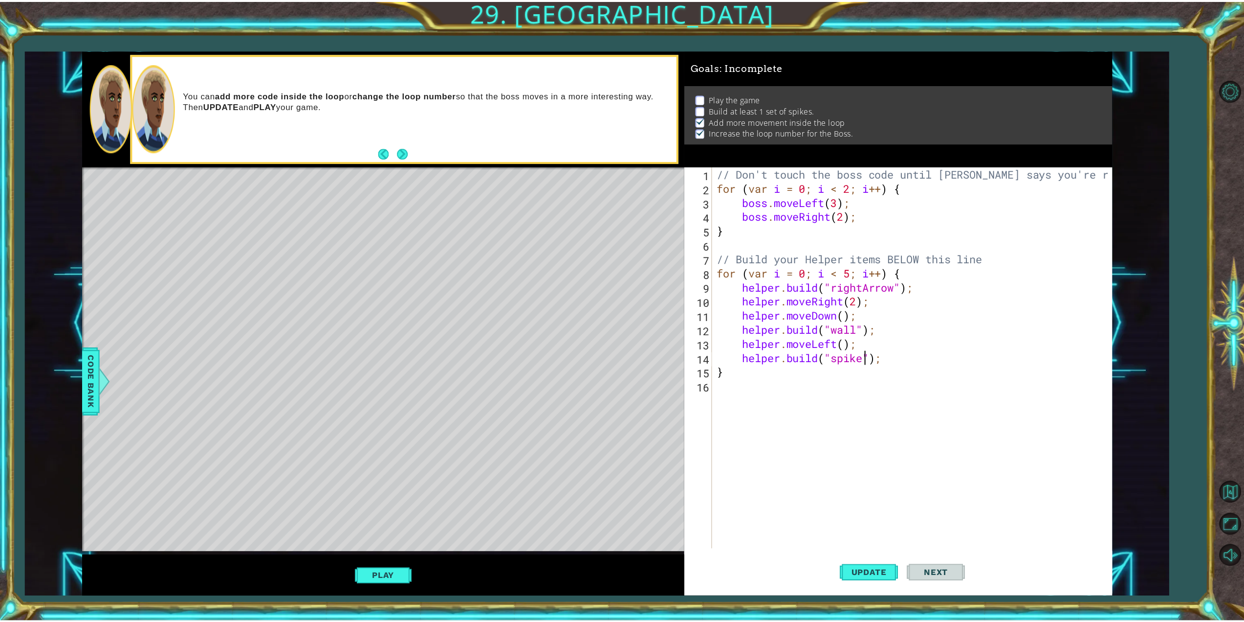
scroll to position [0, 7]
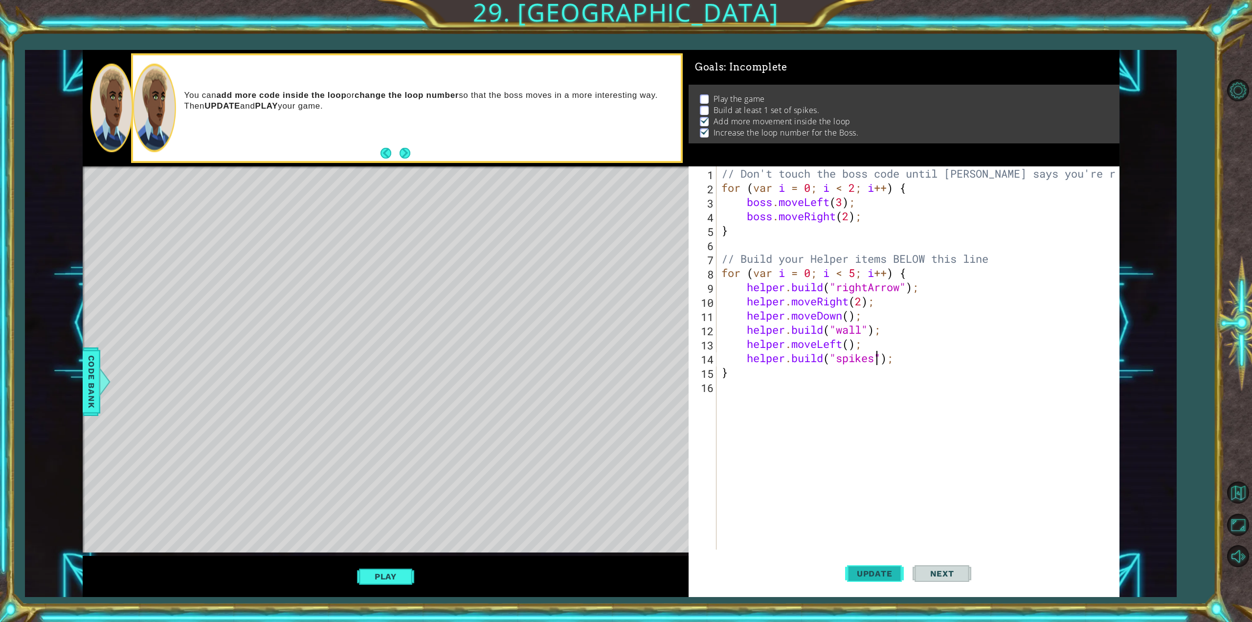
type textarea "[DOMAIN_NAME]("spikes");"
click at [874, 570] on span "Update" at bounding box center [874, 573] width 55 height 10
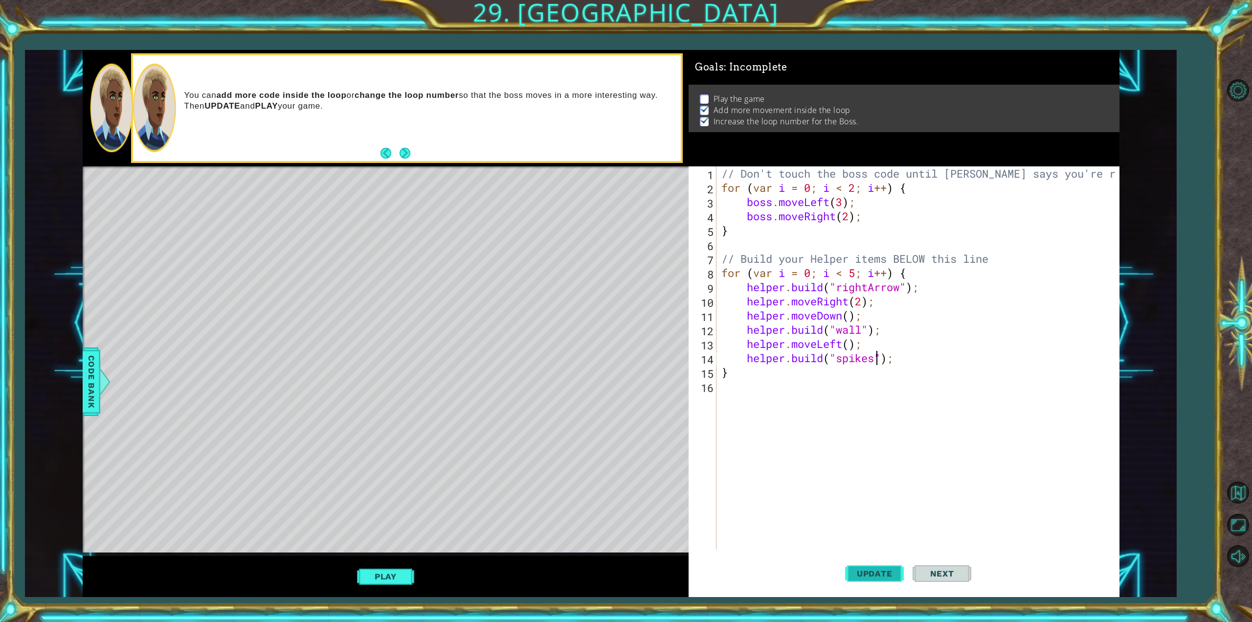
click at [880, 569] on span "Update" at bounding box center [874, 573] width 55 height 10
click at [400, 574] on button "Play" at bounding box center [385, 576] width 57 height 19
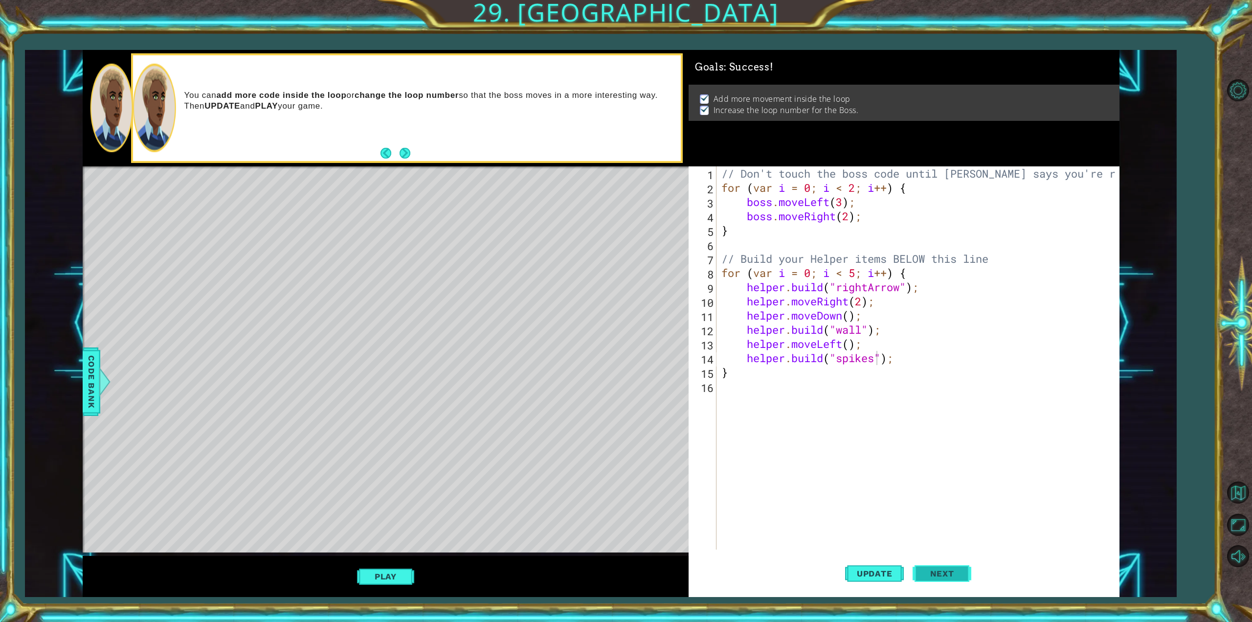
click at [926, 570] on span "Next" at bounding box center [942, 573] width 44 height 10
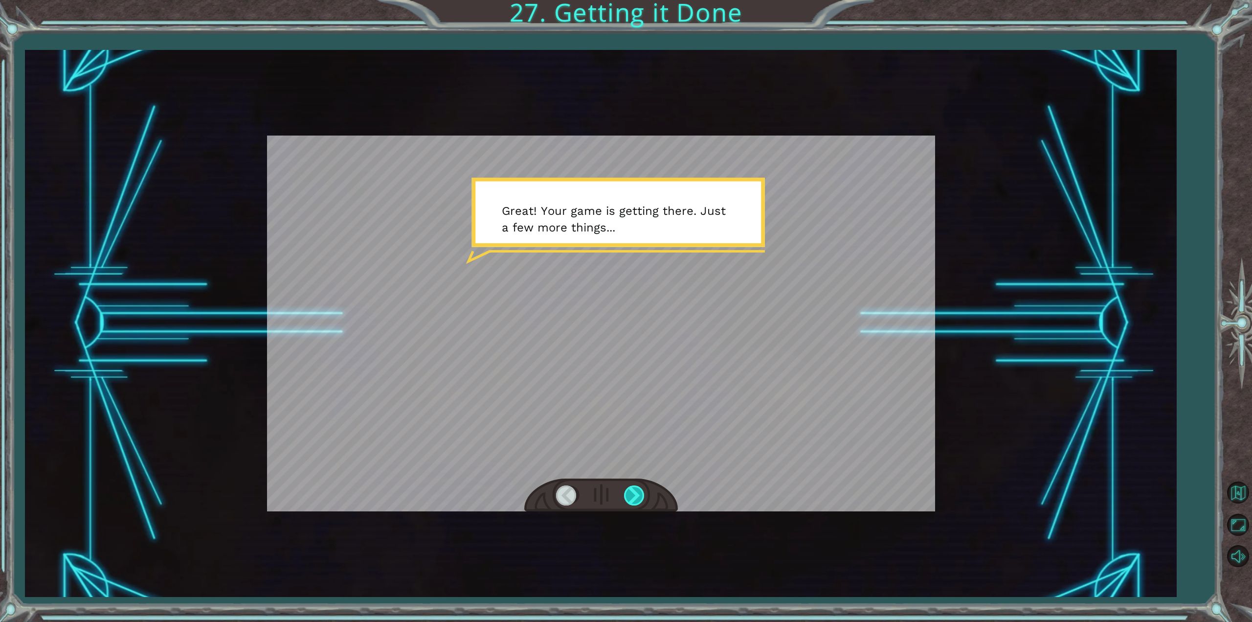
click at [636, 490] on div at bounding box center [635, 495] width 22 height 20
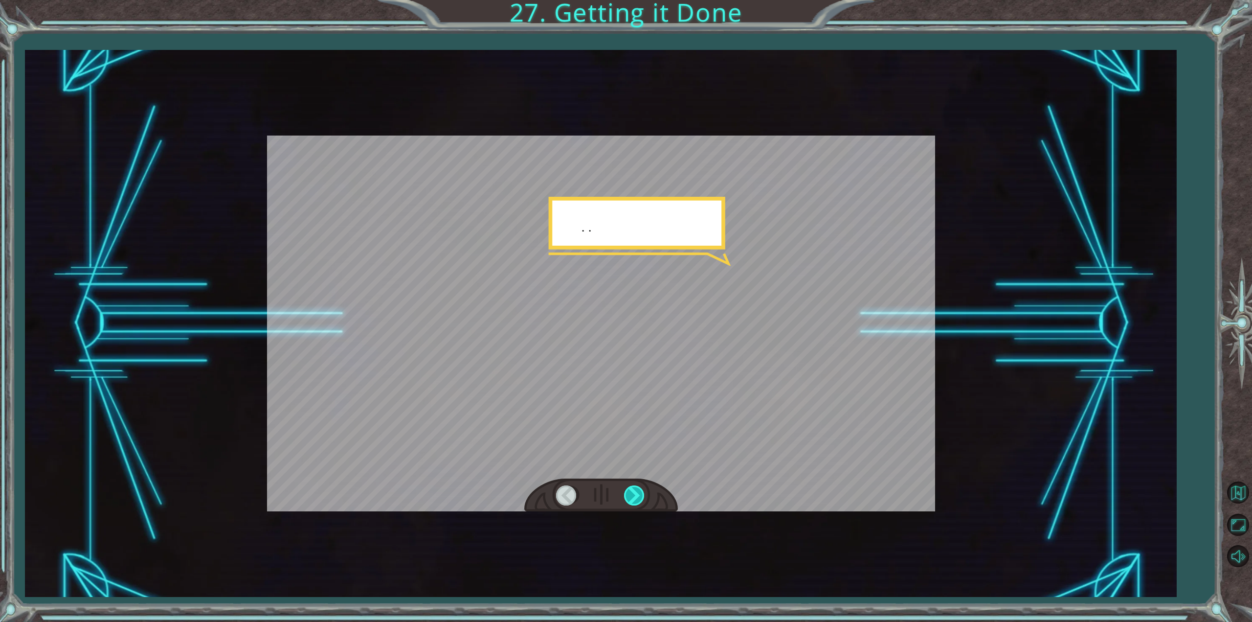
click at [636, 490] on div at bounding box center [635, 495] width 22 height 20
click at [635, 490] on div at bounding box center [635, 495] width 22 height 20
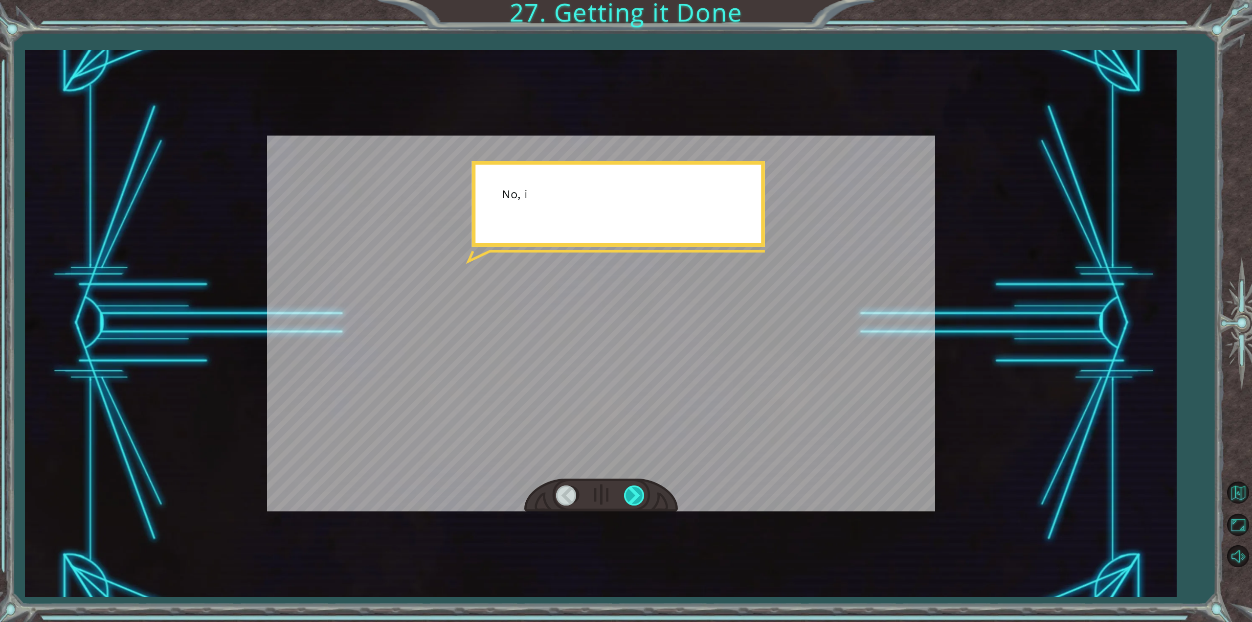
click at [635, 490] on div at bounding box center [635, 495] width 22 height 20
click at [634, 490] on div at bounding box center [635, 495] width 22 height 20
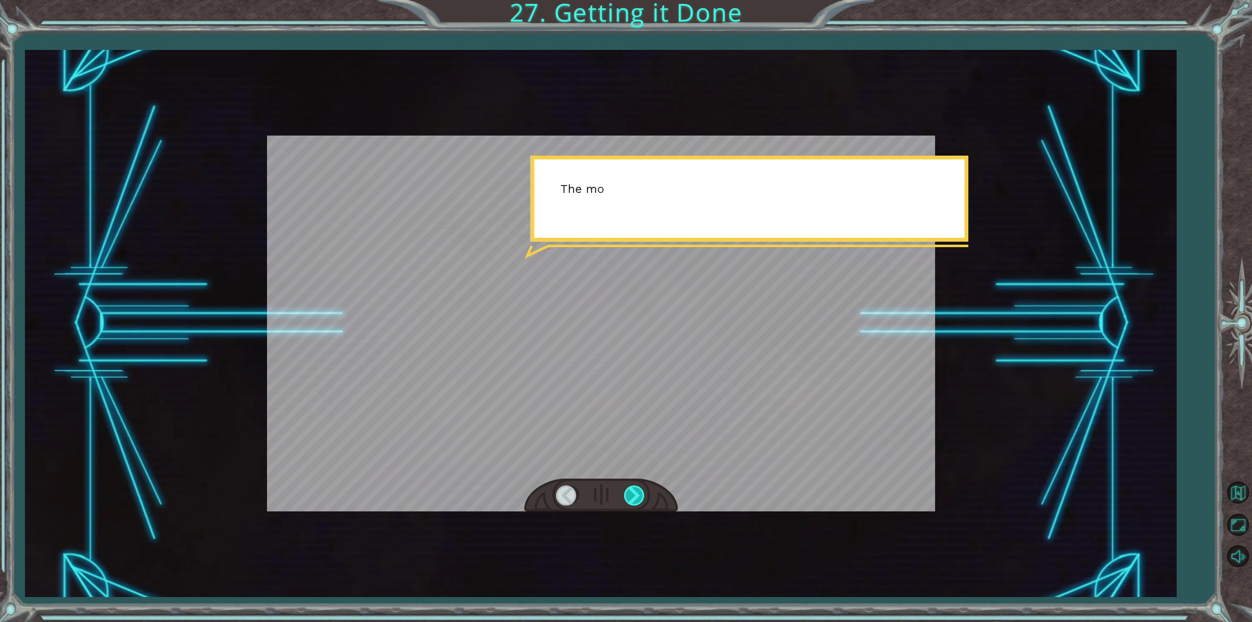
click at [632, 490] on div at bounding box center [635, 495] width 22 height 20
click at [631, 489] on div at bounding box center [635, 495] width 22 height 20
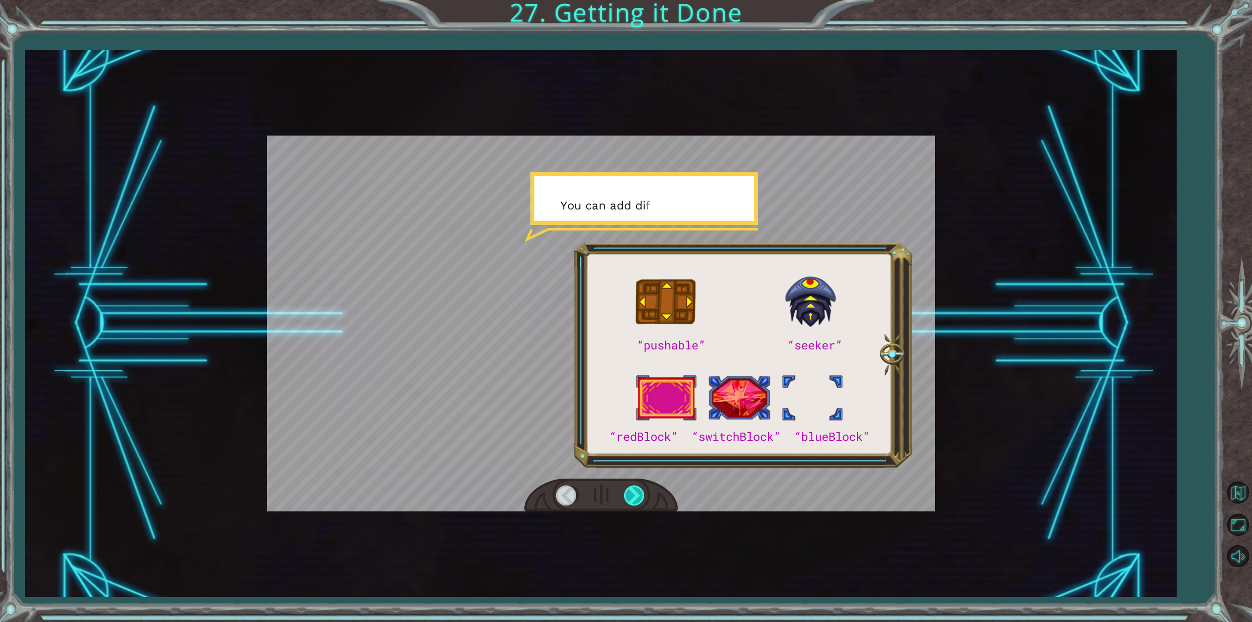
click at [629, 487] on div at bounding box center [635, 495] width 22 height 20
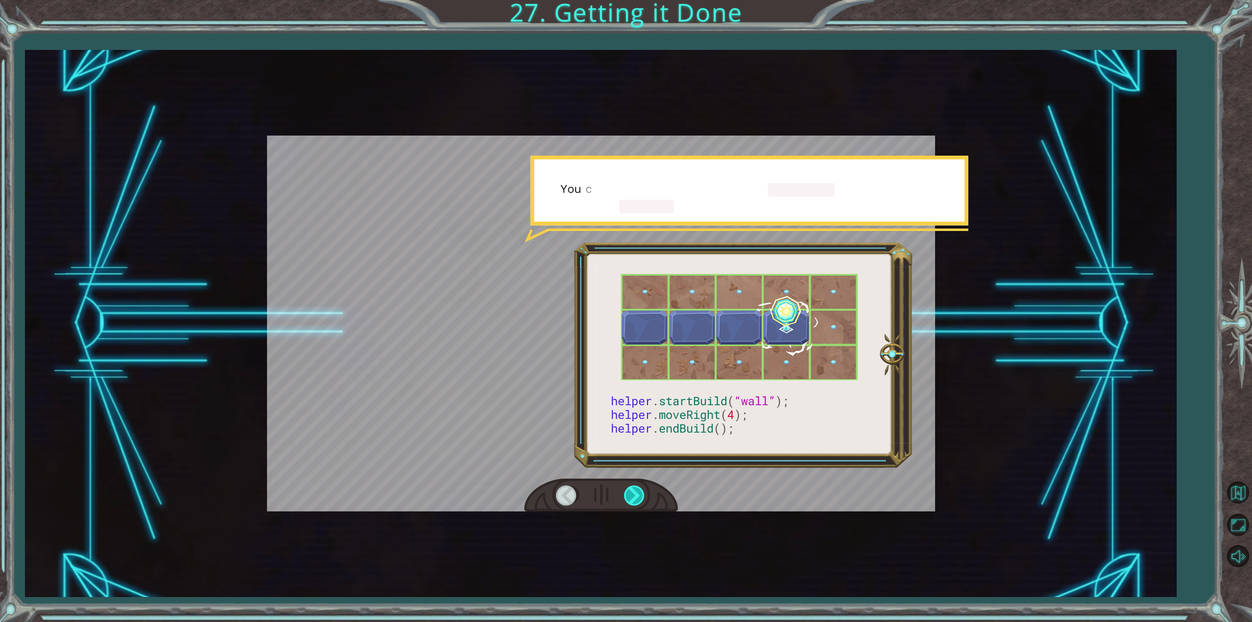
click at [630, 490] on div at bounding box center [635, 495] width 22 height 20
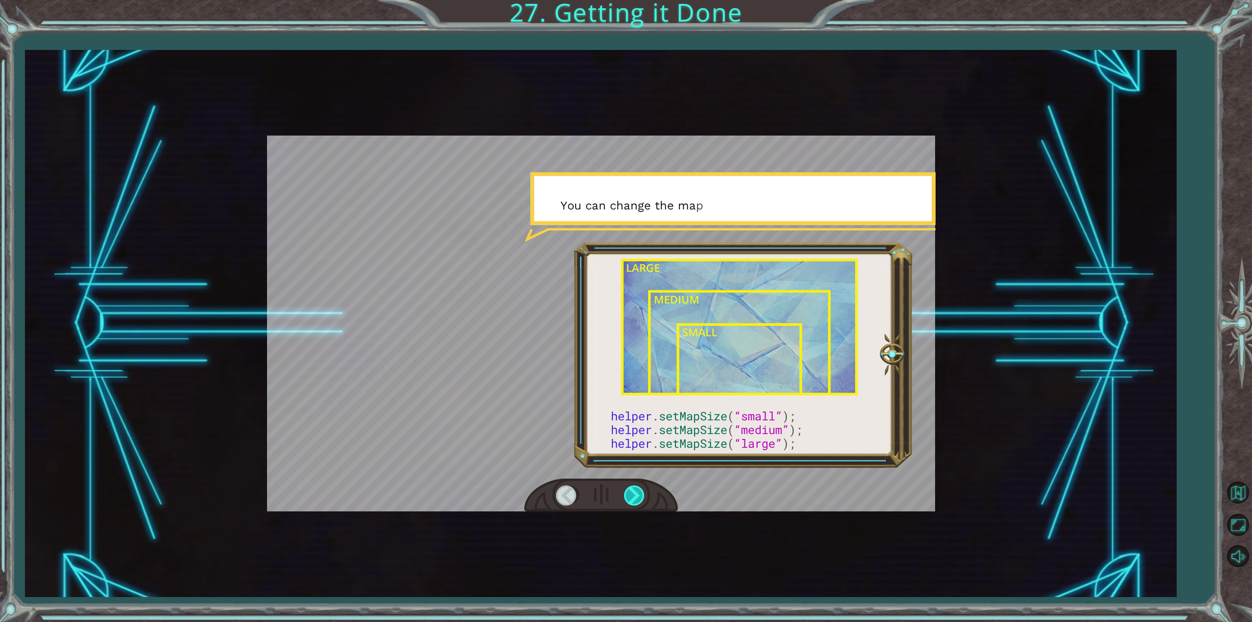
click at [627, 492] on div at bounding box center [635, 495] width 22 height 20
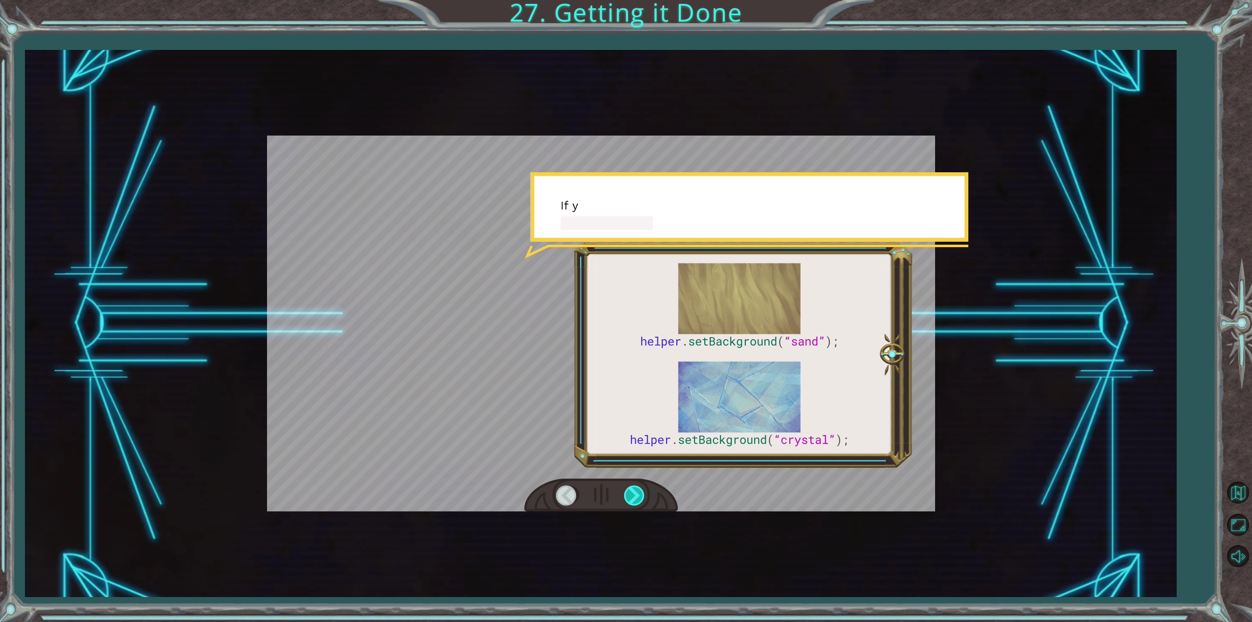
click at [627, 490] on div at bounding box center [635, 495] width 22 height 20
click at [627, 489] on div at bounding box center [635, 495] width 22 height 20
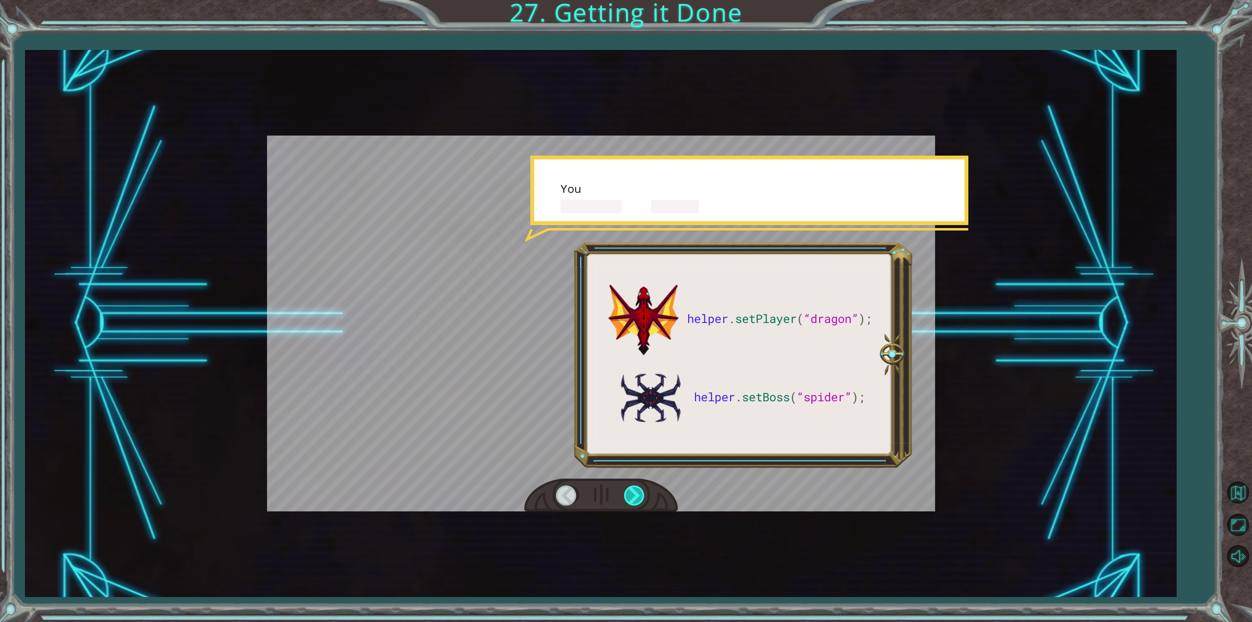
click at [629, 489] on div at bounding box center [635, 495] width 22 height 20
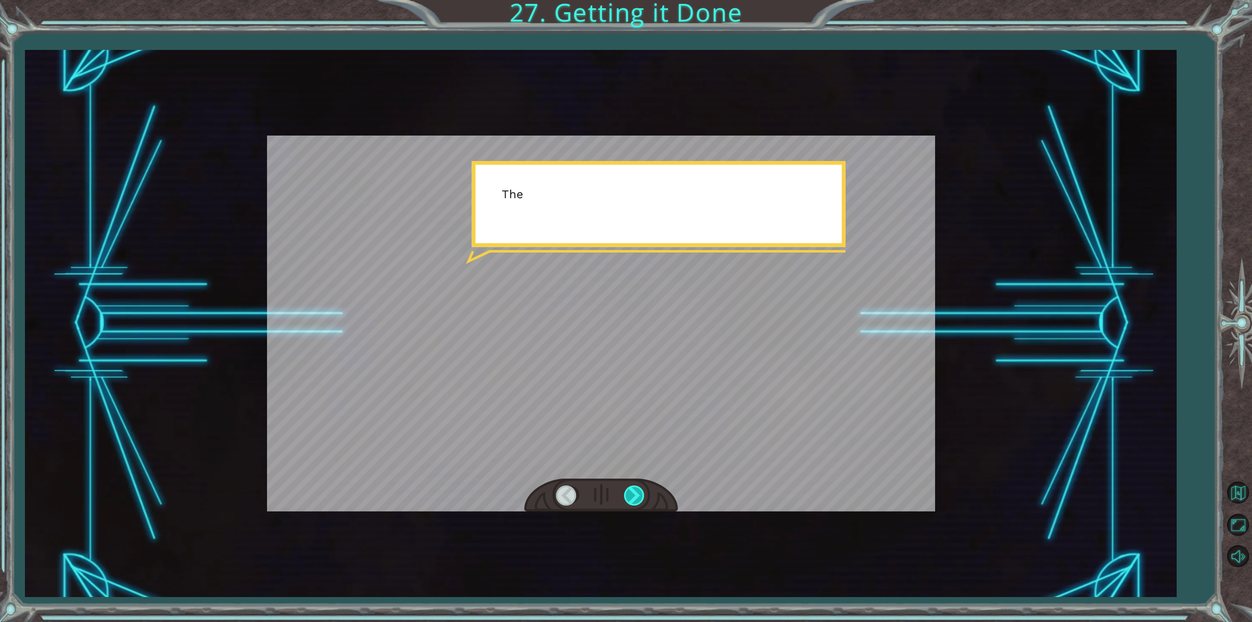
click at [629, 489] on div at bounding box center [635, 495] width 22 height 20
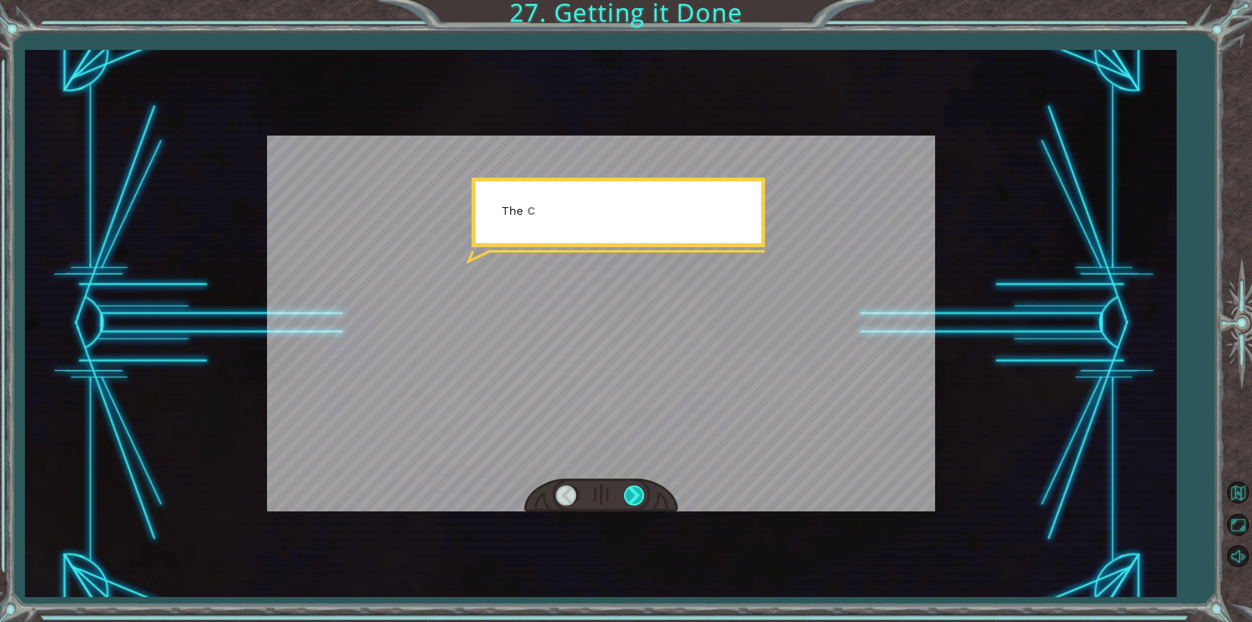
click at [629, 489] on div at bounding box center [635, 495] width 22 height 20
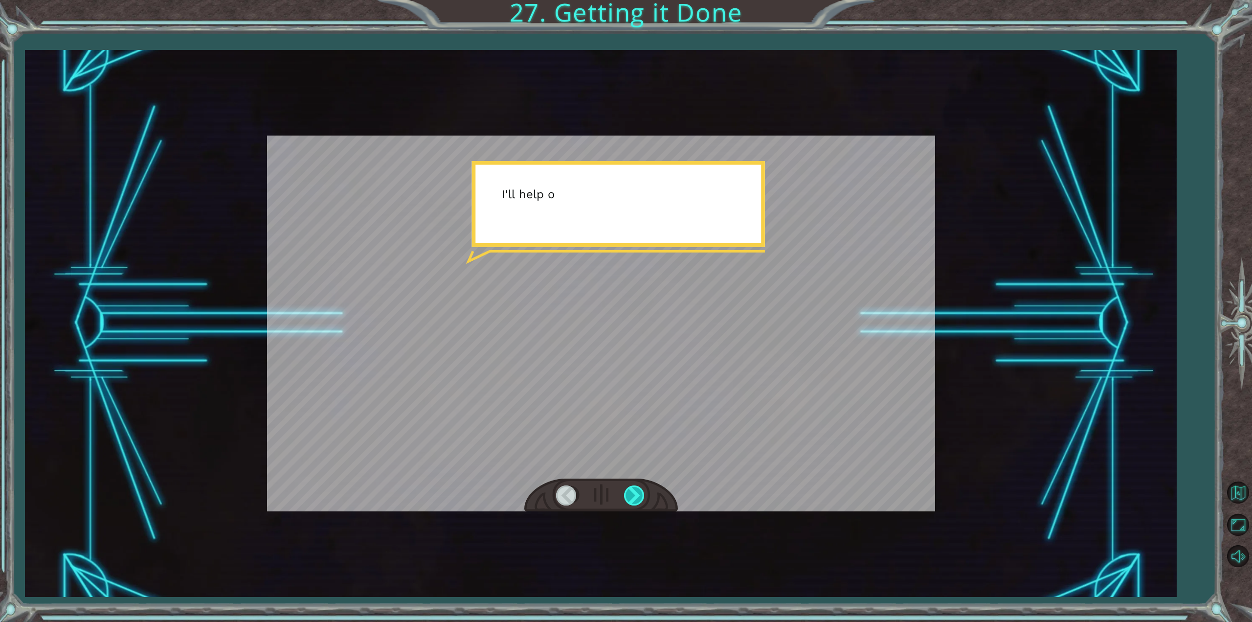
click at [630, 489] on div at bounding box center [635, 495] width 22 height 20
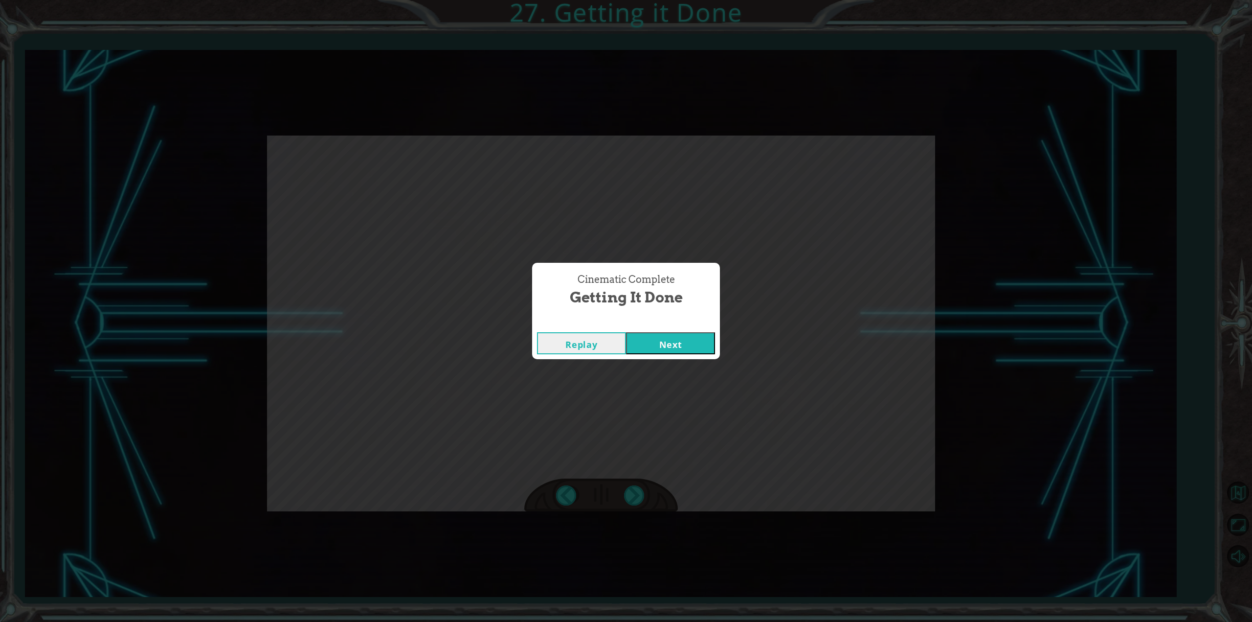
click at [630, 489] on div "Cinematic Complete Getting it Done Replay Next" at bounding box center [626, 311] width 1252 height 622
click at [630, 488] on div "Cinematic Complete Getting it Done Replay Next" at bounding box center [626, 311] width 1252 height 622
click at [668, 339] on button "Next" at bounding box center [670, 343] width 89 height 22
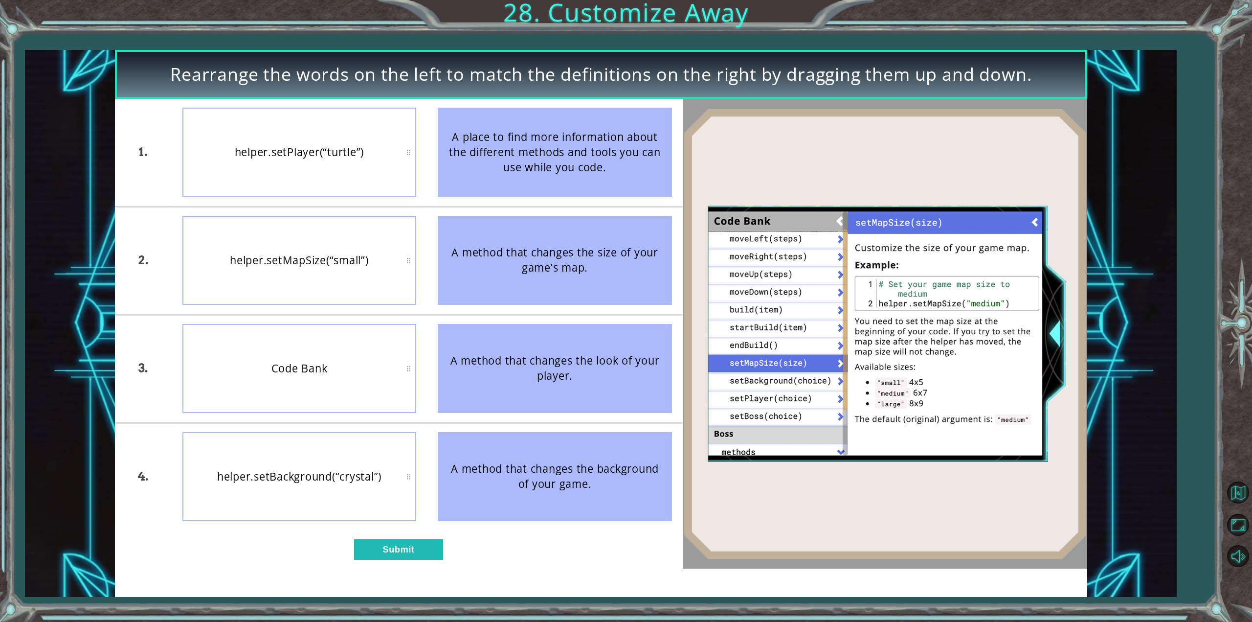
drag, startPoint x: 617, startPoint y: 360, endPoint x: 627, endPoint y: 129, distance: 231.5
click at [628, 129] on ul "A place to find more information about the different methods and tools you can …" at bounding box center [555, 314] width 256 height 431
drag, startPoint x: 627, startPoint y: 128, endPoint x: 600, endPoint y: 141, distance: 30.6
click at [614, 171] on div "A place to find more information about the different methods and tools you can …" at bounding box center [555, 152] width 234 height 89
drag, startPoint x: 589, startPoint y: 133, endPoint x: 525, endPoint y: 139, distance: 64.3
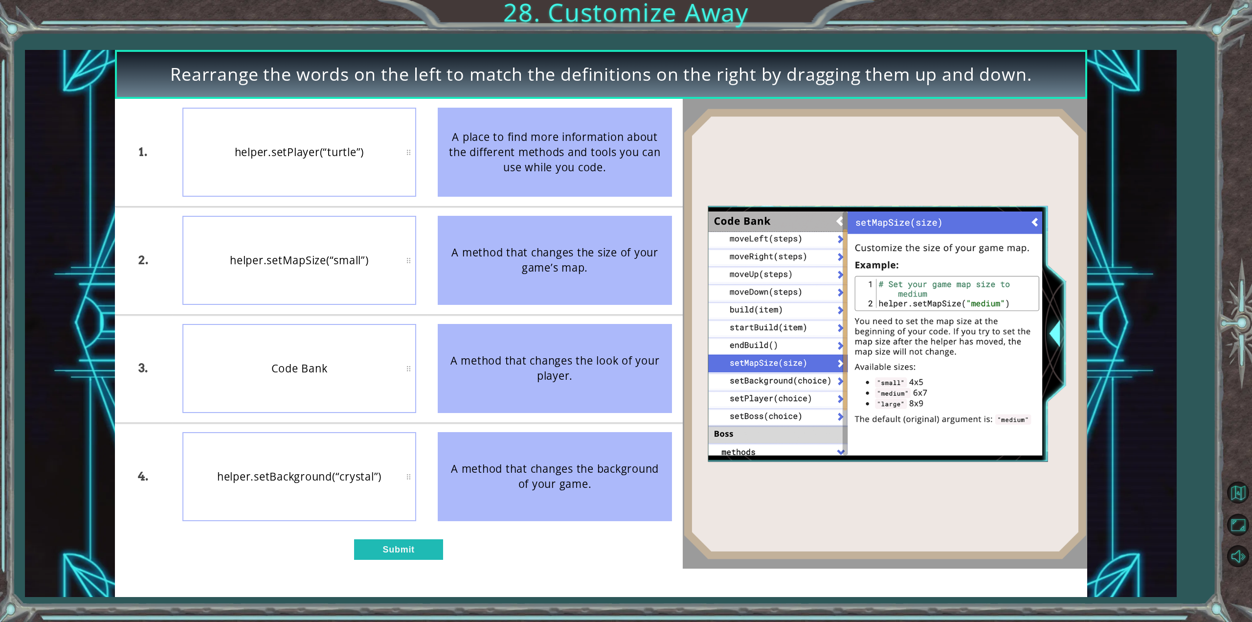
click at [479, 155] on div "A place to find more information about the different methods and tools you can …" at bounding box center [555, 152] width 234 height 89
drag, startPoint x: 529, startPoint y: 137, endPoint x: 493, endPoint y: 197, distance: 69.9
drag, startPoint x: 493, startPoint y: 197, endPoint x: 390, endPoint y: 343, distance: 178.9
click at [390, 343] on div "Code Bank" at bounding box center [299, 368] width 234 height 89
drag, startPoint x: 390, startPoint y: 343, endPoint x: 504, endPoint y: 128, distance: 243.5
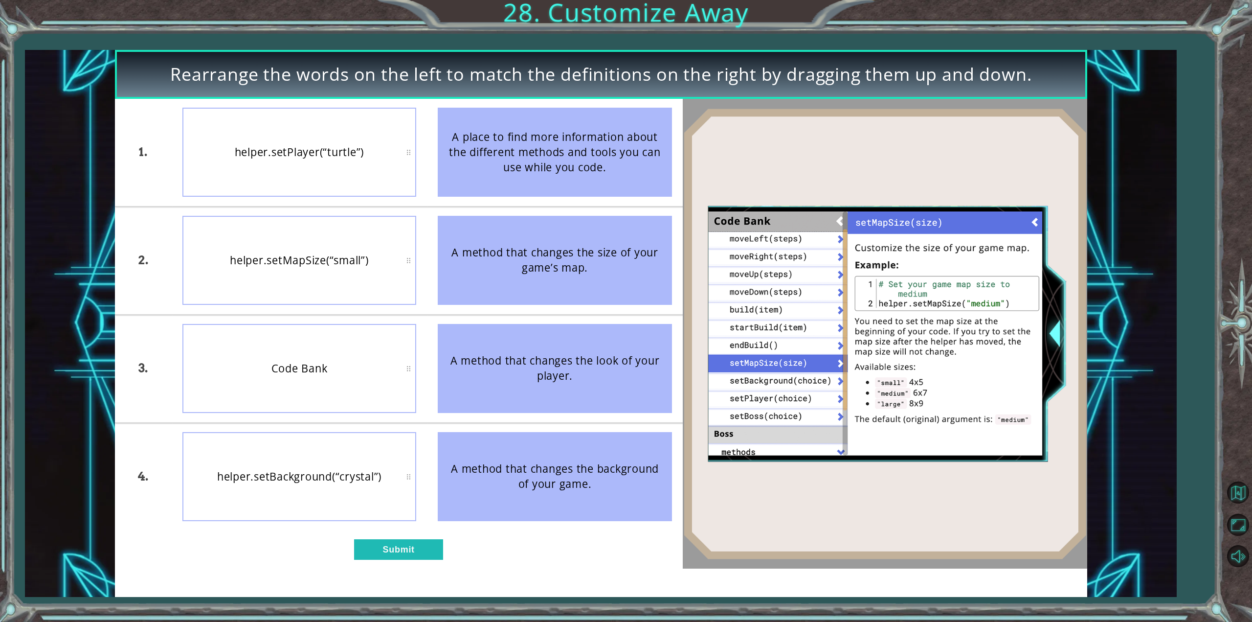
click at [504, 128] on div "1. 2. 3. 4. helper.setPlayer(“turtle”) helper.setMapSize(“small”) Code Bank hel…" at bounding box center [399, 314] width 568 height 431
drag, startPoint x: 511, startPoint y: 112, endPoint x: 401, endPoint y: 219, distance: 153.5
click at [401, 219] on div "1. 2. 3. 4. helper.setPlayer(“turtle”) helper.setMapSize(“small”) Code Bank hel…" at bounding box center [399, 314] width 568 height 431
click at [386, 549] on button "Submit" at bounding box center [398, 549] width 89 height 20
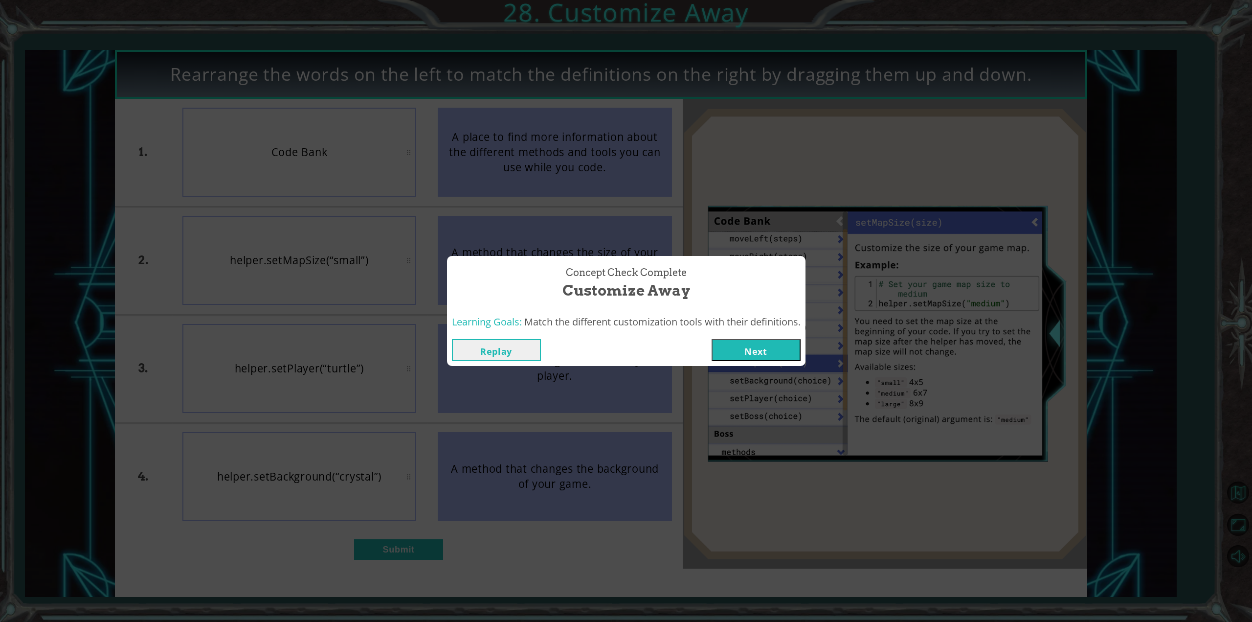
click at [760, 351] on button "Next" at bounding box center [755, 350] width 89 height 22
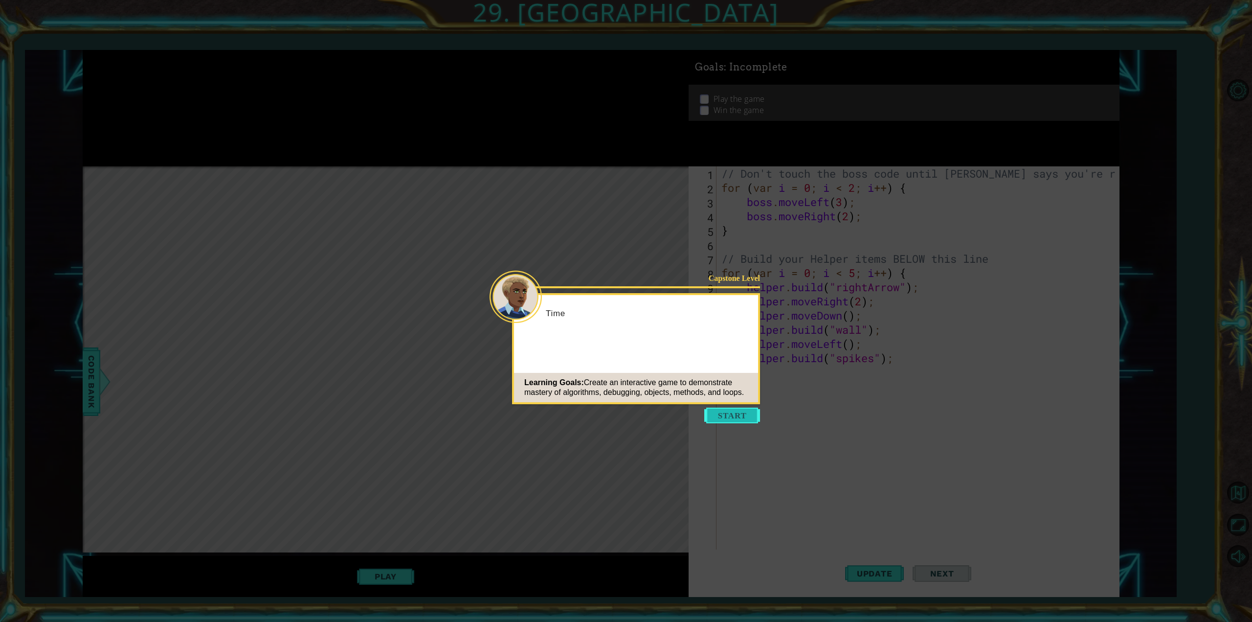
click at [721, 415] on button "Start" at bounding box center [732, 415] width 56 height 16
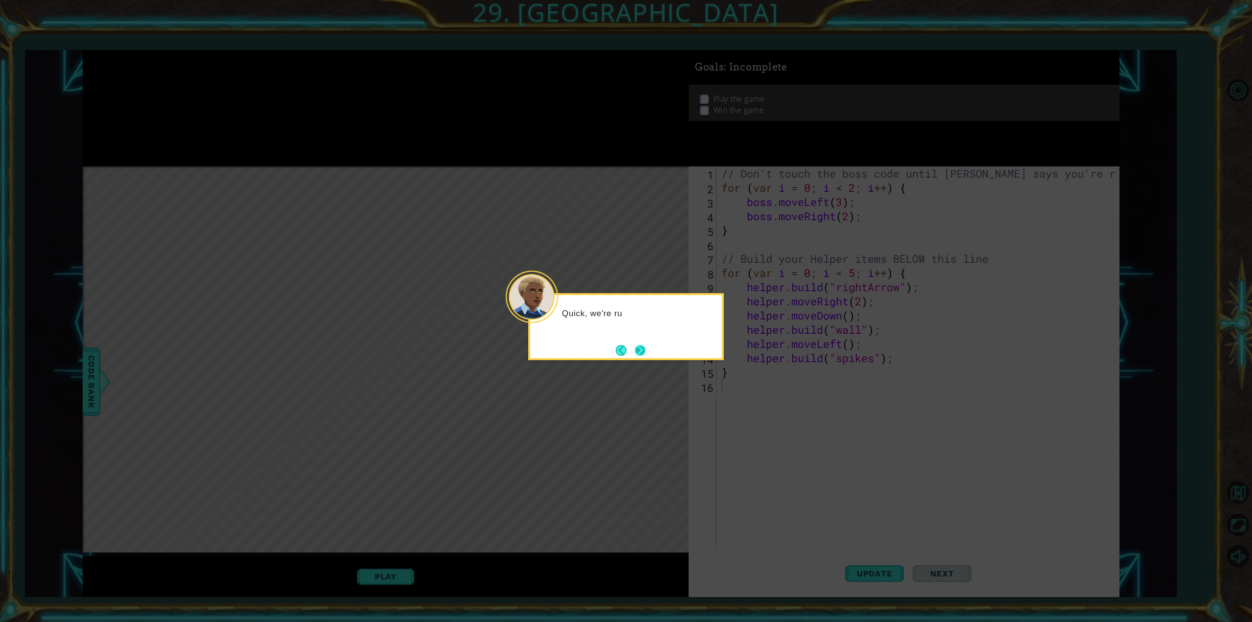
click at [636, 350] on button "Next" at bounding box center [640, 350] width 11 height 11
click at [642, 348] on button "Next" at bounding box center [640, 350] width 11 height 11
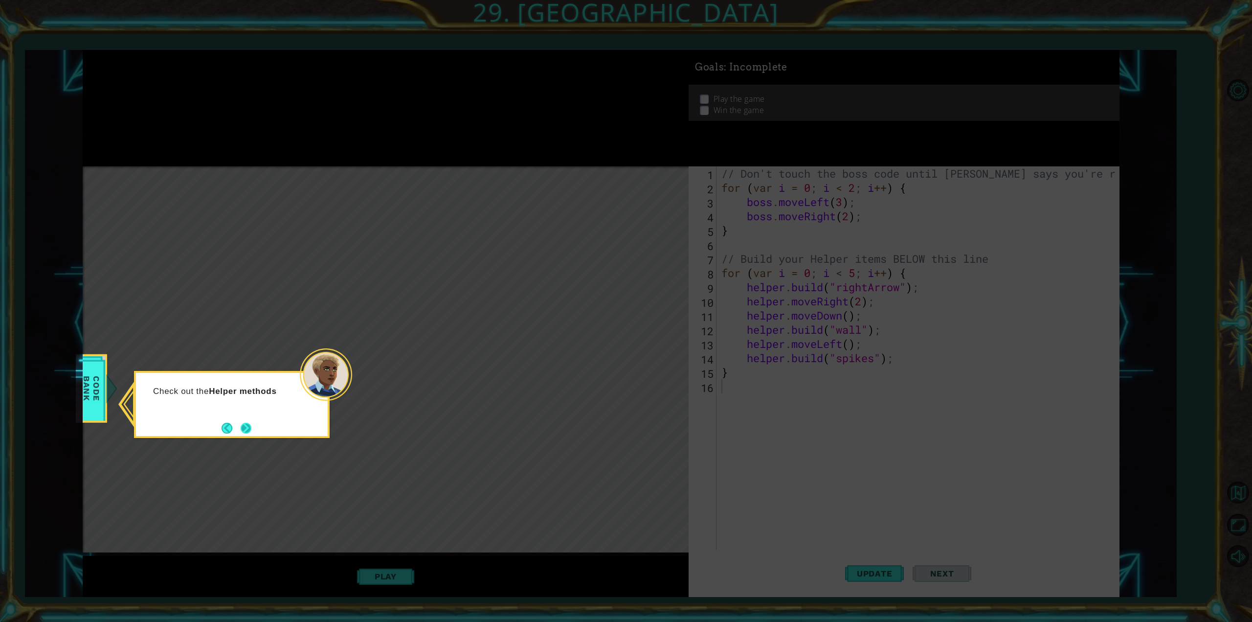
click at [248, 427] on button "Next" at bounding box center [246, 427] width 11 height 11
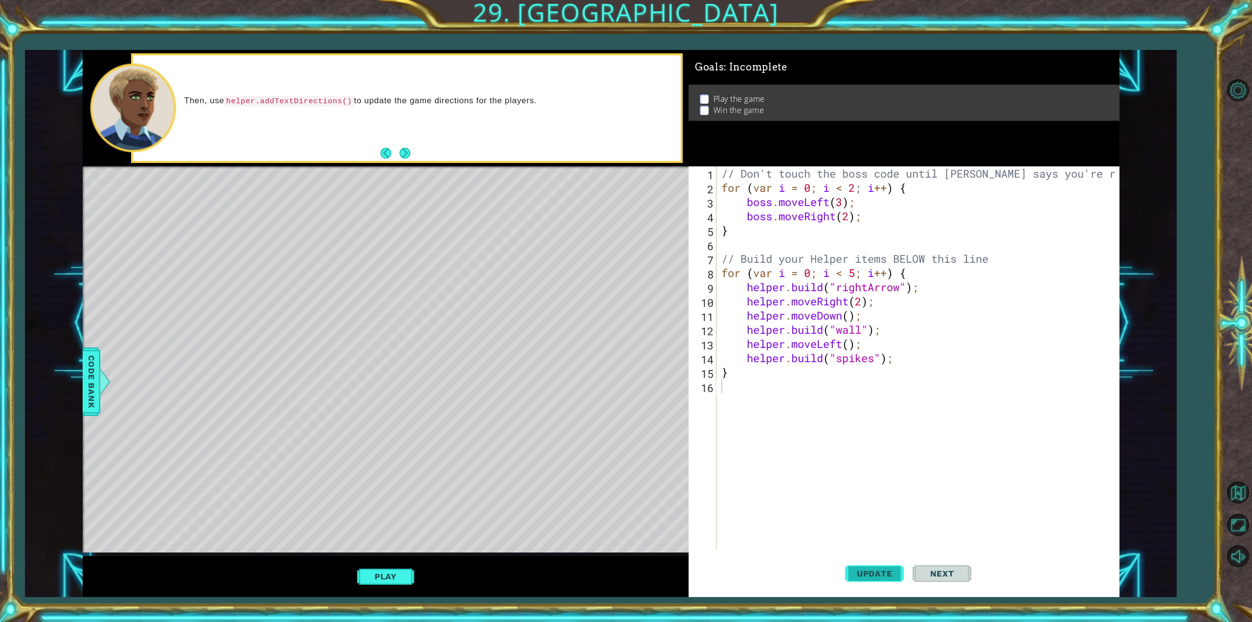
click at [891, 572] on span "Update" at bounding box center [874, 573] width 55 height 10
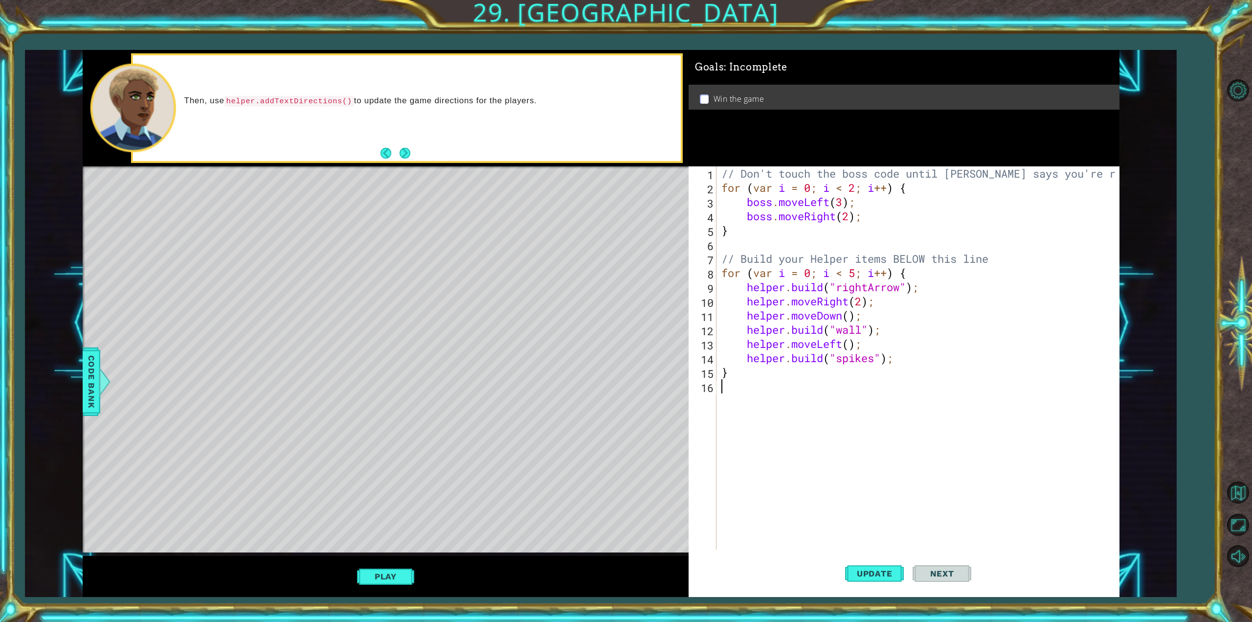
click at [381, 570] on button "Play" at bounding box center [385, 576] width 57 height 19
click at [949, 572] on span "Next" at bounding box center [942, 573] width 44 height 10
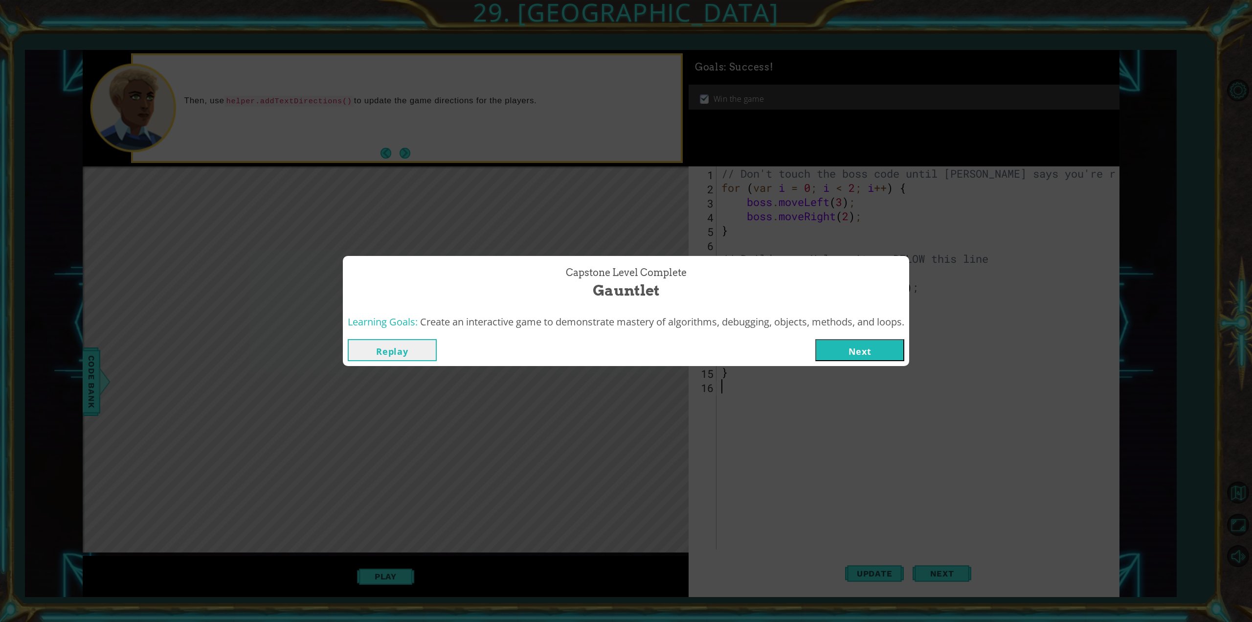
click at [857, 342] on button "Next" at bounding box center [859, 350] width 89 height 22
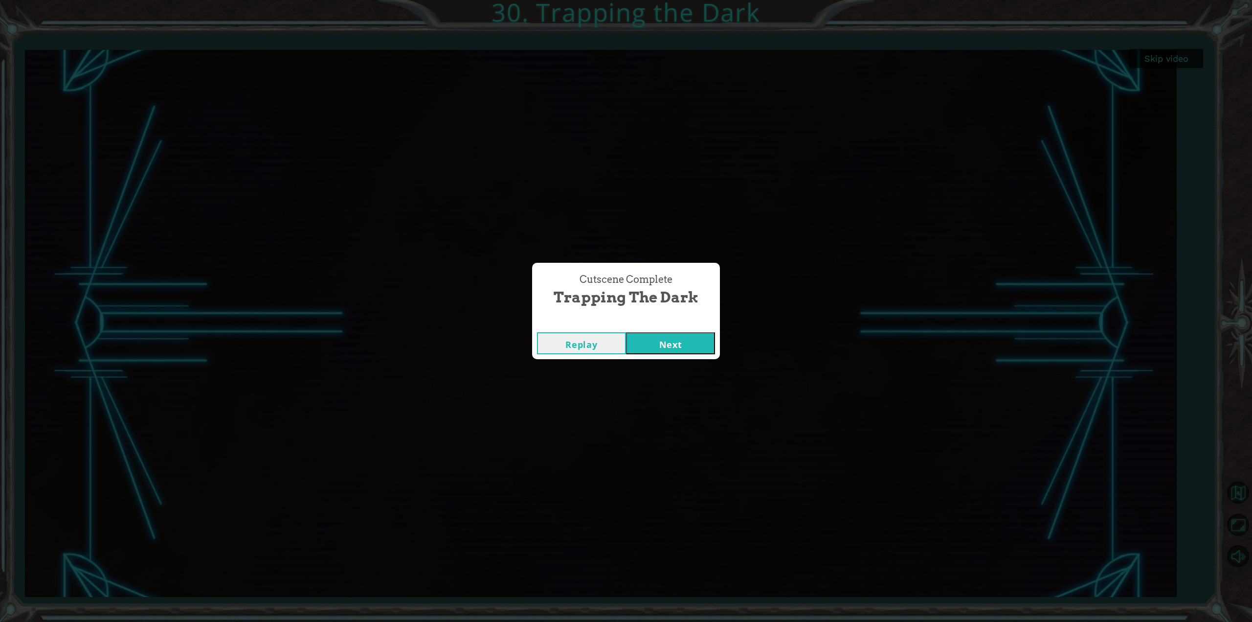
click at [711, 345] on button "Next" at bounding box center [670, 343] width 89 height 22
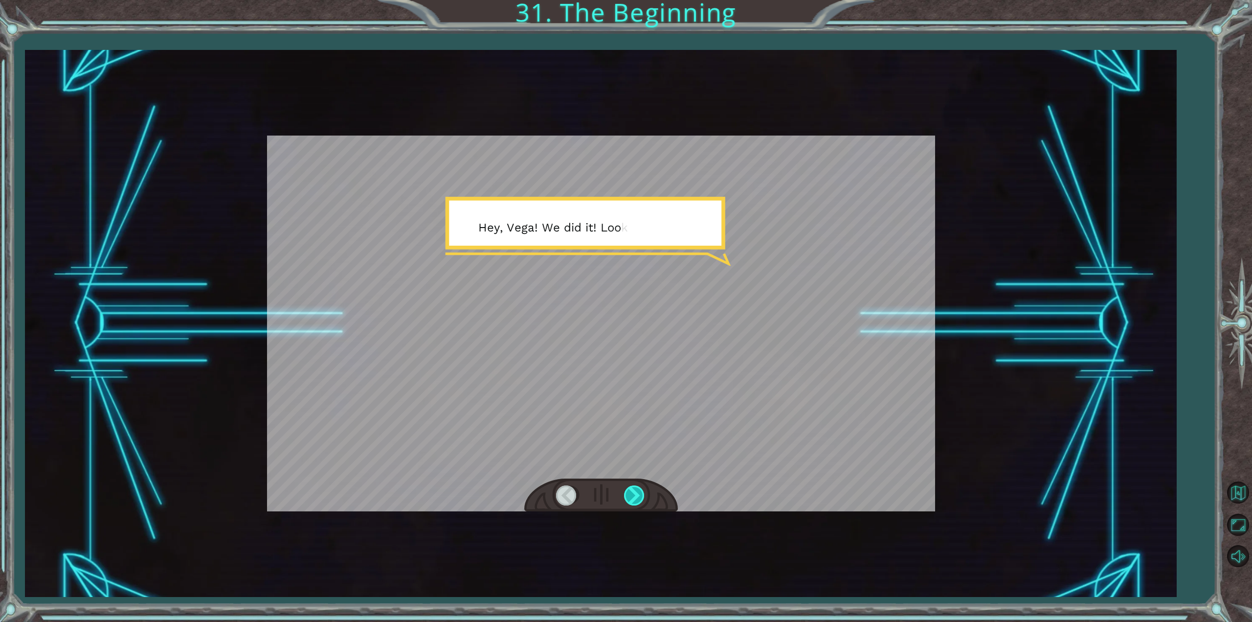
click at [640, 489] on div at bounding box center [635, 495] width 22 height 20
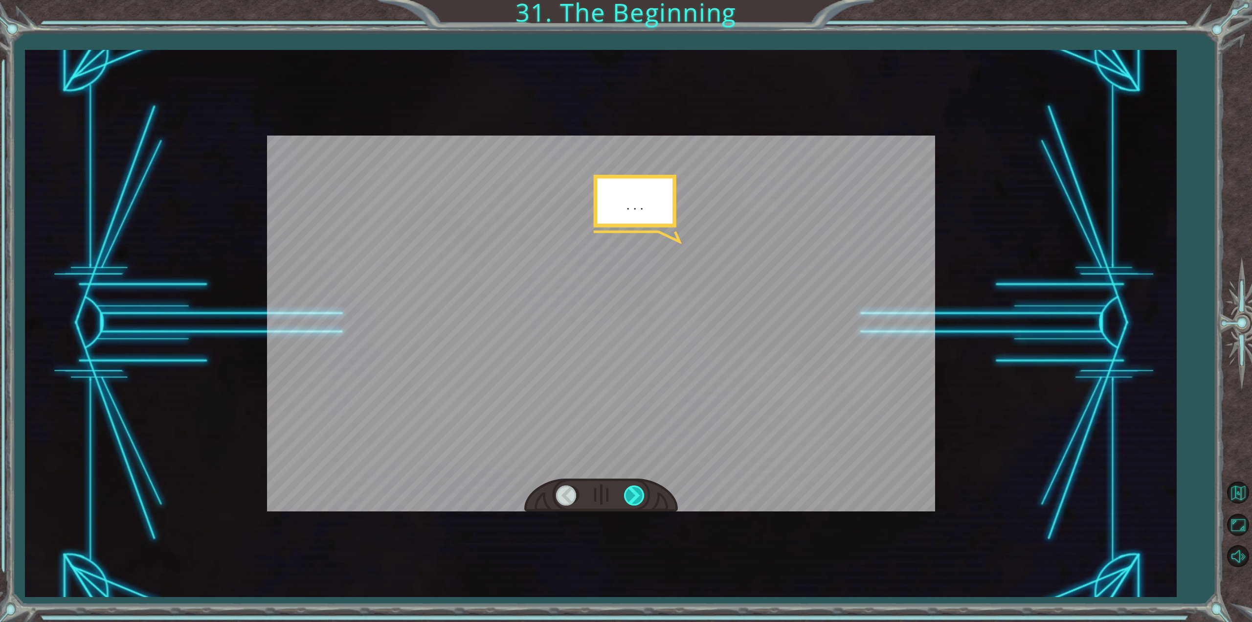
click at [640, 489] on div at bounding box center [635, 495] width 22 height 20
click at [639, 492] on div at bounding box center [635, 495] width 22 height 20
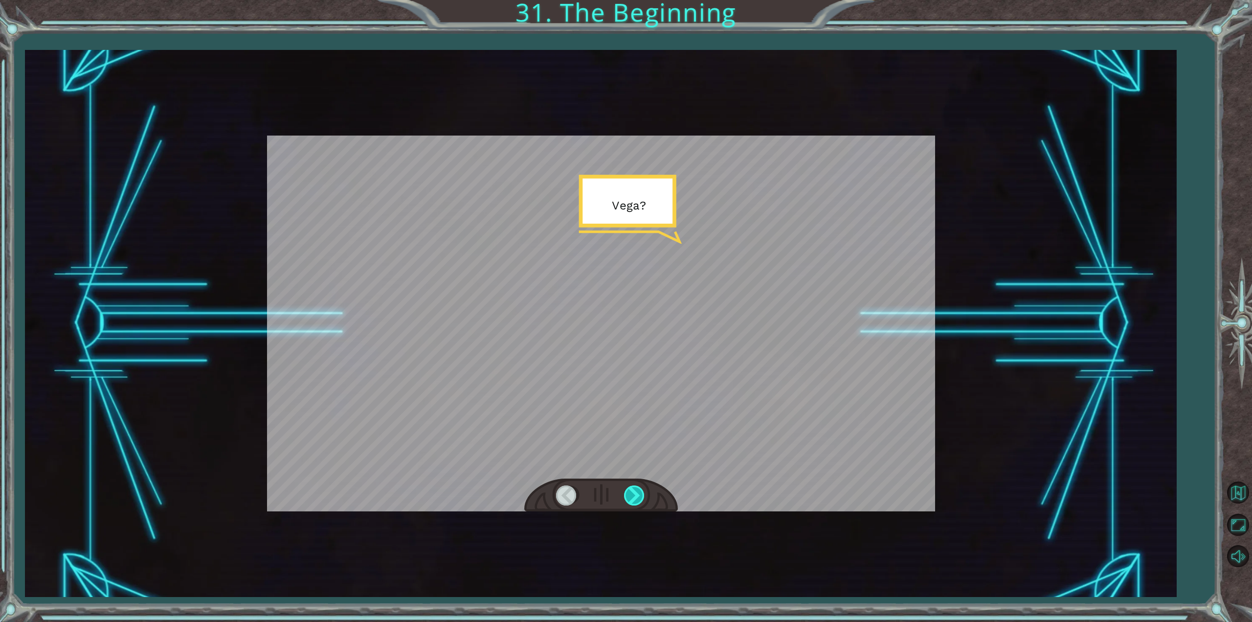
click at [639, 492] on div at bounding box center [635, 495] width 22 height 20
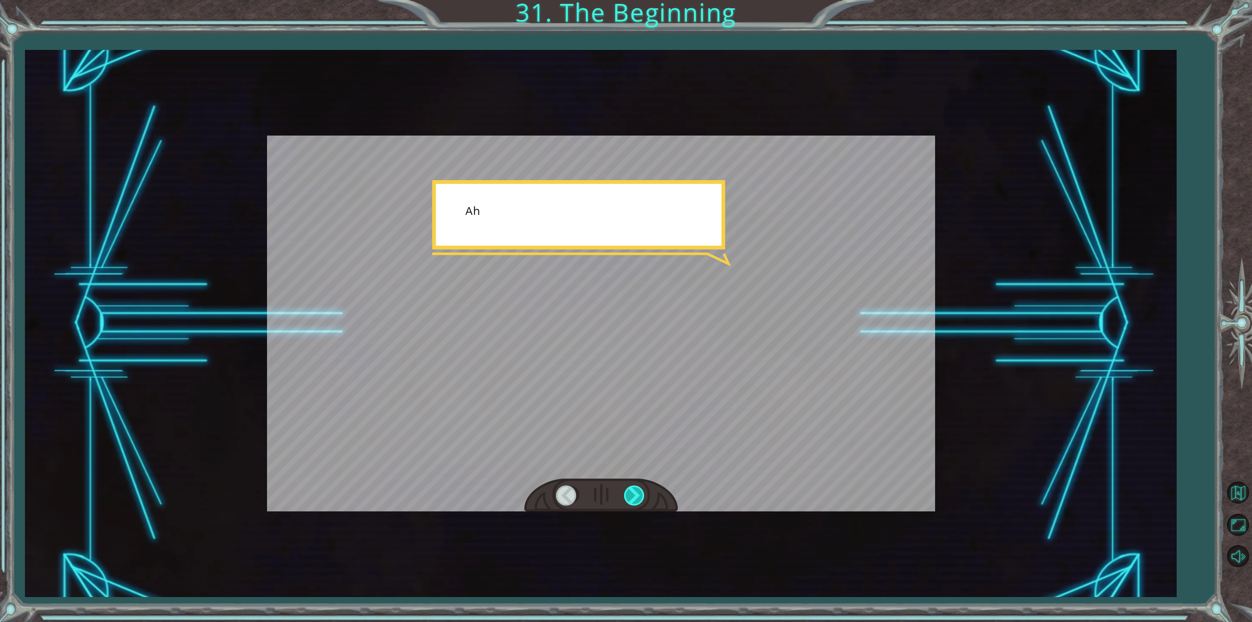
click at [639, 492] on div at bounding box center [635, 495] width 22 height 20
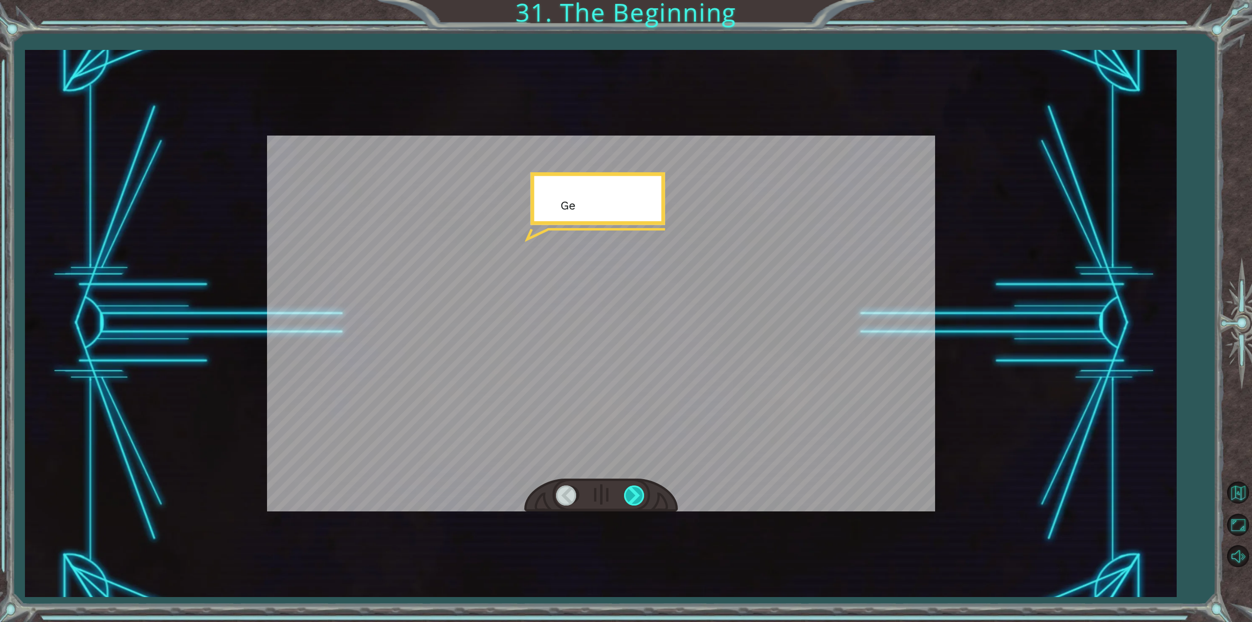
click at [640, 491] on div at bounding box center [635, 495] width 22 height 20
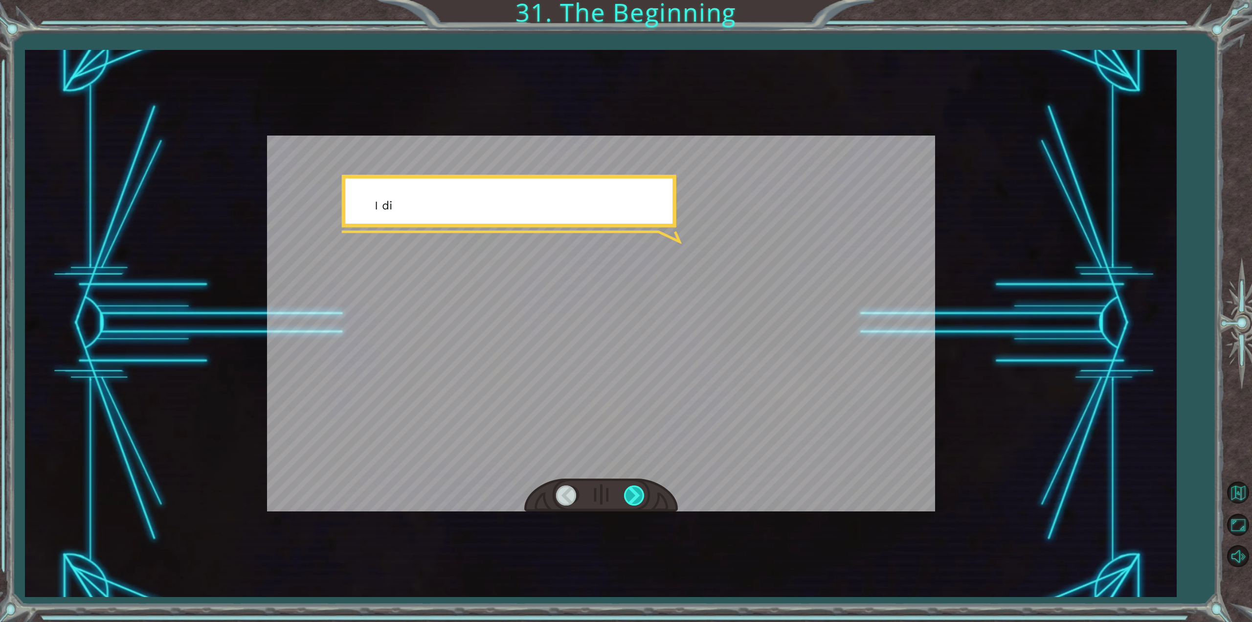
click at [639, 491] on div at bounding box center [635, 495] width 22 height 20
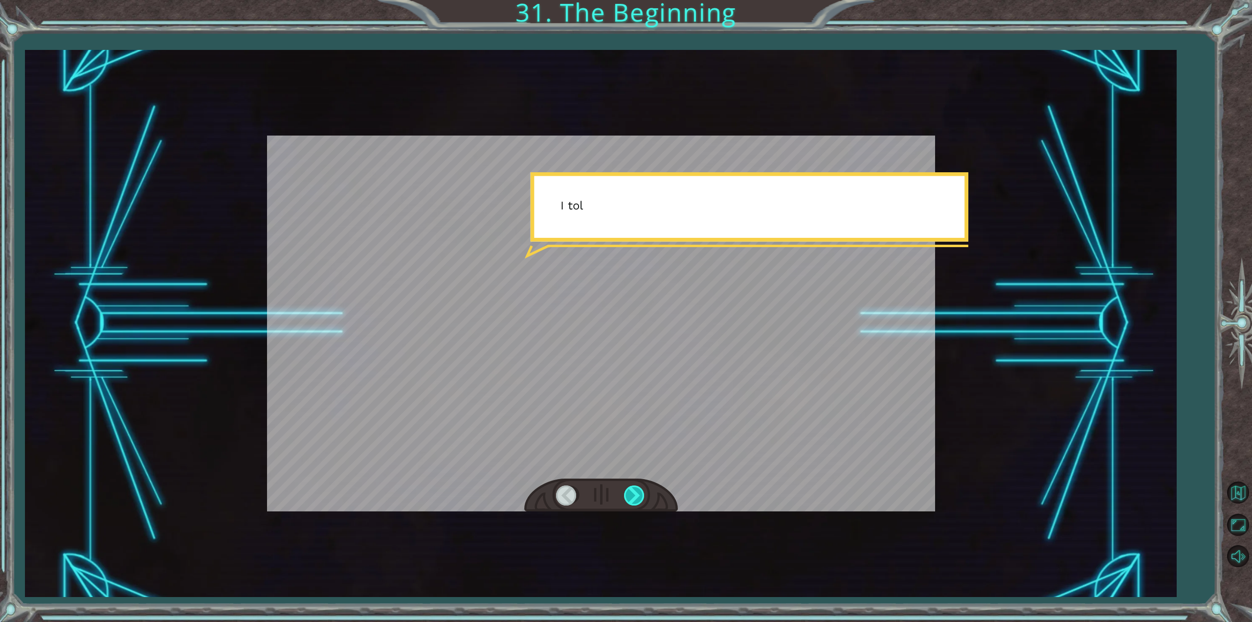
click at [634, 491] on div at bounding box center [635, 495] width 22 height 20
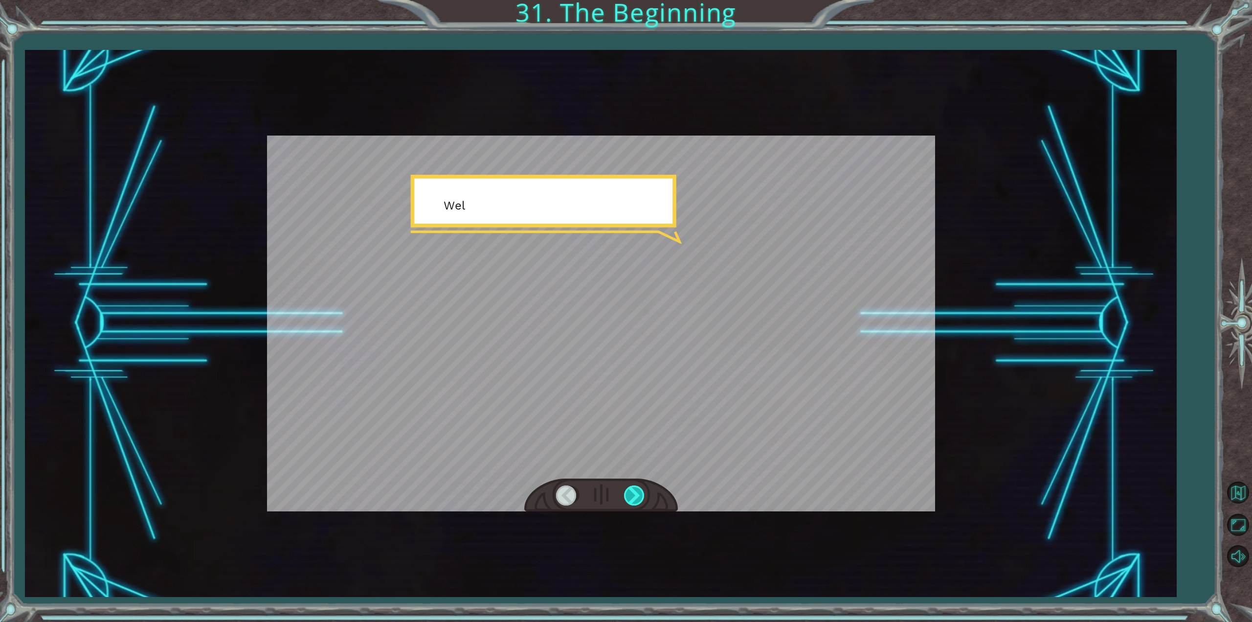
click at [634, 491] on div at bounding box center [635, 495] width 22 height 20
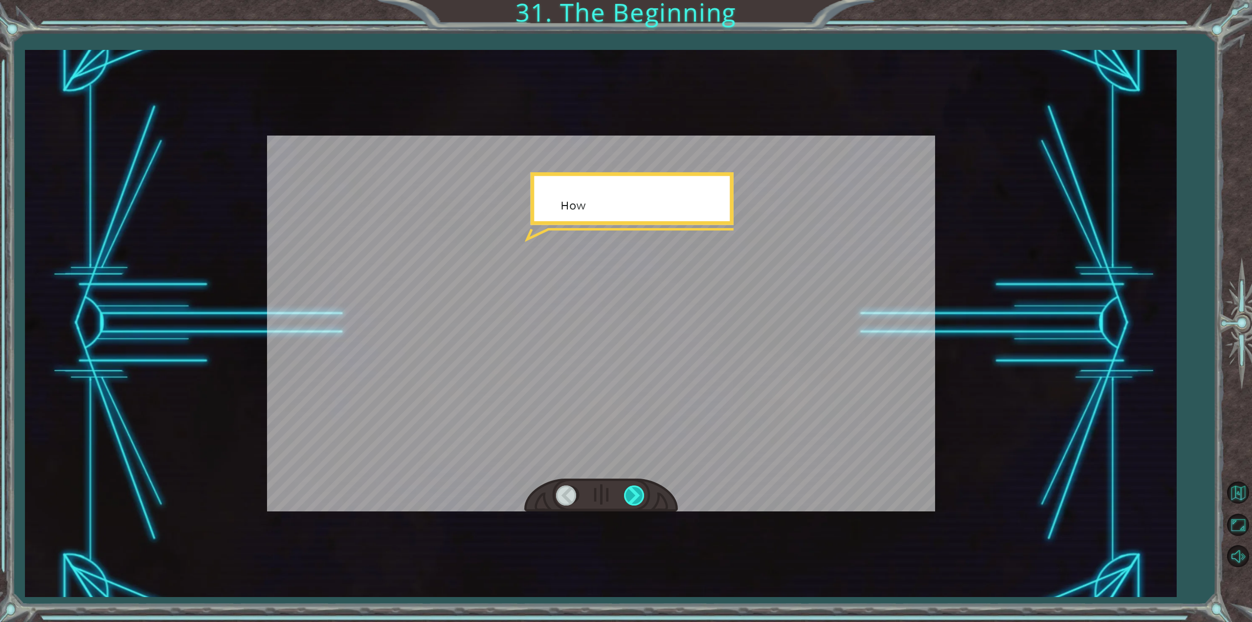
click at [634, 491] on div at bounding box center [635, 495] width 22 height 20
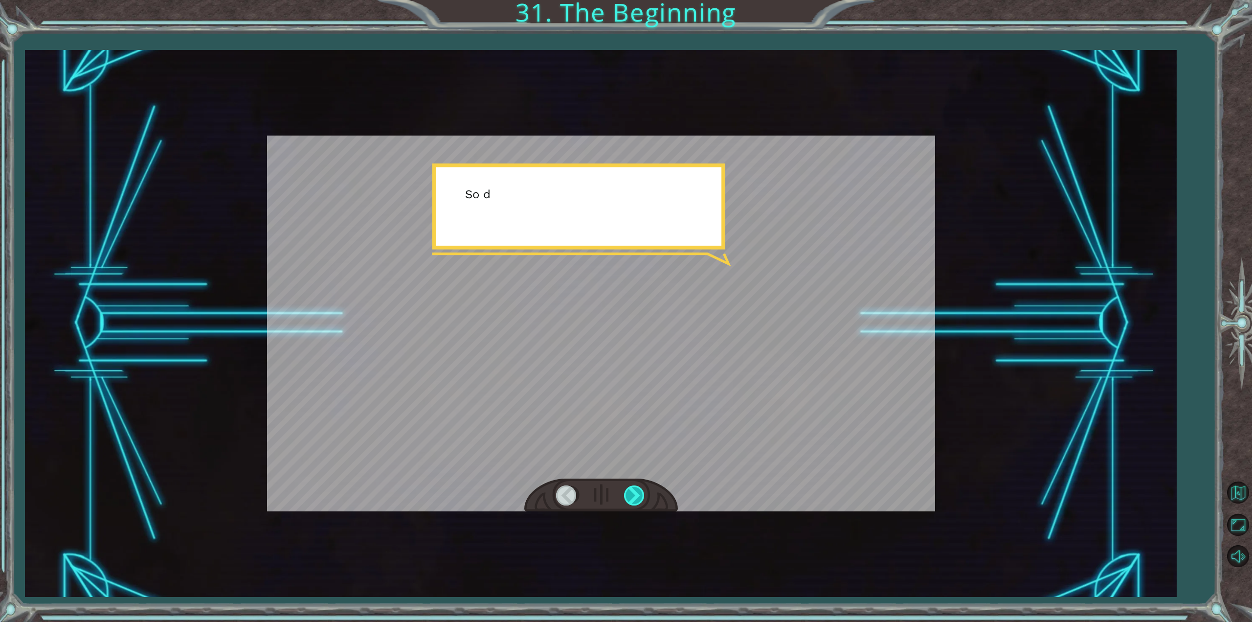
click at [634, 491] on div at bounding box center [635, 495] width 22 height 20
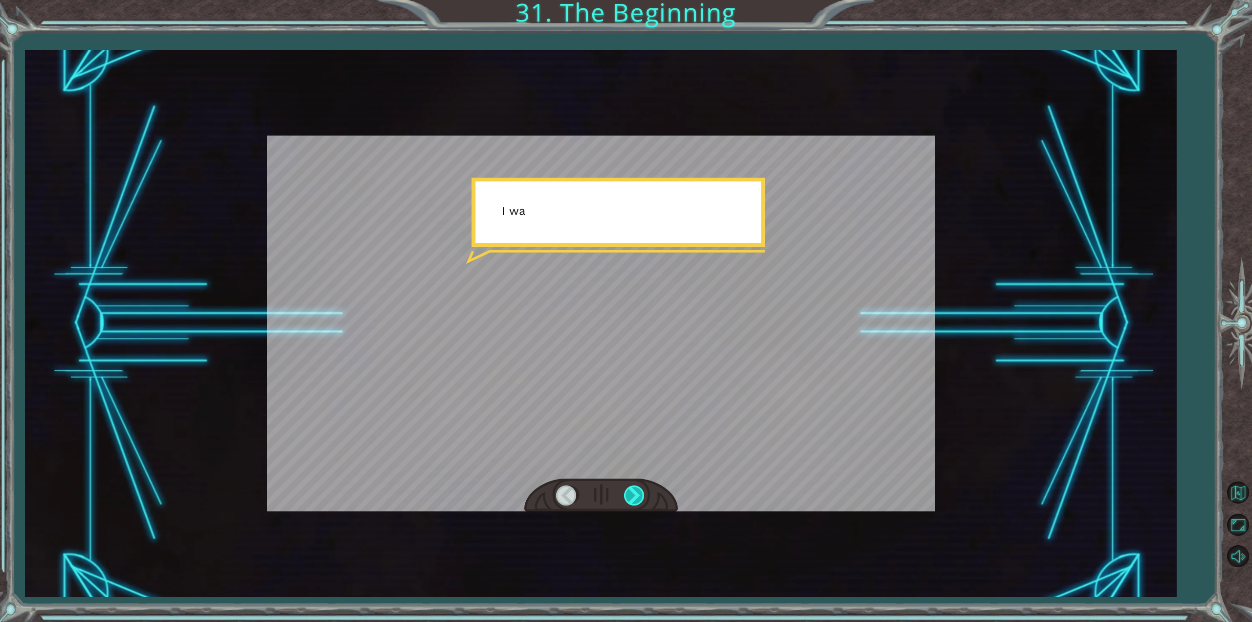
click at [634, 491] on div at bounding box center [635, 495] width 22 height 20
click at [633, 489] on div at bounding box center [635, 495] width 22 height 20
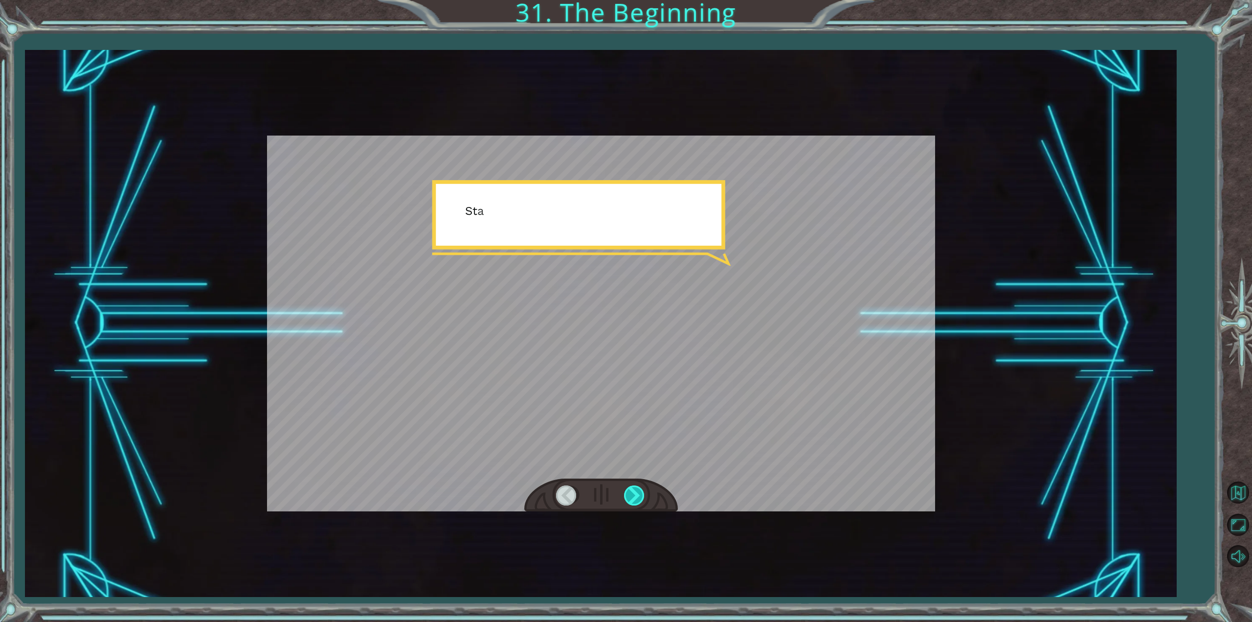
click at [633, 490] on div at bounding box center [635, 495] width 22 height 20
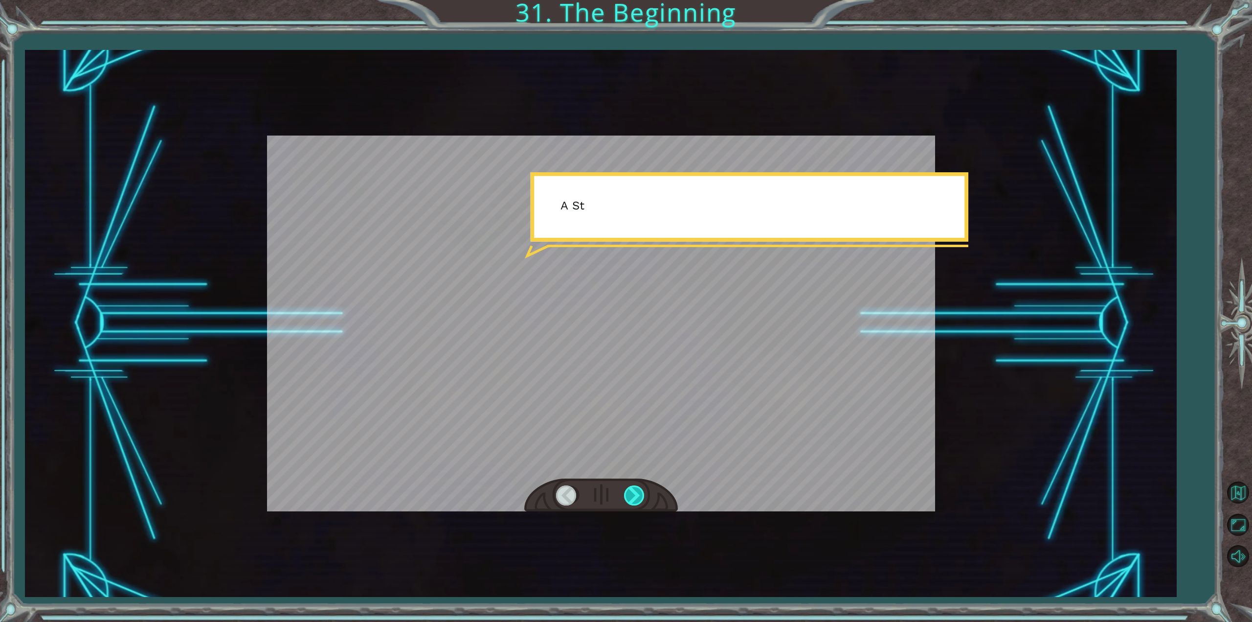
click at [633, 490] on div at bounding box center [635, 495] width 22 height 20
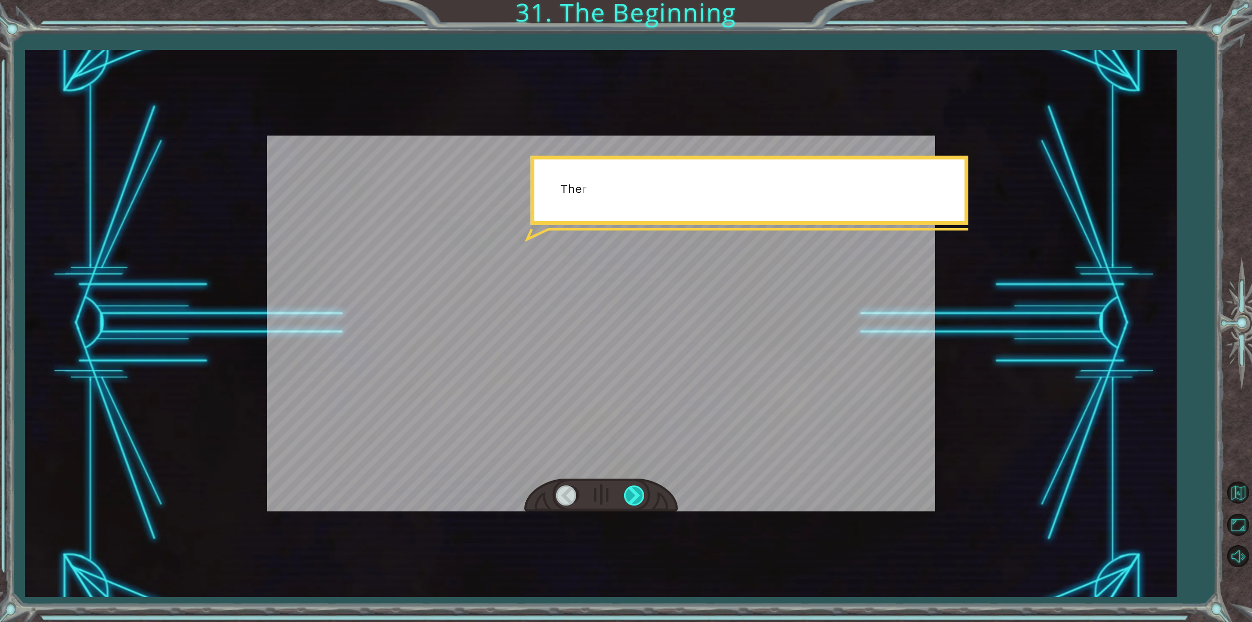
click at [632, 489] on div at bounding box center [635, 495] width 22 height 20
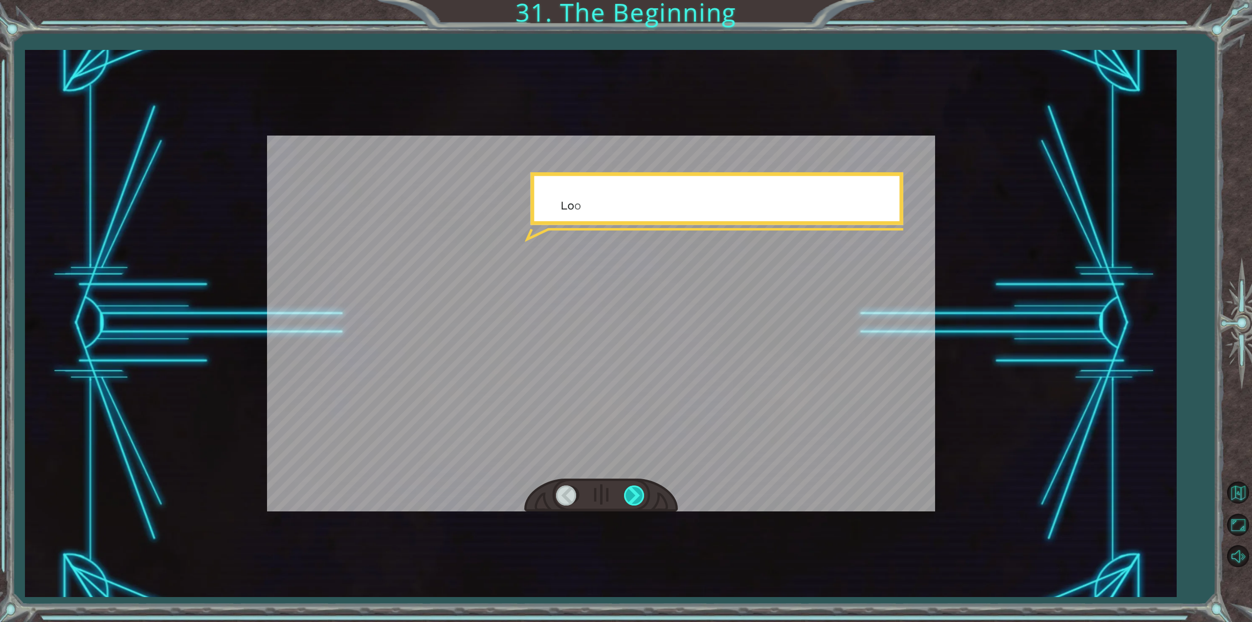
click at [631, 489] on div at bounding box center [635, 495] width 22 height 20
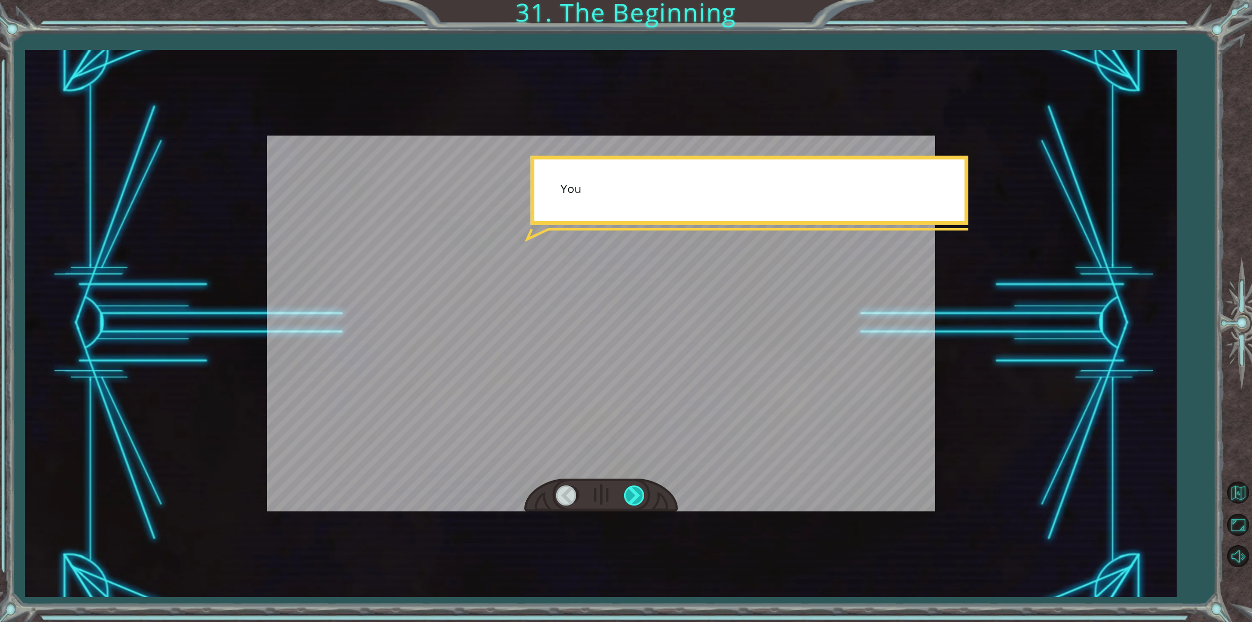
click at [631, 489] on div at bounding box center [635, 495] width 22 height 20
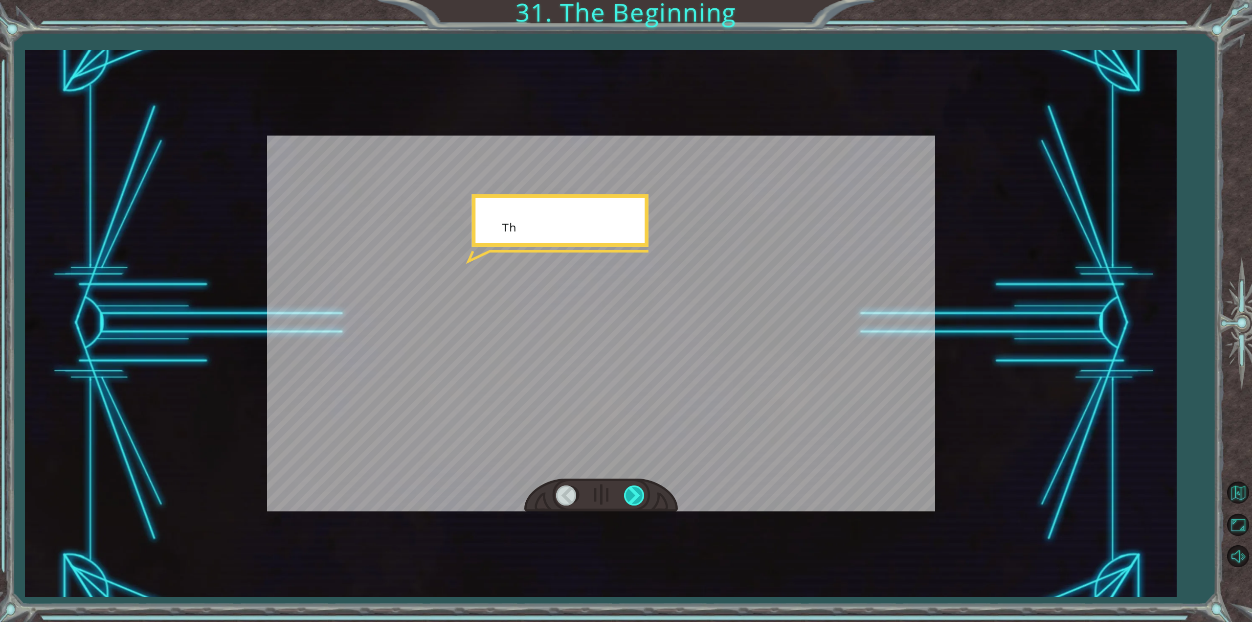
click at [631, 489] on div at bounding box center [635, 495] width 22 height 20
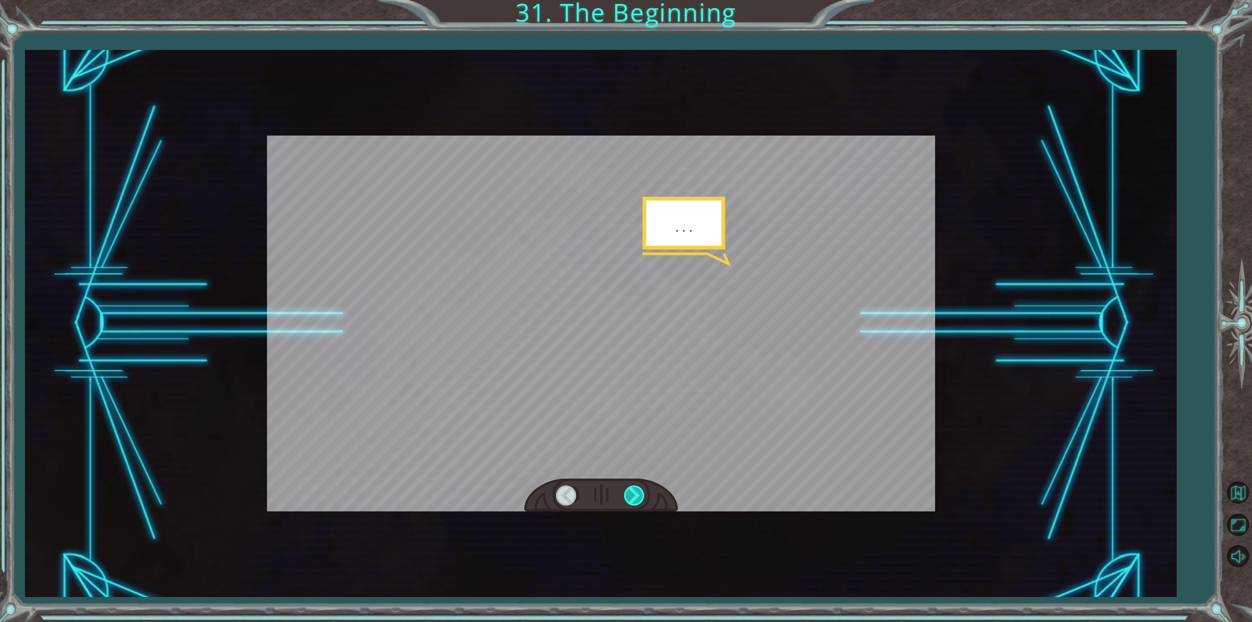
click at [631, 489] on div at bounding box center [635, 495] width 22 height 20
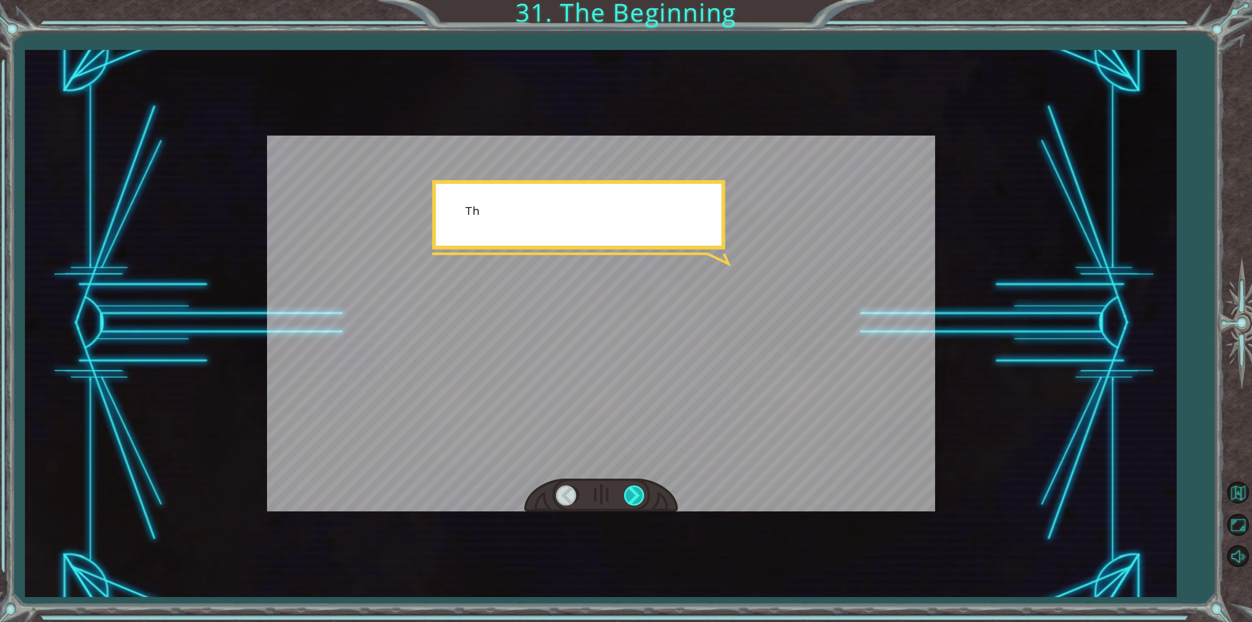
click at [631, 489] on div at bounding box center [635, 495] width 22 height 20
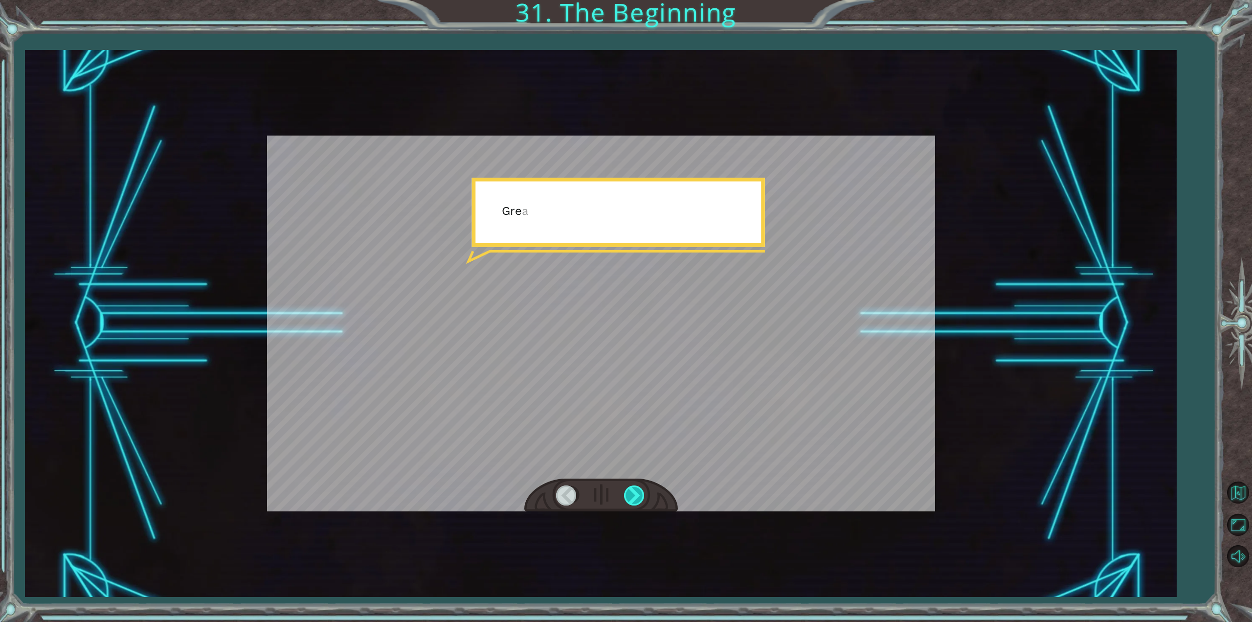
click at [631, 489] on div at bounding box center [635, 495] width 22 height 20
click at [632, 488] on div at bounding box center [635, 495] width 22 height 20
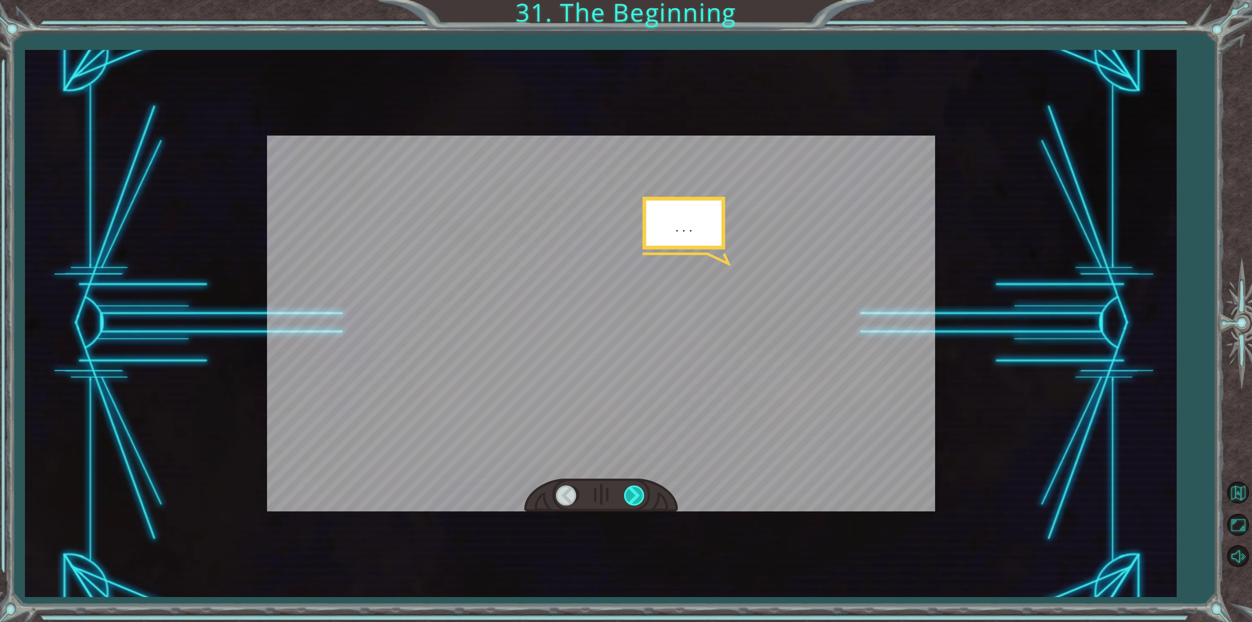
click at [632, 488] on div at bounding box center [635, 495] width 22 height 20
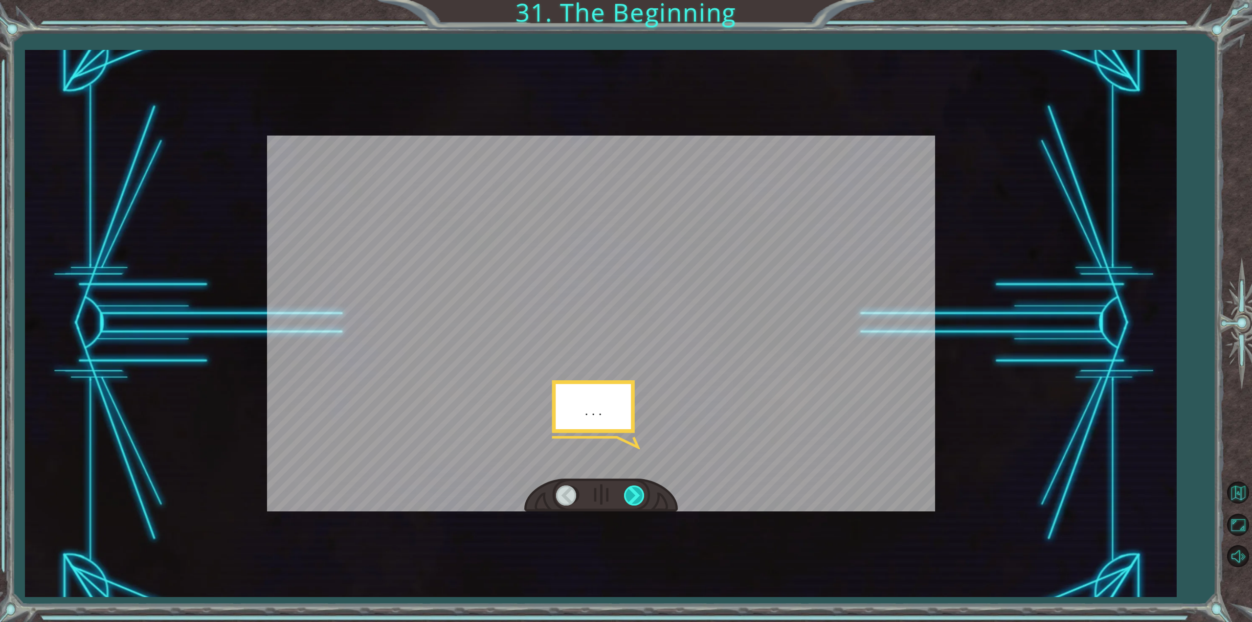
click at [632, 488] on div at bounding box center [635, 495] width 22 height 20
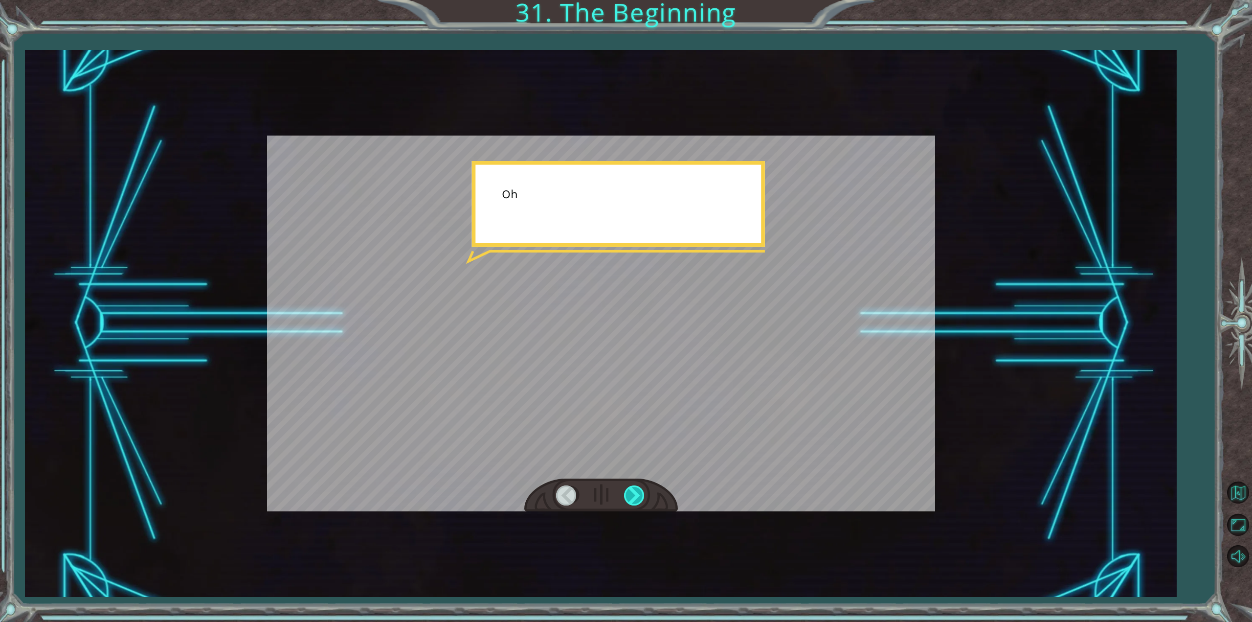
click at [632, 488] on div at bounding box center [635, 495] width 22 height 20
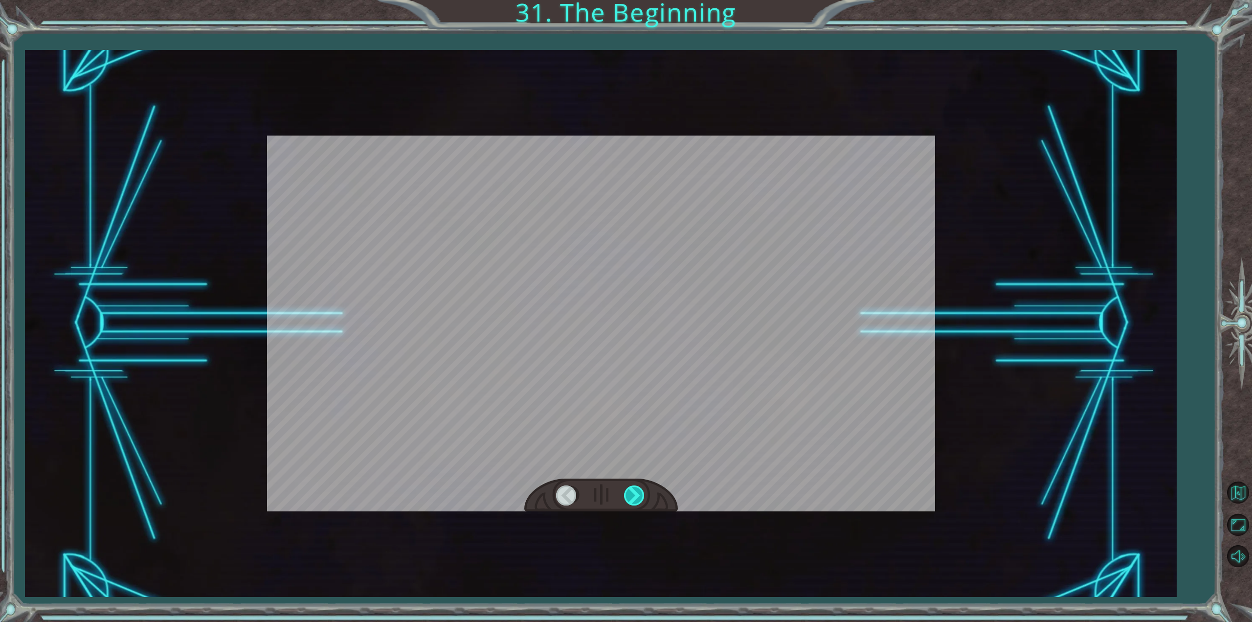
click at [632, 488] on div at bounding box center [635, 495] width 22 height 20
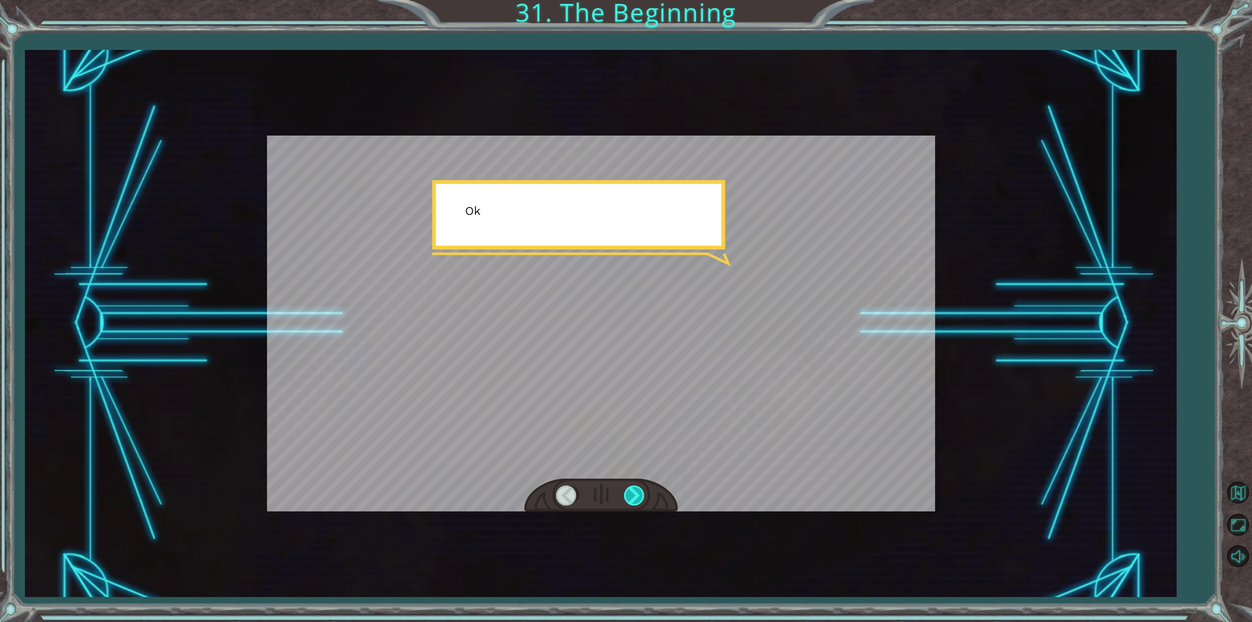
click at [632, 488] on div at bounding box center [635, 495] width 22 height 20
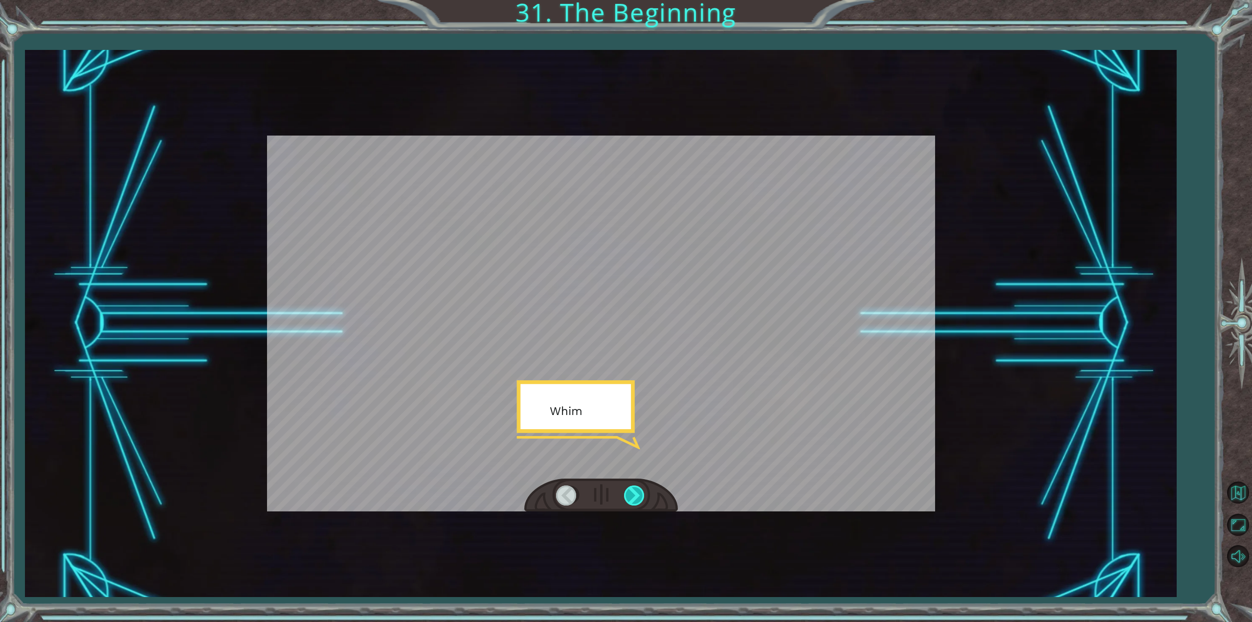
click at [633, 487] on div at bounding box center [635, 495] width 22 height 20
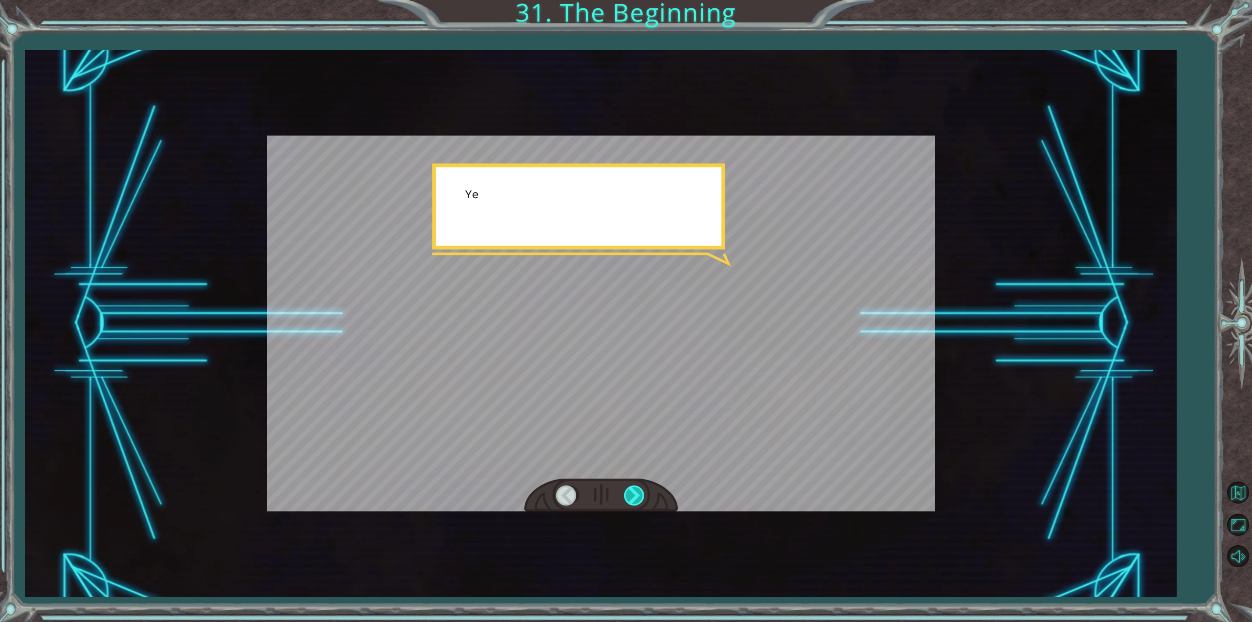
click at [633, 487] on div at bounding box center [635, 495] width 22 height 20
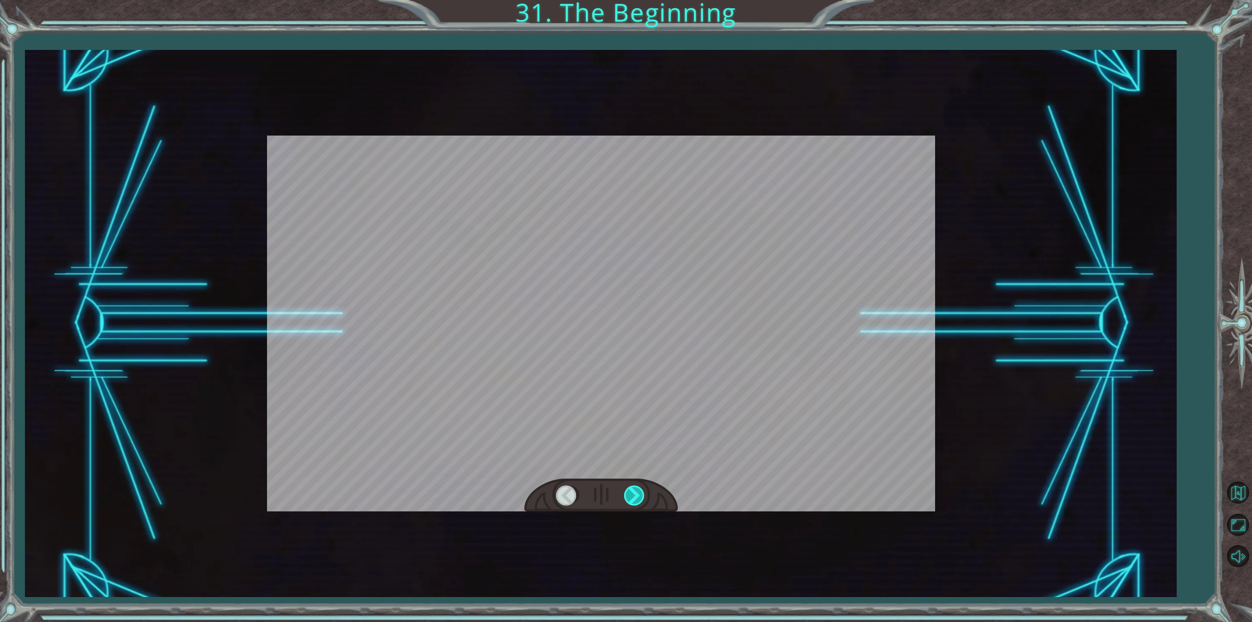
click at [633, 487] on div at bounding box center [635, 495] width 22 height 20
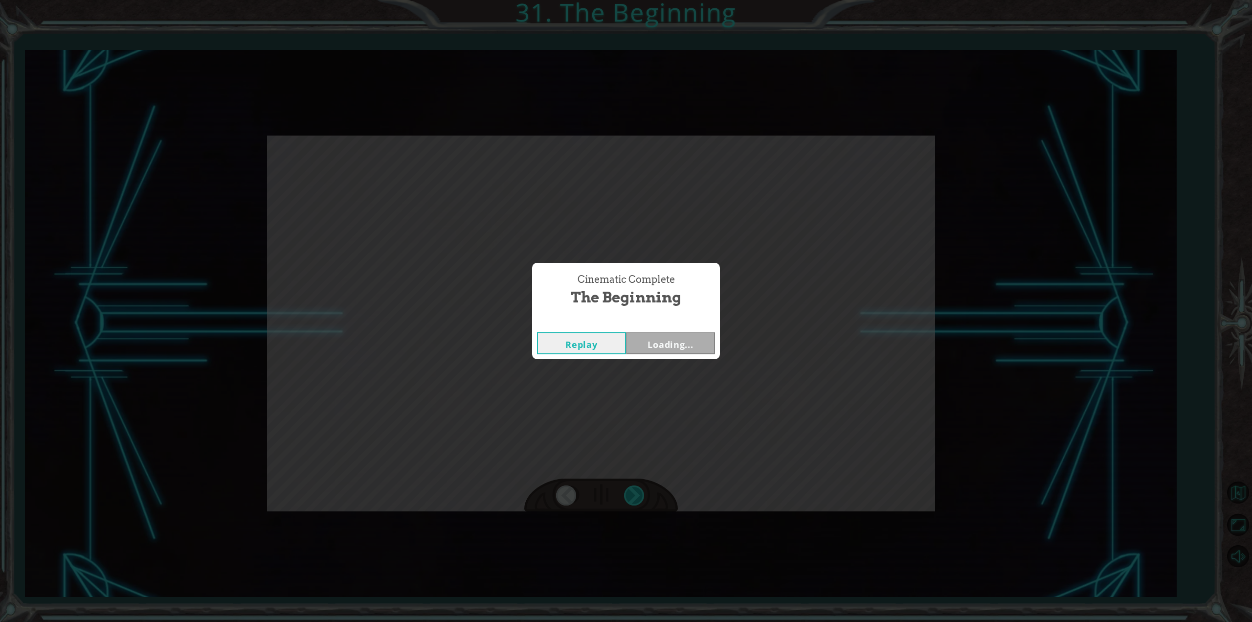
click at [633, 487] on div "Cinematic Complete The Beginning Replay Loading..." at bounding box center [626, 311] width 1252 height 622
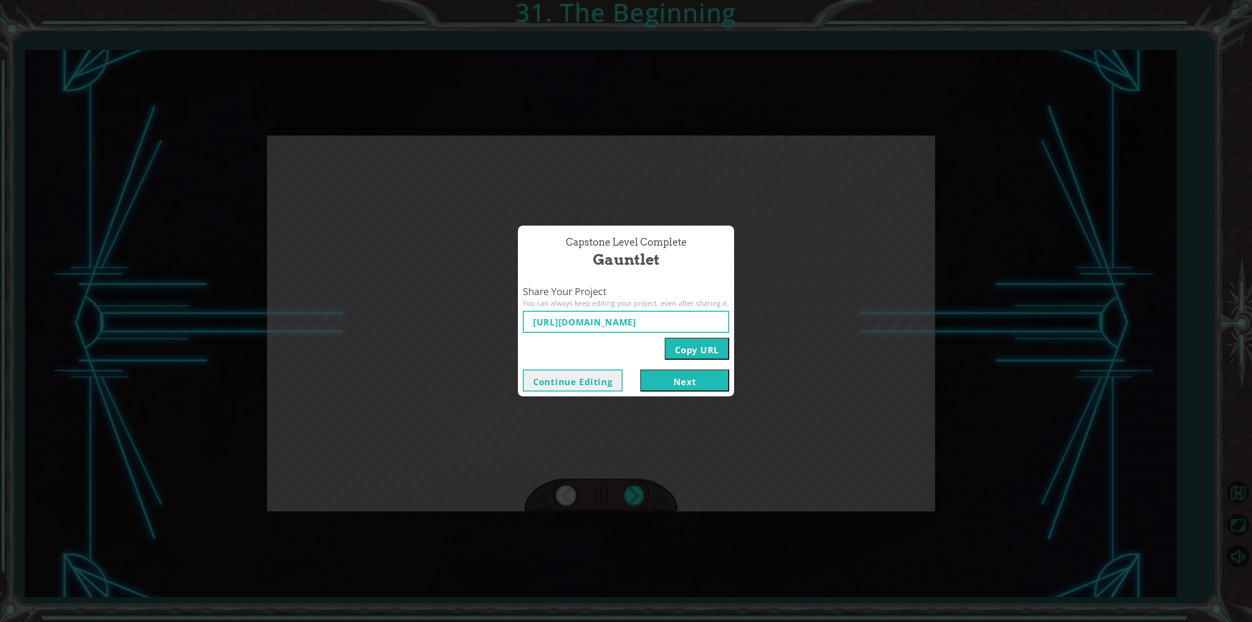
click at [669, 380] on button "Next" at bounding box center [684, 380] width 89 height 22
